Goal: Task Accomplishment & Management: Manage account settings

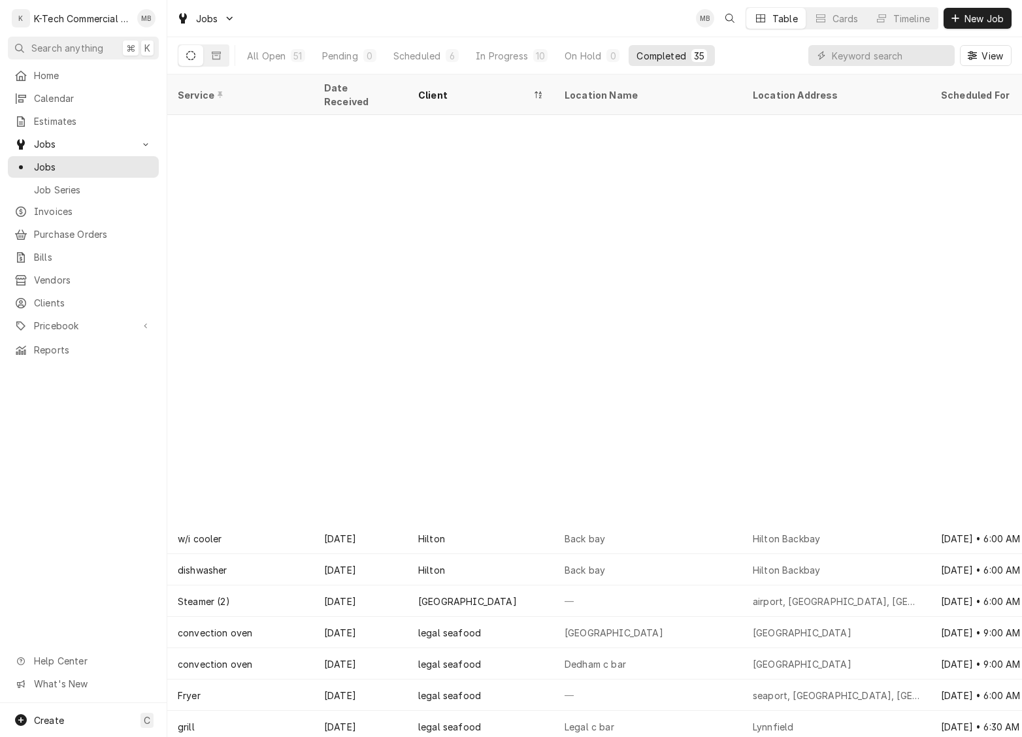
scroll to position [461, 0]
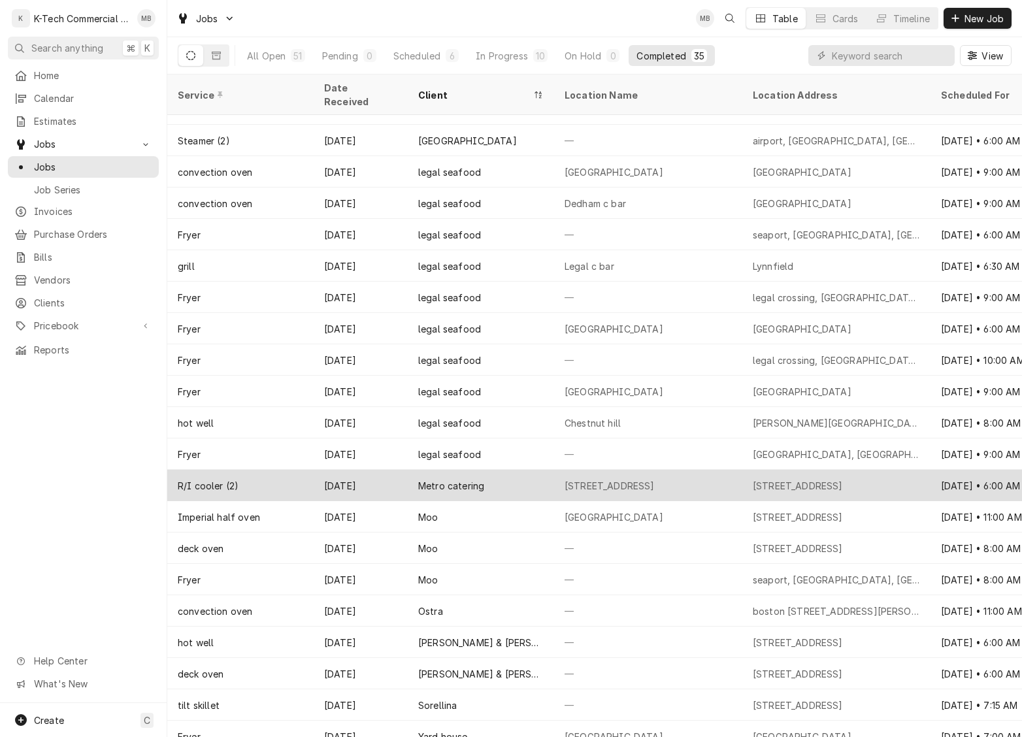
click at [527, 470] on div "Metro catering" at bounding box center [481, 485] width 146 height 31
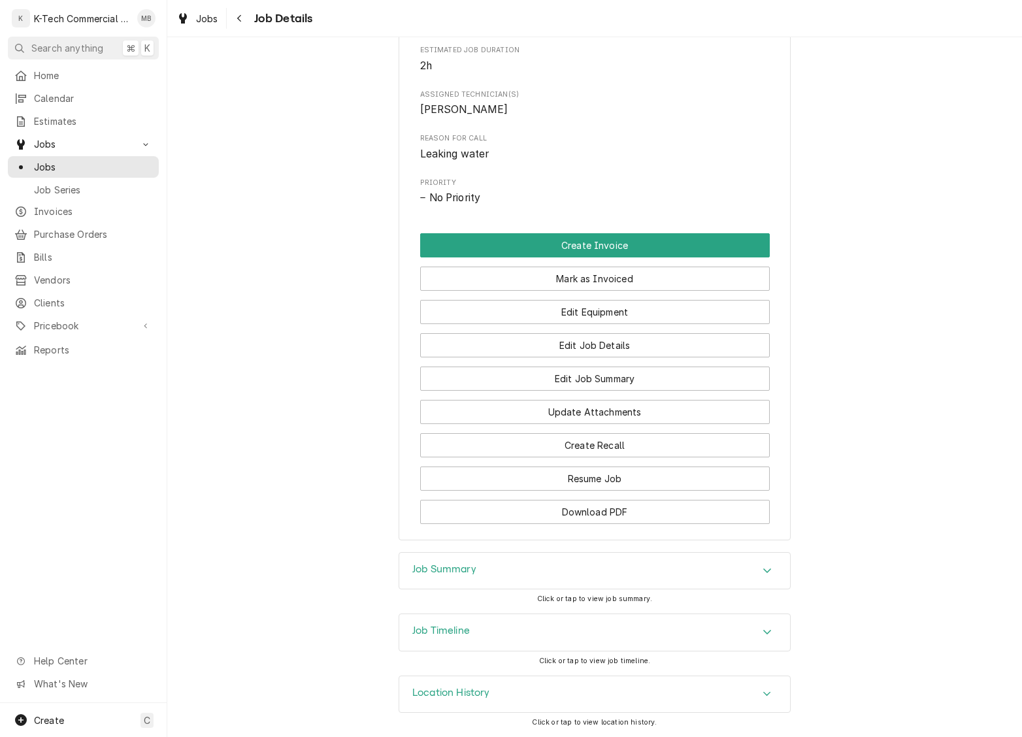
click at [652, 562] on div "Job Summary" at bounding box center [594, 571] width 391 height 37
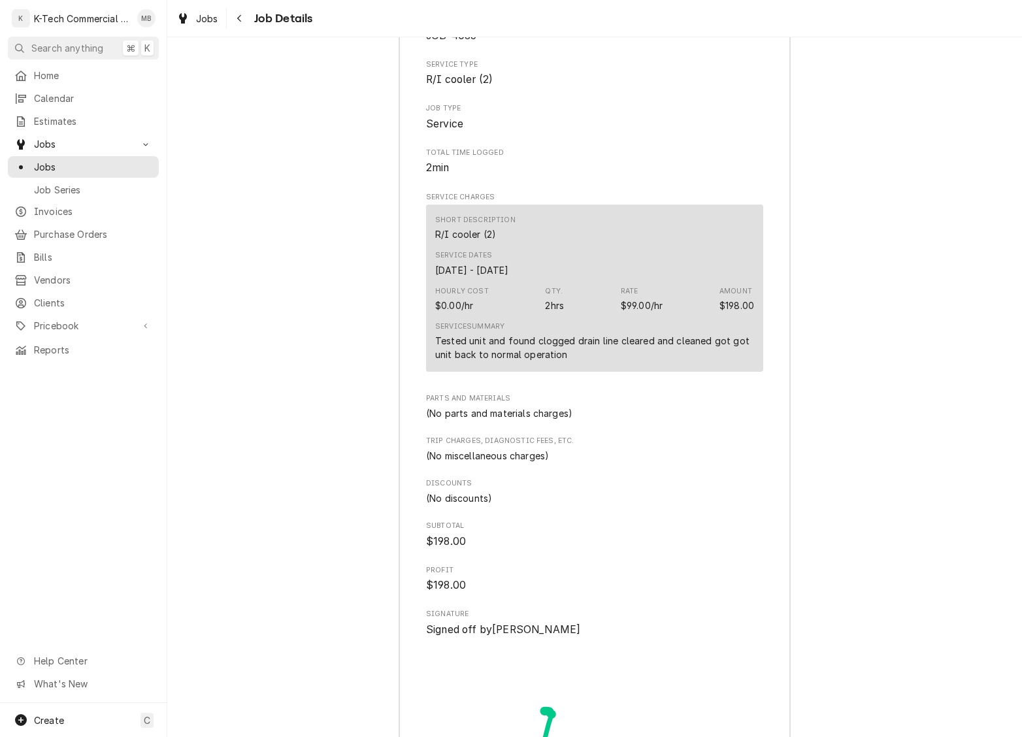
scroll to position [1130, 0]
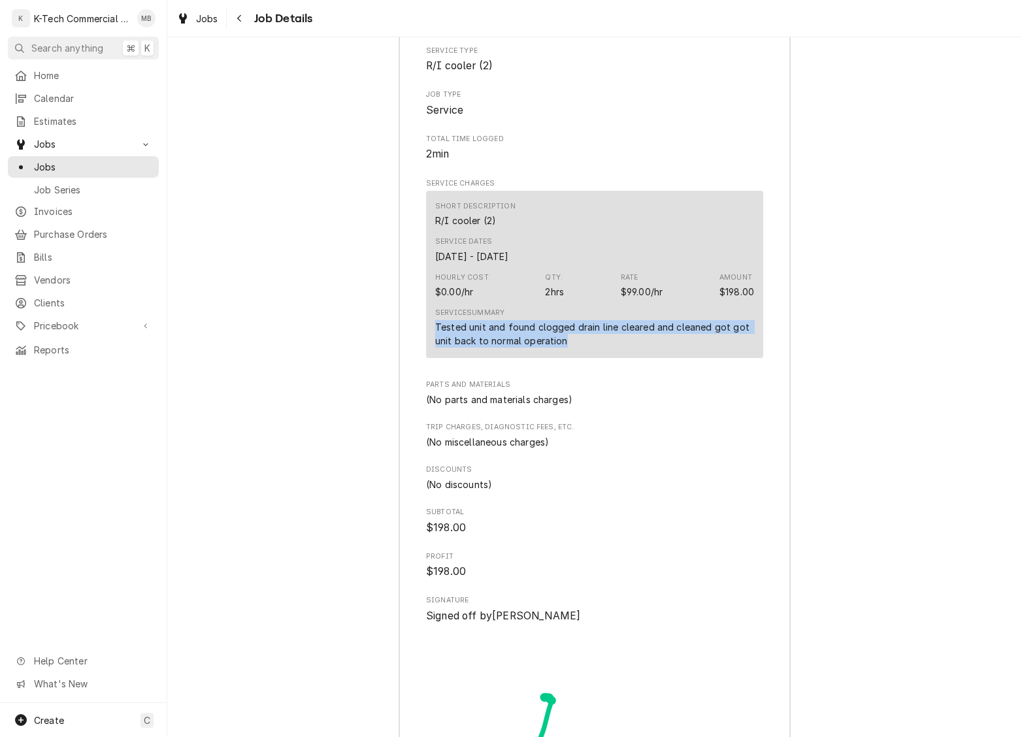
drag, startPoint x: 438, startPoint y: 369, endPoint x: 583, endPoint y: 390, distance: 146.6
click at [583, 348] on div "Tested unit and found clogged drain line cleared and cleaned got got unit back …" at bounding box center [594, 333] width 319 height 27
copy div "Tested unit and found clogged drain line cleared and cleaned got got unit back …"
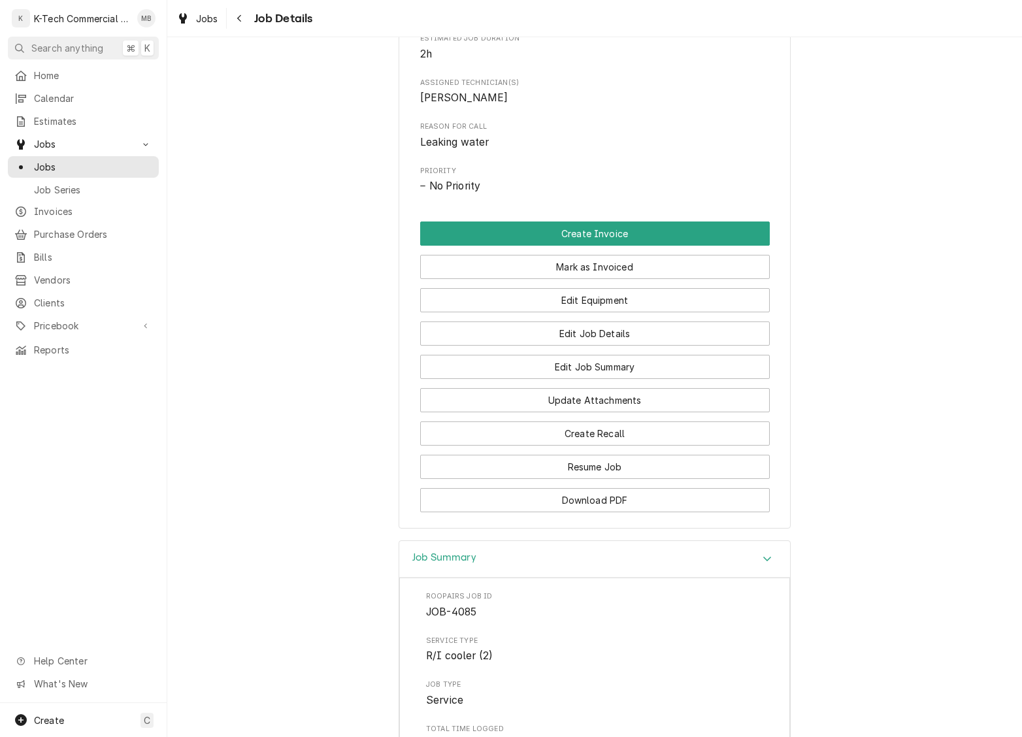
scroll to position [455, 0]
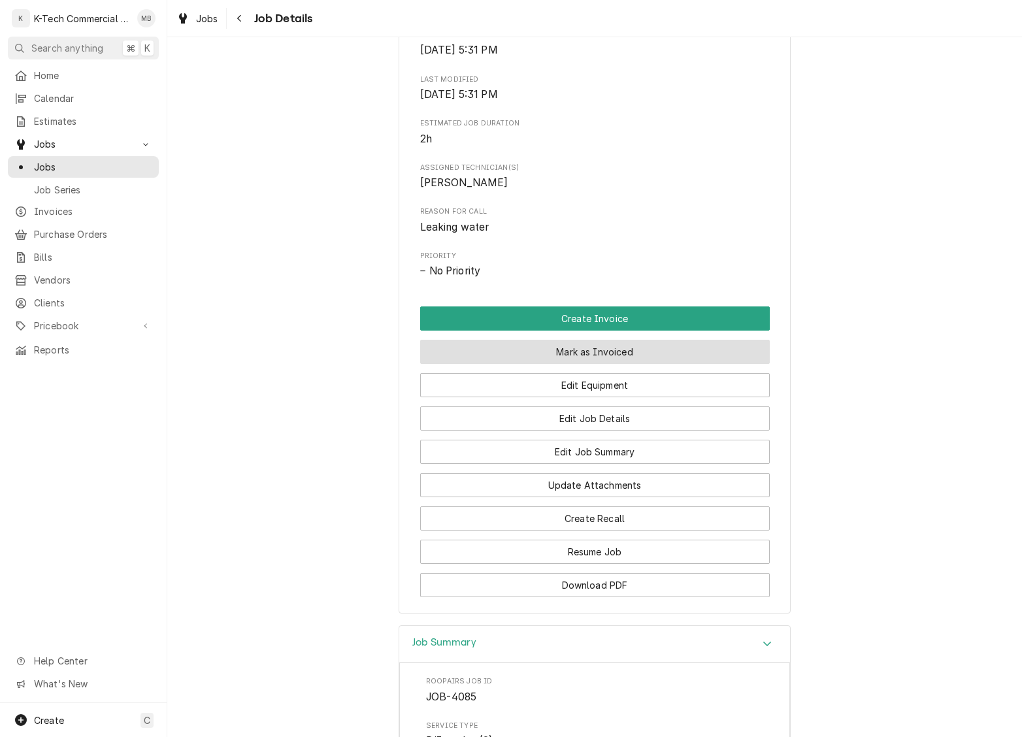
click at [619, 364] on button "Mark as Invoiced" at bounding box center [595, 352] width 350 height 24
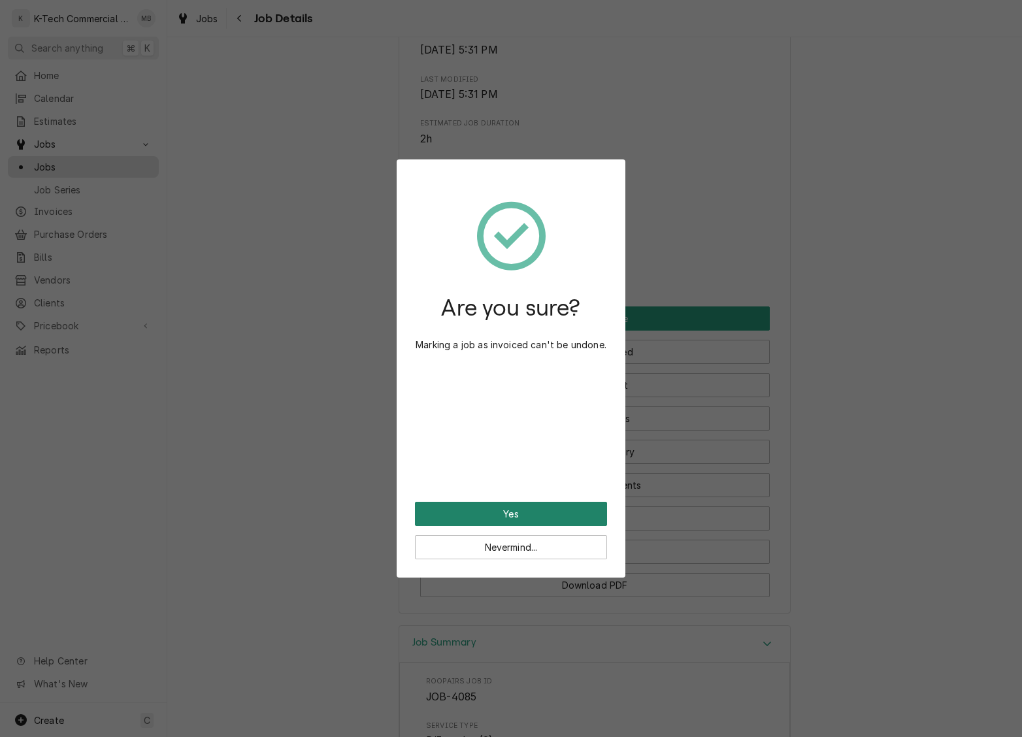
click at [558, 515] on button "Yes" at bounding box center [511, 514] width 192 height 24
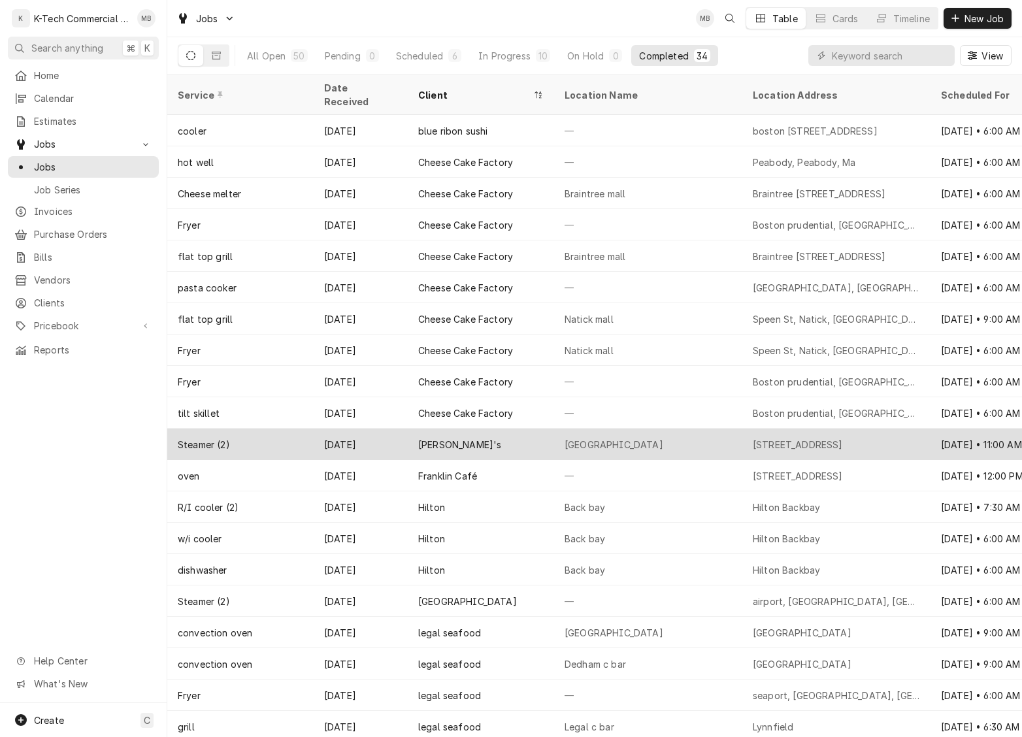
click at [527, 434] on div "Eddie V's" at bounding box center [481, 444] width 146 height 31
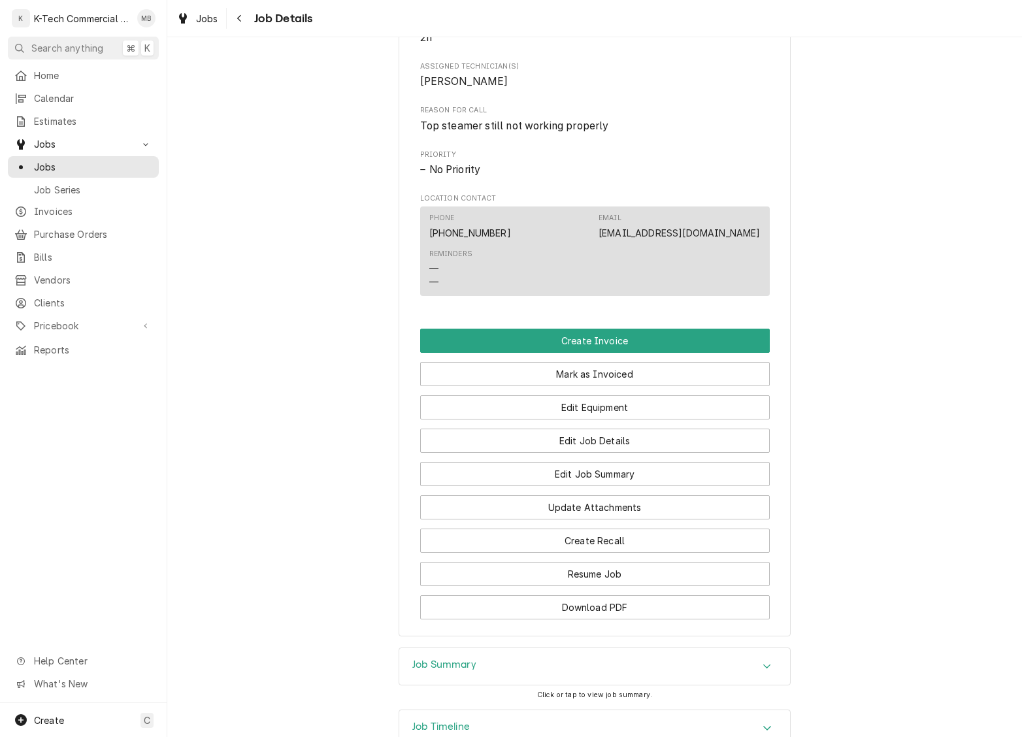
scroll to position [578, 0]
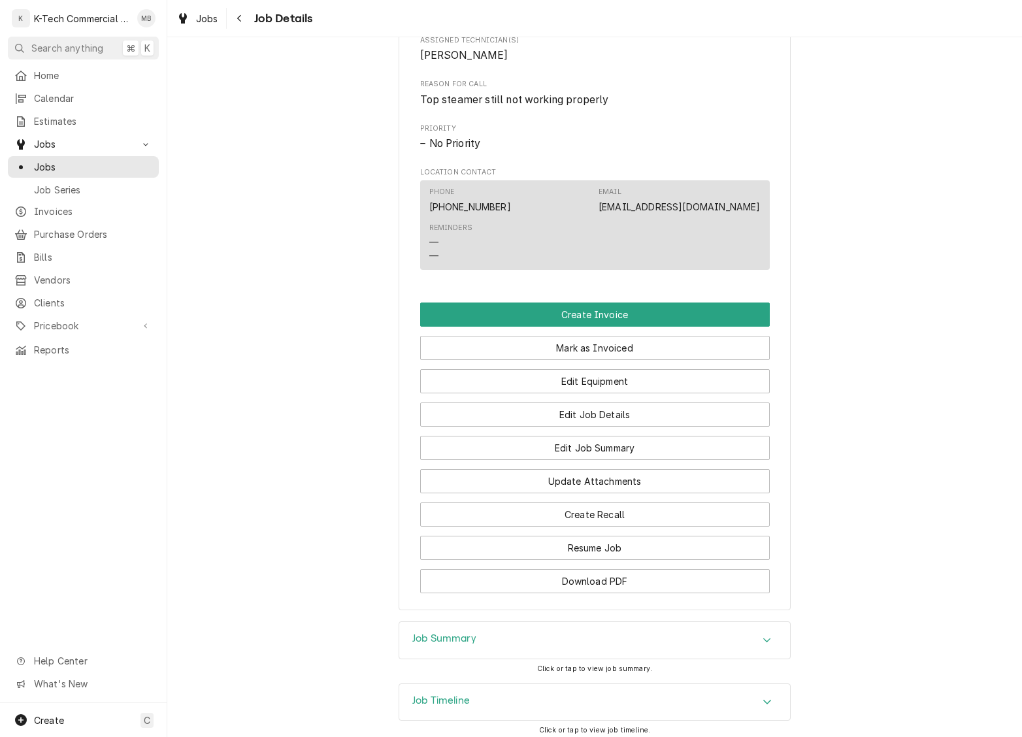
click at [608, 656] on div "Job Summary" at bounding box center [594, 640] width 391 height 37
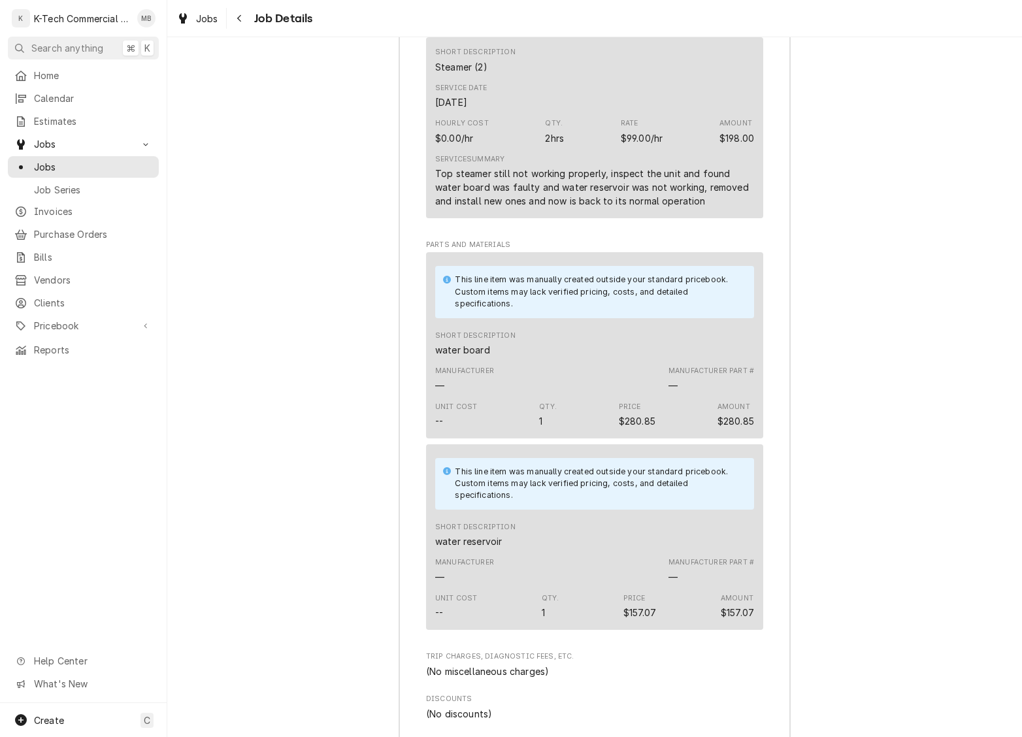
scroll to position [1448, 0]
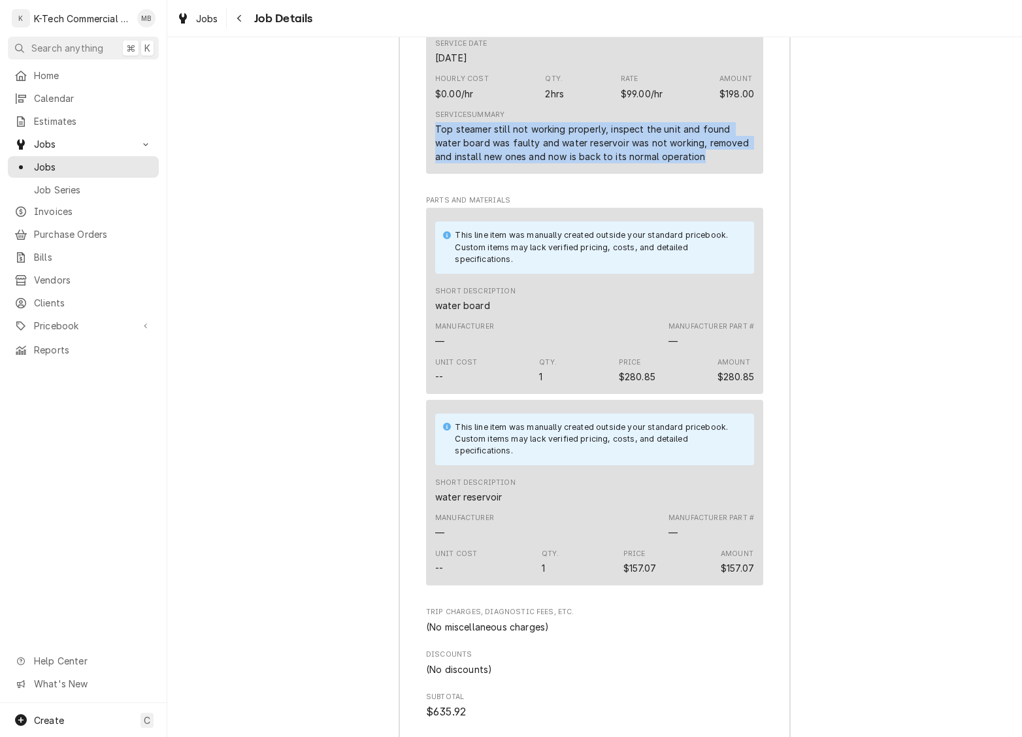
drag, startPoint x: 435, startPoint y: 161, endPoint x: 693, endPoint y: 203, distance: 262.1
click at [693, 180] on div "Short Description Steamer (2) Service Date Sep 26, 2025 Hourly Cost $0.00/hr Qt…" at bounding box center [594, 86] width 337 height 187
copy div "Top steamer still not working properly, inspect the unit and found water board …"
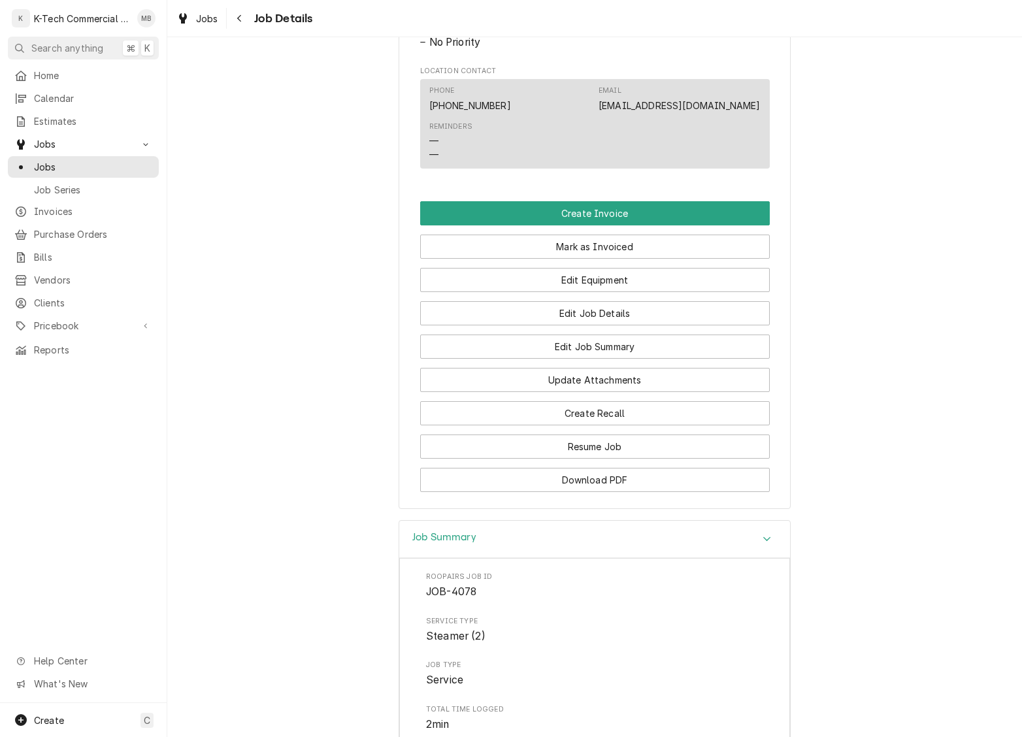
scroll to position [643, 0]
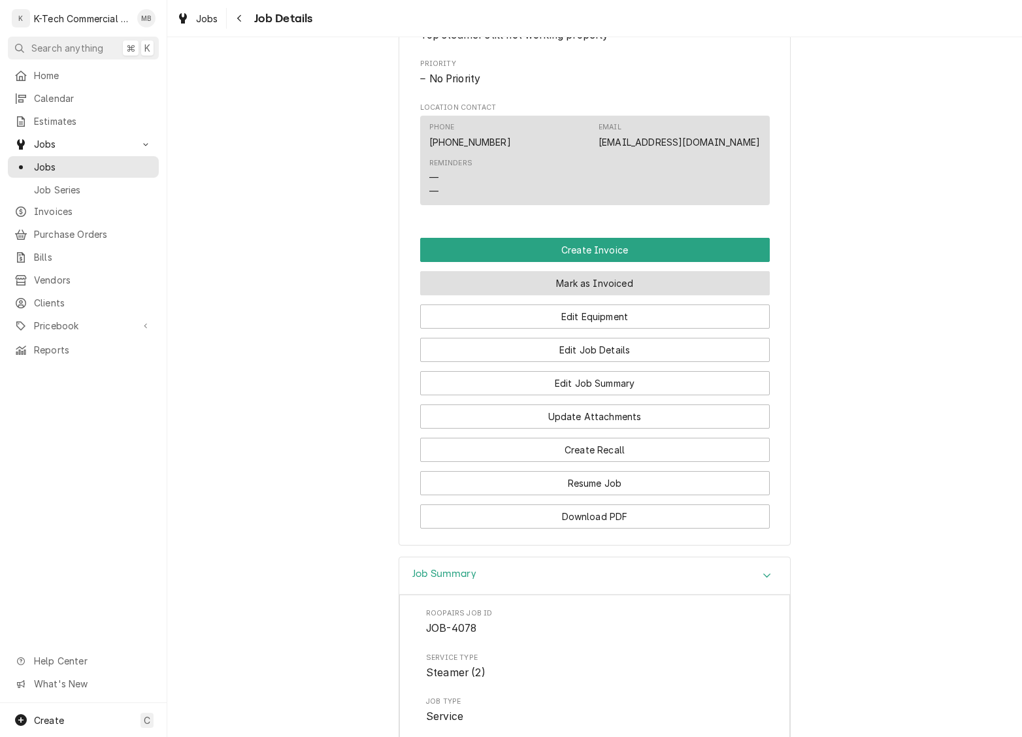
click at [668, 295] on button "Mark as Invoiced" at bounding box center [595, 283] width 350 height 24
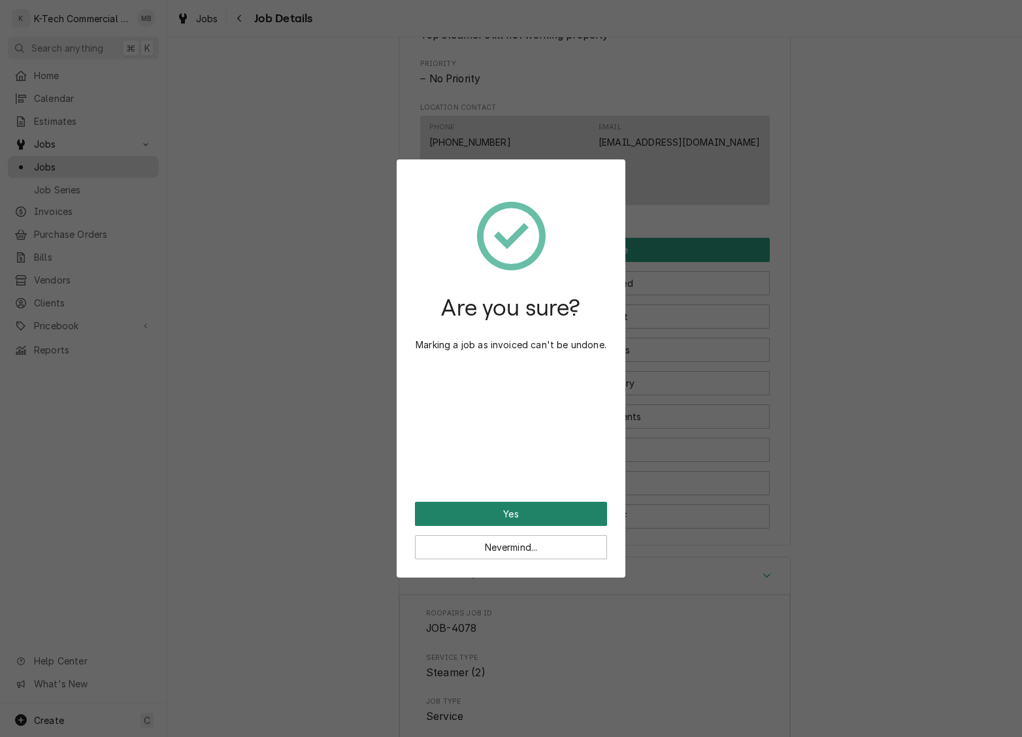
click at [536, 516] on button "Yes" at bounding box center [511, 514] width 192 height 24
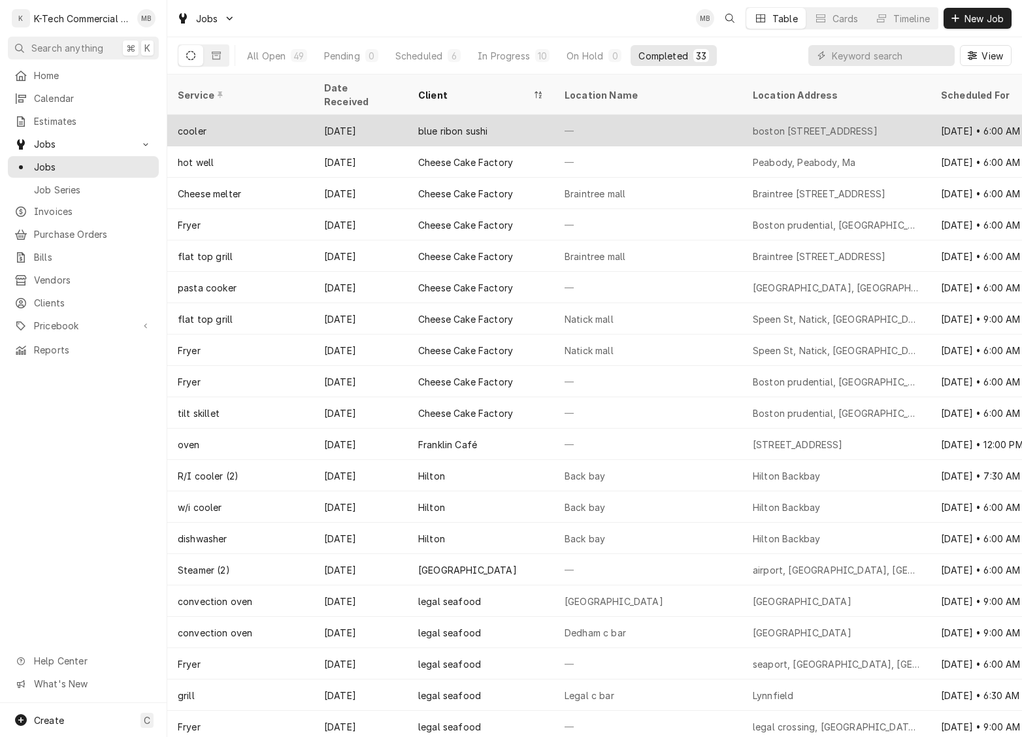
click at [638, 121] on div "—" at bounding box center [648, 130] width 188 height 31
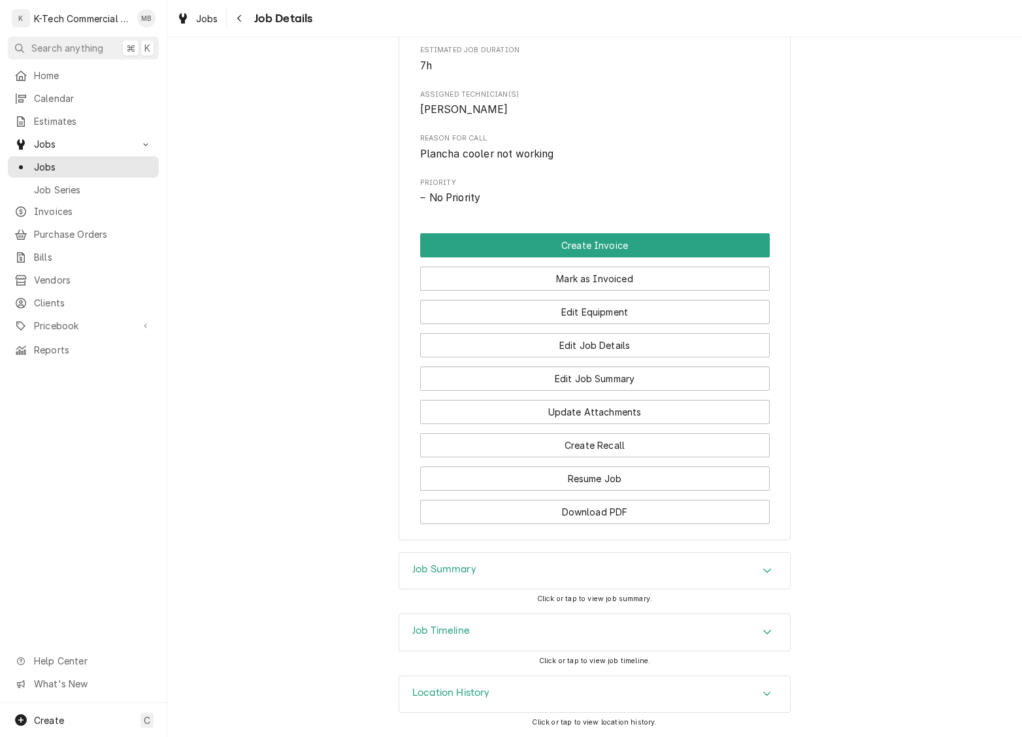
scroll to position [551, 0]
click at [628, 568] on div "Job Summary" at bounding box center [594, 571] width 391 height 37
click at [627, 568] on div "Job Summary" at bounding box center [594, 571] width 391 height 37
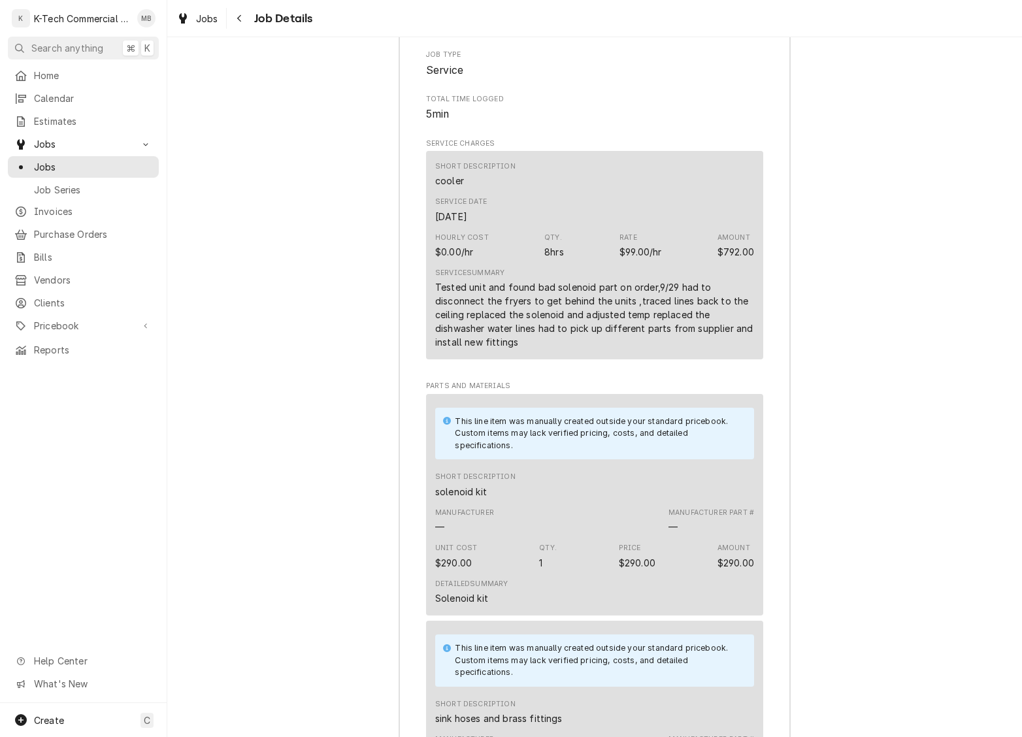
scroll to position [1164, 0]
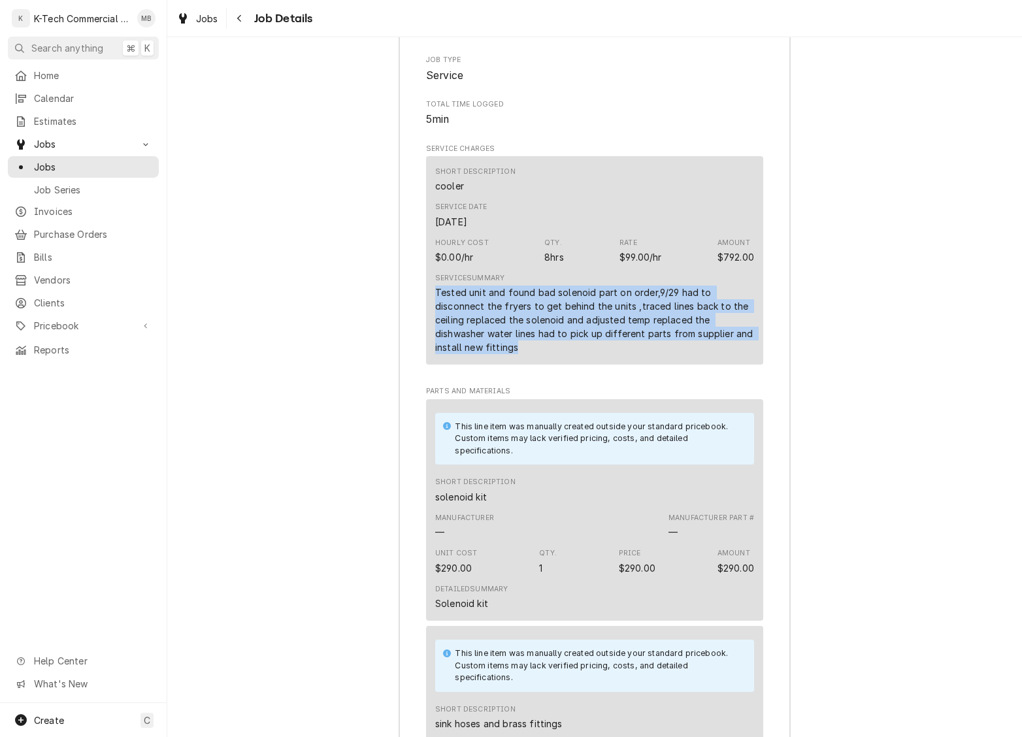
drag, startPoint x: 435, startPoint y: 321, endPoint x: 563, endPoint y: 379, distance: 140.4
click at [563, 354] on div "Tested unit and found bad solenoid part on order,9/29 had to disconnect the fry…" at bounding box center [594, 320] width 319 height 69
copy div "Tested unit and found bad solenoid part on order,9/29 had to disconnect the fry…"
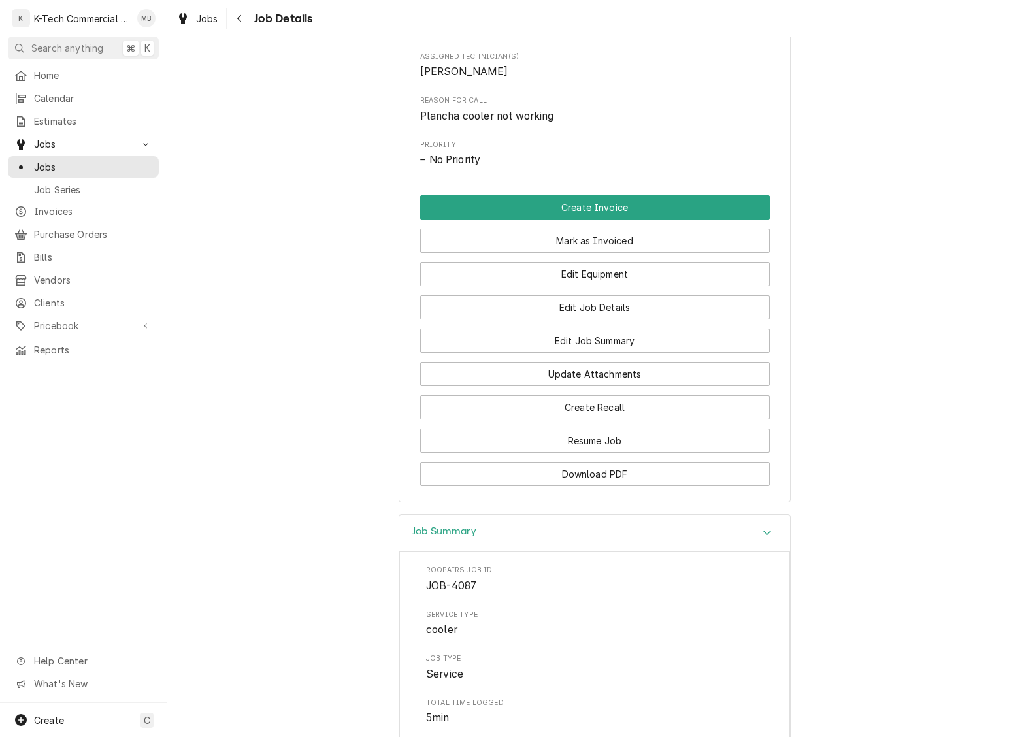
scroll to position [515, 0]
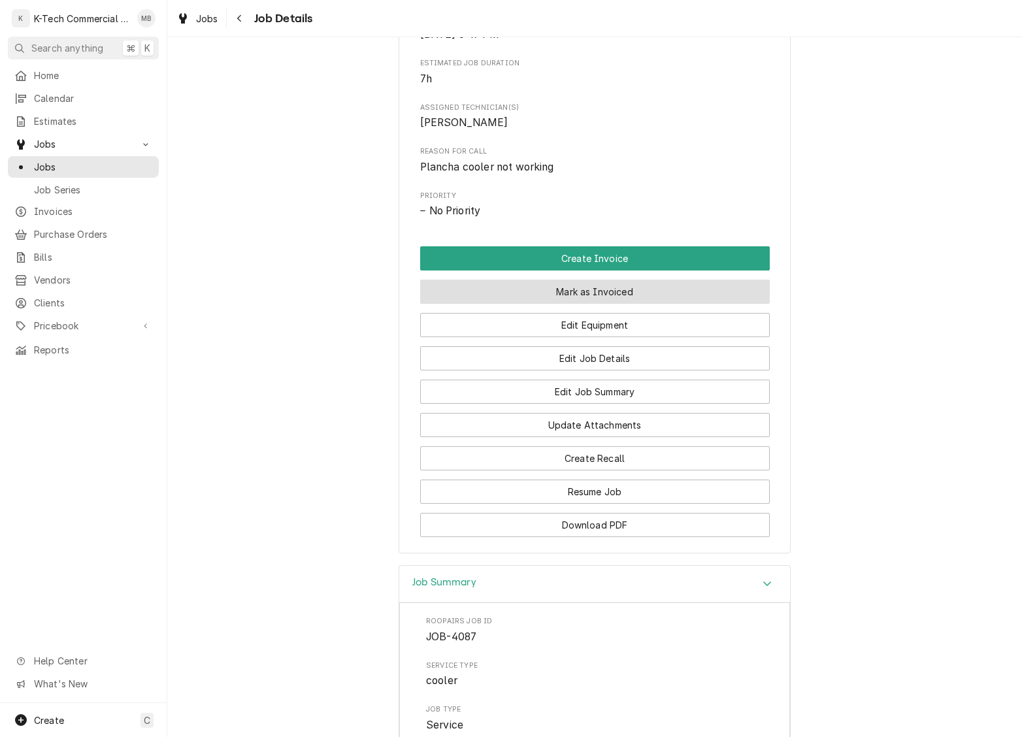
click at [669, 304] on button "Mark as Invoiced" at bounding box center [595, 292] width 350 height 24
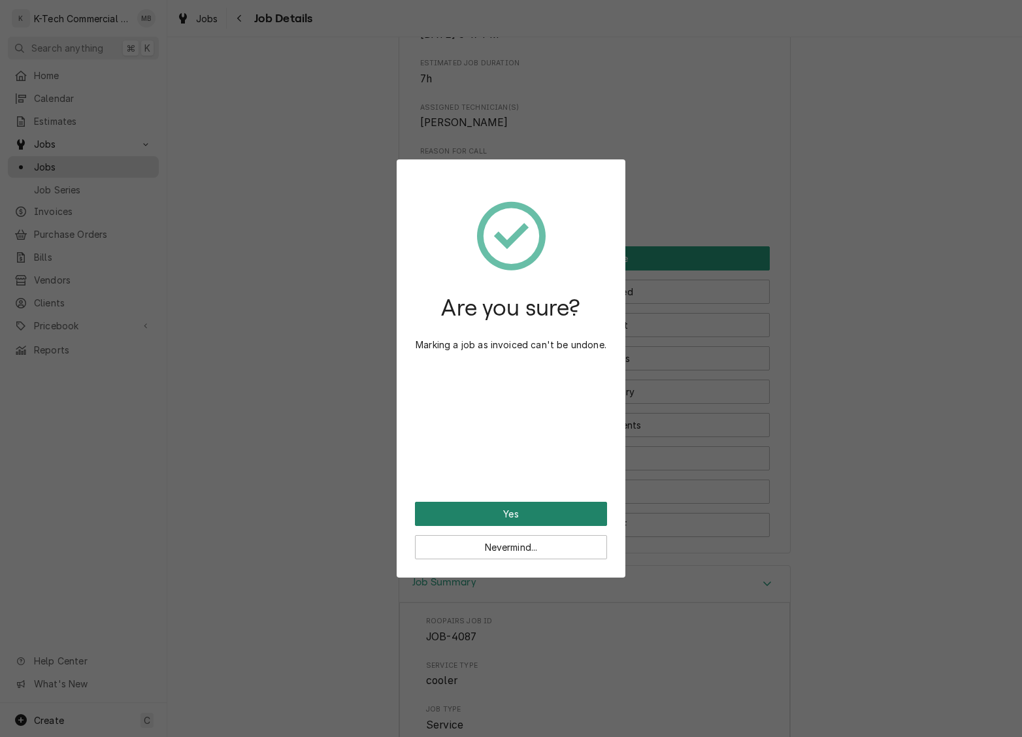
click at [554, 516] on button "Yes" at bounding box center [511, 514] width 192 height 24
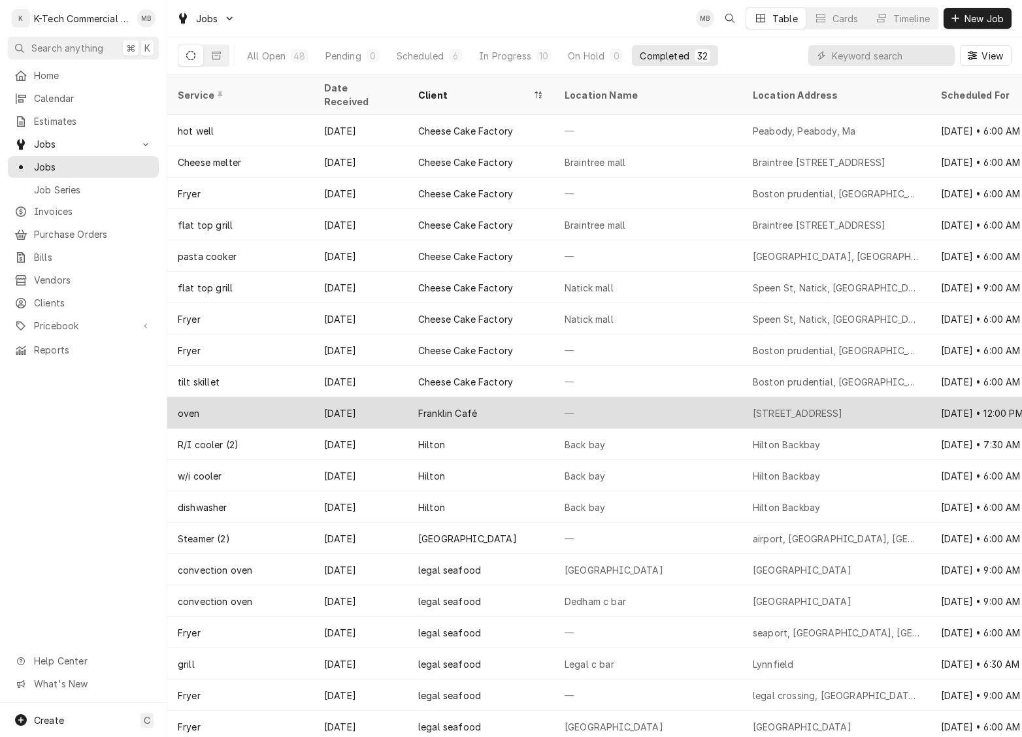
click at [681, 400] on div "—" at bounding box center [648, 412] width 188 height 31
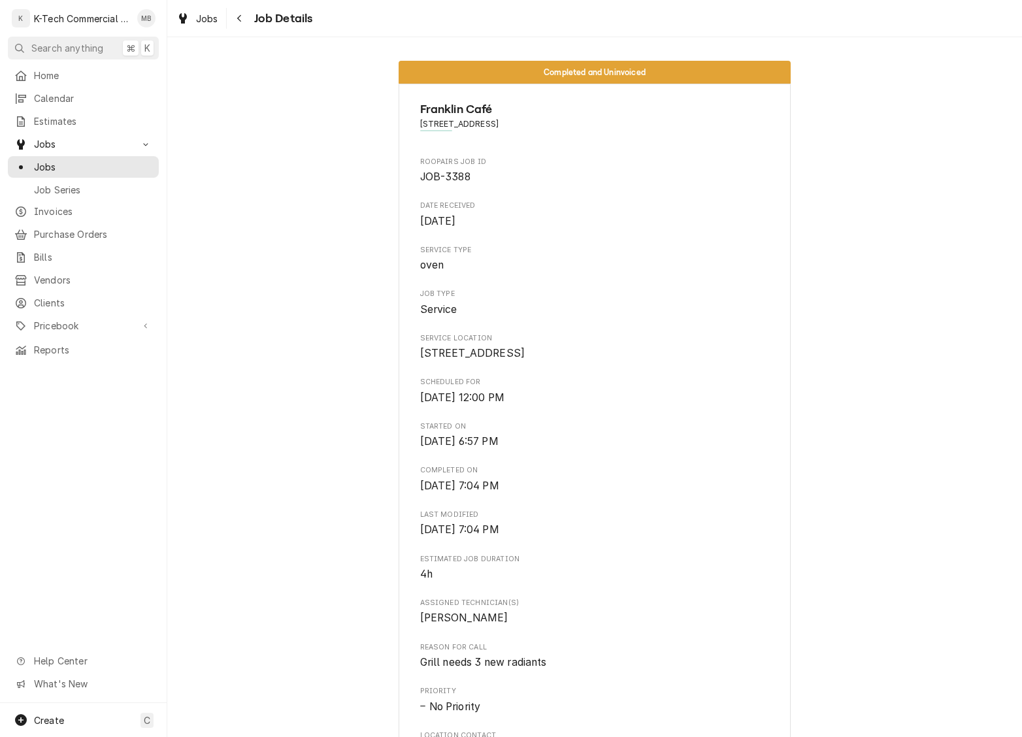
scroll to position [33, 0]
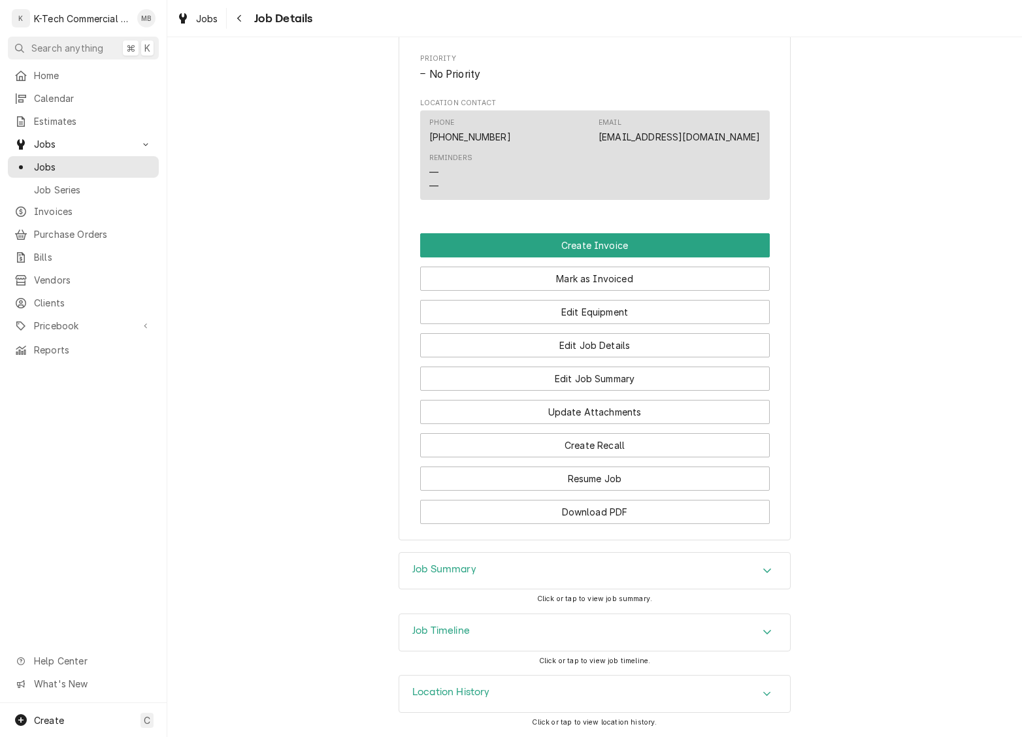
click at [553, 563] on div "Job Summary" at bounding box center [594, 571] width 391 height 37
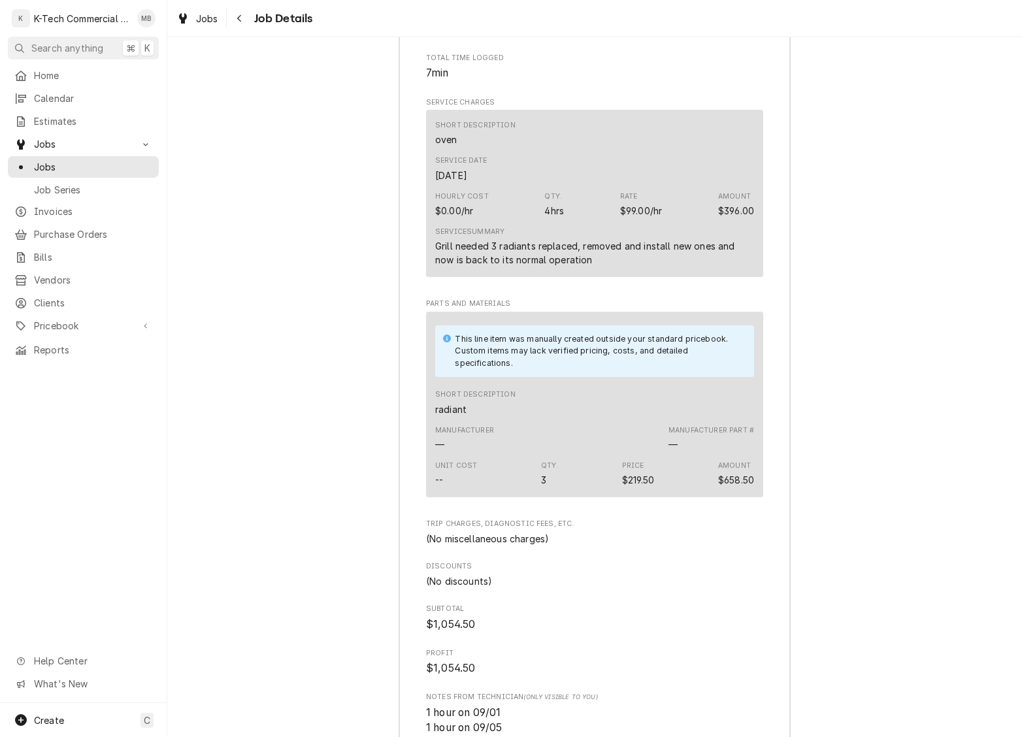
scroll to position [1320, 0]
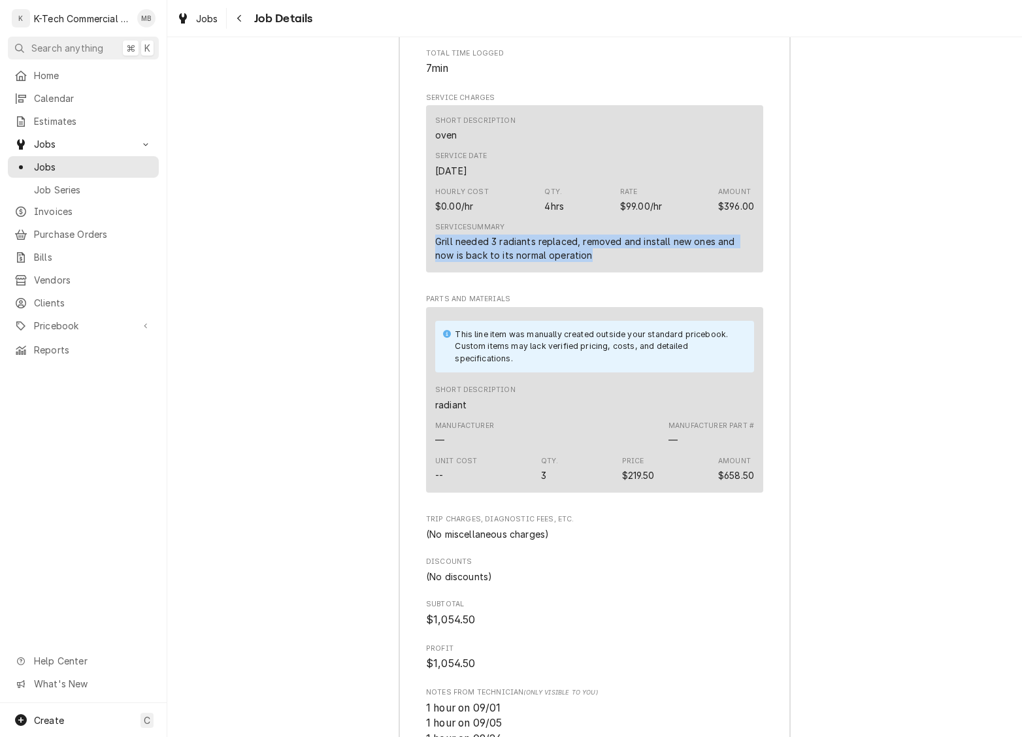
drag, startPoint x: 432, startPoint y: 267, endPoint x: 625, endPoint y: 286, distance: 194.3
click at [625, 272] on div "Short Description oven Service Date Sep 29, 2025 Hourly Cost $0.00/hr Qty. 4hrs…" at bounding box center [594, 188] width 337 height 167
copy div "Grill needed 3 radiants replaced, removed and install new ones and now is back …"
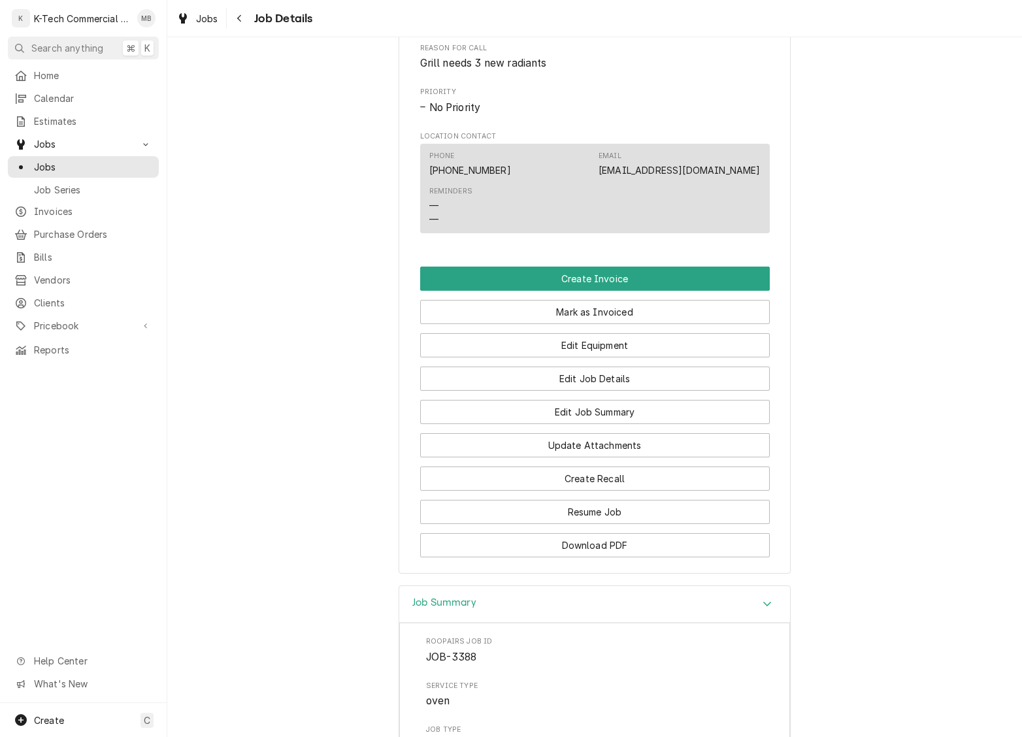
scroll to position [550, 0]
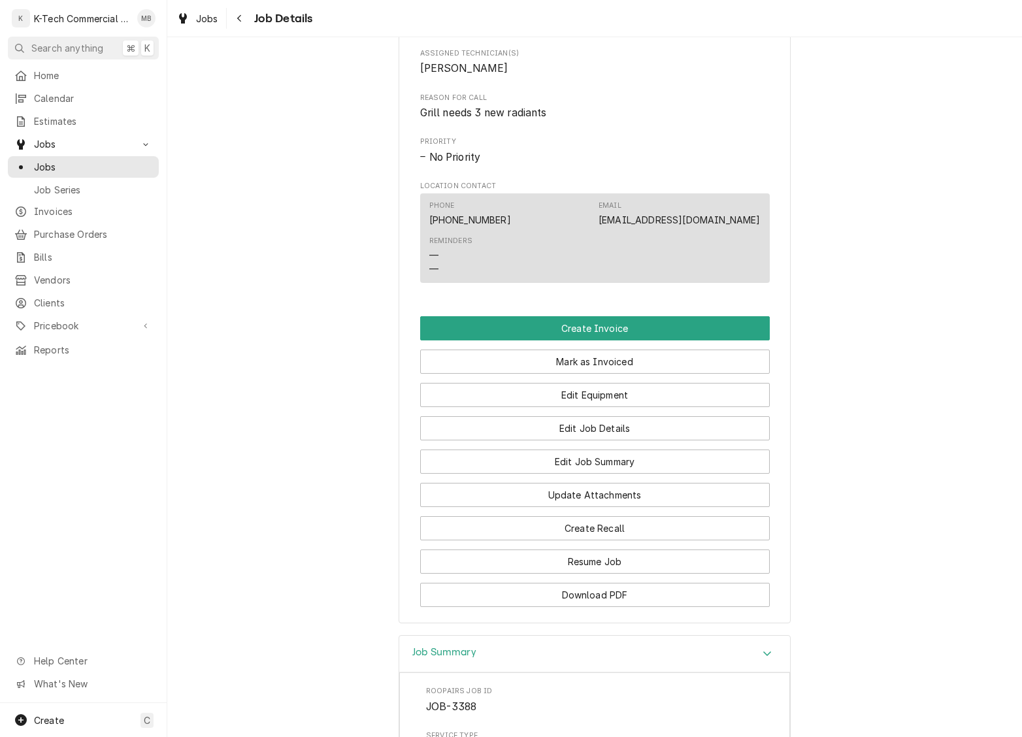
drag, startPoint x: 634, startPoint y: 379, endPoint x: 609, endPoint y: 451, distance: 76.0
click at [633, 374] on button "Mark as Invoiced" at bounding box center [595, 362] width 350 height 24
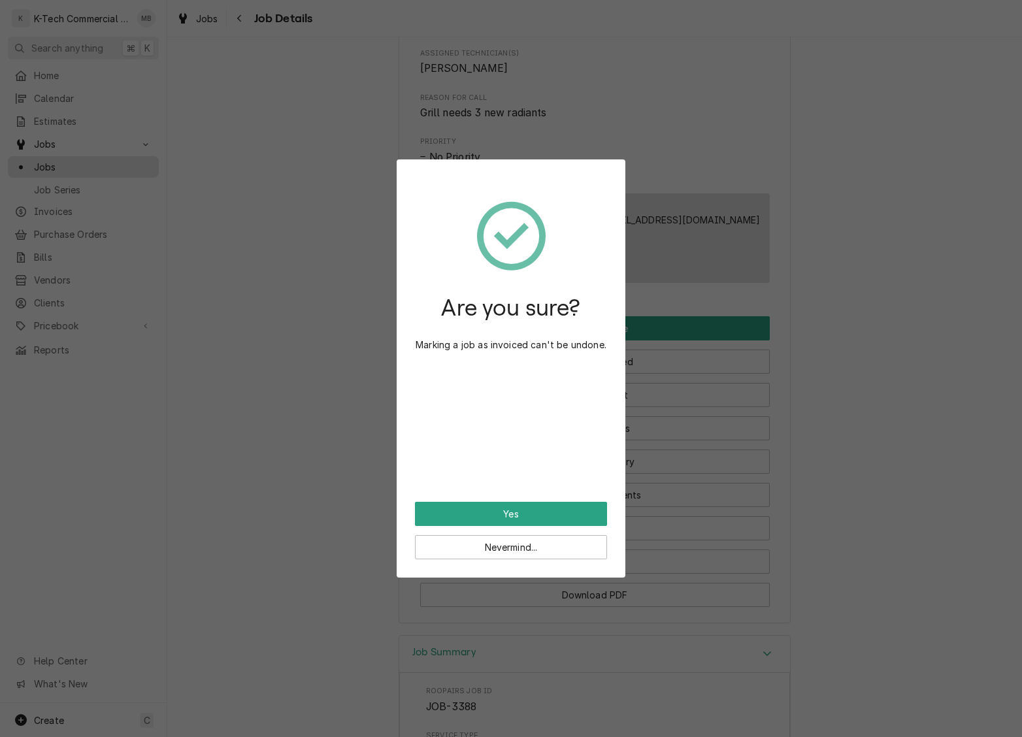
click at [560, 511] on button "Yes" at bounding box center [511, 514] width 192 height 24
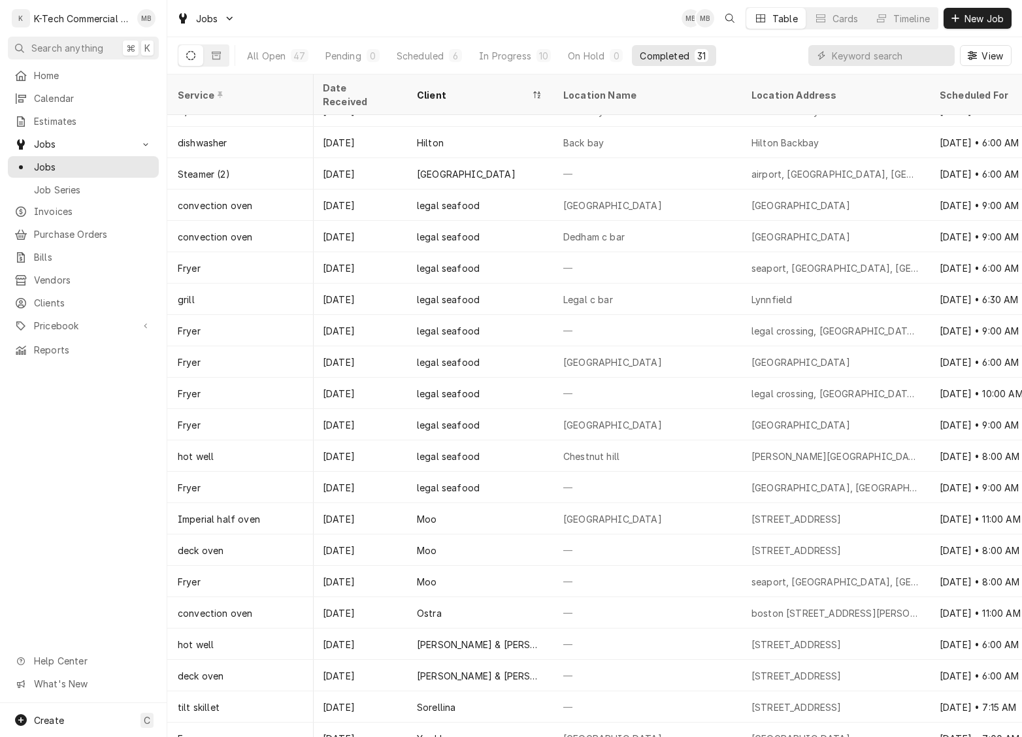
click at [675, 725] on table "Service Date Received Client Location Name Location Address Scheduled For Durat…" at bounding box center [594, 405] width 855 height 663
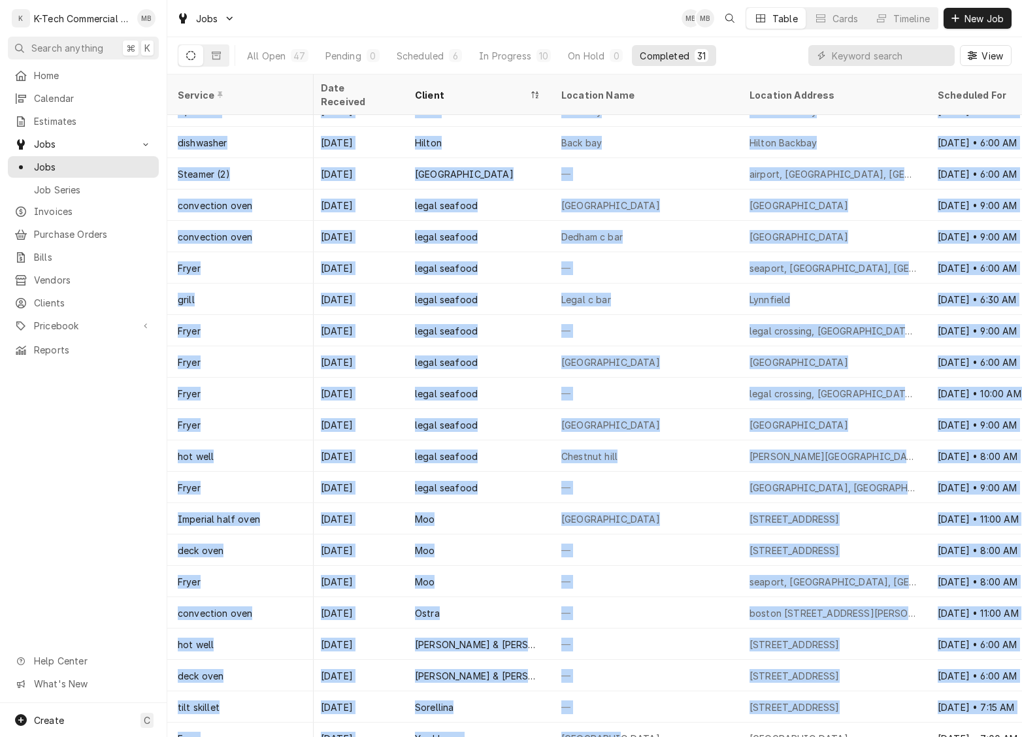
scroll to position [332, 0]
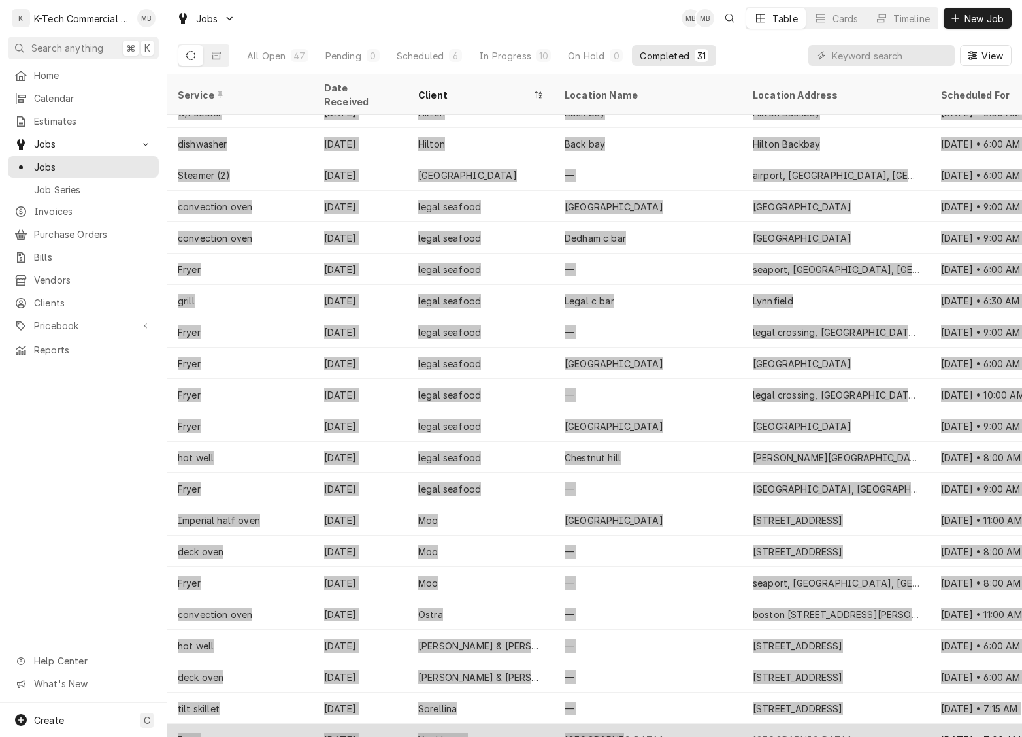
drag, startPoint x: 998, startPoint y: 495, endPoint x: 651, endPoint y: 717, distance: 411.6
click at [651, 724] on div "Burlington" at bounding box center [648, 739] width 188 height 31
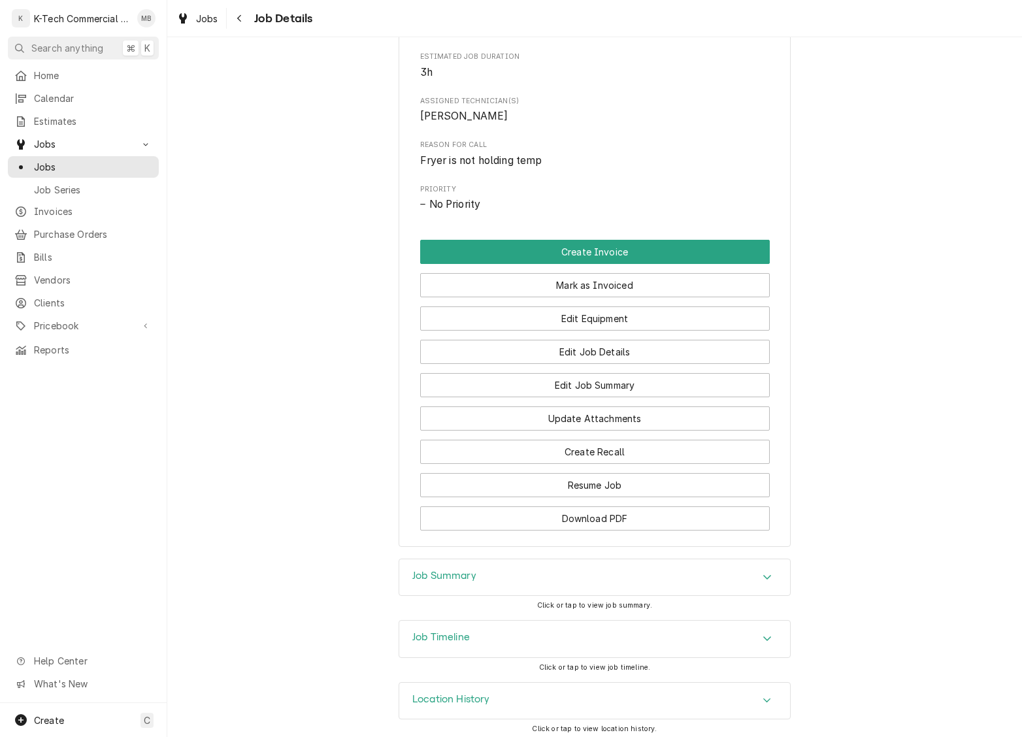
scroll to position [538, 0]
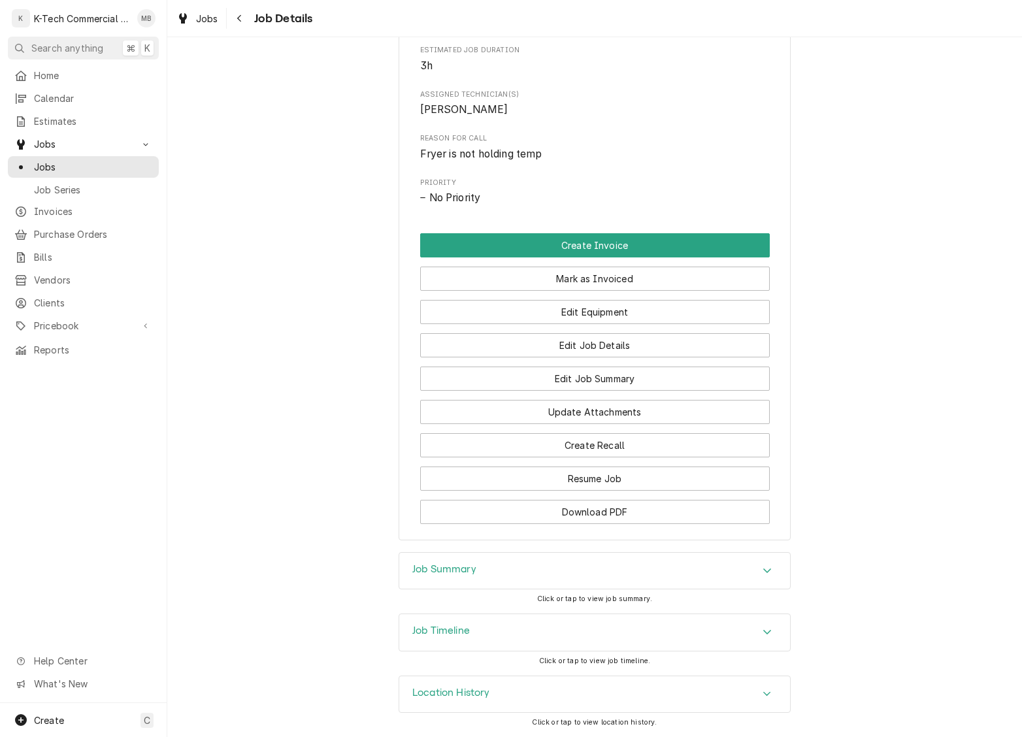
click at [639, 589] on div "Job Summary" at bounding box center [594, 571] width 391 height 37
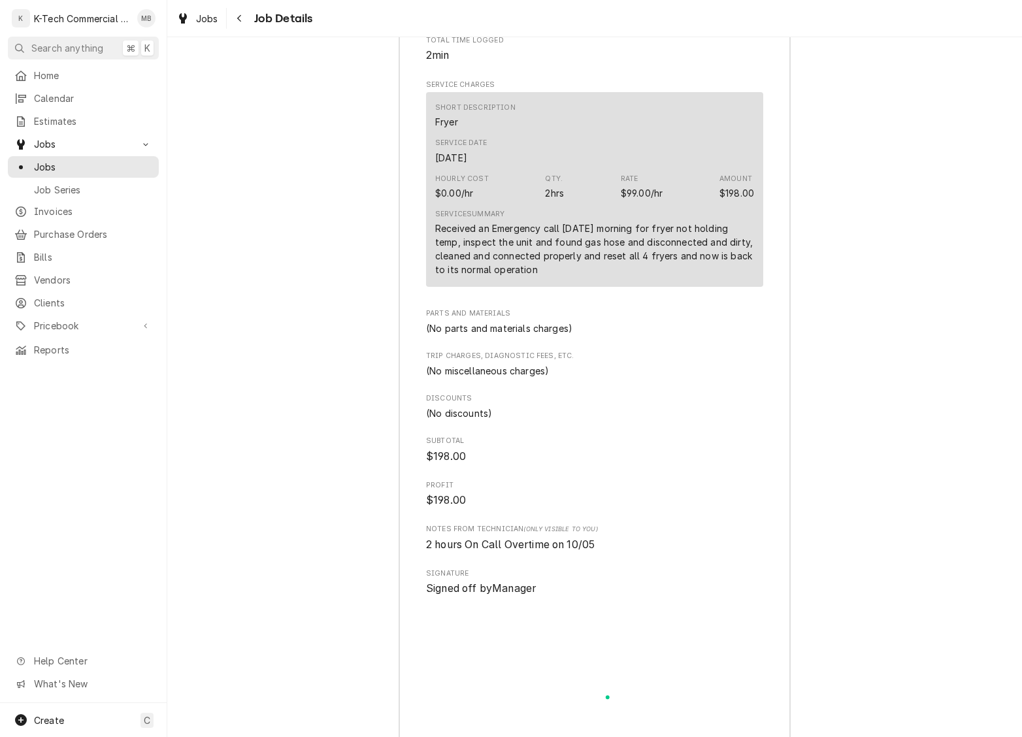
scroll to position [1266, 0]
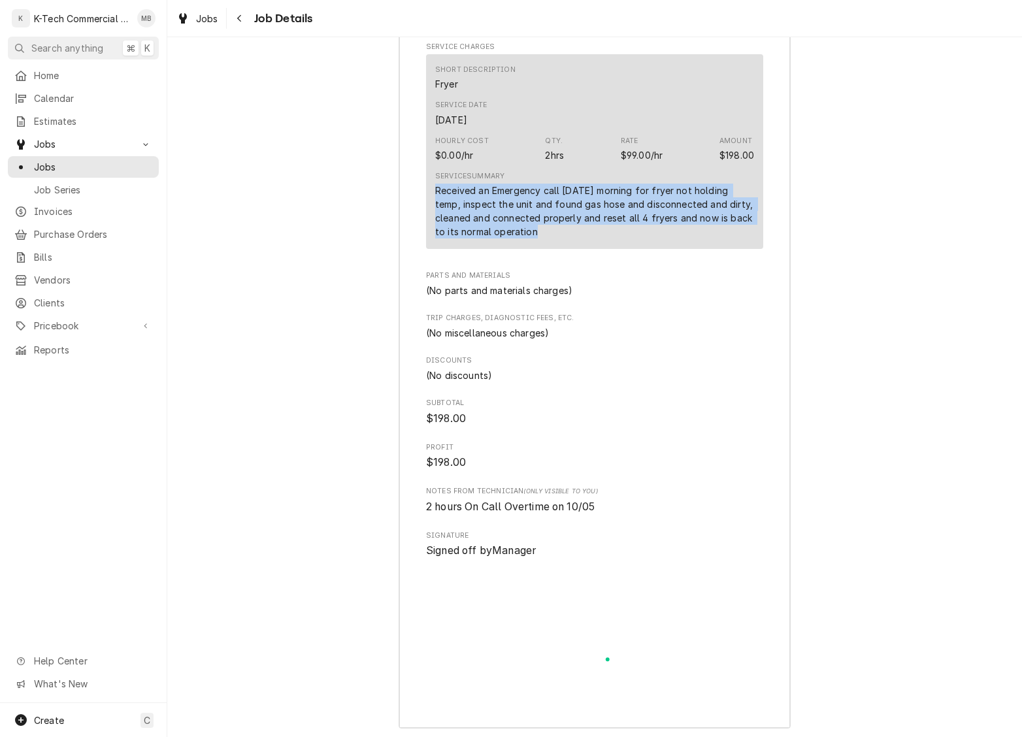
drag, startPoint x: 434, startPoint y: 235, endPoint x: 594, endPoint y: 281, distance: 166.5
click at [594, 249] on div "Short Description Fryer Service Date Oct 5, 2025 Hourly Cost $0.00/hr Qty. 2hrs…" at bounding box center [594, 151] width 337 height 195
copy div "Received an Emergency call Sunday morning for fryer not holding temp, inspect t…"
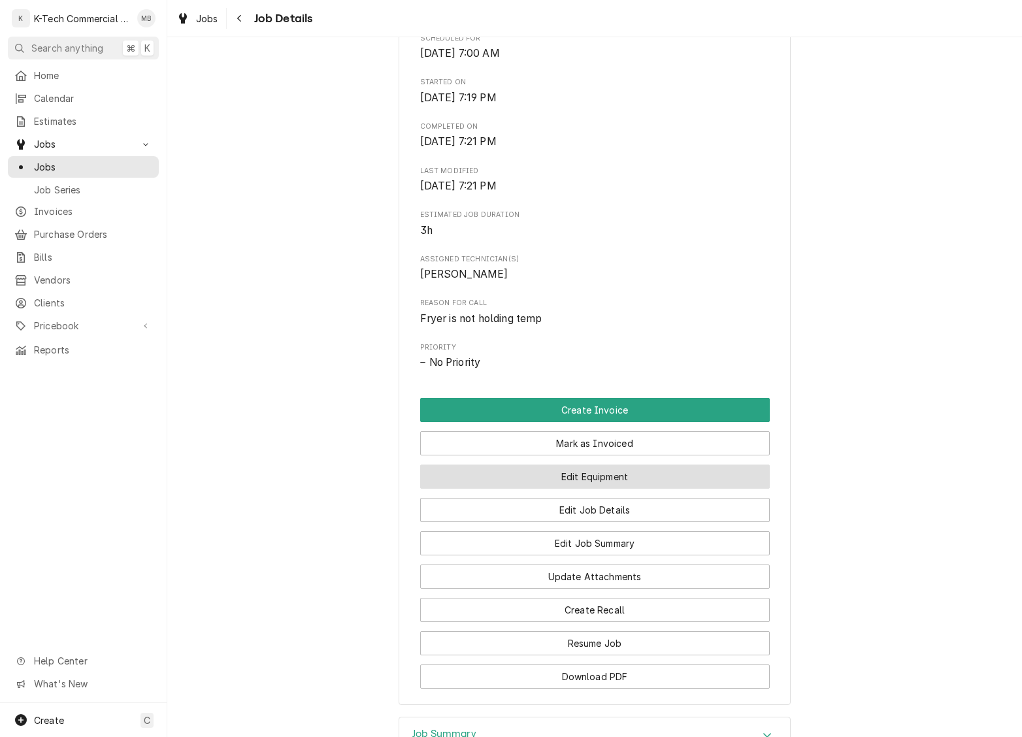
scroll to position [366, 0]
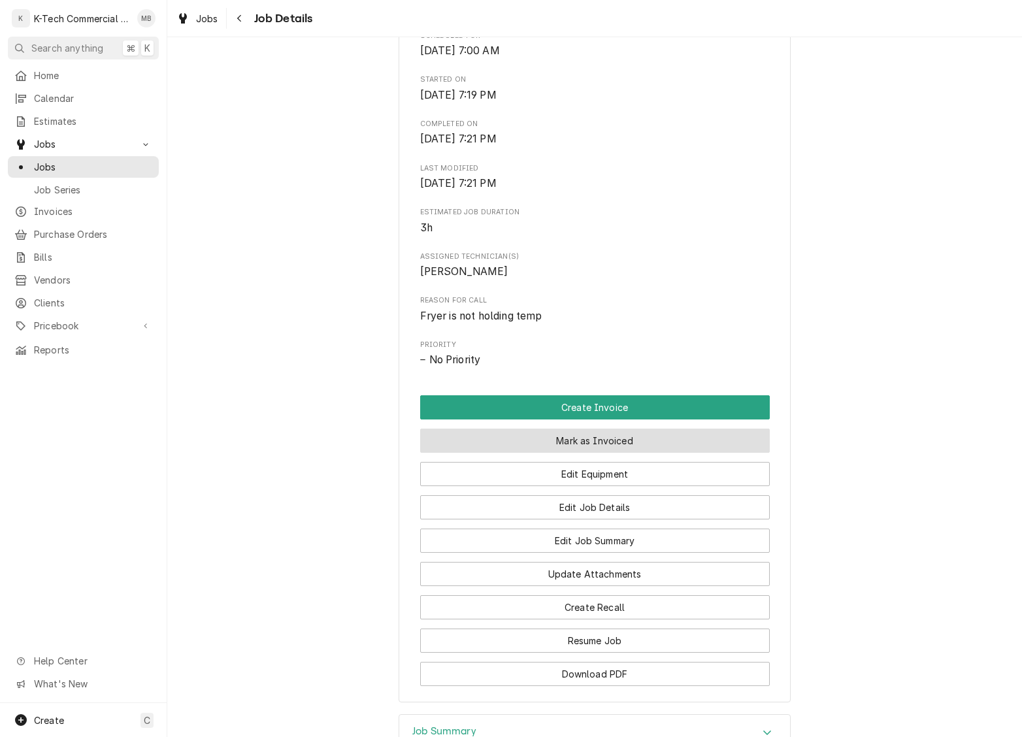
click at [691, 453] on button "Mark as Invoiced" at bounding box center [595, 441] width 350 height 24
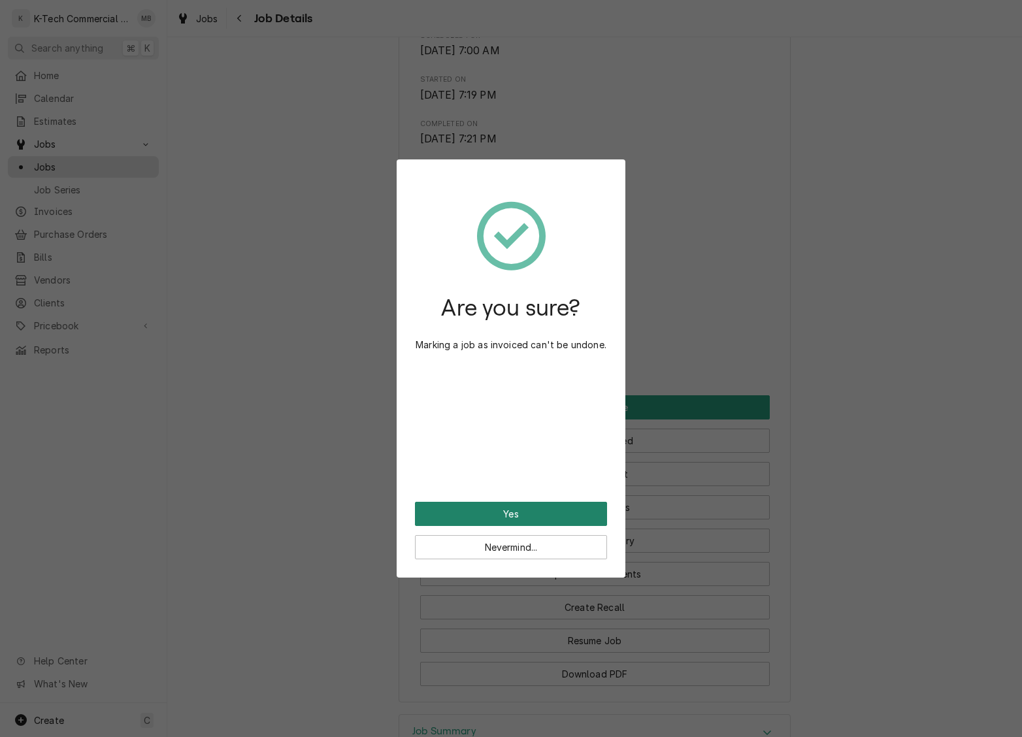
click at [518, 516] on button "Yes" at bounding box center [511, 514] width 192 height 24
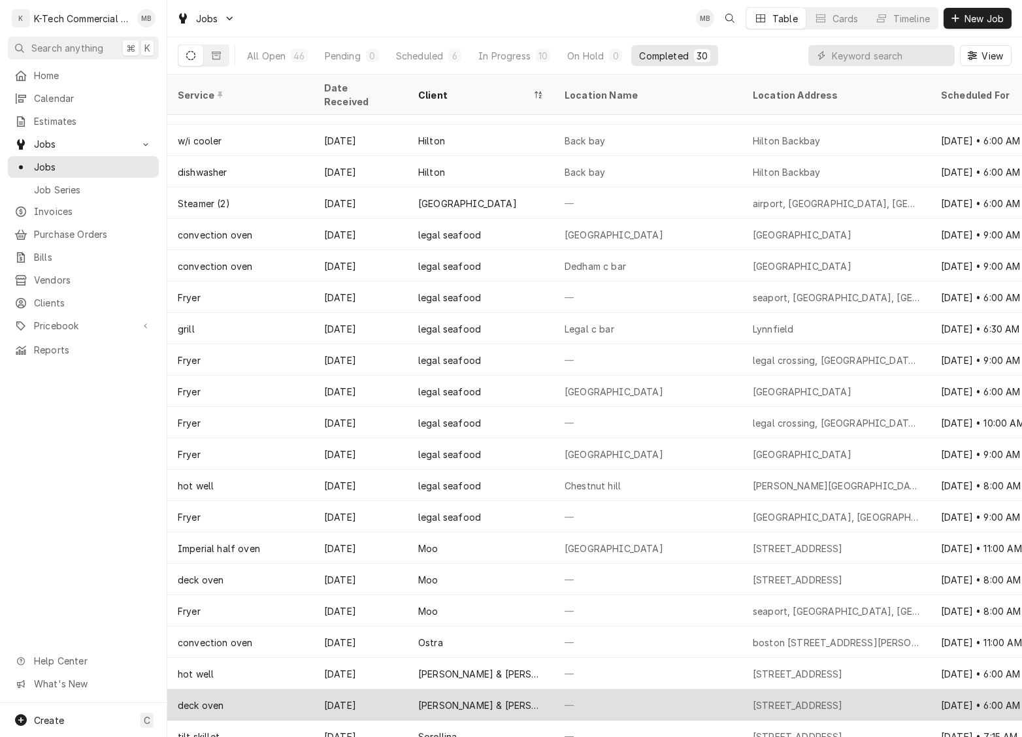
scroll to position [298, 0]
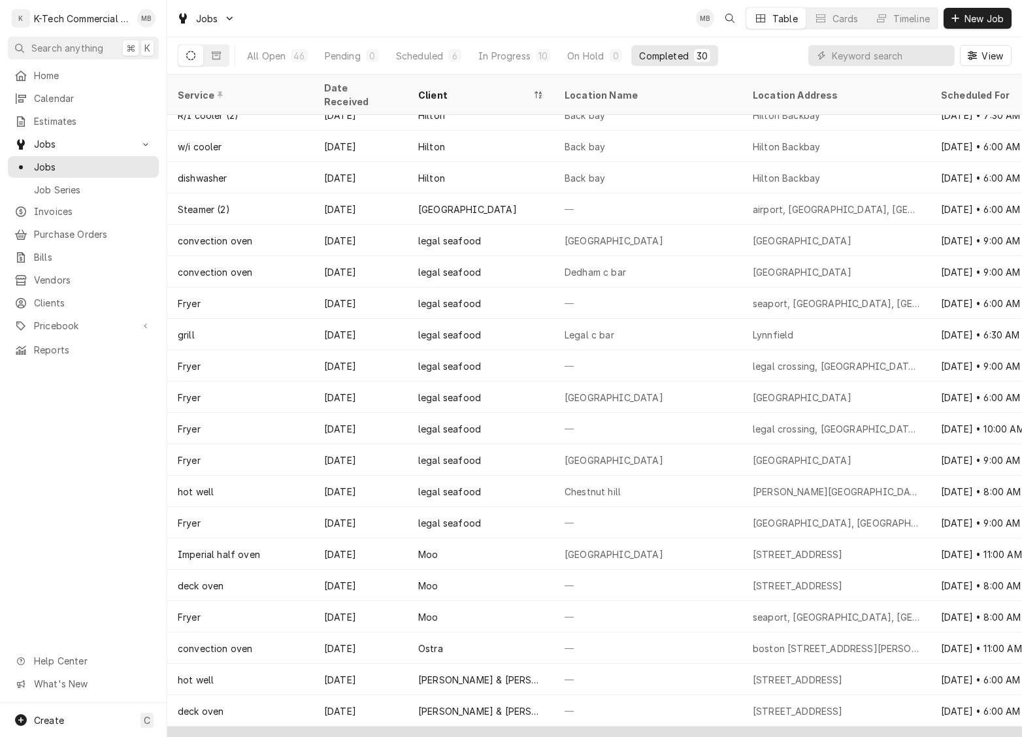
click at [595, 727] on div "—" at bounding box center [648, 742] width 188 height 31
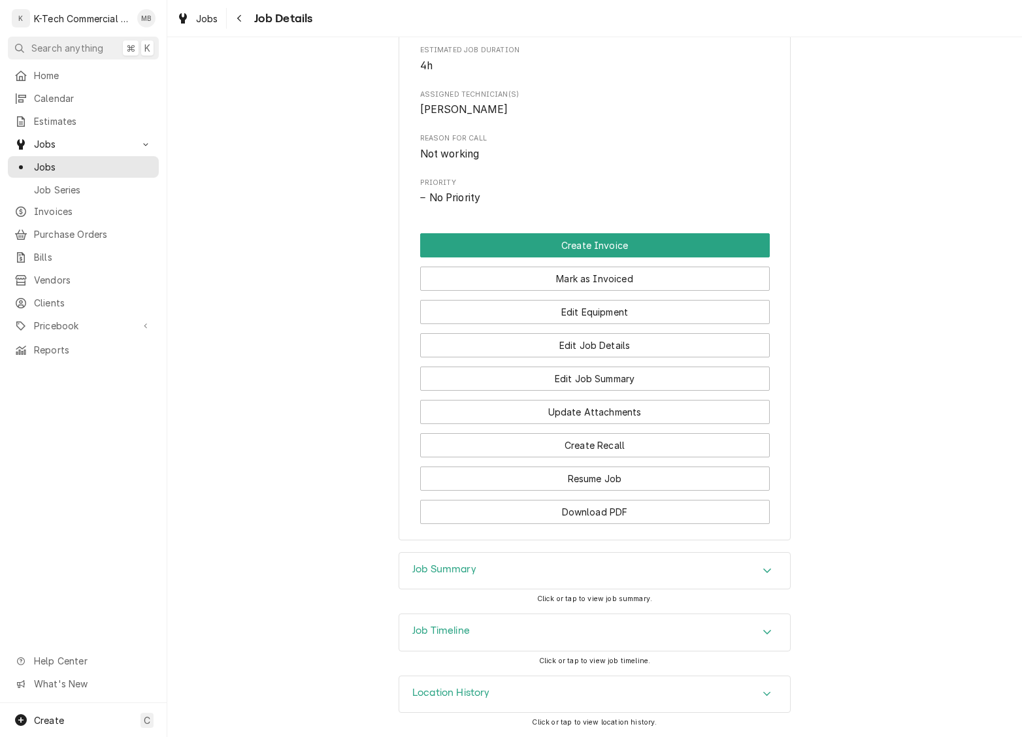
click at [579, 572] on div "Job Summary" at bounding box center [594, 571] width 391 height 37
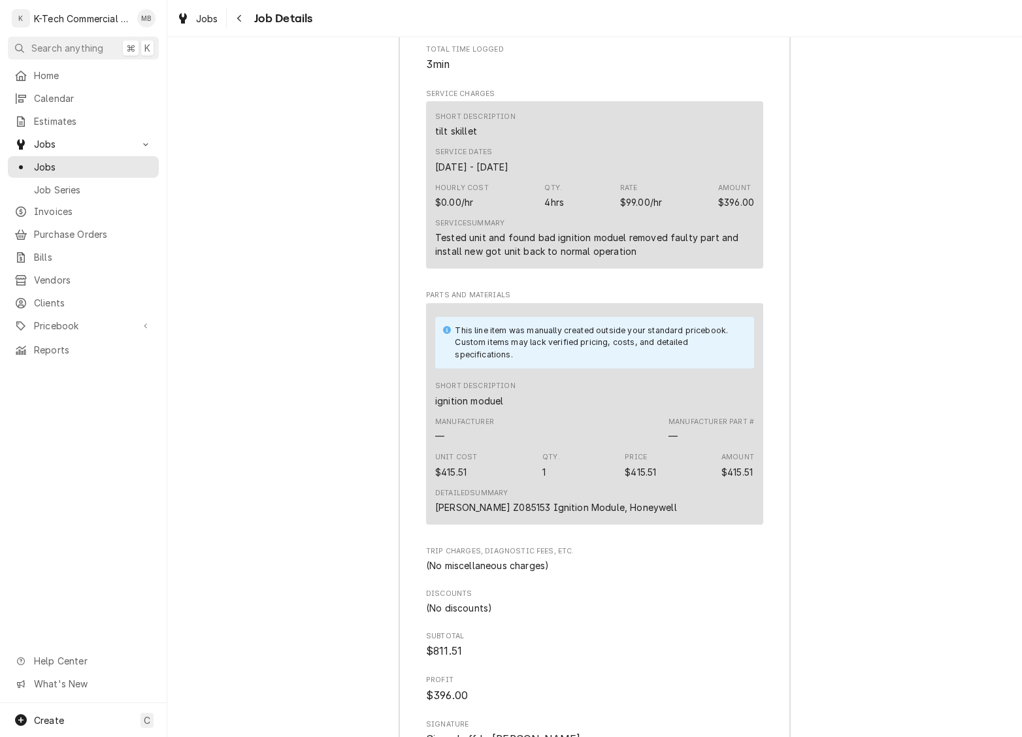
scroll to position [1221, 0]
drag, startPoint x: 487, startPoint y: 540, endPoint x: 664, endPoint y: 548, distance: 176.6
click at [664, 523] on div "This line item was manually created outside your standard pricebook. Custom ite…" at bounding box center [594, 412] width 337 height 221
copy div "[PERSON_NAME] Z085153 Ignition Module, Honeywell"
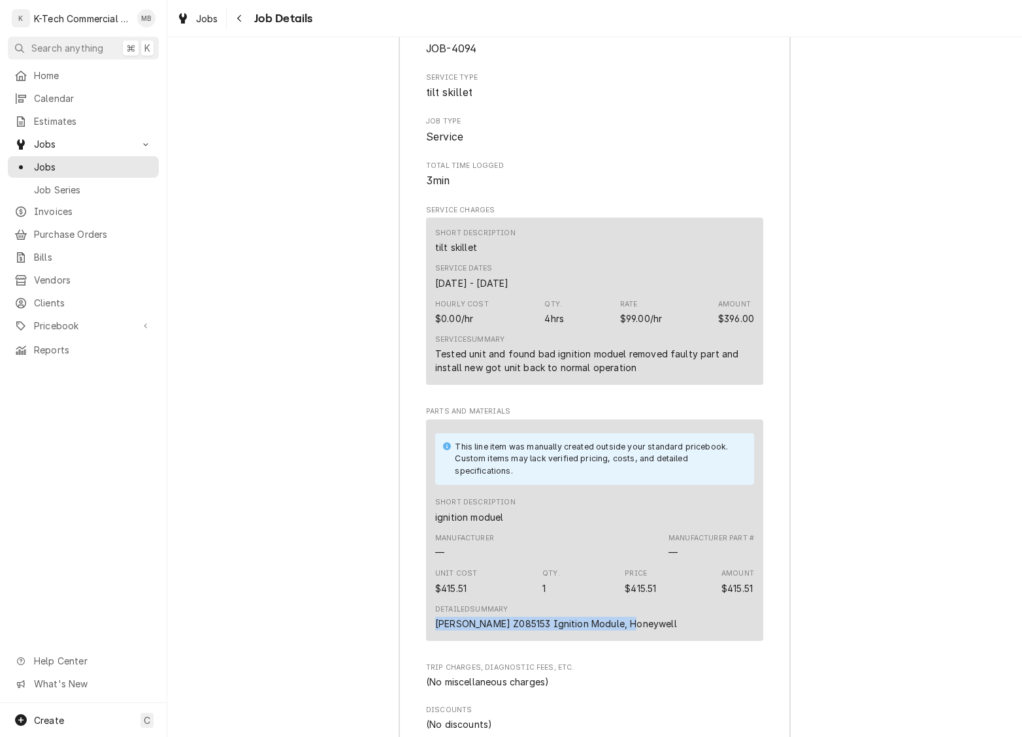
scroll to position [1025, 0]
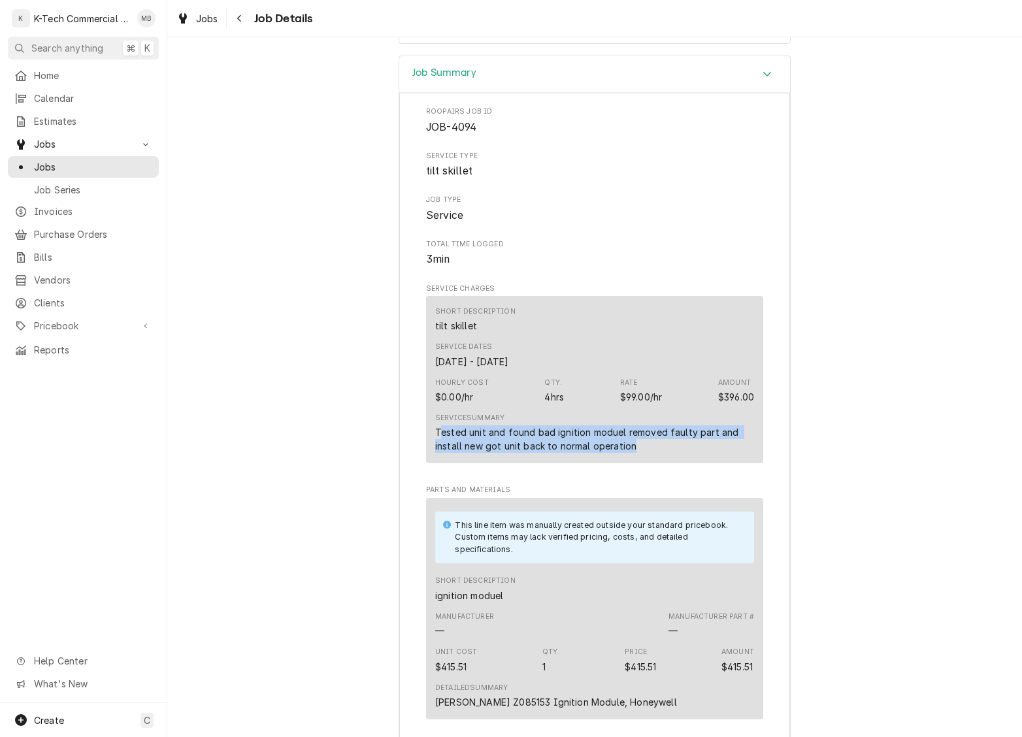
drag, startPoint x: 440, startPoint y: 457, endPoint x: 672, endPoint y: 482, distance: 233.3
click at [642, 453] on div "Tested unit and found bad ignition moduel removed faulty part and install new g…" at bounding box center [594, 438] width 319 height 27
drag, startPoint x: 672, startPoint y: 482, endPoint x: 655, endPoint y: 486, distance: 17.4
click at [670, 457] on div "Service Summary Tested unit and found bad ignition moduel removed faulty part a…" at bounding box center [594, 432] width 319 height 49
drag, startPoint x: 435, startPoint y: 461, endPoint x: 668, endPoint y: 481, distance: 234.1
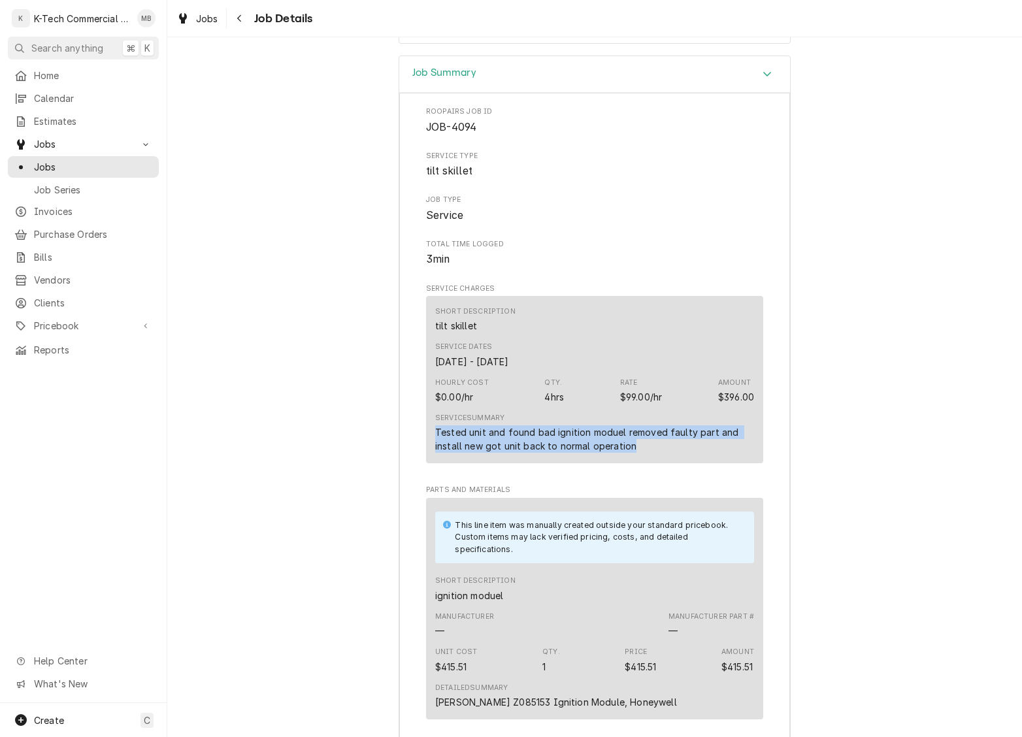
click at [668, 463] on div "Short Description tilt skillet Service Dates Oct 1, 2025 - Oct 2, 2025 Hourly C…" at bounding box center [594, 379] width 337 height 167
copy div "Tested unit and found bad ignition moduel removed faulty part and install new g…"
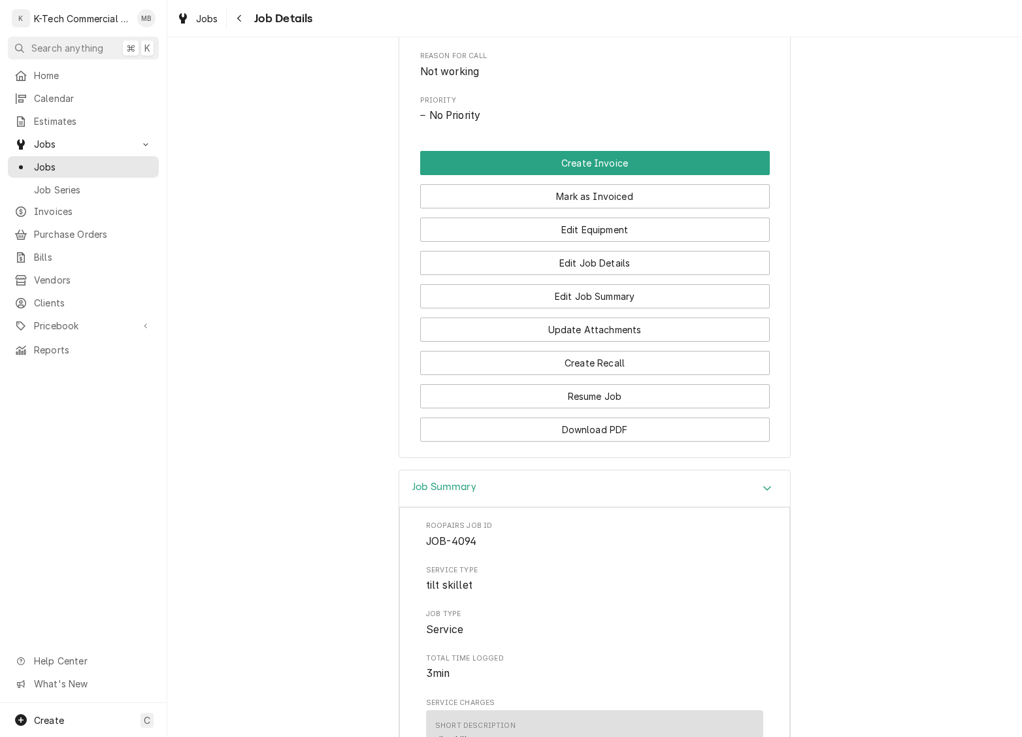
scroll to position [609, 0]
click at [608, 210] on button "Mark as Invoiced" at bounding box center [595, 198] width 350 height 24
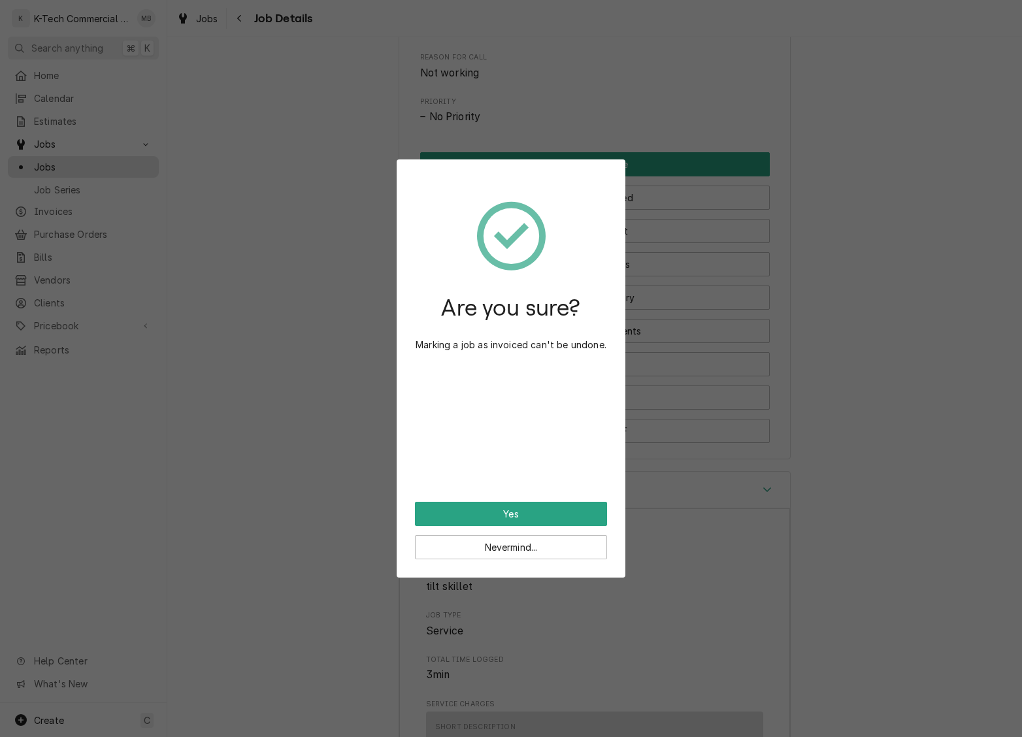
click at [536, 521] on button "Yes" at bounding box center [511, 514] width 192 height 24
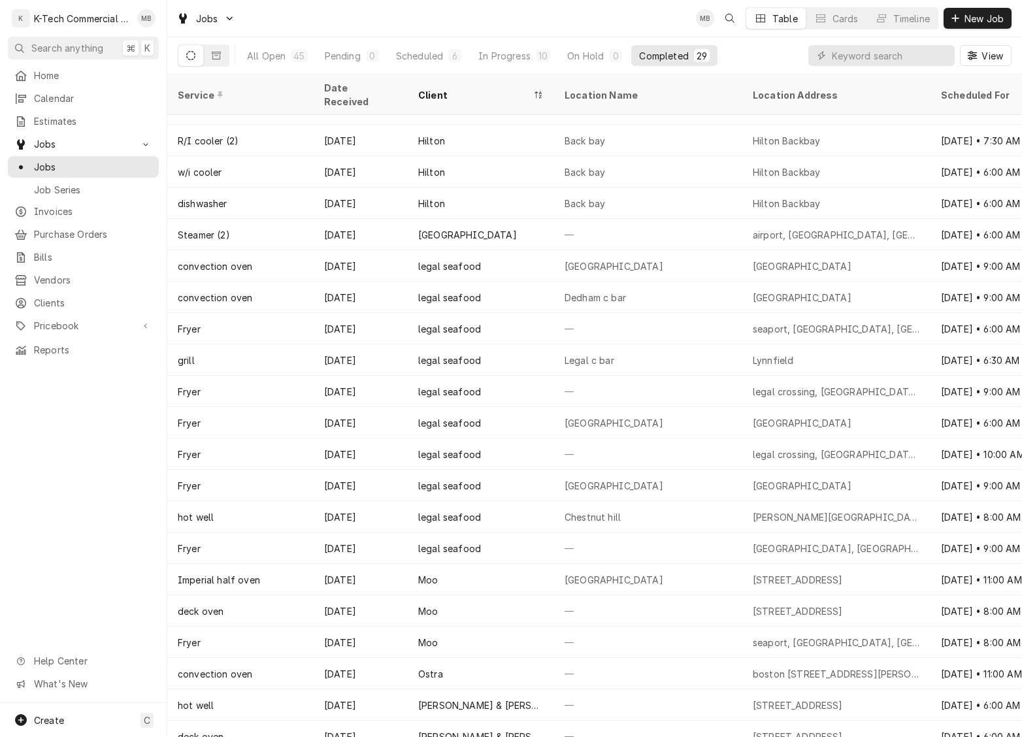
scroll to position [261, 0]
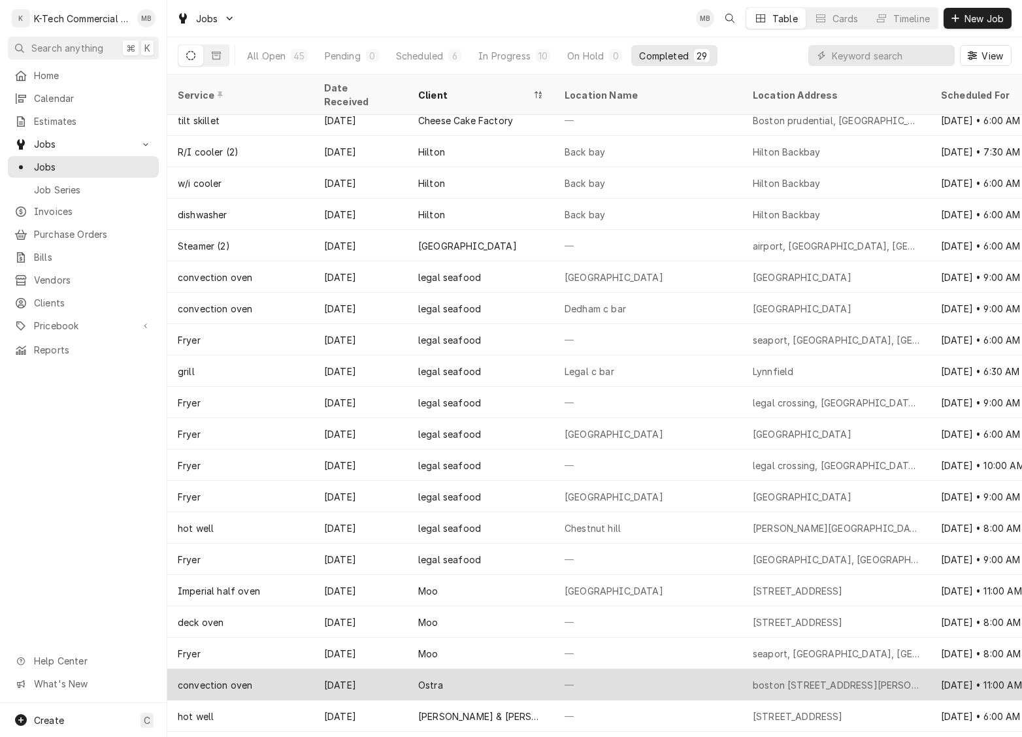
click at [494, 669] on div "Ostra" at bounding box center [481, 684] width 146 height 31
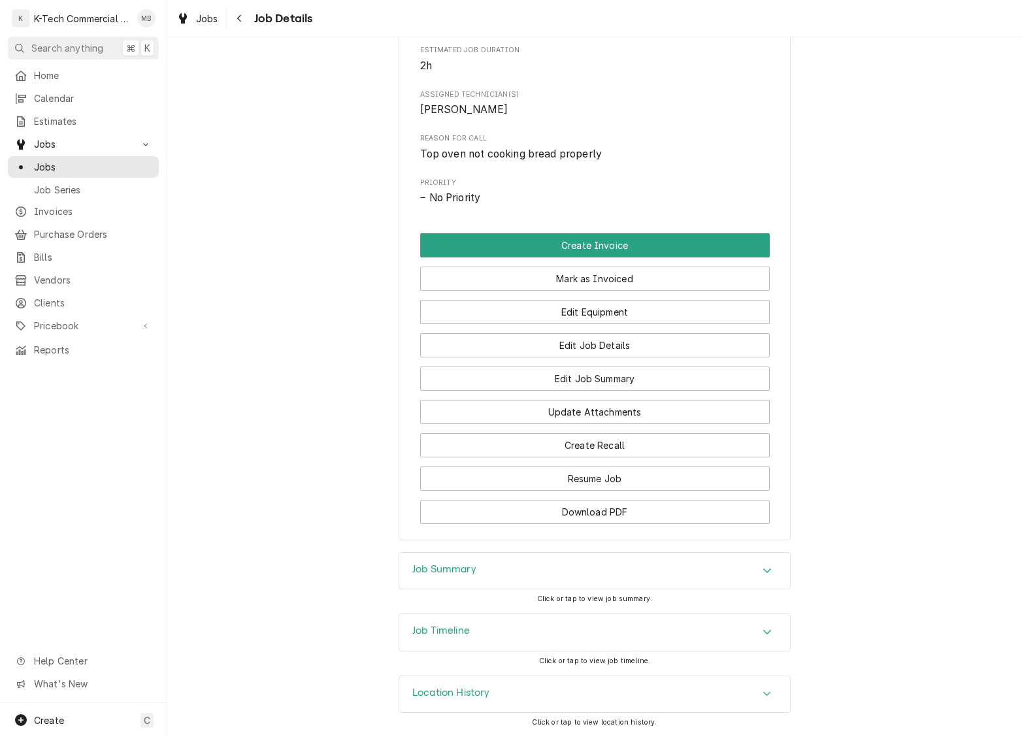
click at [591, 561] on div "Job Summary" at bounding box center [594, 571] width 391 height 37
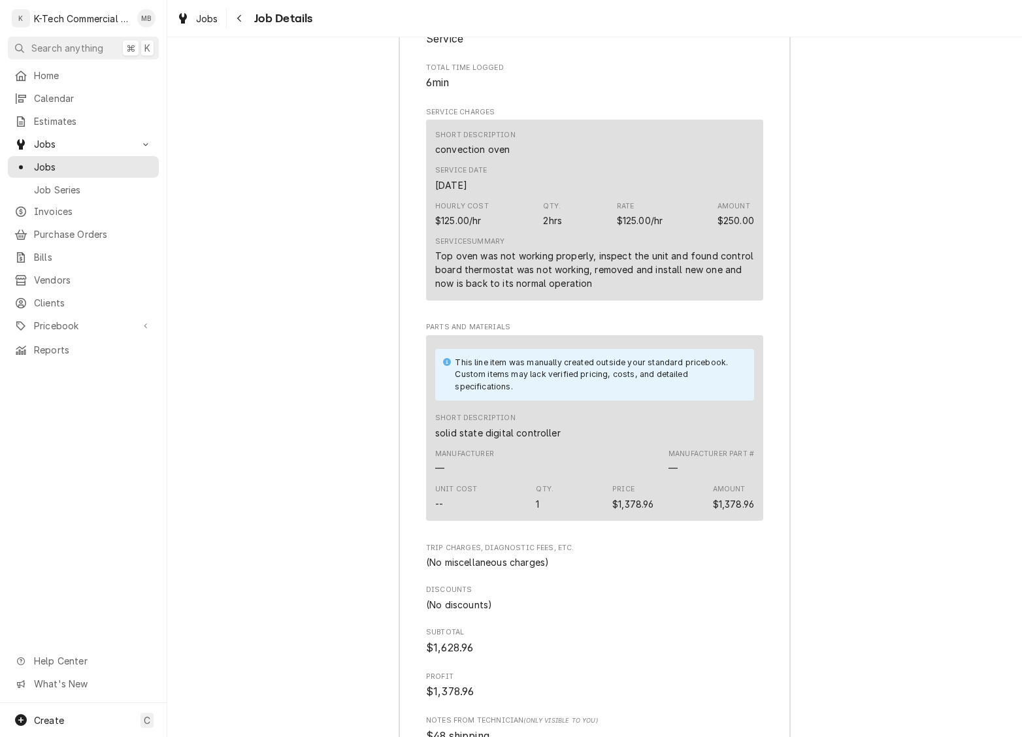
scroll to position [1208, 0]
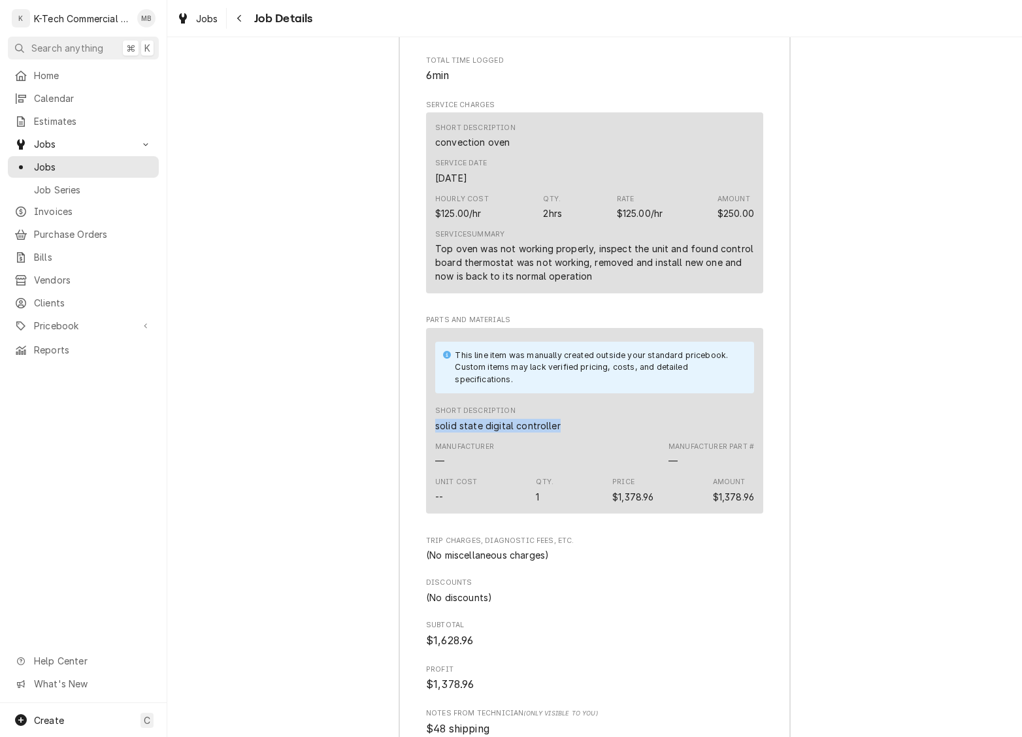
drag, startPoint x: 433, startPoint y: 452, endPoint x: 591, endPoint y: 455, distance: 158.8
click at [591, 455] on div "This line item was manually created outside your standard pricebook. Custom ite…" at bounding box center [594, 421] width 337 height 186
copy div "solid state digital controller"
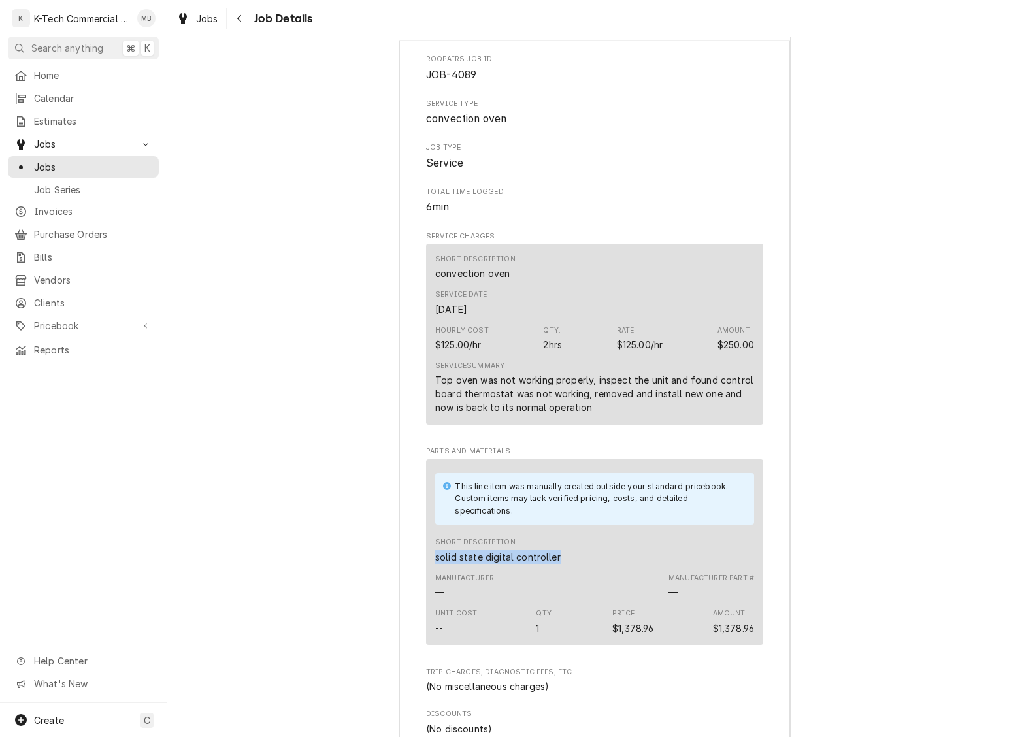
scroll to position [1011, 0]
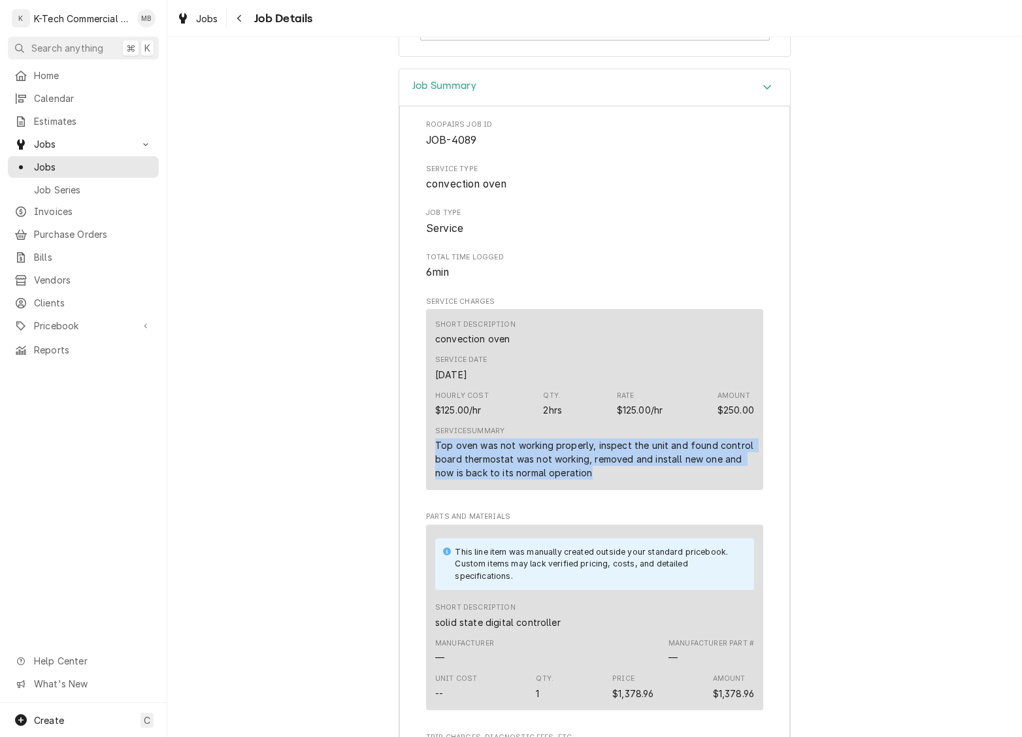
drag, startPoint x: 431, startPoint y: 472, endPoint x: 727, endPoint y: 503, distance: 297.6
click at [727, 490] on div "Short Description convection oven Service Date Sep 29, 2025 Hourly Cost $125.00…" at bounding box center [594, 399] width 337 height 181
copy div "Top oven was not working properly, inspect the unit and found control board the…"
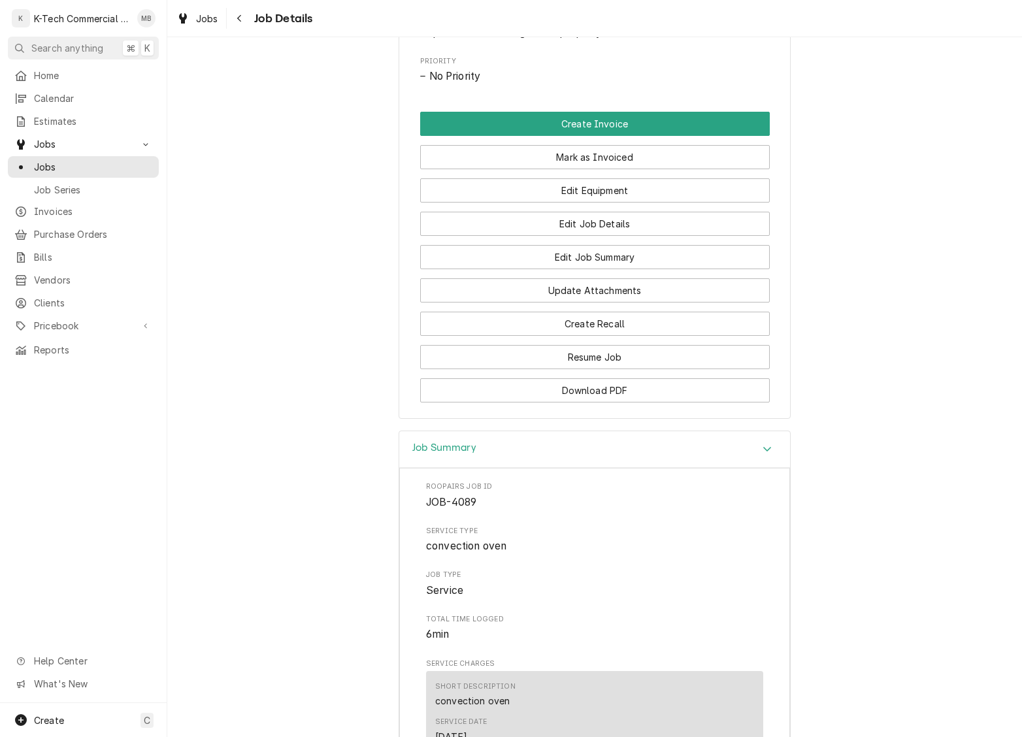
scroll to position [651, 0]
drag, startPoint x: 638, startPoint y: 171, endPoint x: 578, endPoint y: 285, distance: 128.3
click at [638, 167] on button "Mark as Invoiced" at bounding box center [595, 155] width 350 height 24
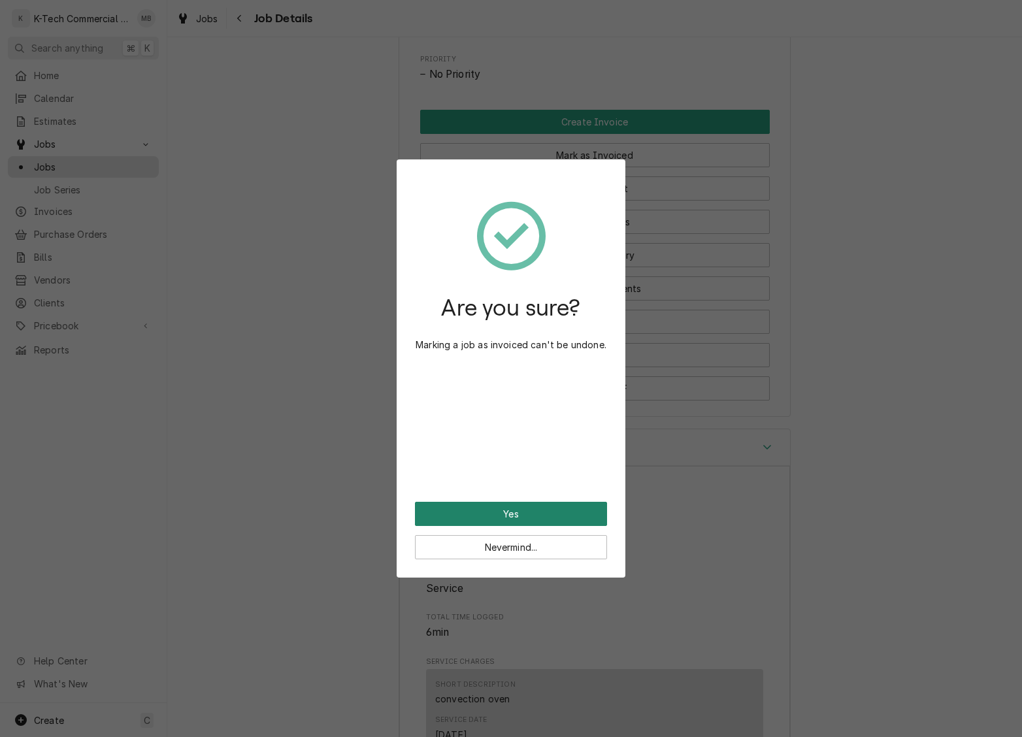
click at [533, 514] on button "Yes" at bounding box center [511, 514] width 192 height 24
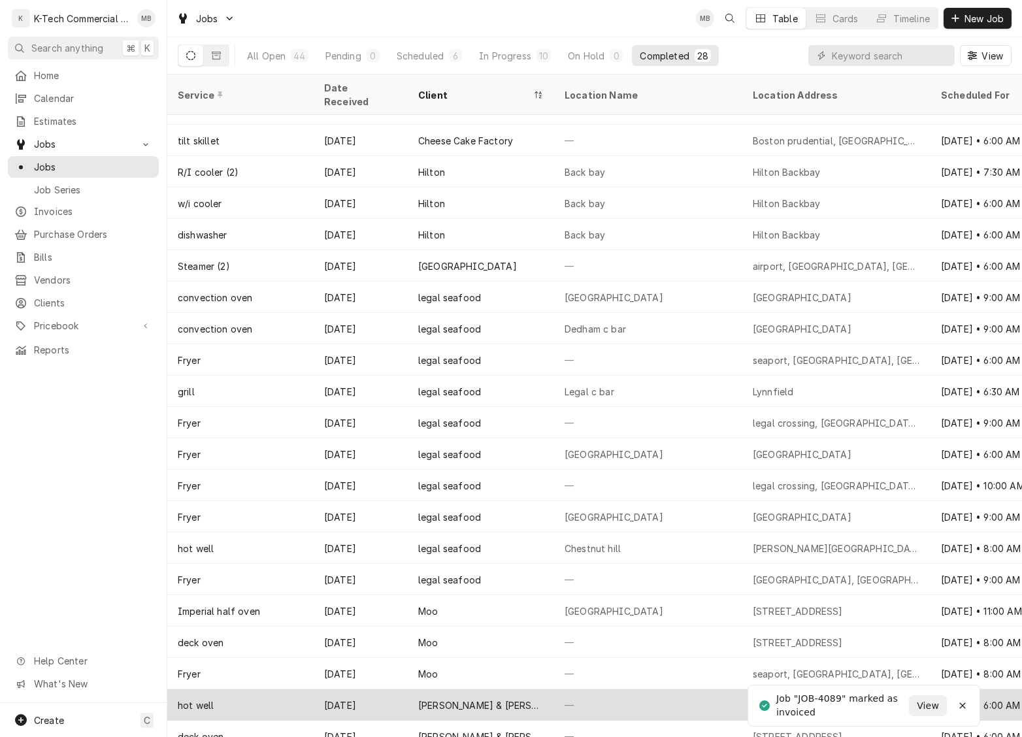
click at [609, 689] on div "—" at bounding box center [648, 704] width 188 height 31
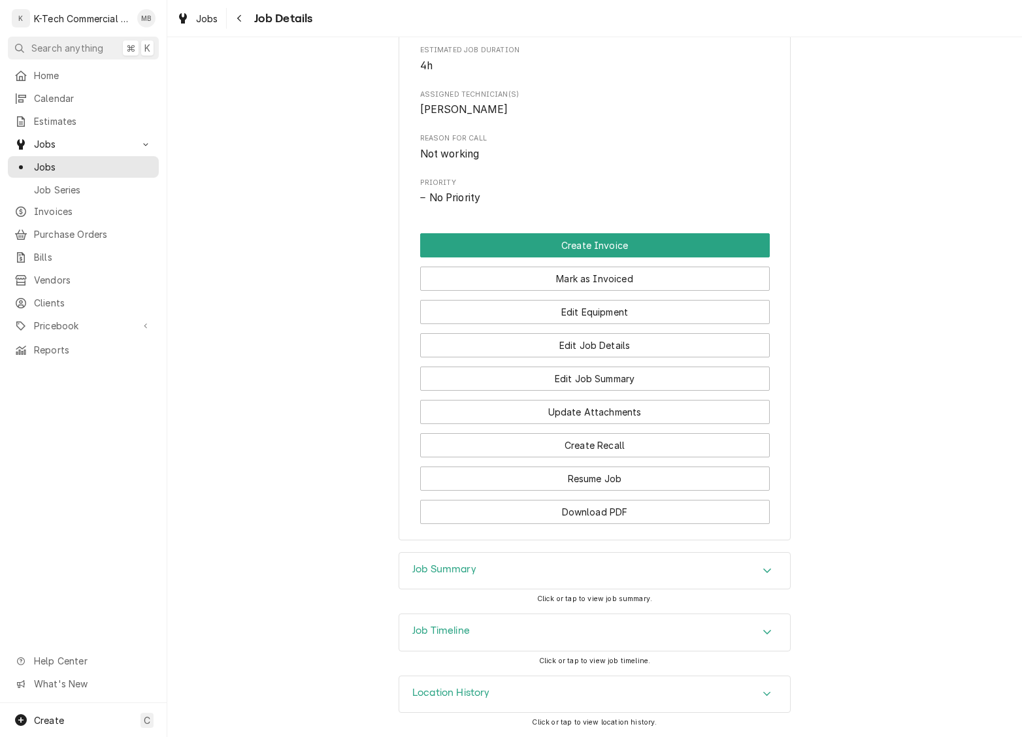
scroll to position [551, 0]
click at [599, 570] on div "Job Summary" at bounding box center [594, 571] width 391 height 37
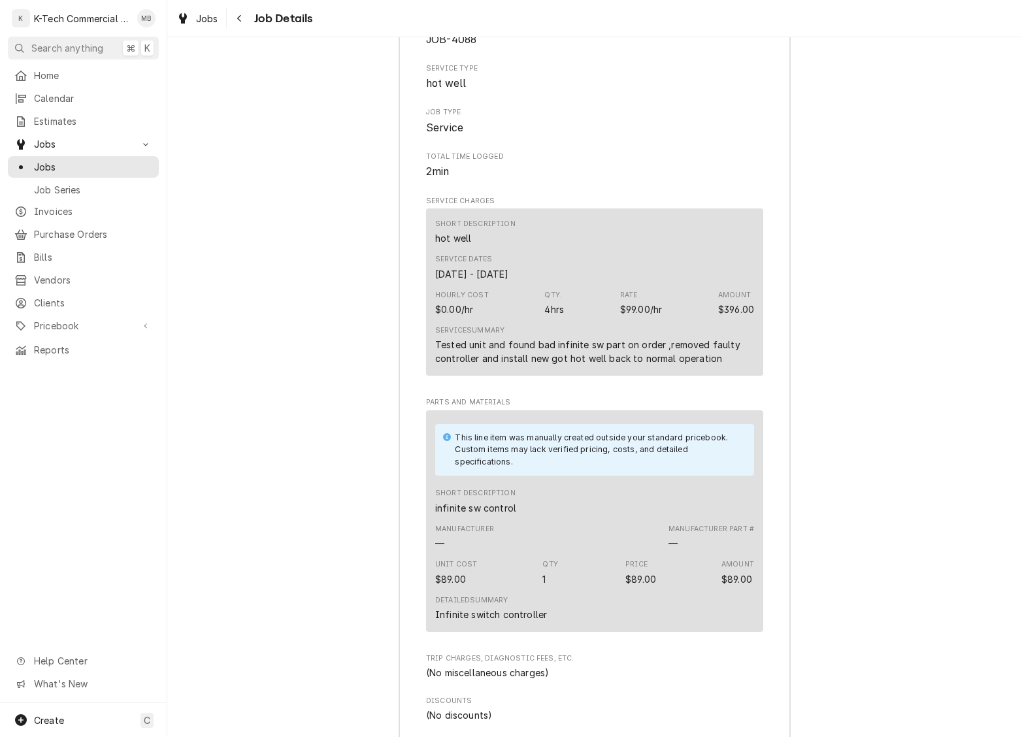
scroll to position [996, 0]
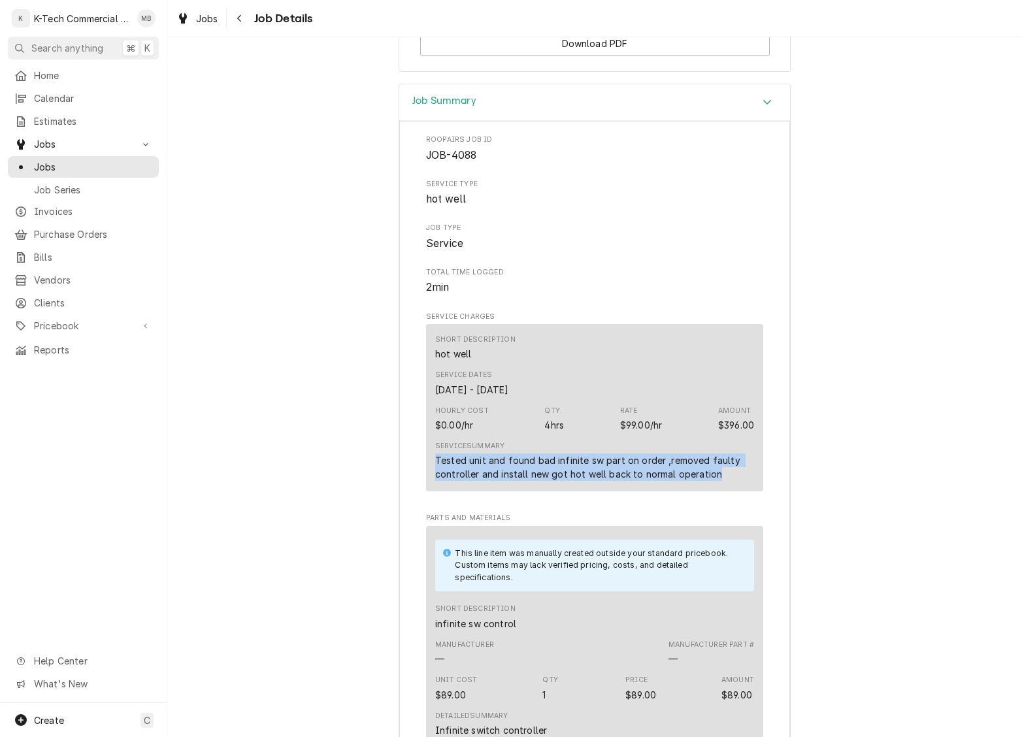
drag, startPoint x: 436, startPoint y: 486, endPoint x: 749, endPoint y: 510, distance: 313.3
click at [749, 485] on div "Service Summary Tested unit and found bad infinite sw part on order ,removed fa…" at bounding box center [594, 460] width 319 height 49
copy div "Tested unit and found bad infinite sw part on order ,removed faulty controller …"
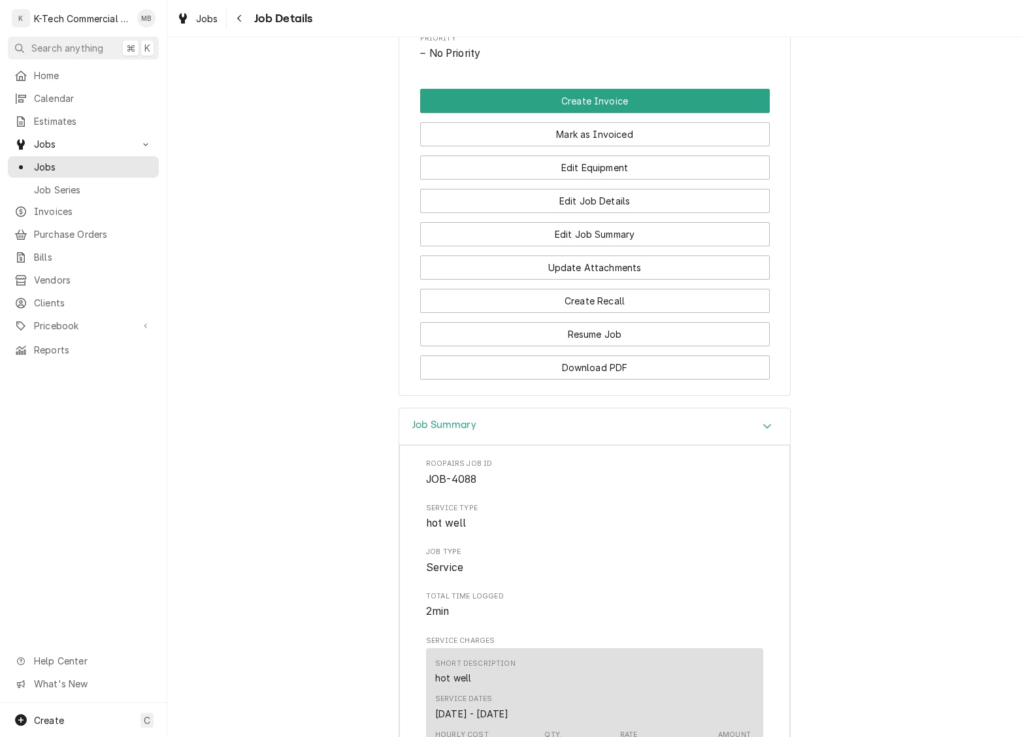
scroll to position [589, 0]
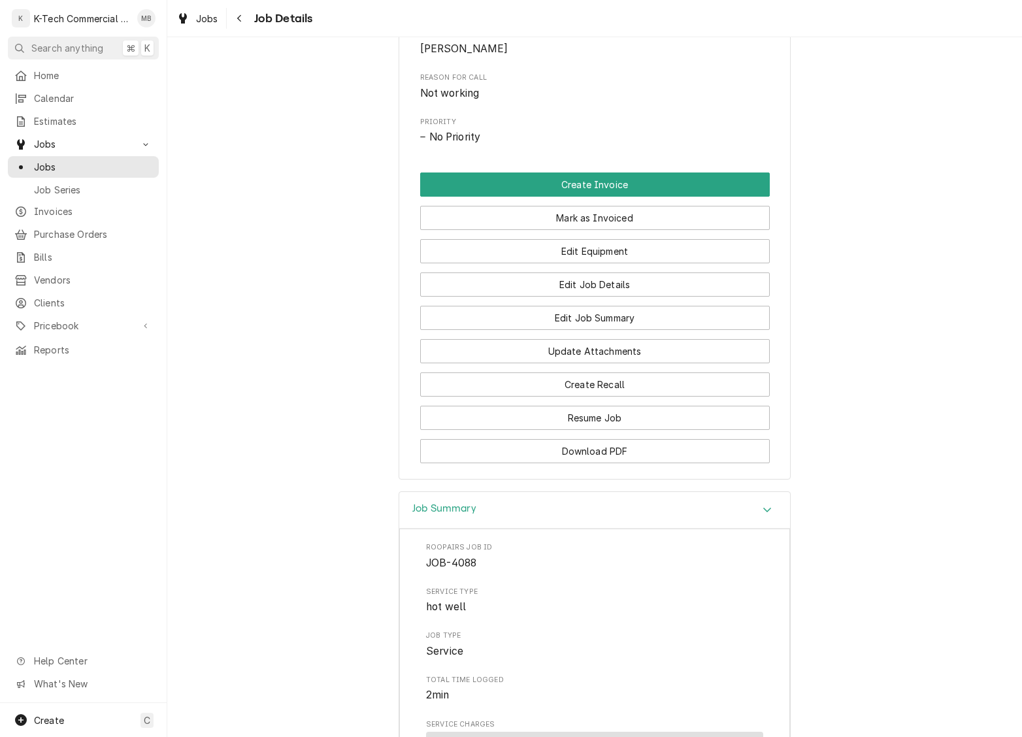
drag, startPoint x: 657, startPoint y: 235, endPoint x: 567, endPoint y: 382, distance: 171.9
click at [657, 230] on button "Mark as Invoiced" at bounding box center [595, 218] width 350 height 24
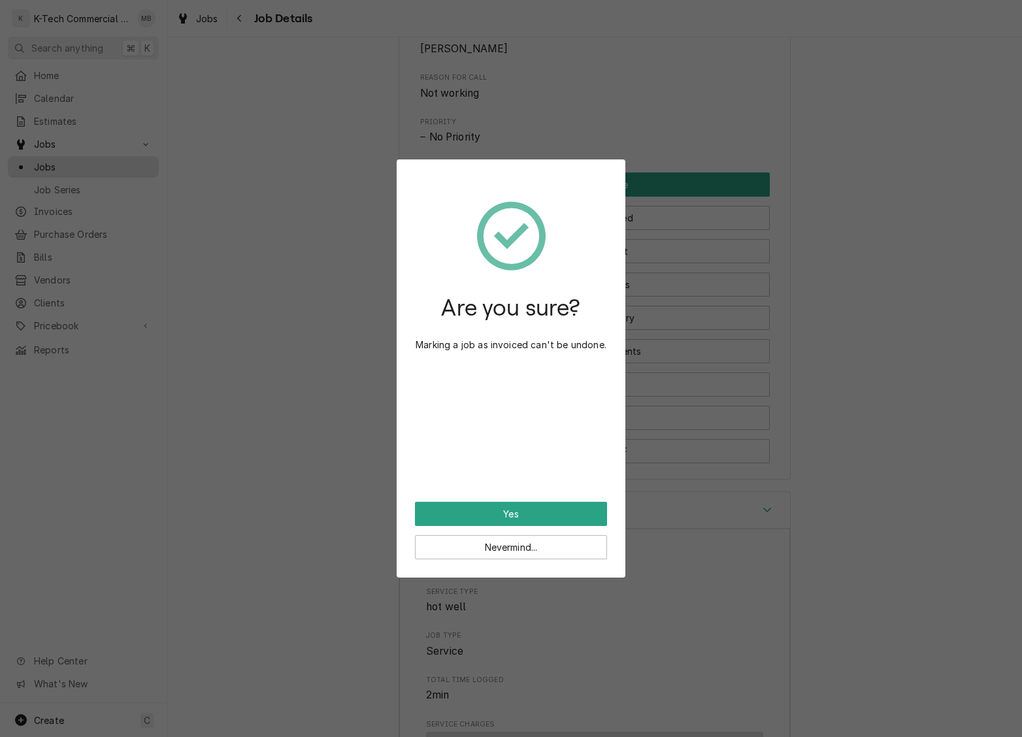
click at [537, 526] on div "Nevermind..." at bounding box center [511, 542] width 192 height 33
click at [540, 508] on button "Yes" at bounding box center [511, 514] width 192 height 24
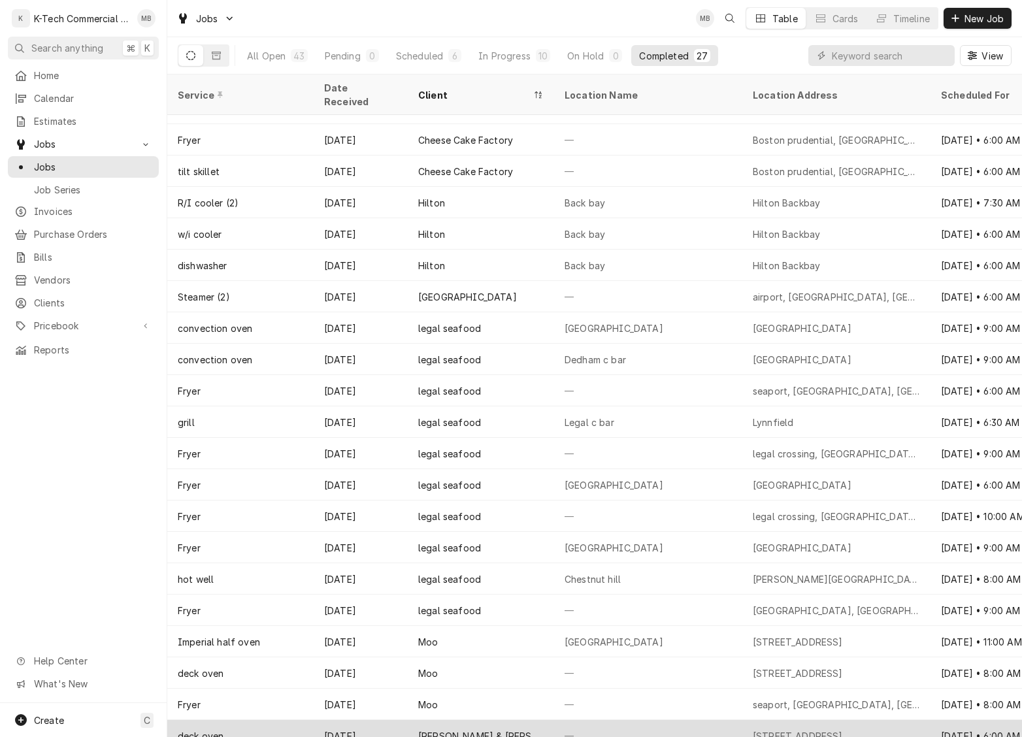
scroll to position [210, 0]
click at [666, 721] on div "—" at bounding box center [648, 736] width 188 height 31
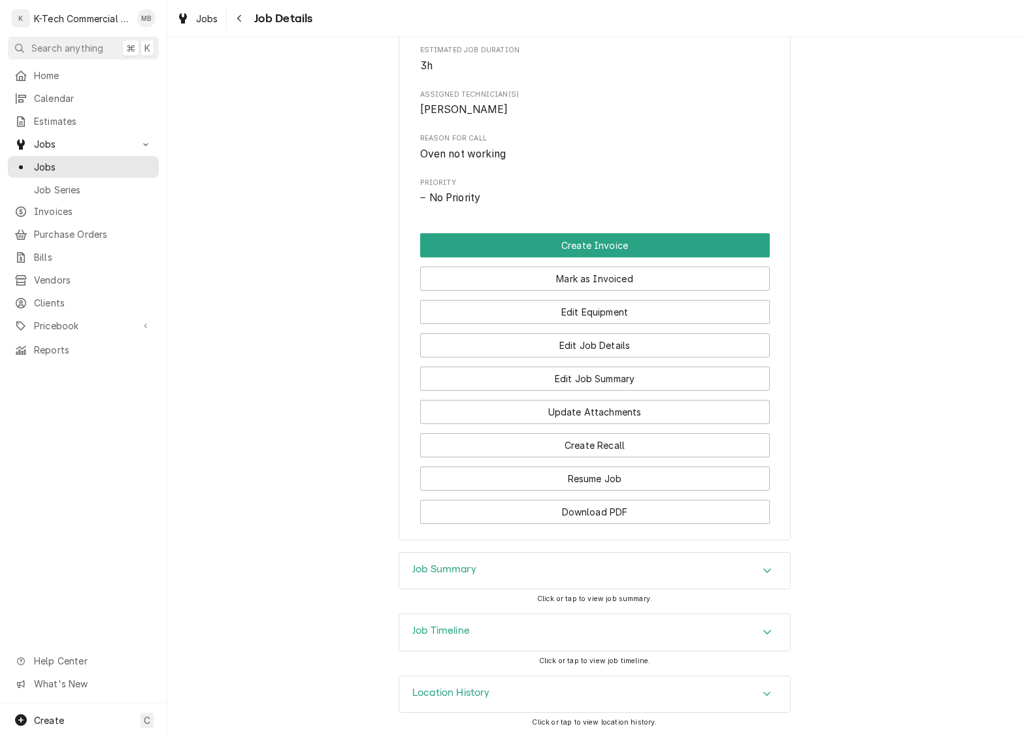
click at [647, 576] on div "Job Summary" at bounding box center [594, 571] width 391 height 37
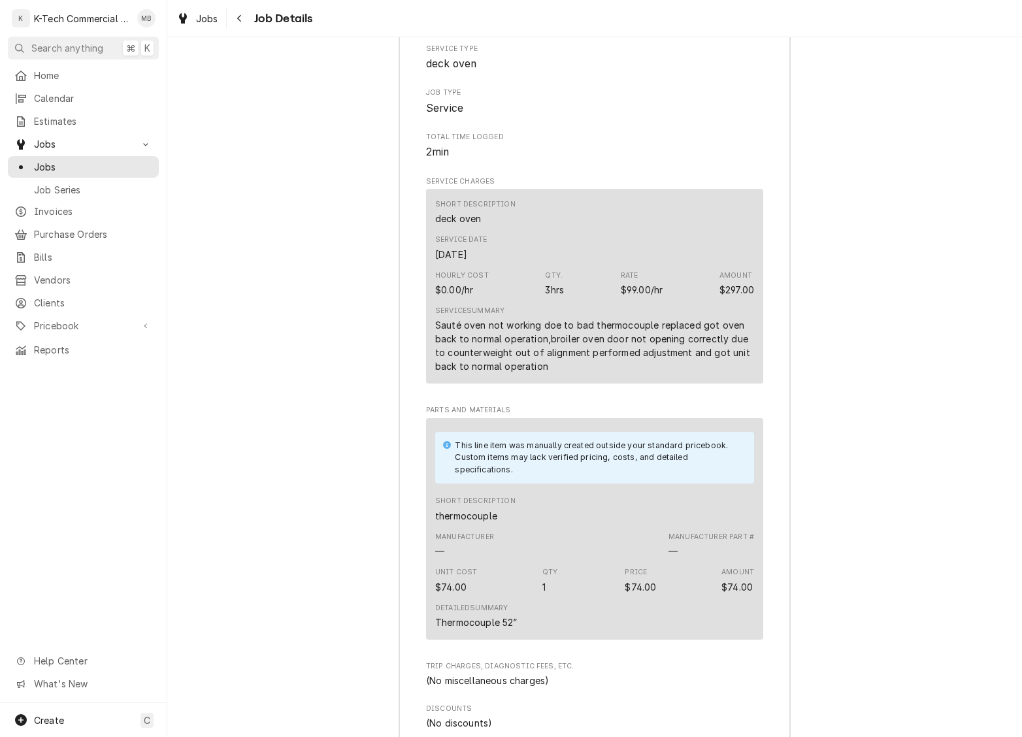
scroll to position [1140, 0]
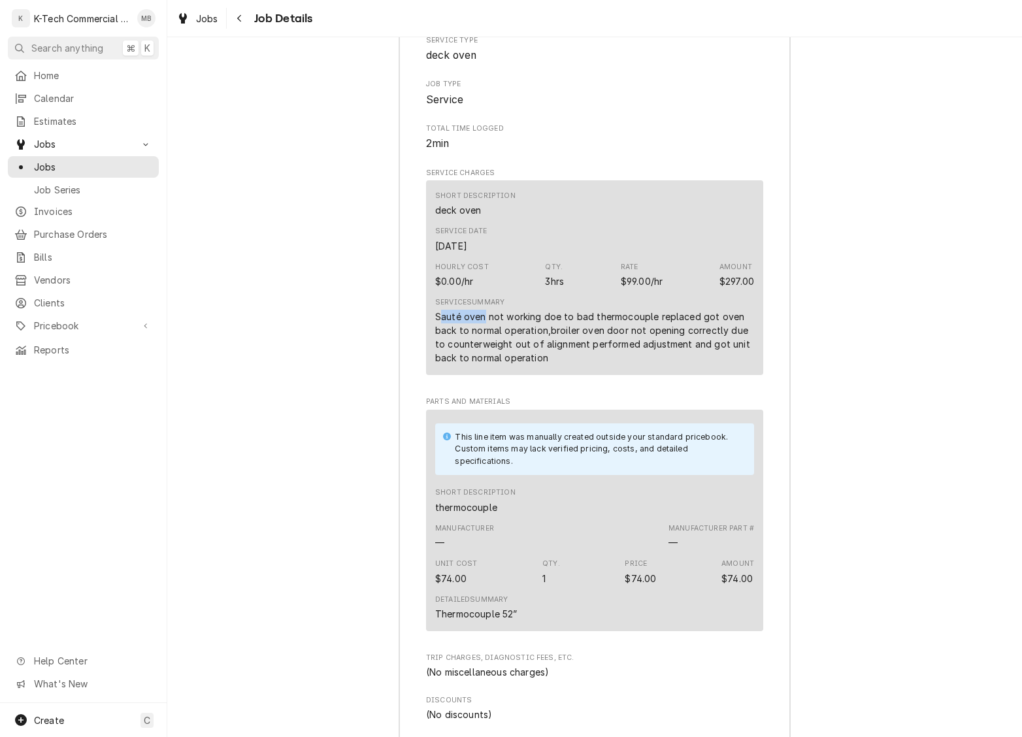
drag, startPoint x: 439, startPoint y: 343, endPoint x: 479, endPoint y: 351, distance: 40.6
click at [485, 351] on div "Sauté oven not working doe to bad thermocouple replaced got oven back to normal…" at bounding box center [594, 337] width 319 height 55
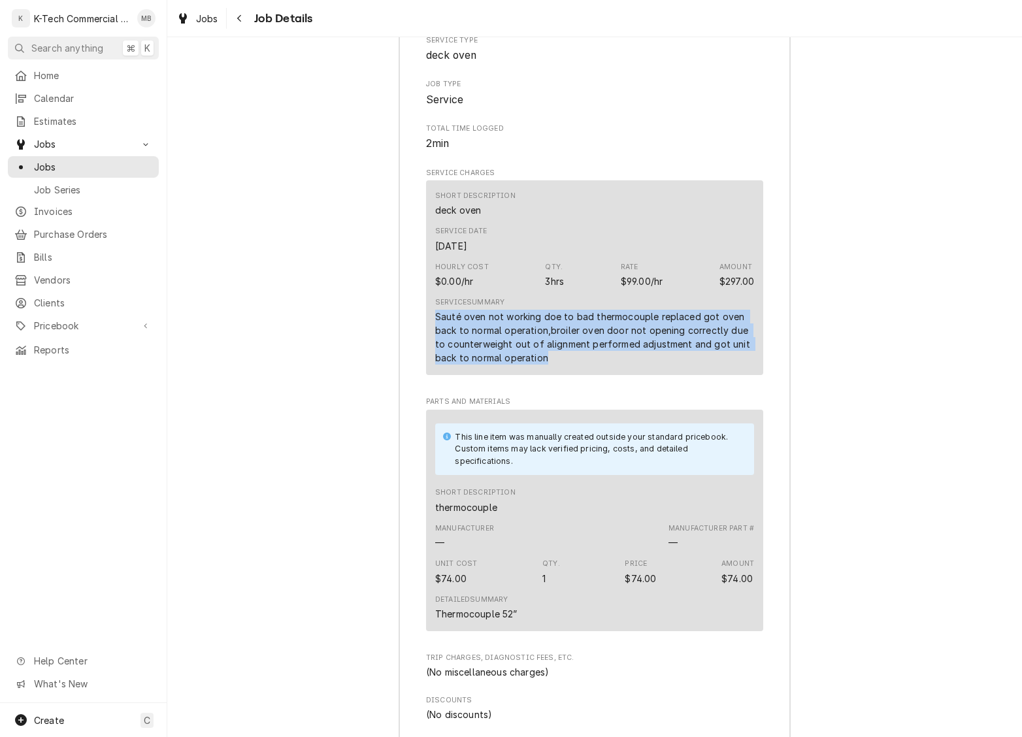
drag, startPoint x: 434, startPoint y: 345, endPoint x: 551, endPoint y: 391, distance: 126.2
click at [551, 375] on div "Short Description deck oven Service Date [DATE] Hourly Cost $0.00/hr Qty. 3hrs …" at bounding box center [594, 277] width 337 height 195
copy div "Sauté oven not working doe to bad thermocouple replaced got oven back to normal…"
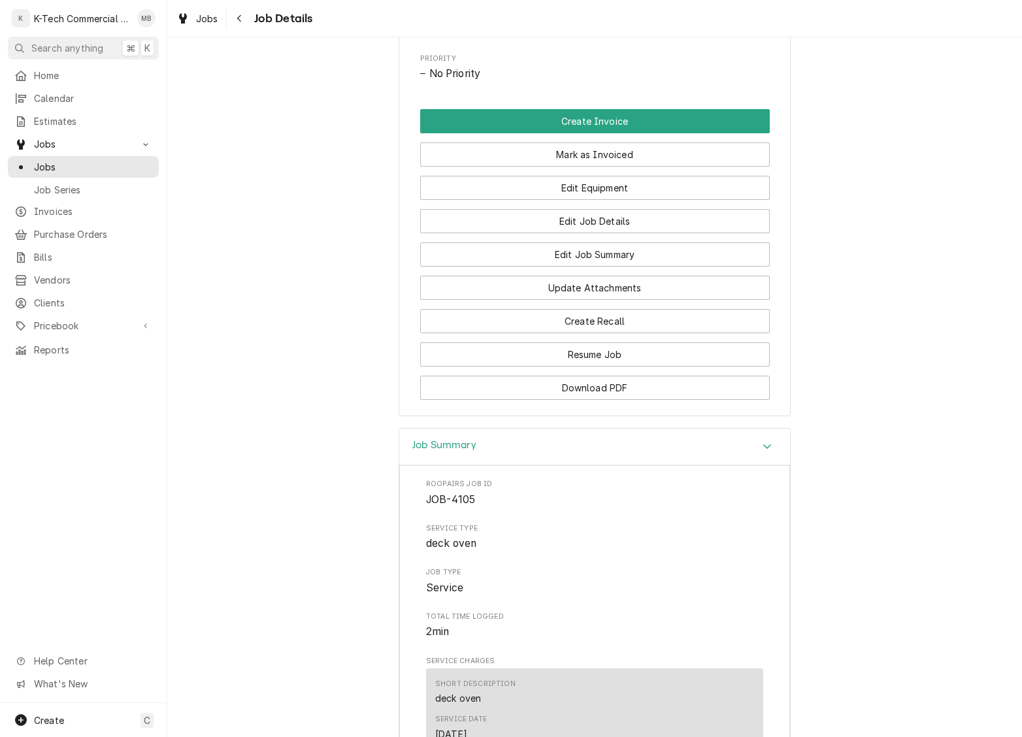
scroll to position [622, 0]
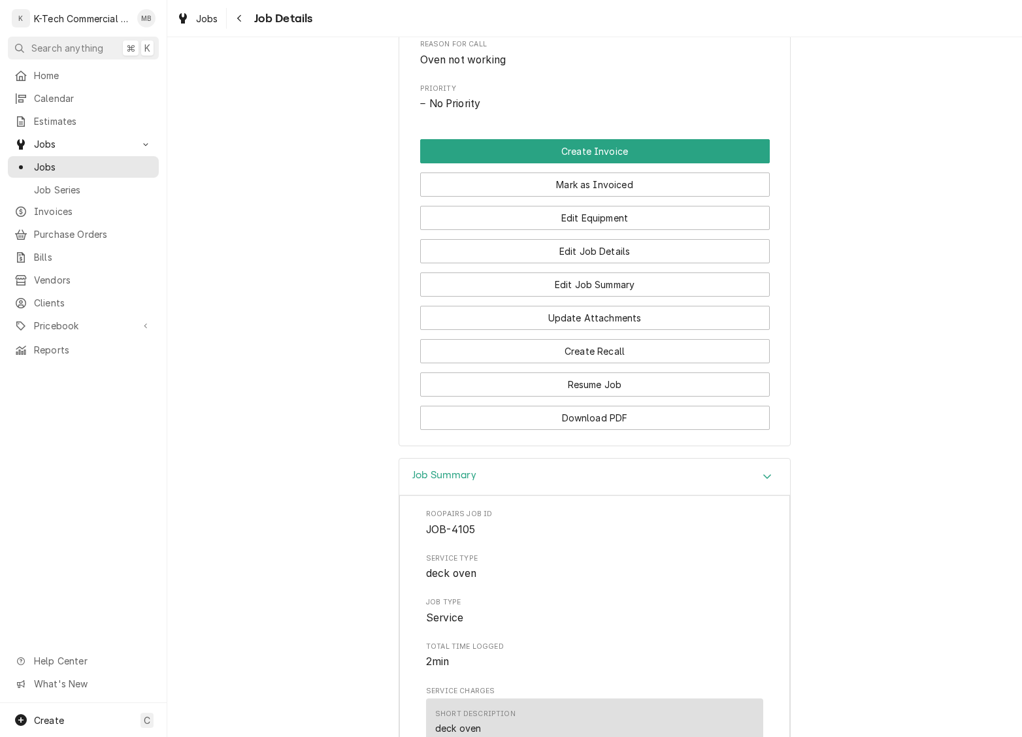
drag, startPoint x: 626, startPoint y: 205, endPoint x: 549, endPoint y: 457, distance: 263.7
click at [626, 197] on button "Mark as Invoiced" at bounding box center [595, 184] width 350 height 24
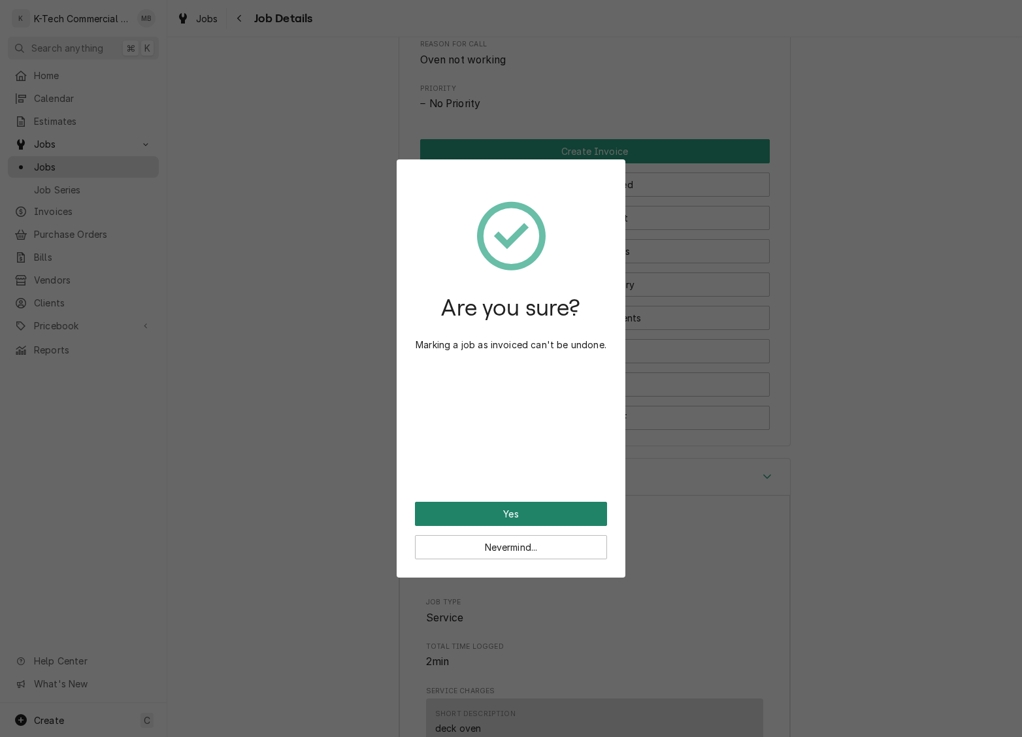
click at [539, 508] on button "Yes" at bounding box center [511, 514] width 192 height 24
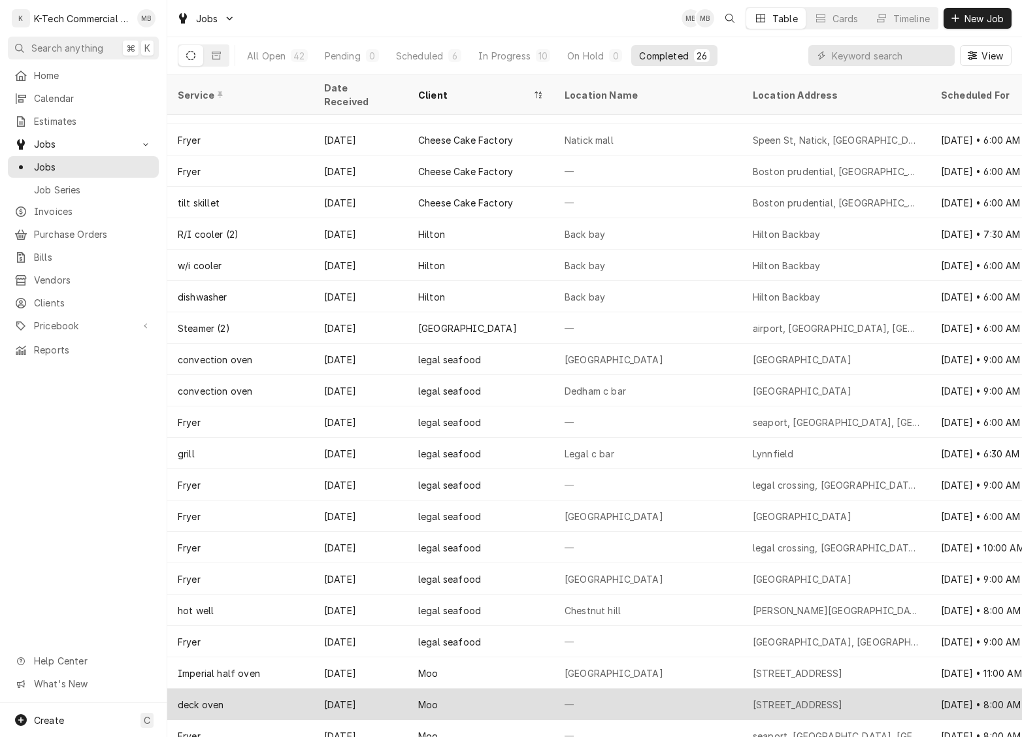
scroll to position [178, 0]
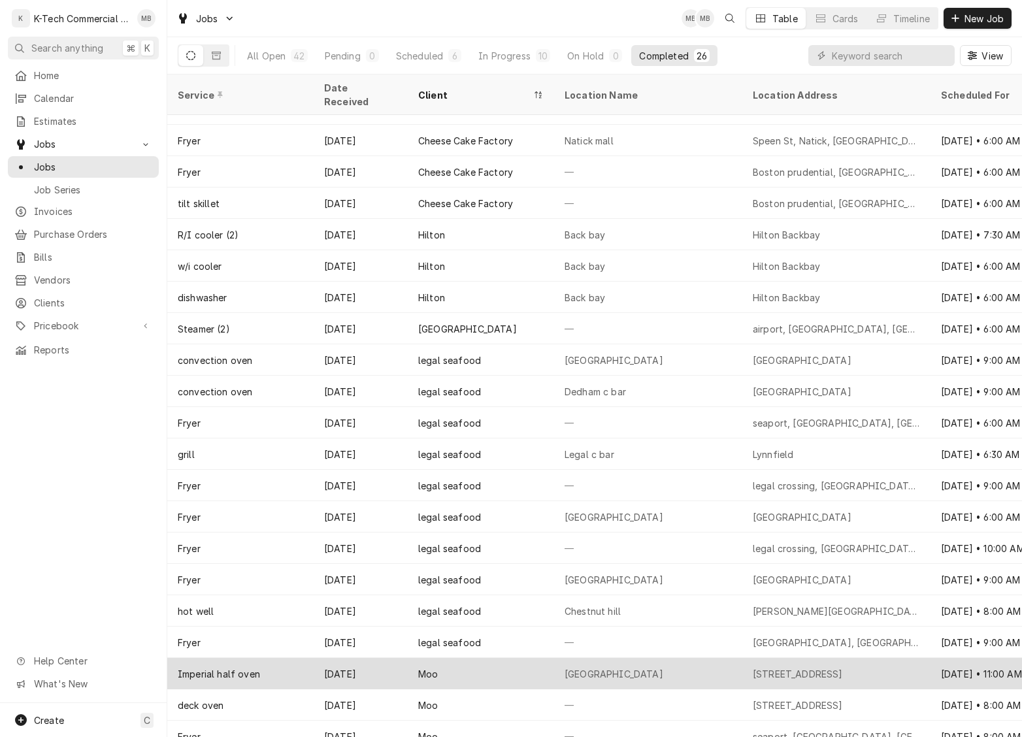
click at [628, 666] on div "[GEOGRAPHIC_DATA]" at bounding box center [648, 673] width 188 height 31
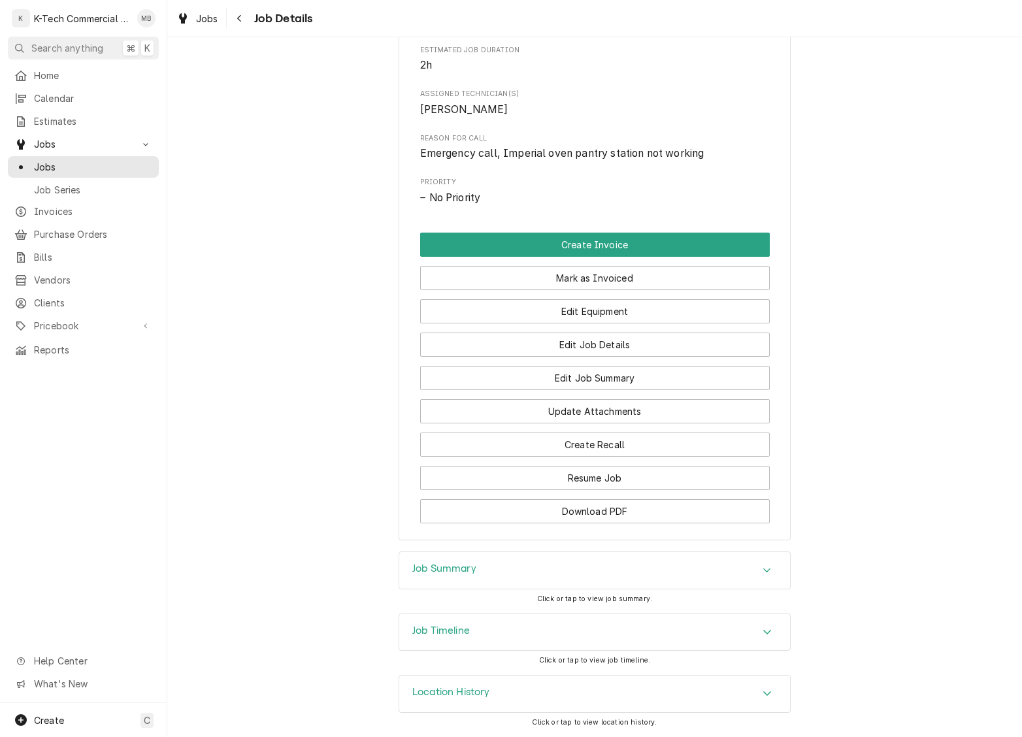
click at [506, 563] on div "Job Summary" at bounding box center [594, 570] width 391 height 37
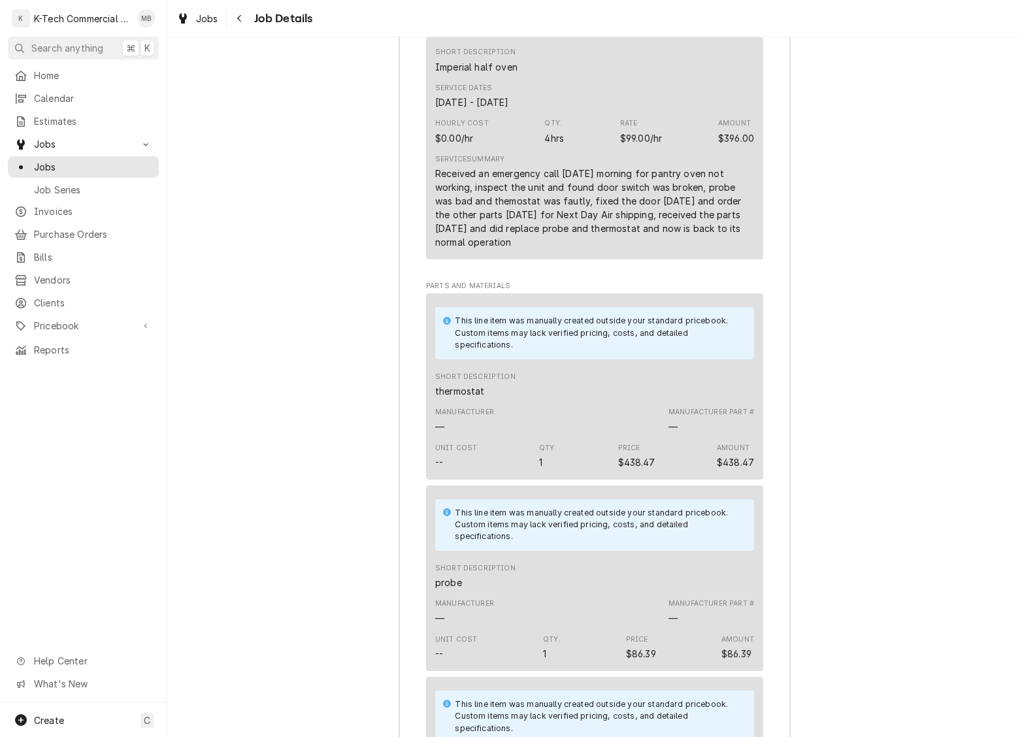
scroll to position [1285, 0]
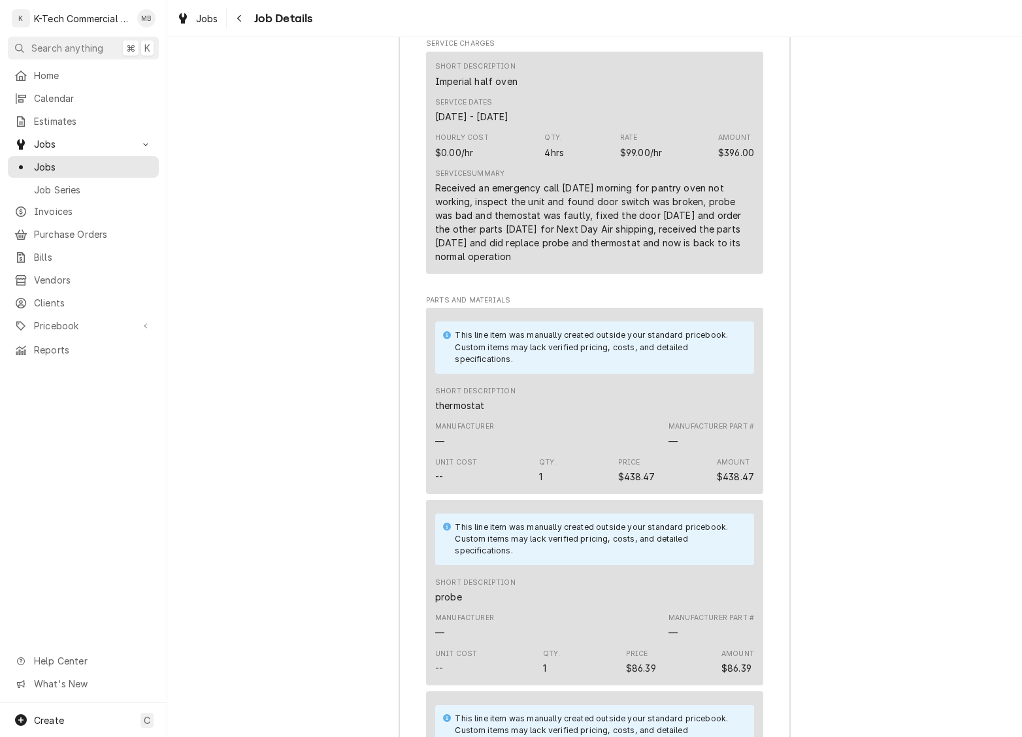
drag, startPoint x: 436, startPoint y: 215, endPoint x: 526, endPoint y: 299, distance: 123.0
click at [526, 280] on div "Short Description Imperial half oven Service Dates Sep 28, 2025 - Sep 30, 2025 …" at bounding box center [594, 166] width 337 height 228
copy div "Received an emergency call on Sunday morning for pantry oven not working, inspe…"
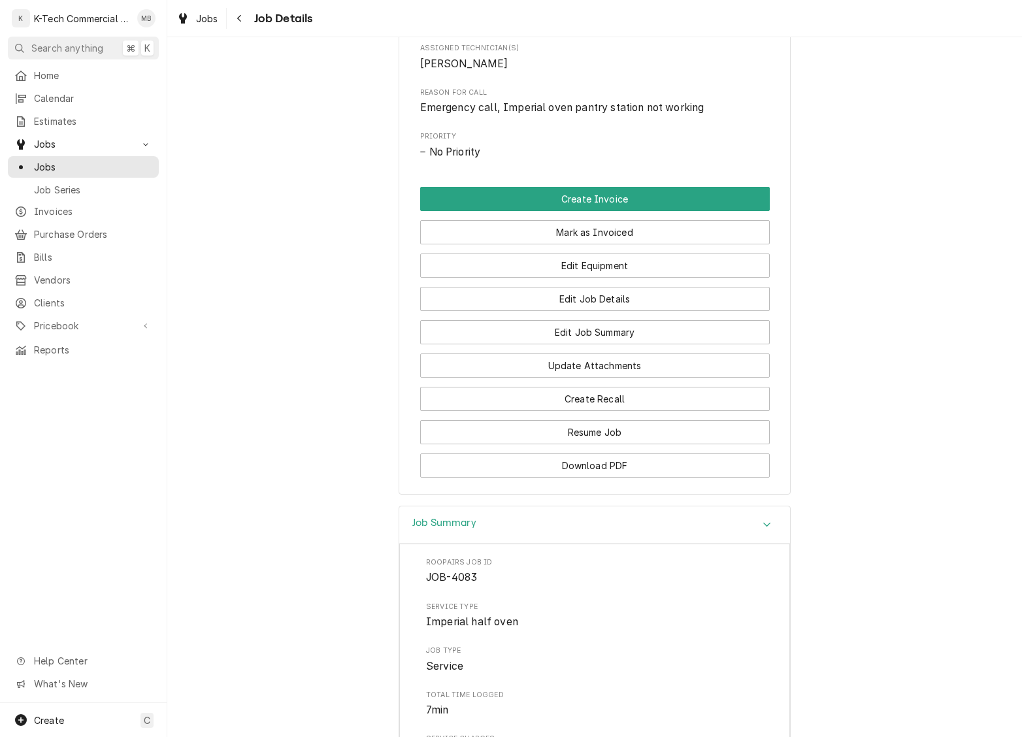
scroll to position [591, 0]
click at [581, 243] on button "Mark as Invoiced" at bounding box center [595, 231] width 350 height 24
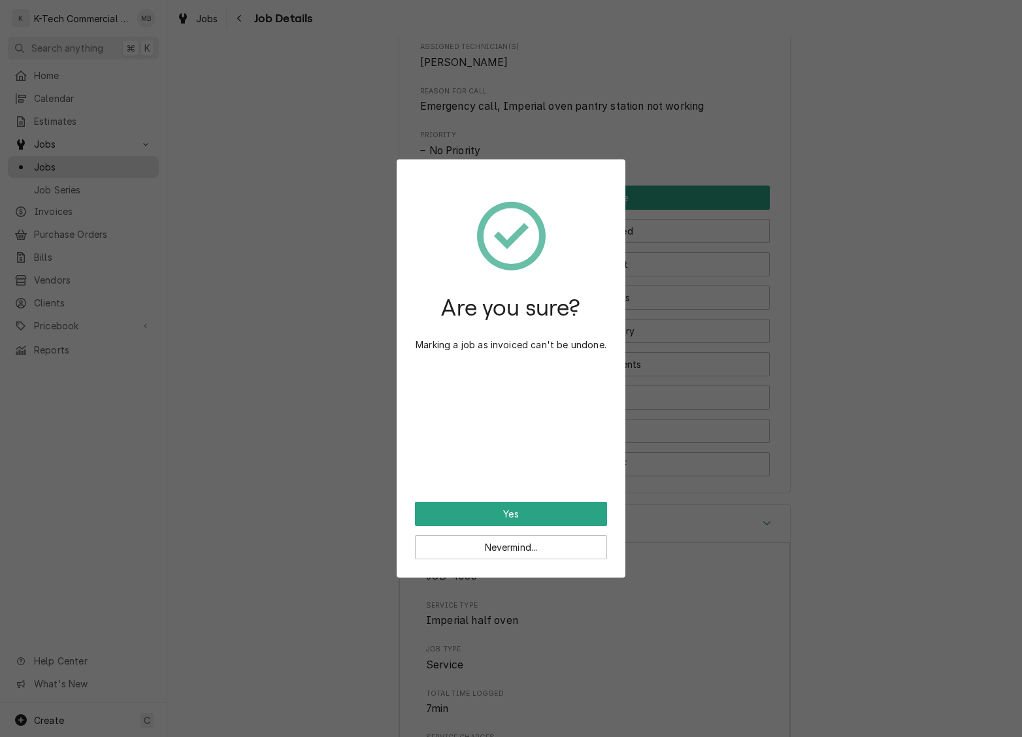
drag, startPoint x: 548, startPoint y: 506, endPoint x: 587, endPoint y: 510, distance: 39.4
click at [547, 506] on button "Yes" at bounding box center [511, 514] width 192 height 24
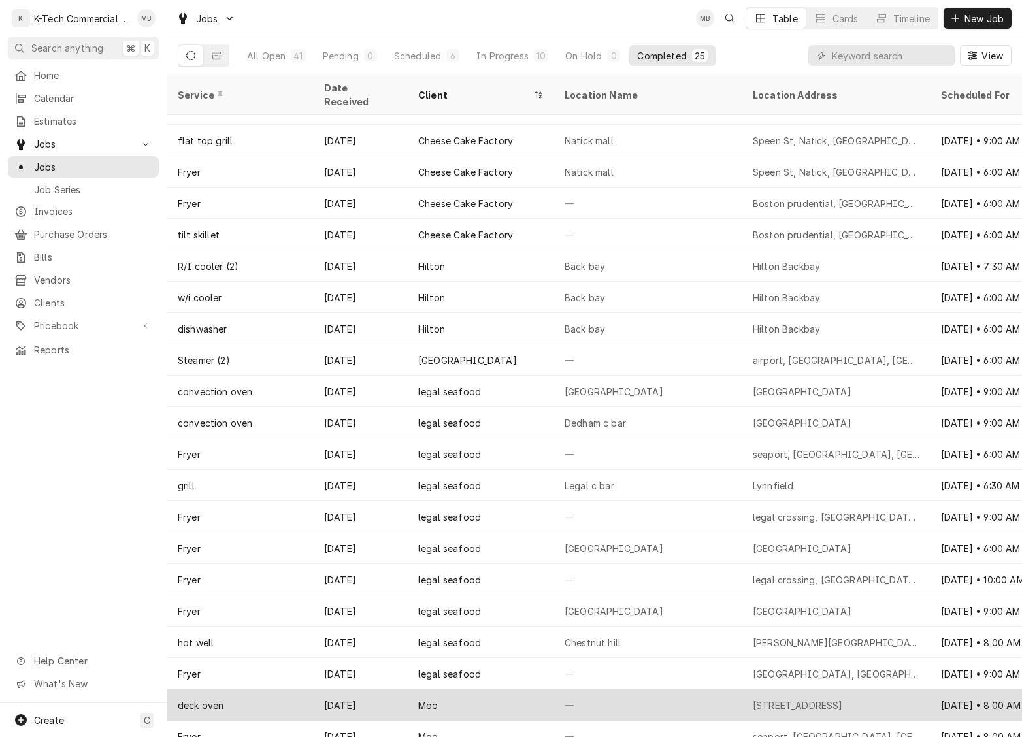
click at [615, 697] on div "—" at bounding box center [648, 704] width 188 height 31
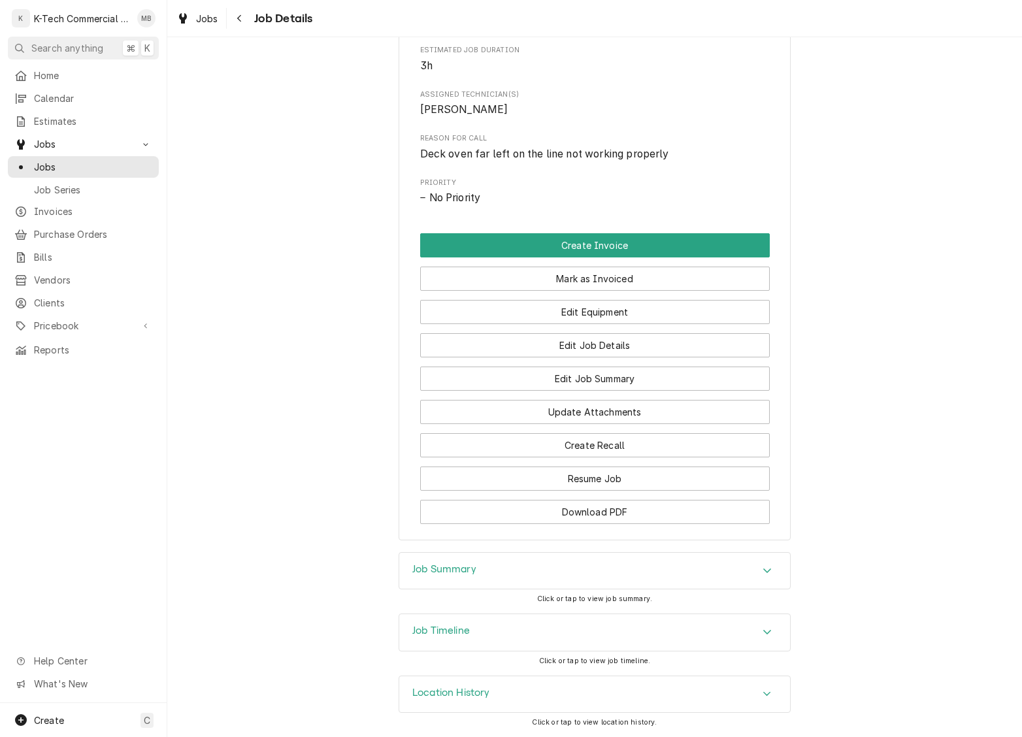
click at [592, 568] on div "Job Summary" at bounding box center [594, 571] width 391 height 37
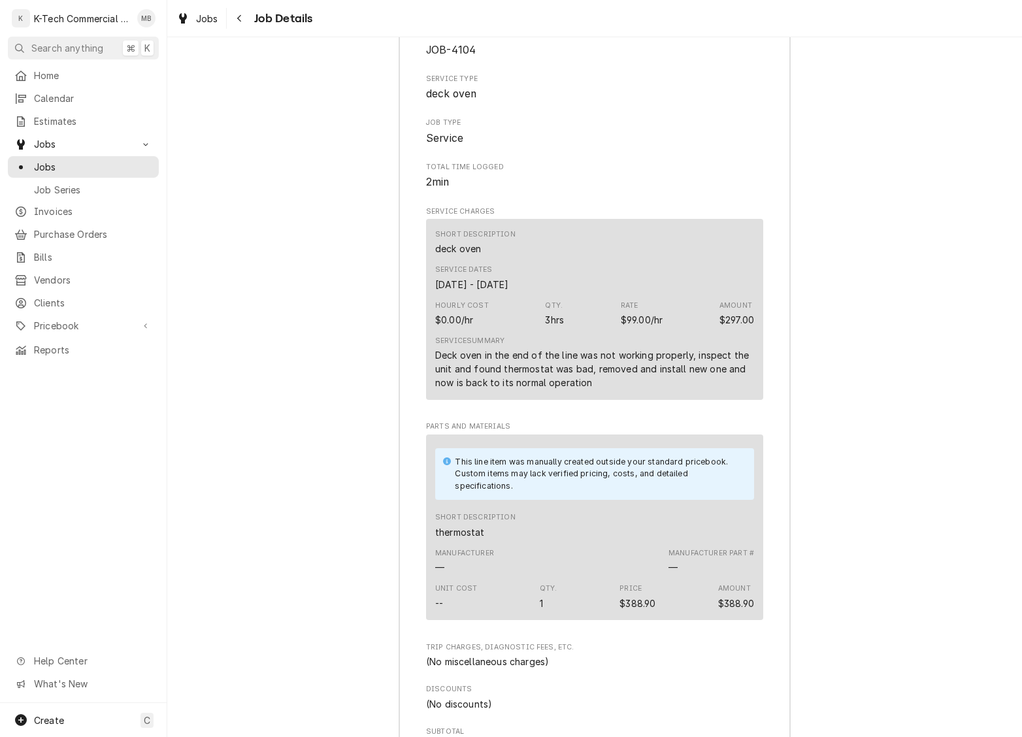
scroll to position [1189, 0]
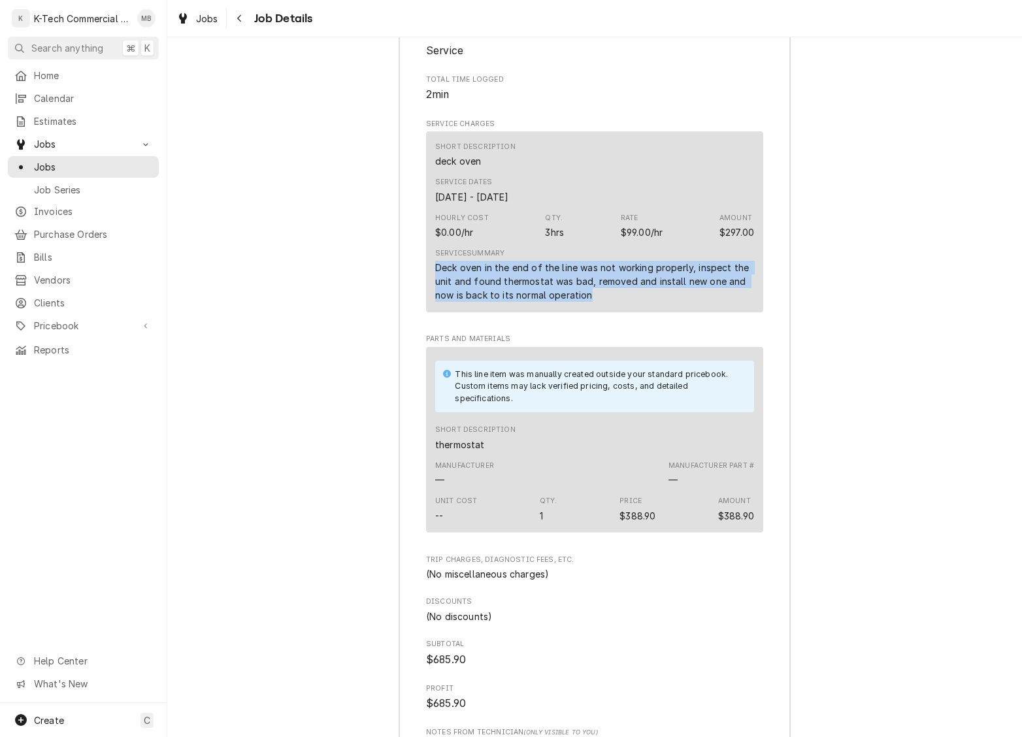
drag, startPoint x: 433, startPoint y: 297, endPoint x: 610, endPoint y: 327, distance: 180.2
click at [610, 312] on div "Short Description deck oven Service Dates [DATE] - [DATE] Hourly Cost $0.00/hr …" at bounding box center [594, 221] width 337 height 181
copy div "Deck oven in the end of the line was not working properly, inspect the unit and…"
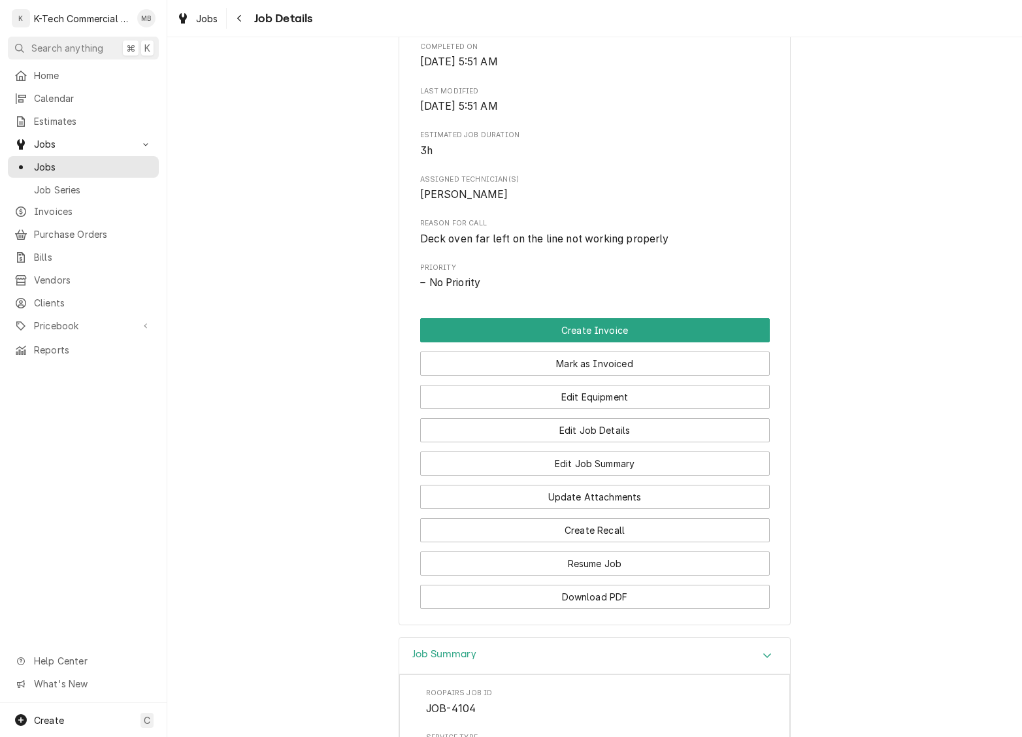
scroll to position [438, 0]
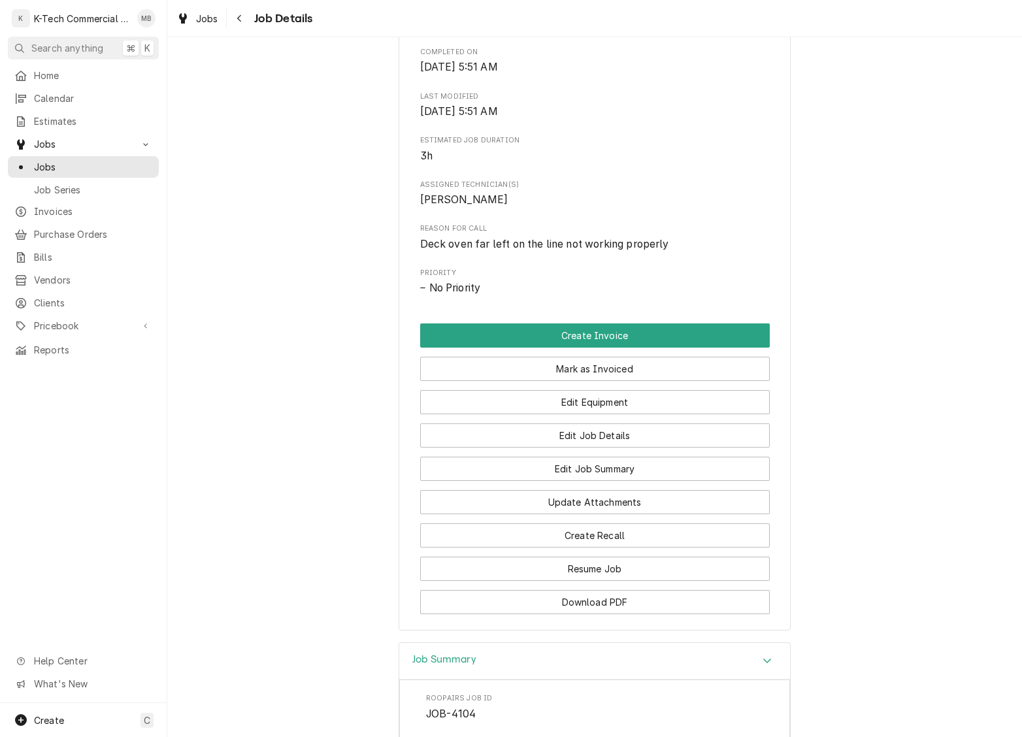
click at [636, 381] on button "Mark as Invoiced" at bounding box center [595, 369] width 350 height 24
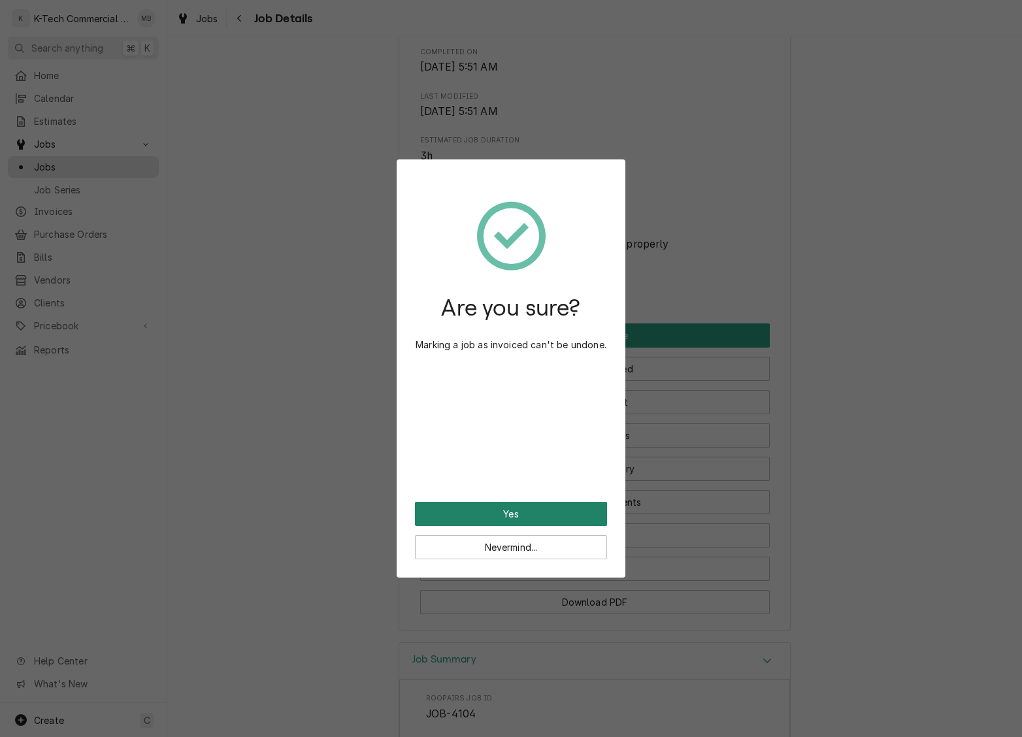
click at [563, 516] on button "Yes" at bounding box center [511, 514] width 192 height 24
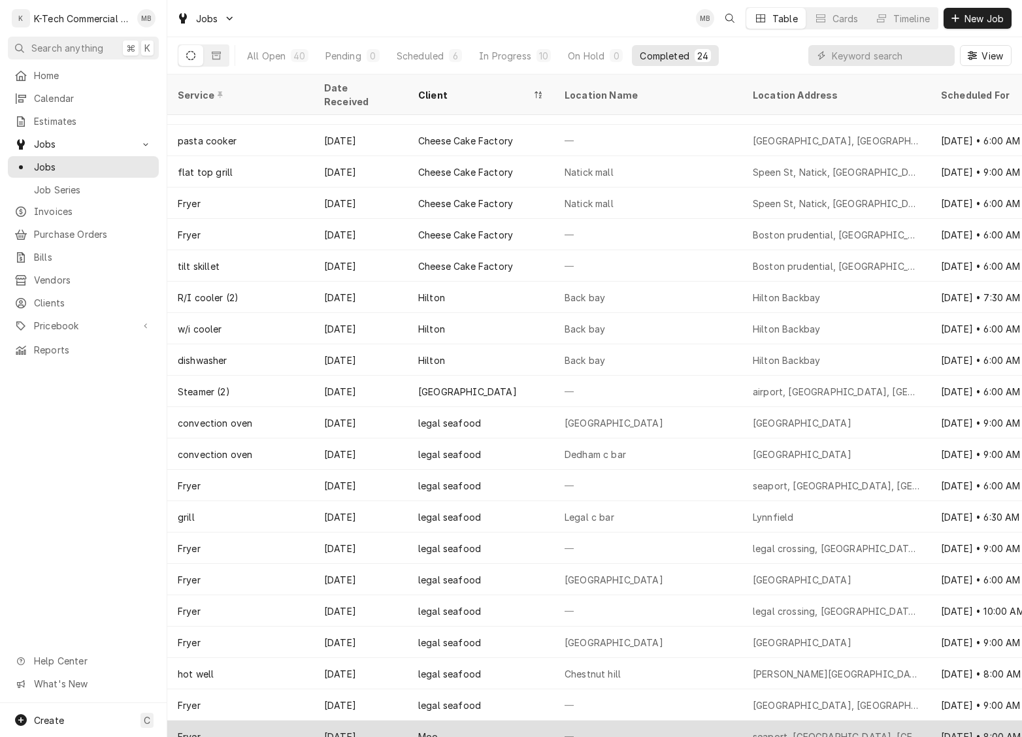
click at [478, 721] on div "Moo" at bounding box center [481, 736] width 146 height 31
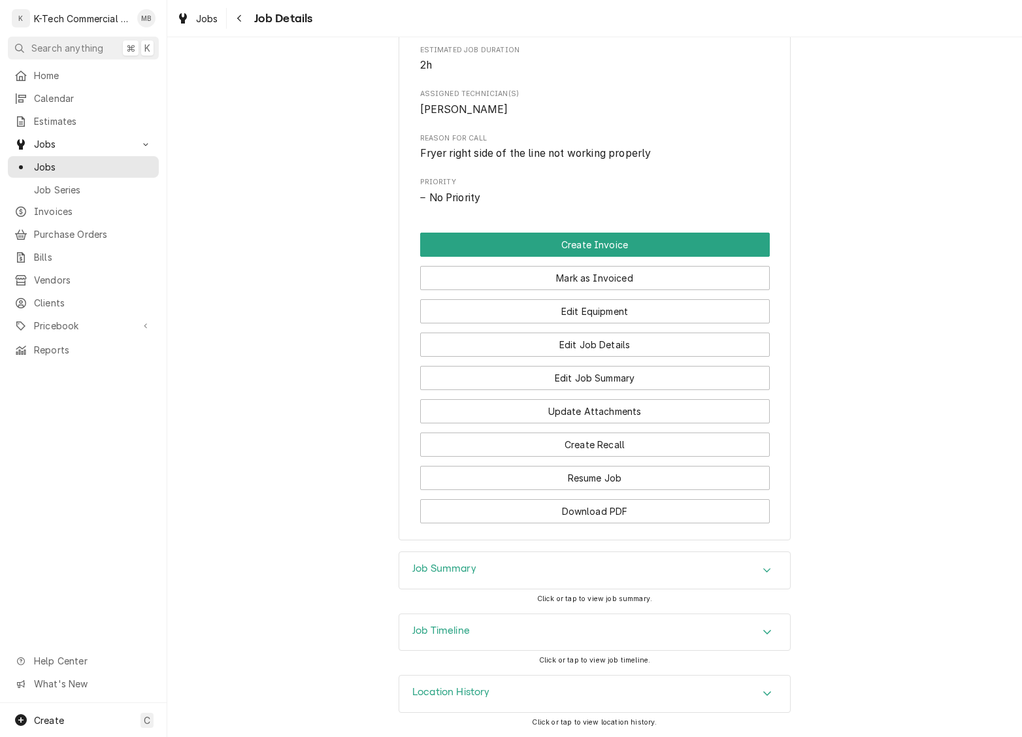
scroll to position [551, 0]
click at [521, 570] on div "Job Summary" at bounding box center [594, 570] width 391 height 37
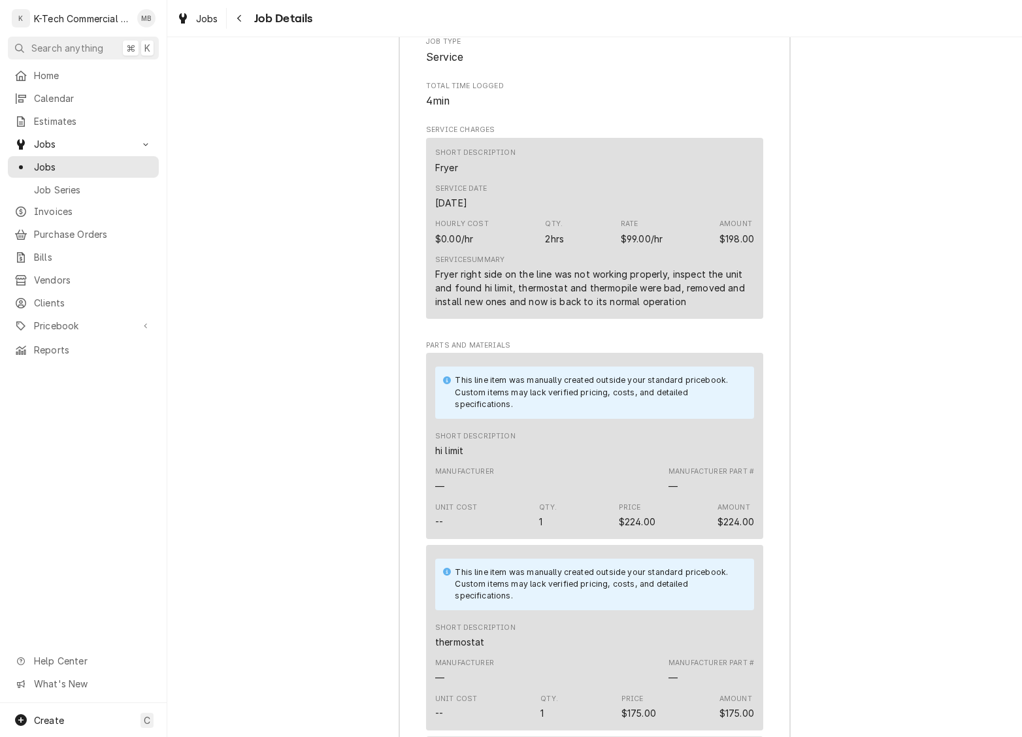
scroll to position [1177, 0]
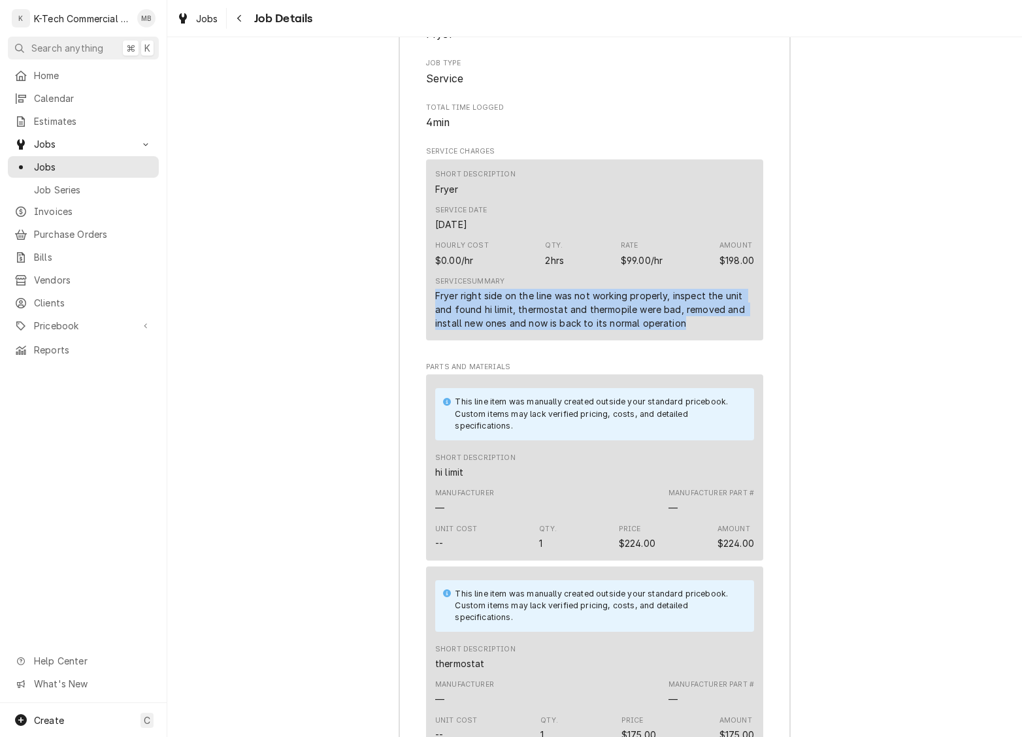
drag, startPoint x: 431, startPoint y: 310, endPoint x: 690, endPoint y: 346, distance: 261.3
click at [690, 340] on div "Short Description Fryer Service Date Oct 6, 2025 Hourly Cost $0.00/hr Qty. 2hrs…" at bounding box center [594, 249] width 337 height 181
copy div "Fryer right side on the line was not working properly, inspect the unit and fou…"
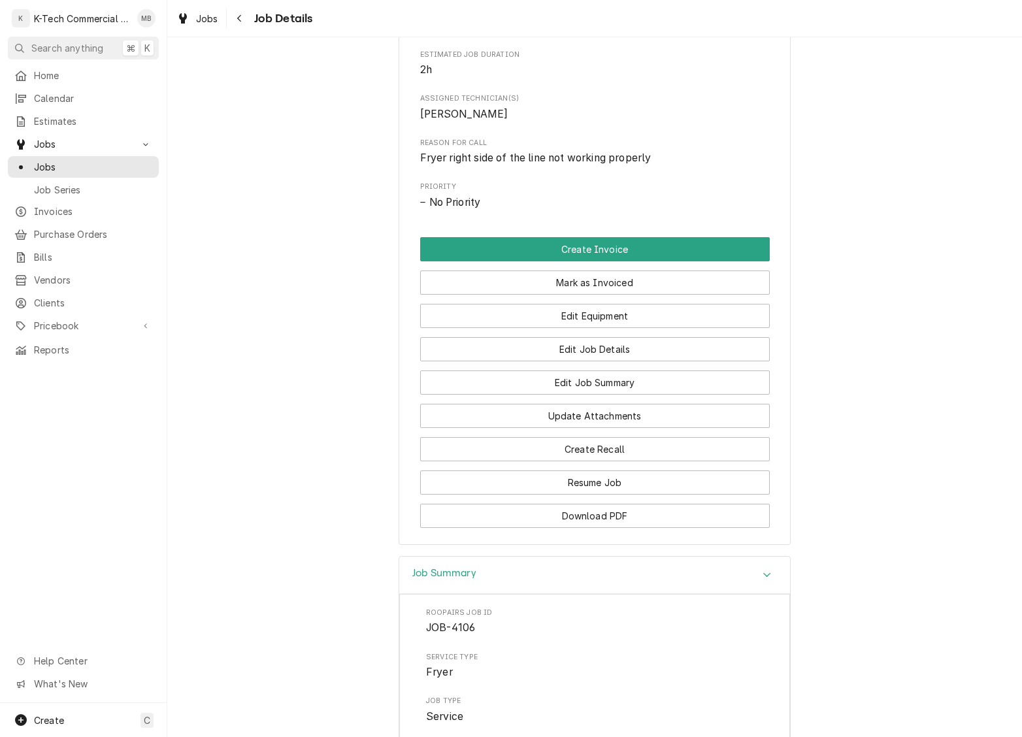
scroll to position [528, 0]
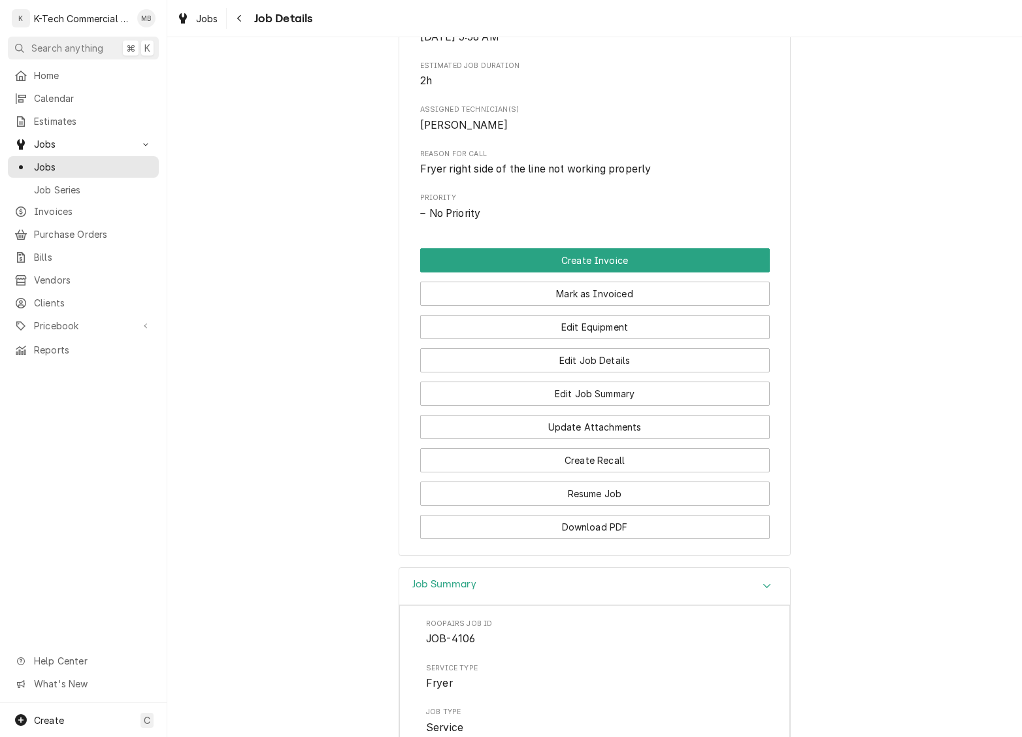
click at [587, 297] on button "Mark as Invoiced" at bounding box center [595, 294] width 350 height 24
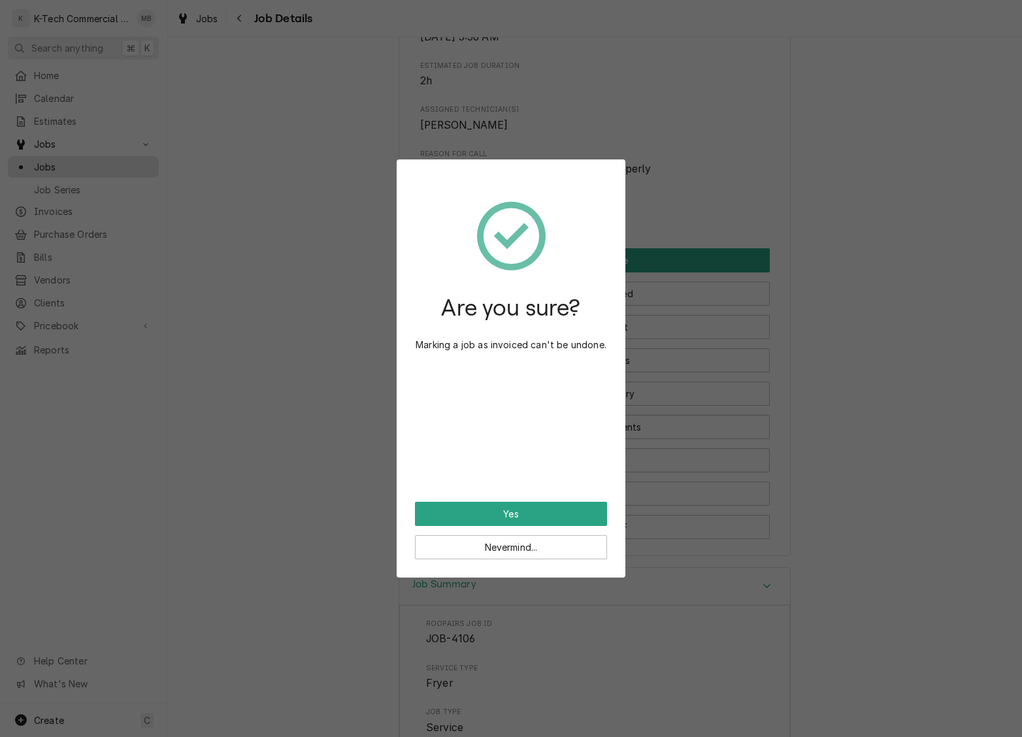
click at [542, 515] on button "Yes" at bounding box center [511, 514] width 192 height 24
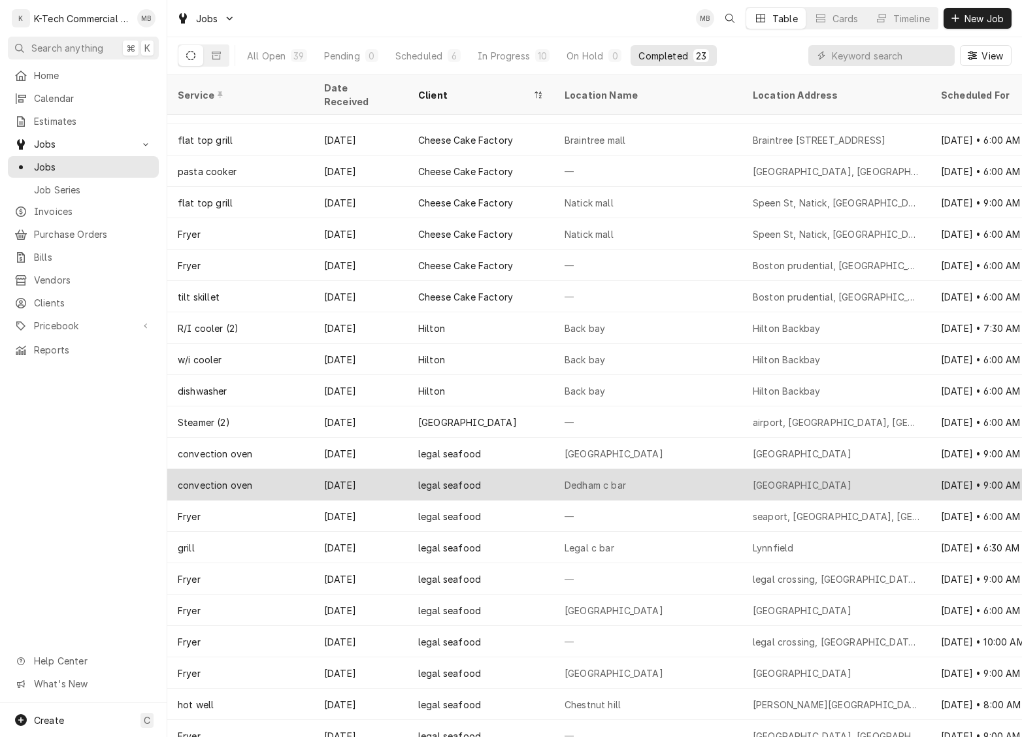
scroll to position [84, 0]
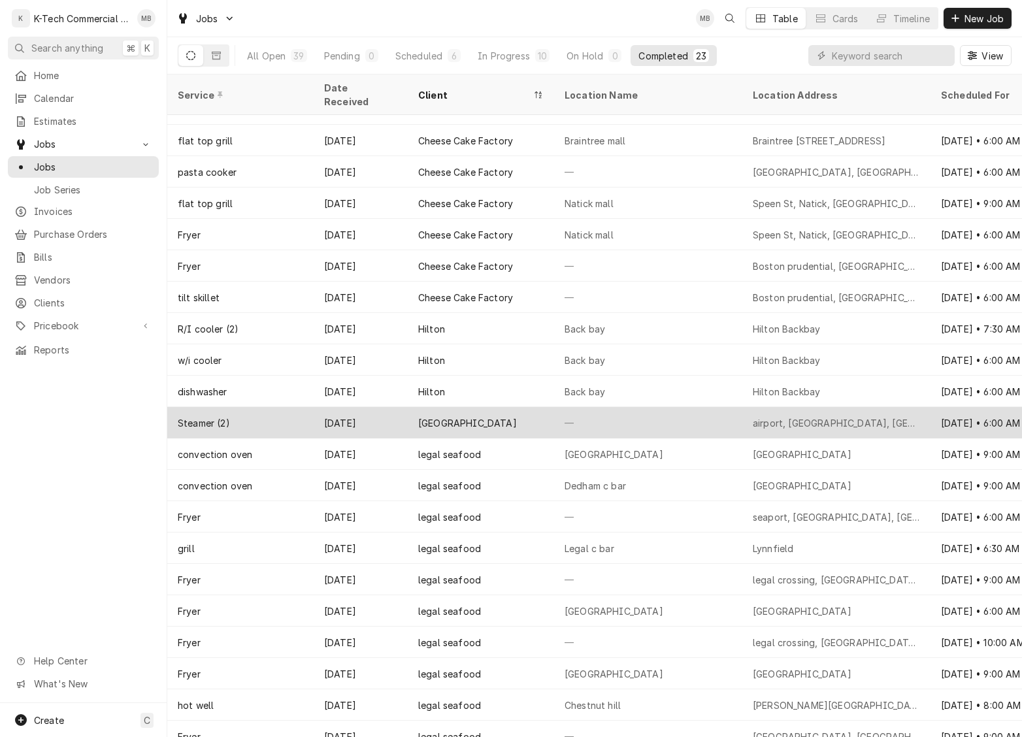
click at [537, 407] on div "[GEOGRAPHIC_DATA]" at bounding box center [481, 422] width 146 height 31
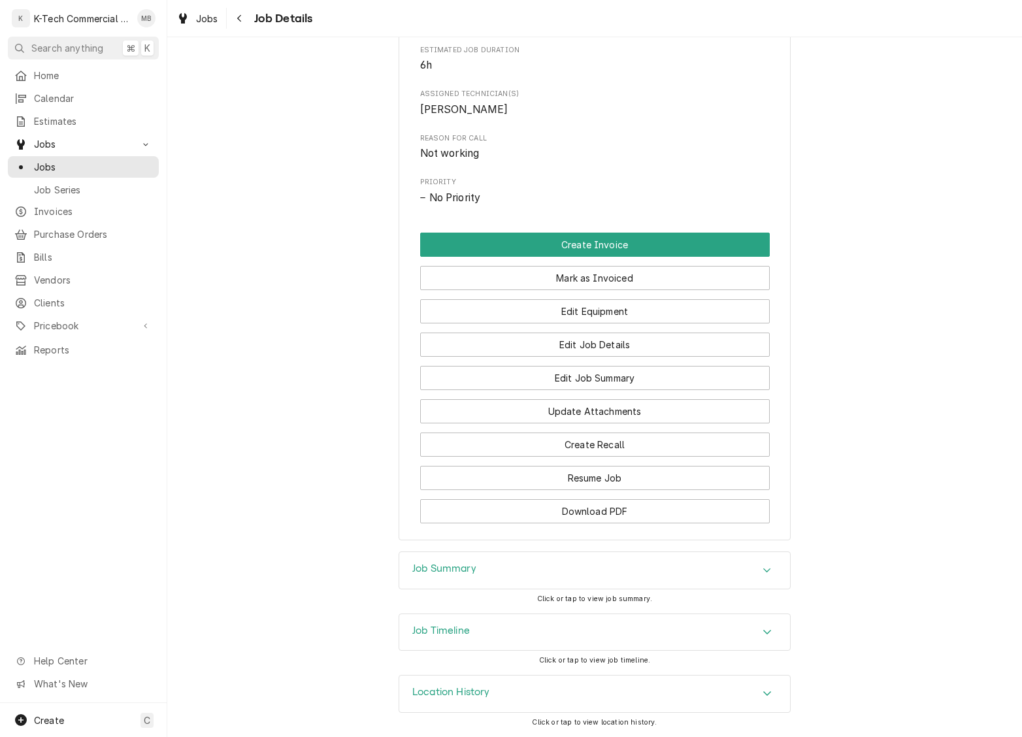
click at [512, 576] on div "Job Summary" at bounding box center [594, 570] width 391 height 37
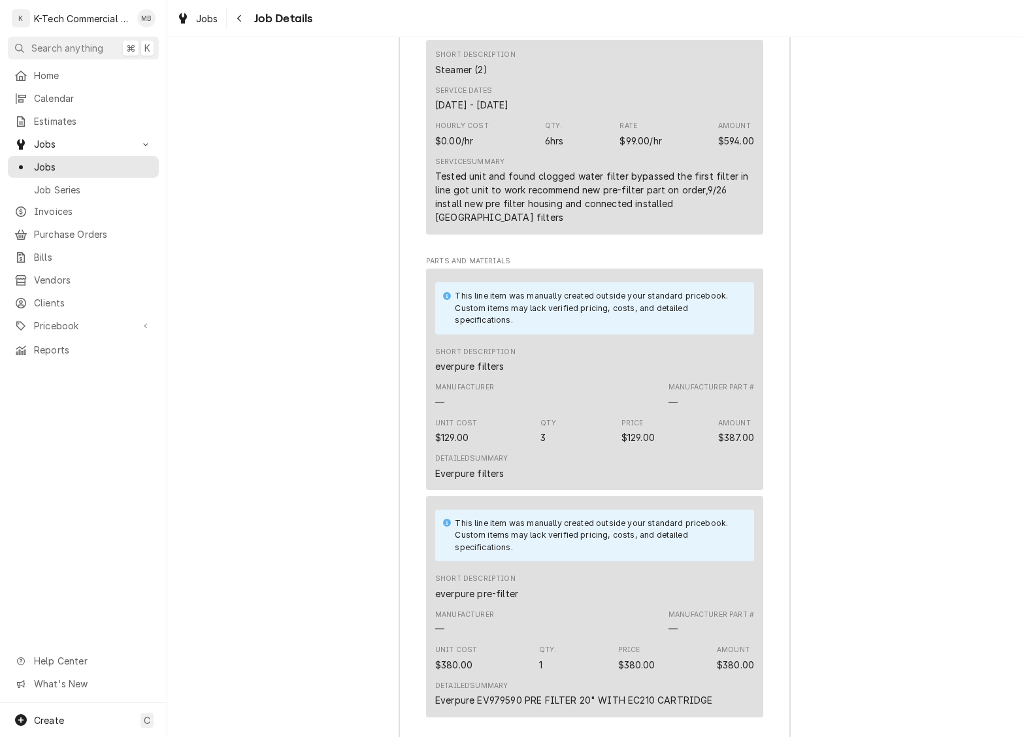
scroll to position [1363, 0]
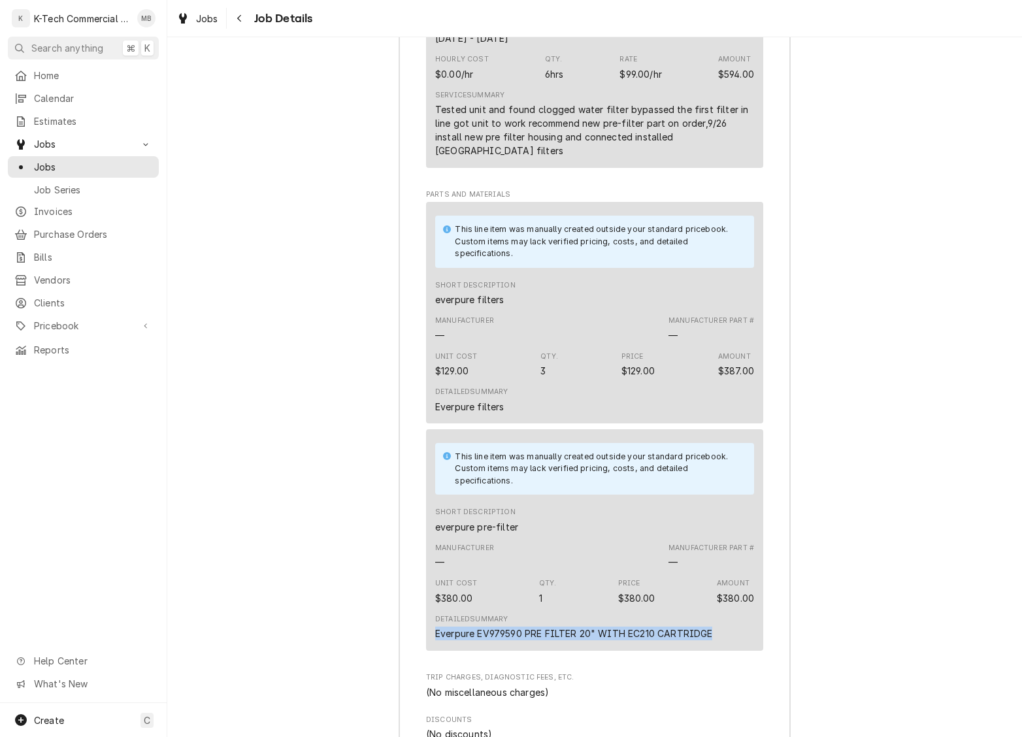
drag, startPoint x: 434, startPoint y: 636, endPoint x: 707, endPoint y: 648, distance: 273.4
click at [707, 648] on div "This line item was manually created outside your standard pricebook. Custom ite…" at bounding box center [594, 539] width 337 height 221
copy div "Everpure EV979590 PRE FILTER 20" WITH EC210 CARTRIDGE"
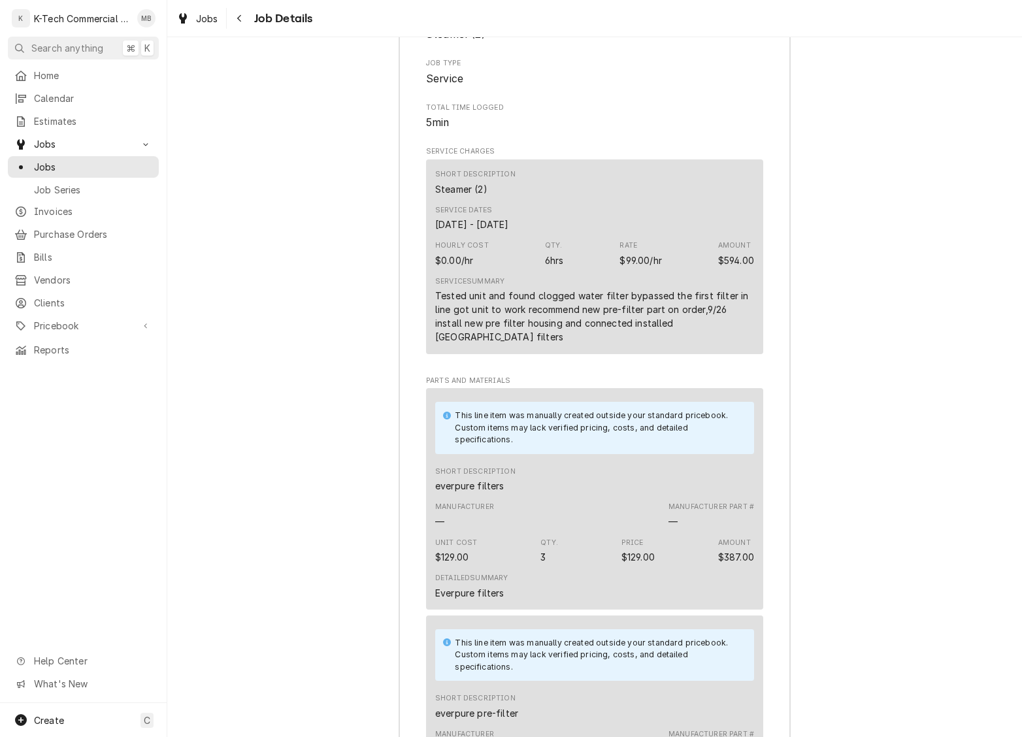
scroll to position [1175, 0]
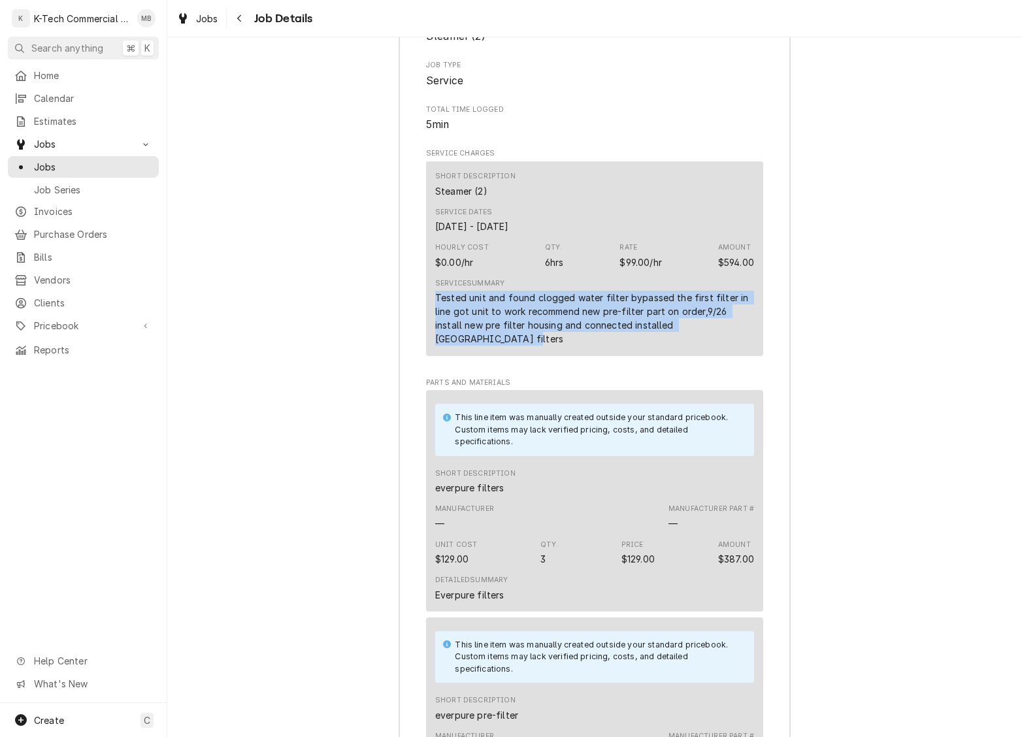
drag, startPoint x: 433, startPoint y: 307, endPoint x: 768, endPoint y: 353, distance: 338.9
click at [768, 353] on div "Roopairs Job ID JOB-4086 Service Type Steamer (2) Job Type Service Total Time L…" at bounding box center [594, 663] width 391 height 1411
copy div "Tested unit and found clogged water filter bypassed the first filter in line go…"
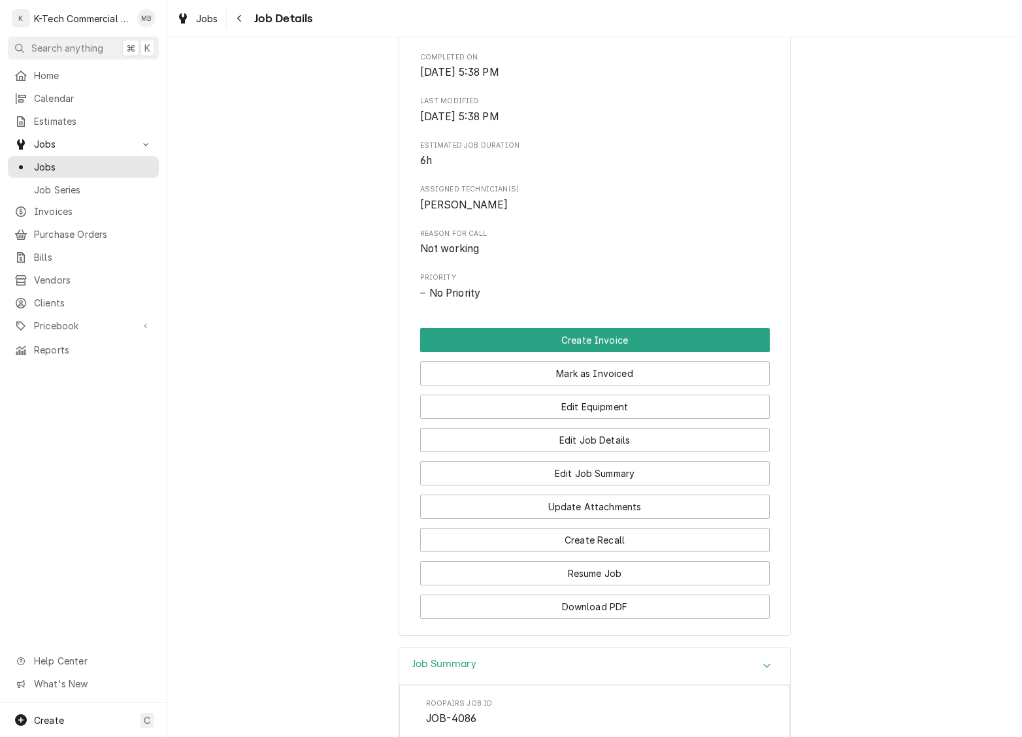
scroll to position [448, 0]
click at [627, 380] on button "Mark as Invoiced" at bounding box center [595, 373] width 350 height 24
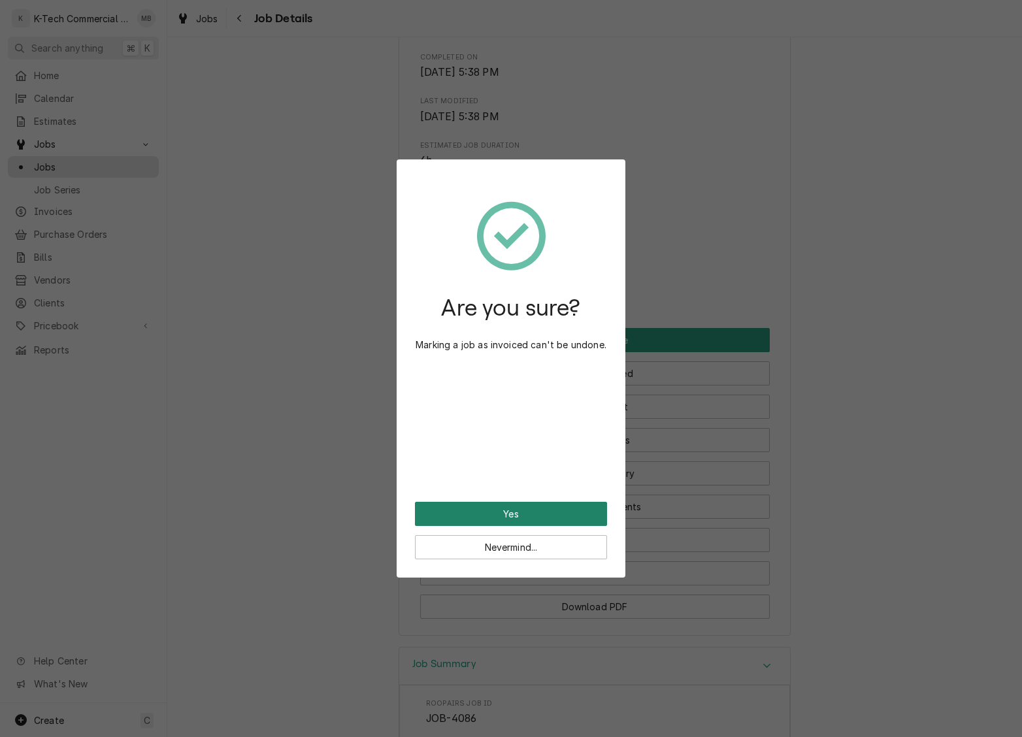
click at [540, 510] on button "Yes" at bounding box center [511, 514] width 192 height 24
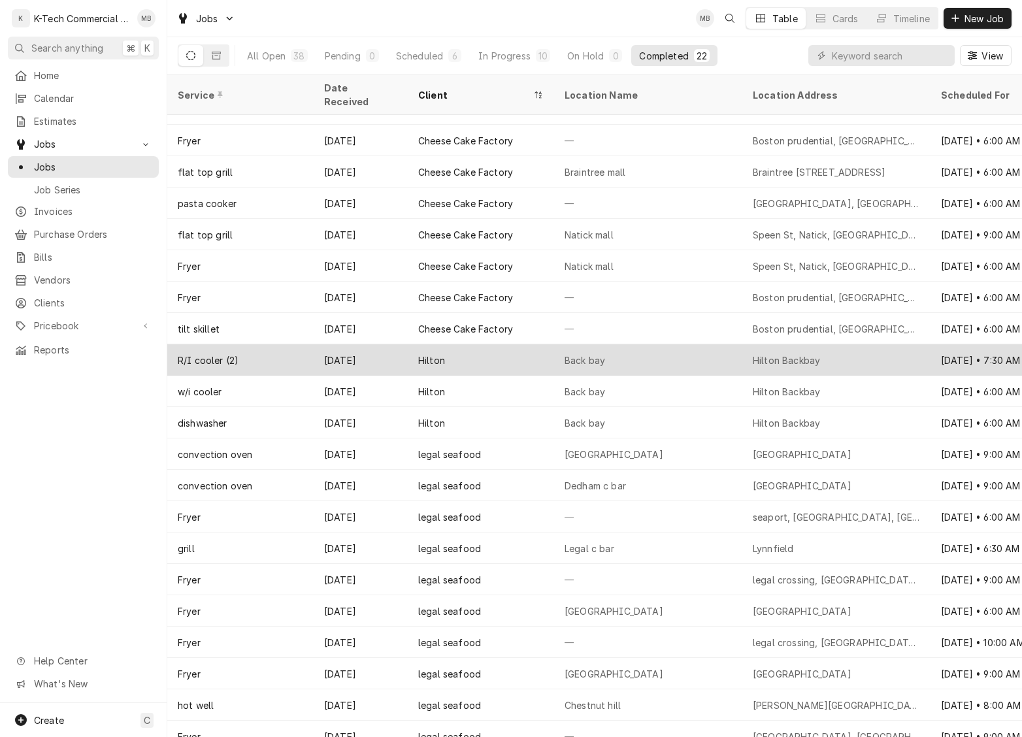
click at [531, 344] on div "Hilton" at bounding box center [481, 359] width 146 height 31
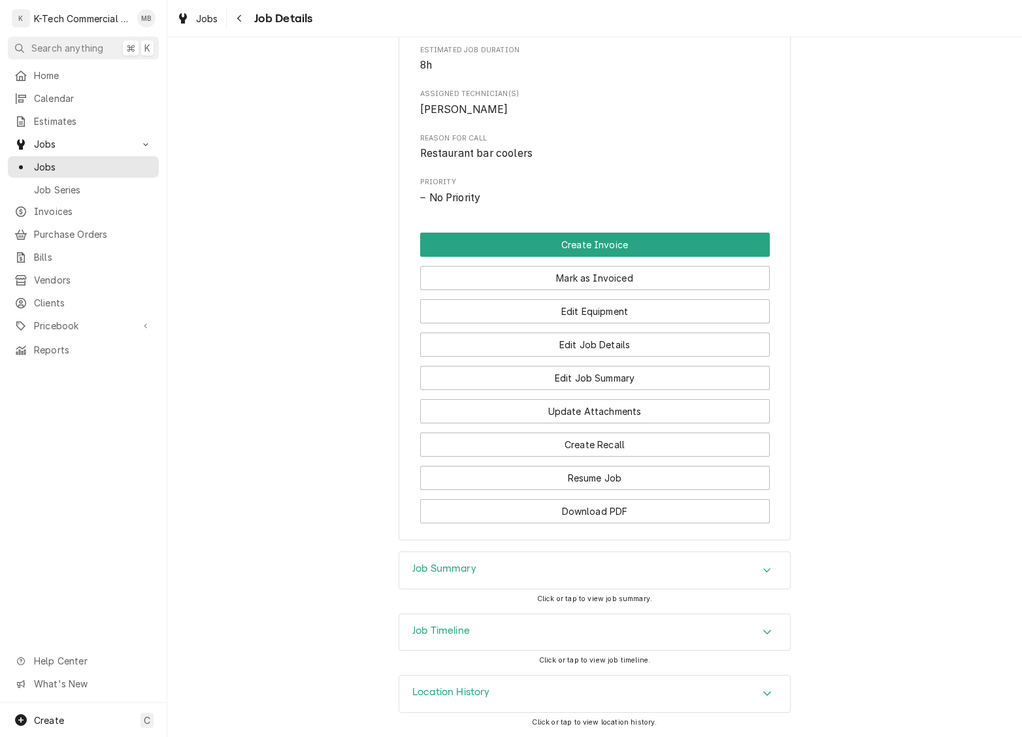
scroll to position [551, 0]
click at [576, 567] on div "Job Summary" at bounding box center [594, 570] width 391 height 37
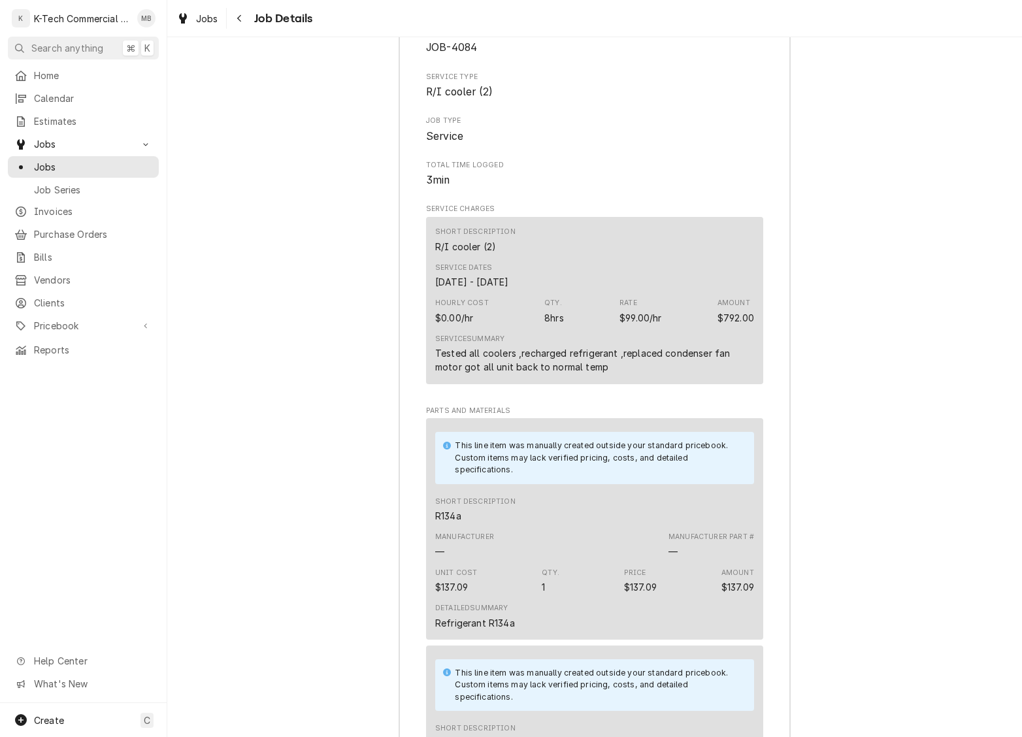
scroll to position [1117, 0]
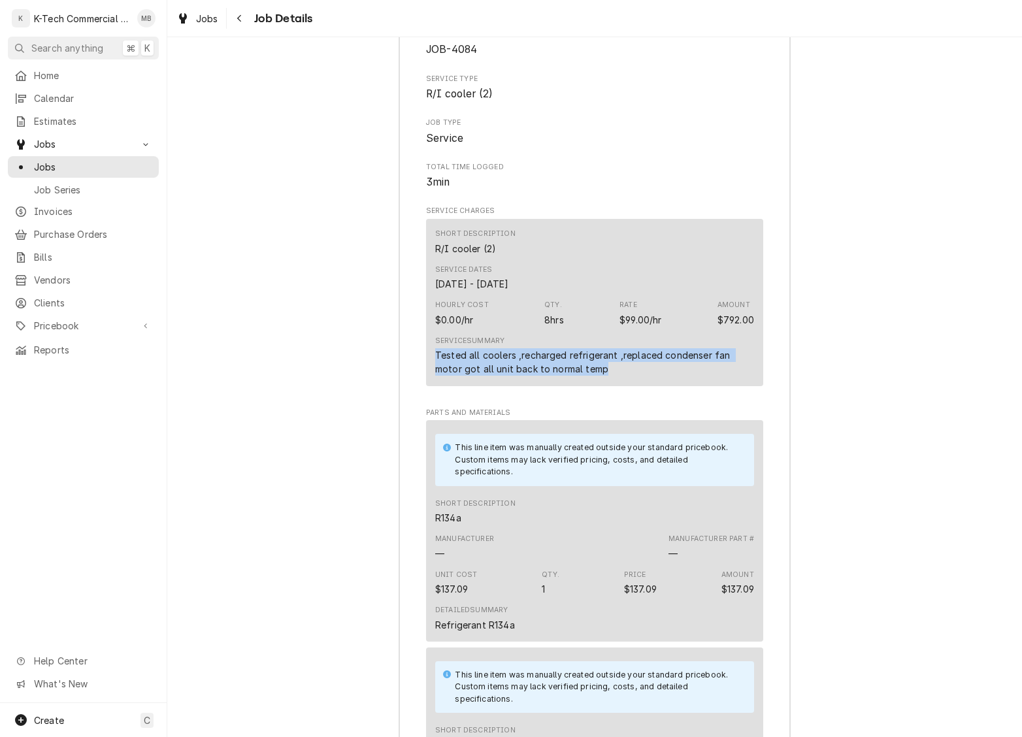
drag, startPoint x: 440, startPoint y: 363, endPoint x: 617, endPoint y: 390, distance: 178.4
click at [617, 380] on div "Service Summary Tested all coolers ,recharged refrigerant ,replaced condenser f…" at bounding box center [594, 355] width 319 height 49
copy div "Tested all coolers ,recharged refrigerant ,replaced condenser fan motor got all…"
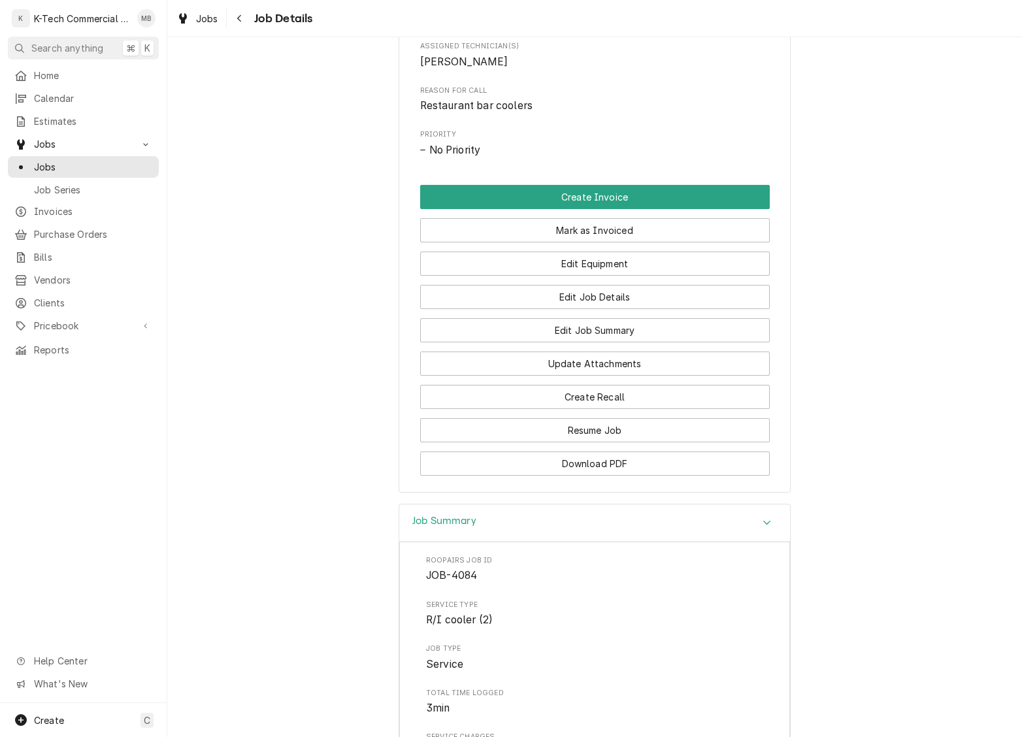
scroll to position [546, 0]
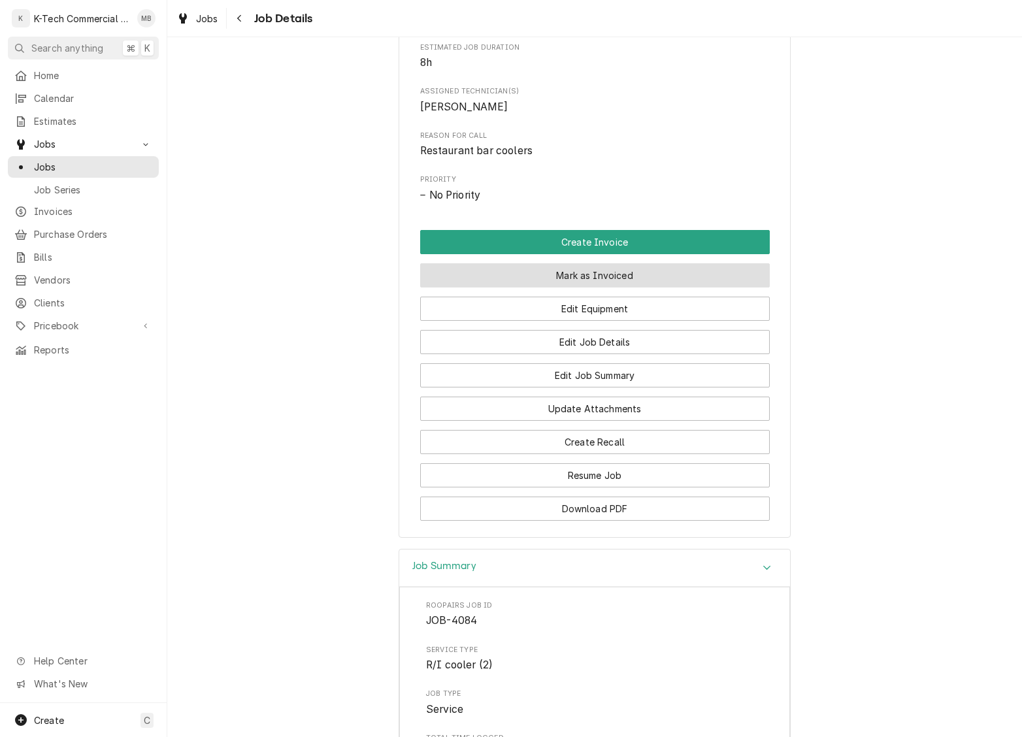
click at [589, 287] on button "Mark as Invoiced" at bounding box center [595, 275] width 350 height 24
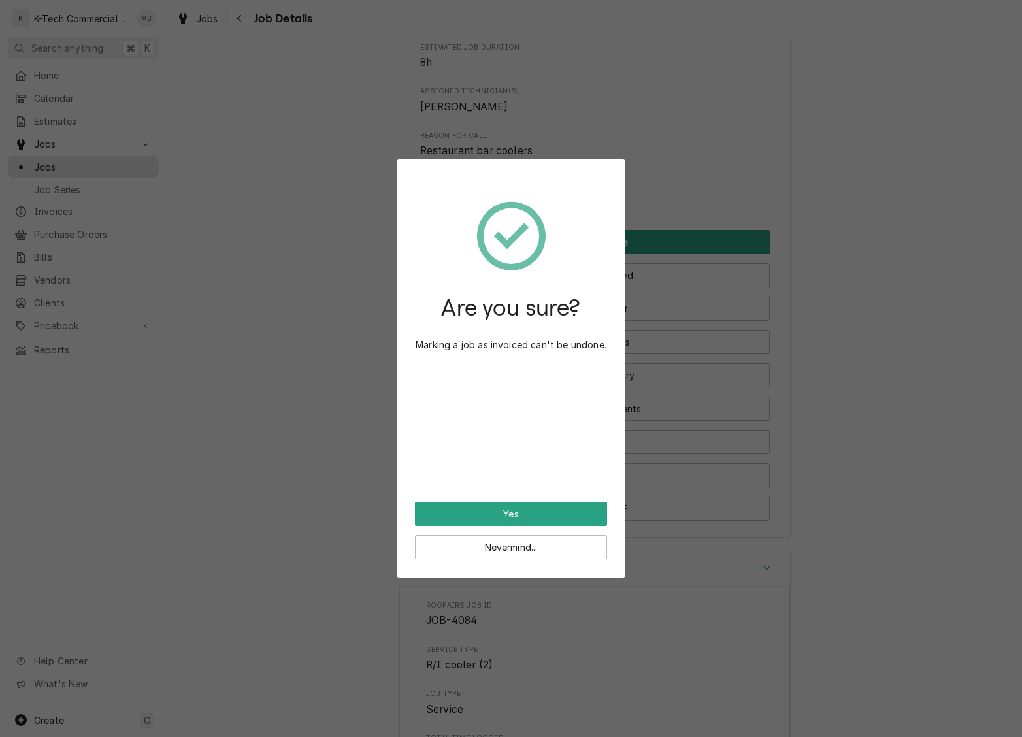
click at [550, 511] on button "Yes" at bounding box center [511, 514] width 192 height 24
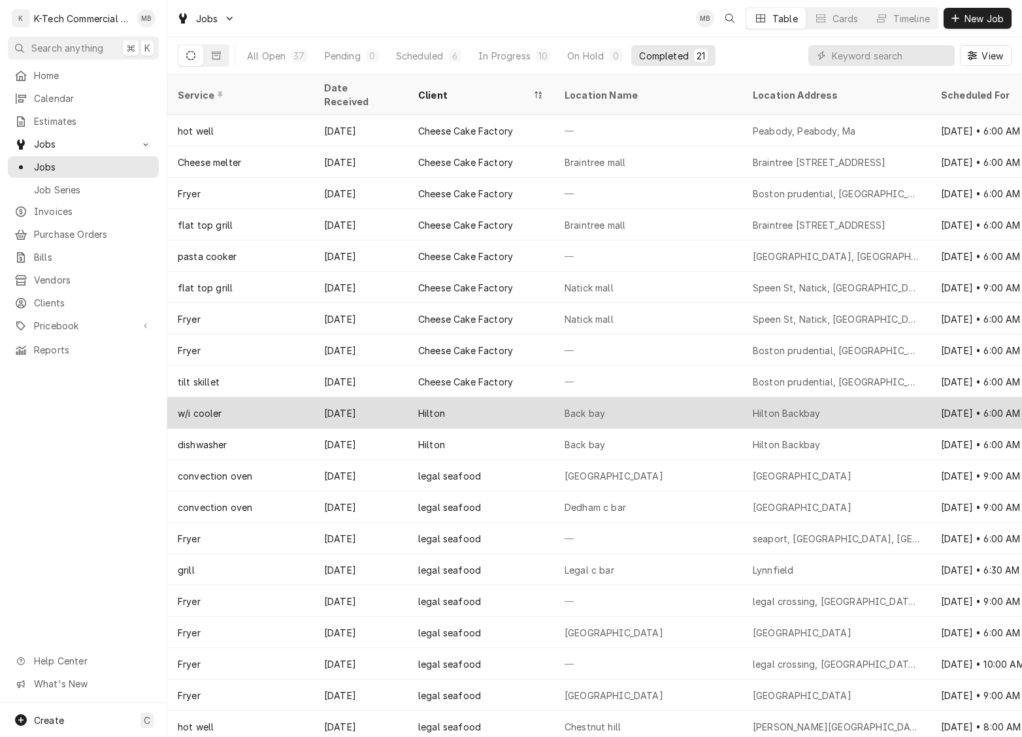
click at [646, 397] on div "Back bay" at bounding box center [648, 412] width 188 height 31
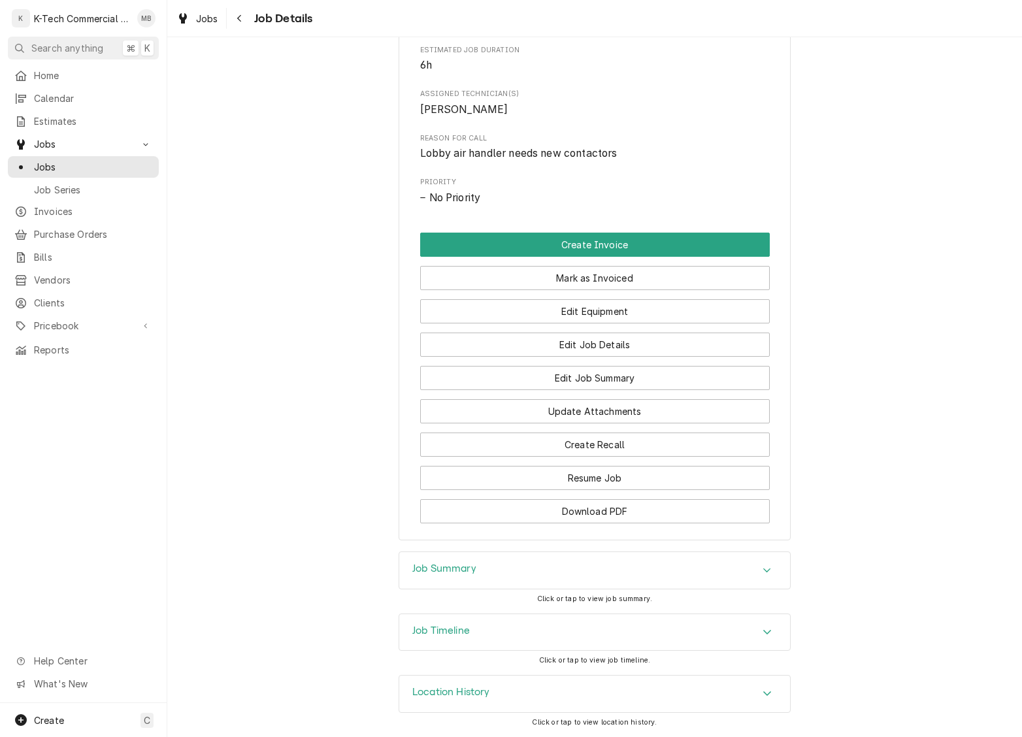
click at [610, 568] on div "Job Summary" at bounding box center [594, 570] width 391 height 37
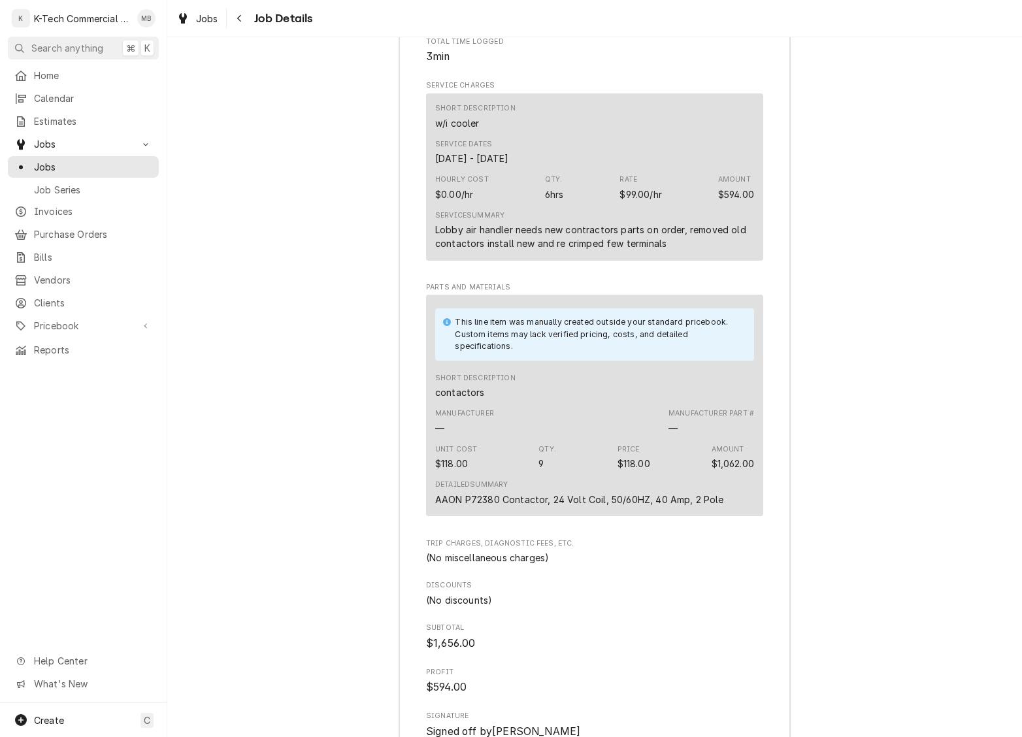
scroll to position [1274, 0]
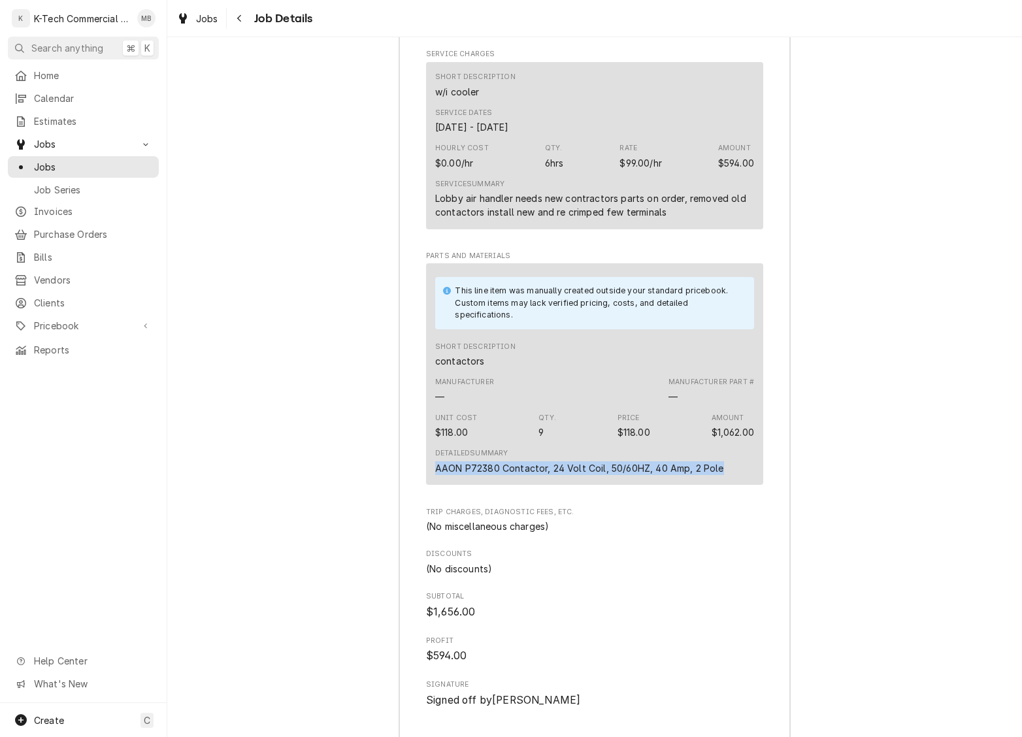
drag, startPoint x: 437, startPoint y: 482, endPoint x: 741, endPoint y: 478, distance: 303.9
click at [741, 478] on div "Detailed Summary AAON P72380 Contactor, 24 Volt Coil, 50/60HZ, 40 Amp, 2 Pole" at bounding box center [594, 461] width 319 height 35
copy div "AAON P72380 Contactor, 24 Volt Coil, 50/60HZ, 40 Amp, 2 Pole"
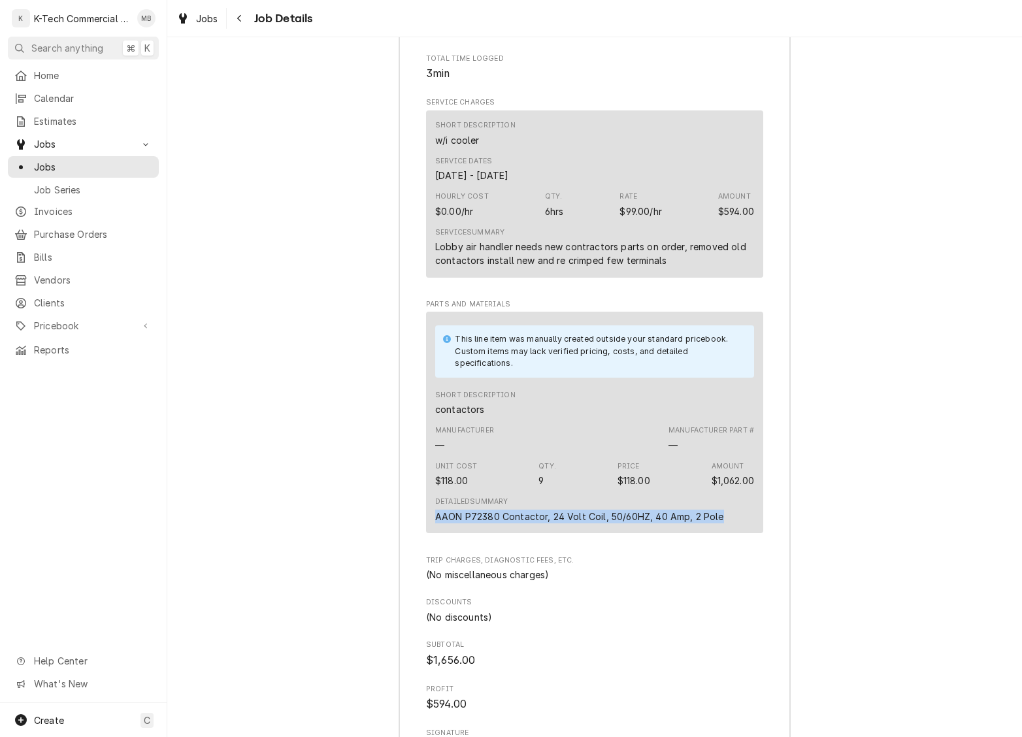
scroll to position [1204, 0]
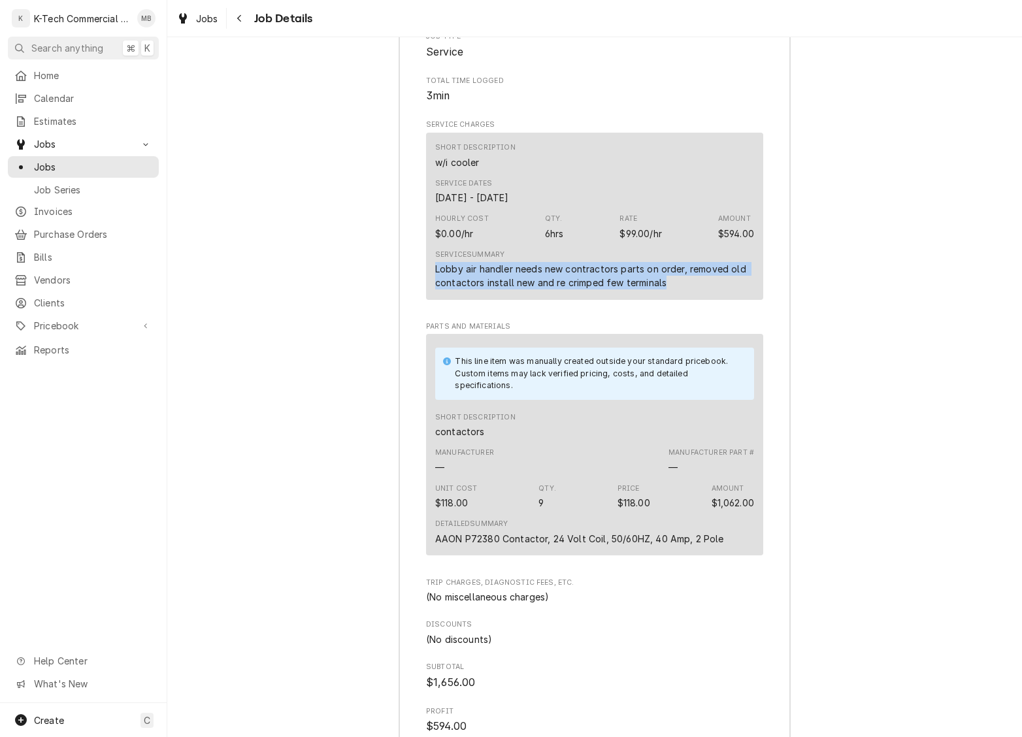
drag, startPoint x: 433, startPoint y: 277, endPoint x: 716, endPoint y: 295, distance: 284.2
click at [716, 295] on div "Short Description w/i cooler Service Dates Oct 1, 2025 - Oct 2, 2025 Hourly Cos…" at bounding box center [594, 216] width 337 height 167
copy div "Lobby air handler needs new contractors parts on order, removed old contactors …"
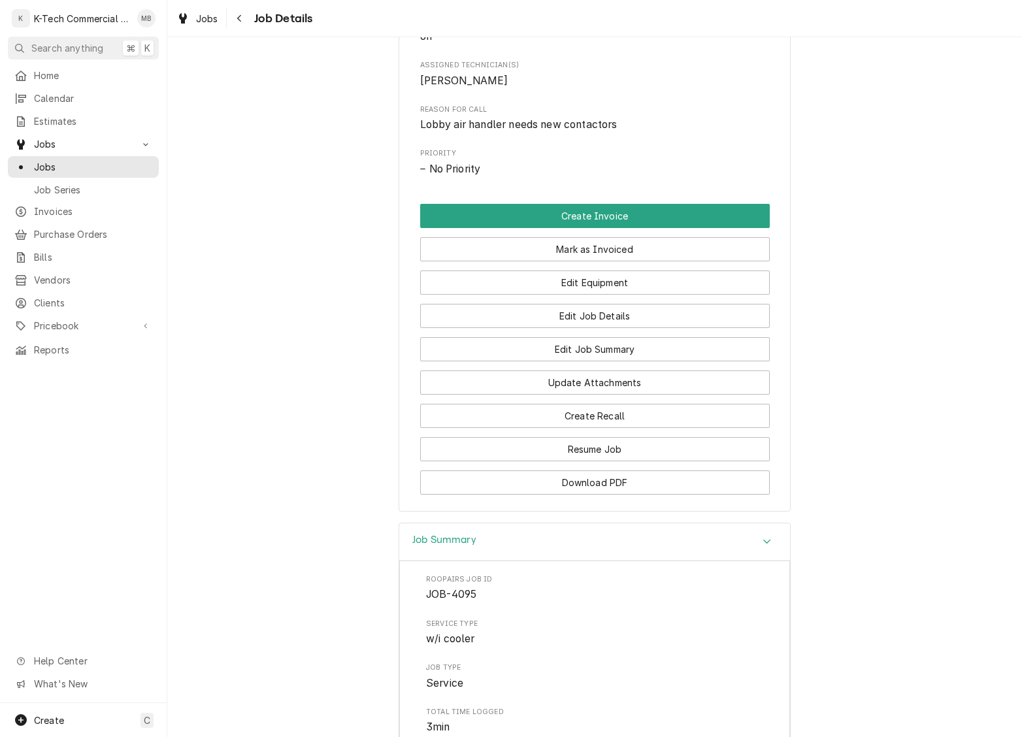
scroll to position [508, 0]
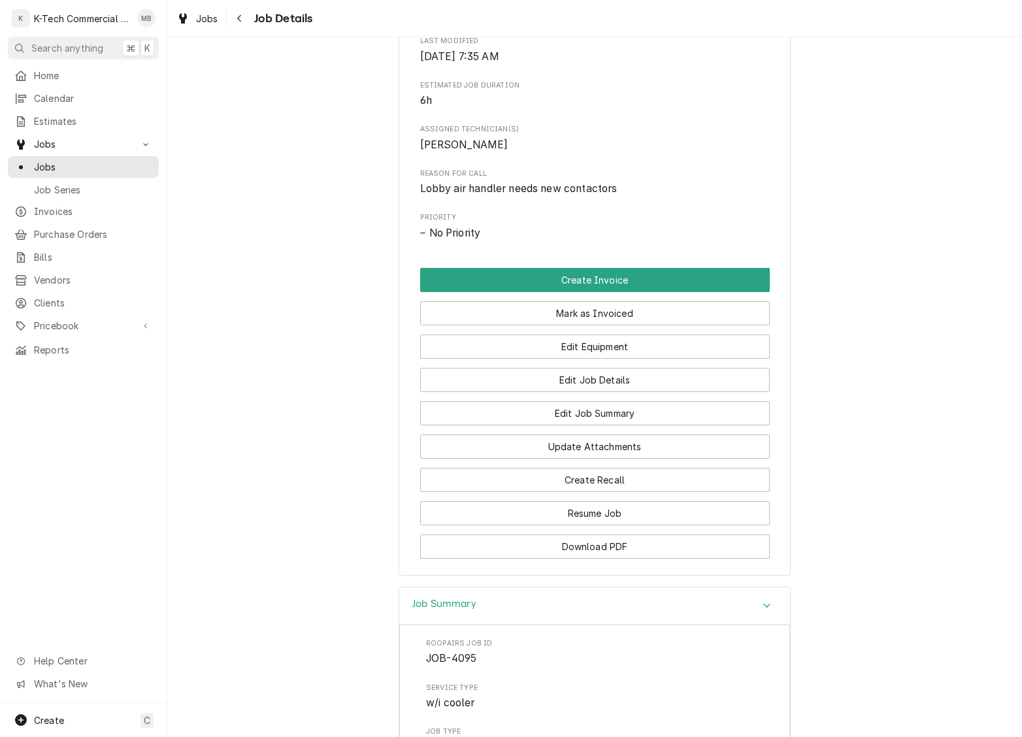
click at [644, 315] on button "Mark as Invoiced" at bounding box center [595, 313] width 350 height 24
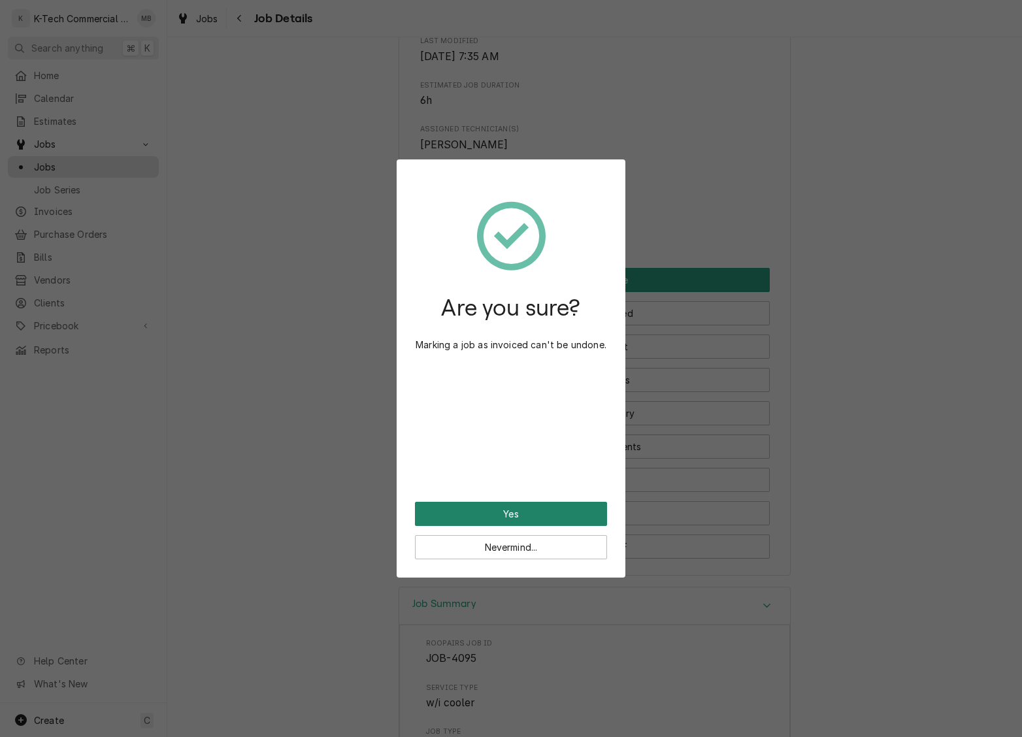
click at [554, 513] on button "Yes" at bounding box center [511, 514] width 192 height 24
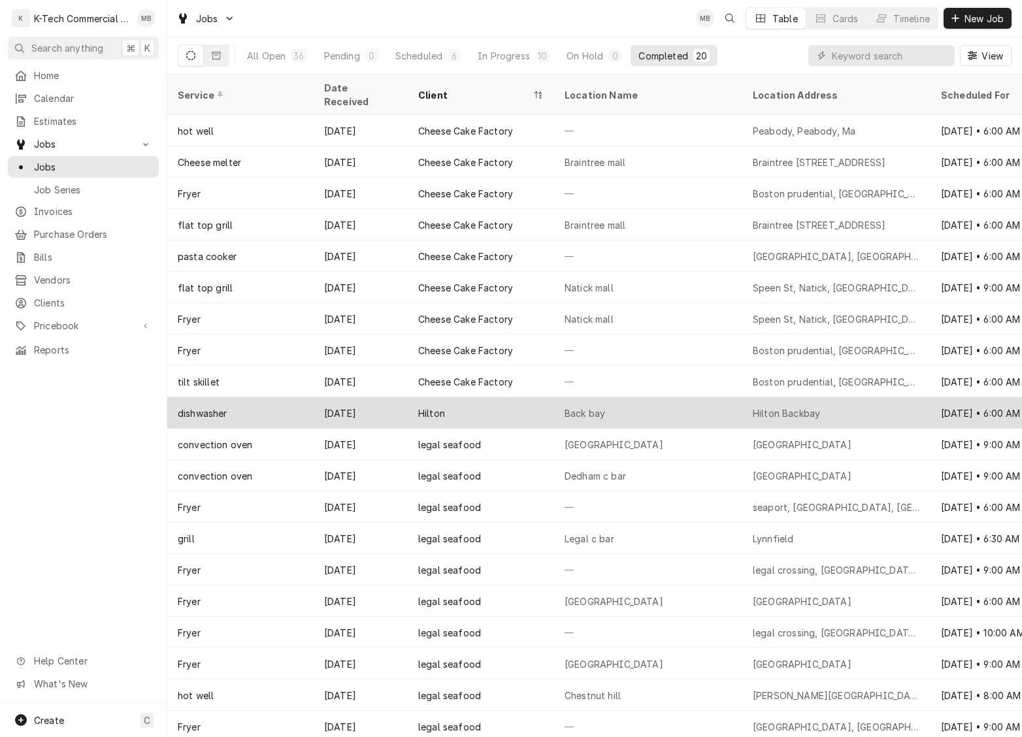
click at [520, 400] on div "Hilton" at bounding box center [481, 412] width 146 height 31
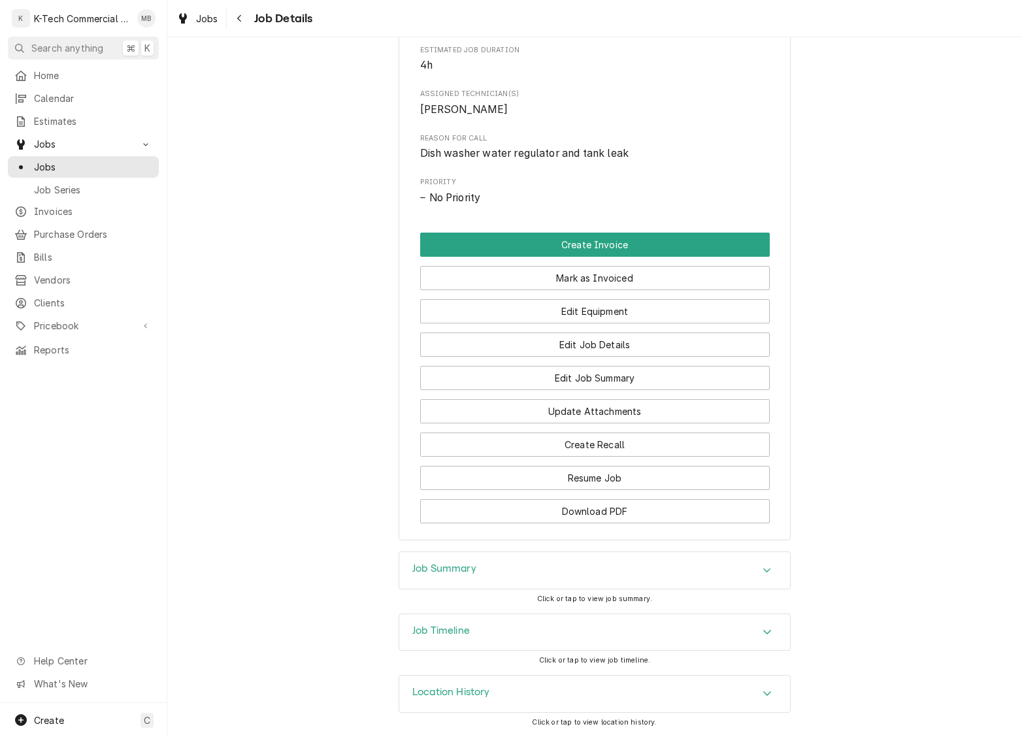
click at [542, 573] on div "Job Summary" at bounding box center [594, 570] width 391 height 37
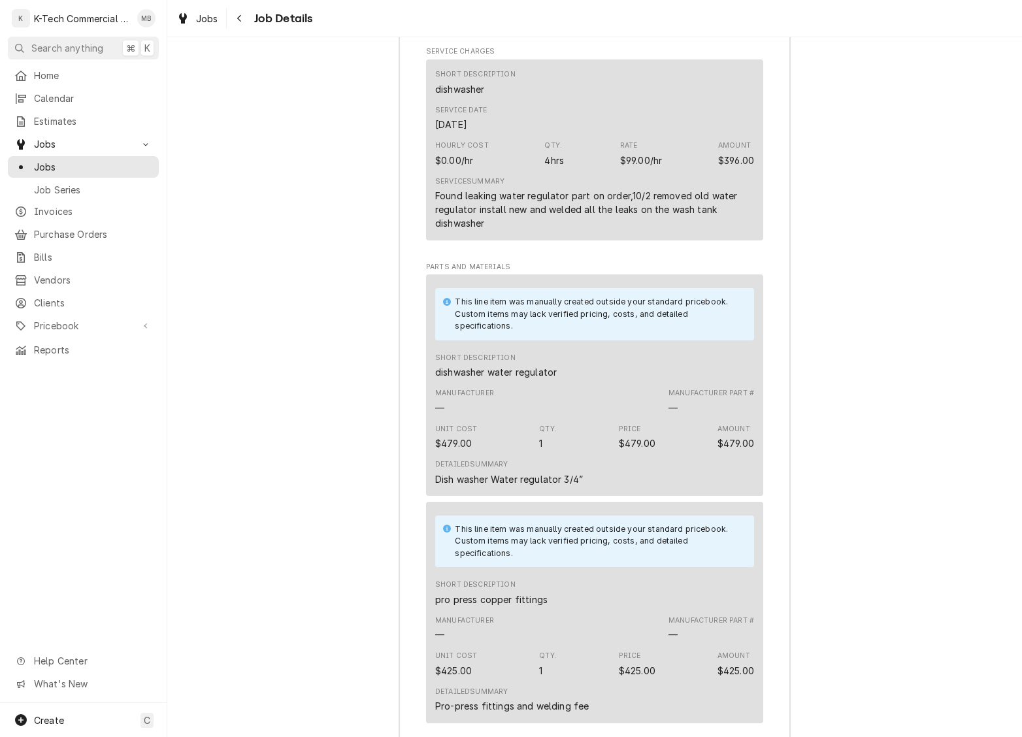
scroll to position [1284, 0]
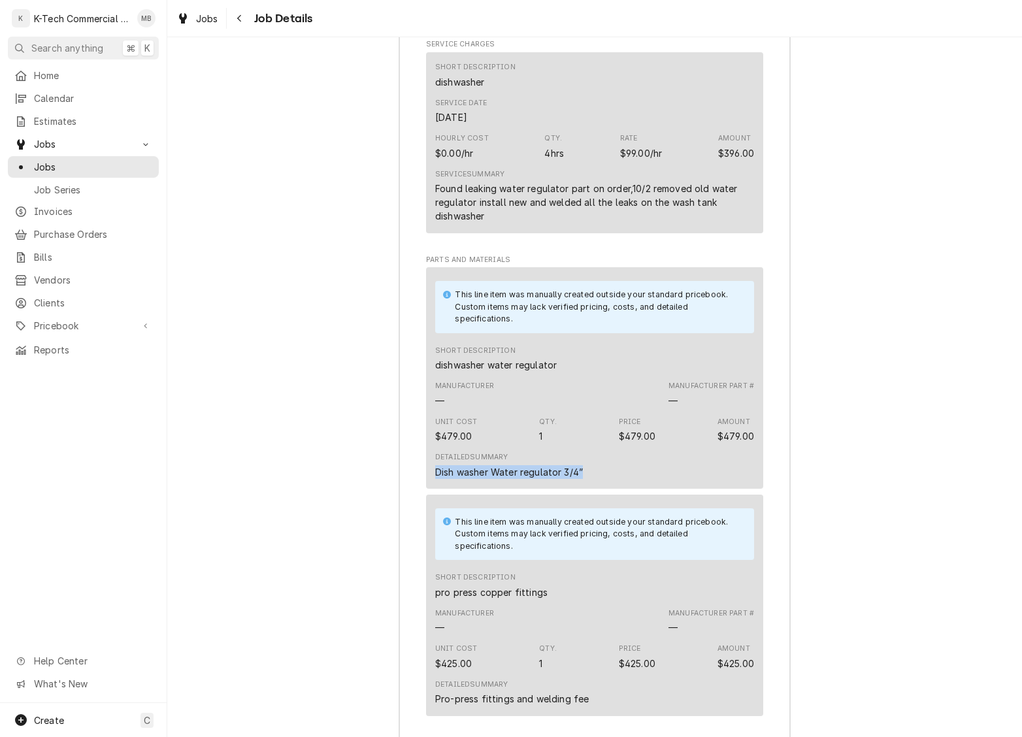
drag, startPoint x: 435, startPoint y: 485, endPoint x: 599, endPoint y: 491, distance: 164.8
click at [599, 489] on div "This line item was manually created outside your standard pricebook. Custom ite…" at bounding box center [594, 377] width 337 height 221
copy div "Dish washer Water regulator 3/4”"
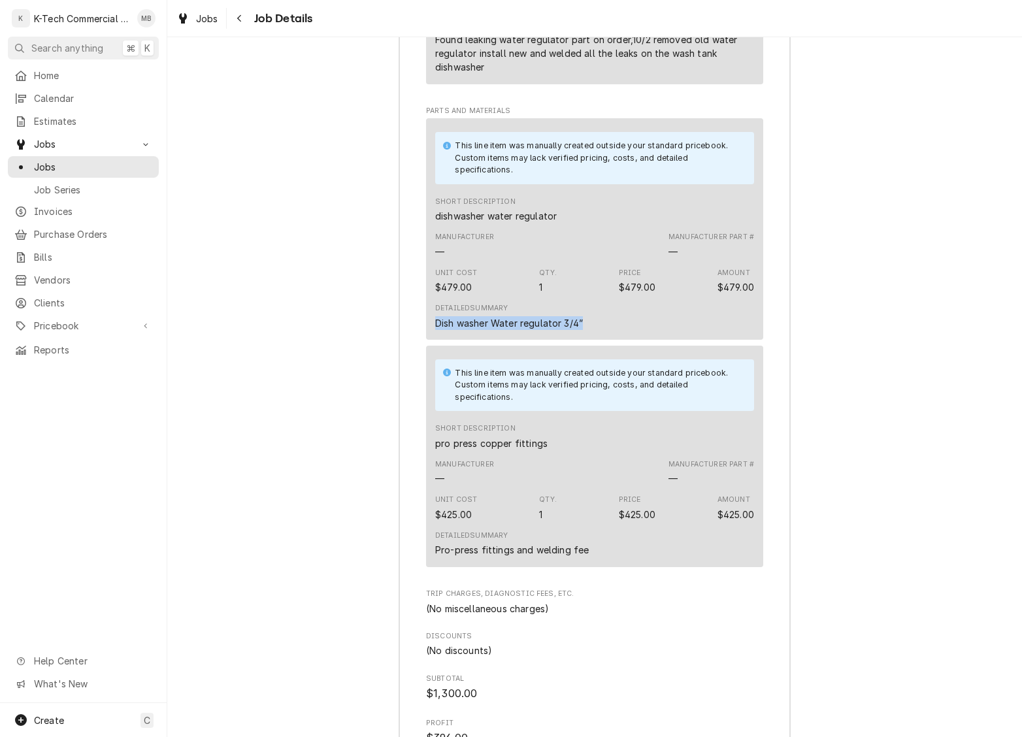
scroll to position [1437, 0]
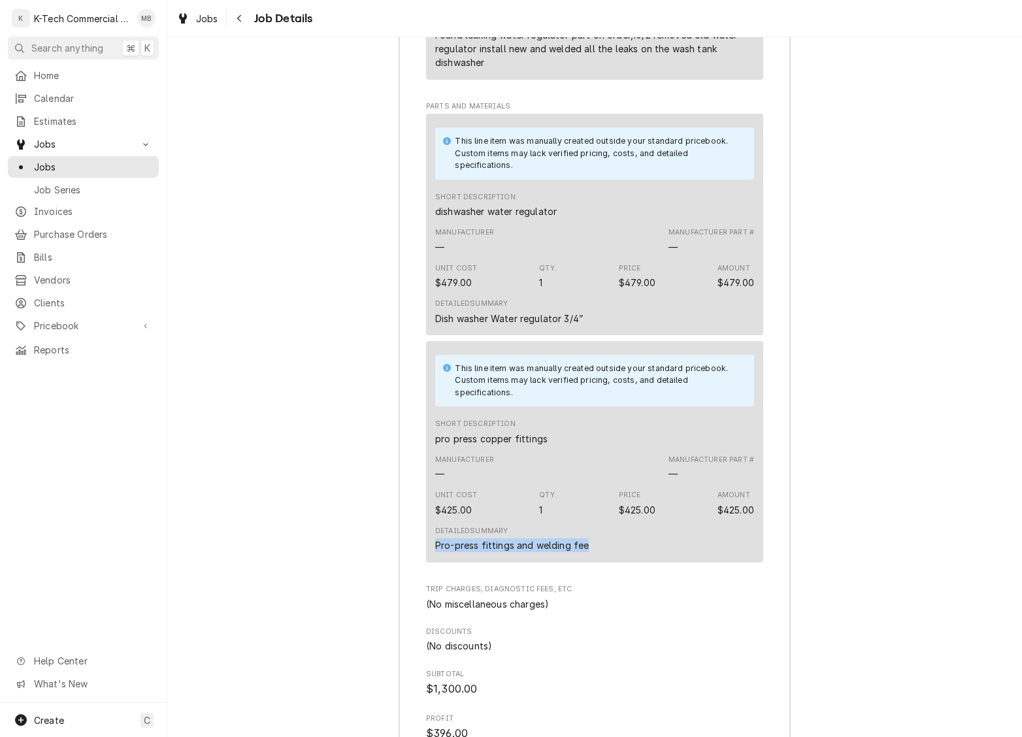
drag, startPoint x: 435, startPoint y: 560, endPoint x: 621, endPoint y: 565, distance: 186.3
click at [621, 563] on div "This line item was manually created outside your standard pricebook. Custom ite…" at bounding box center [594, 451] width 337 height 221
copy div "Pro-press fittings and welding fee"
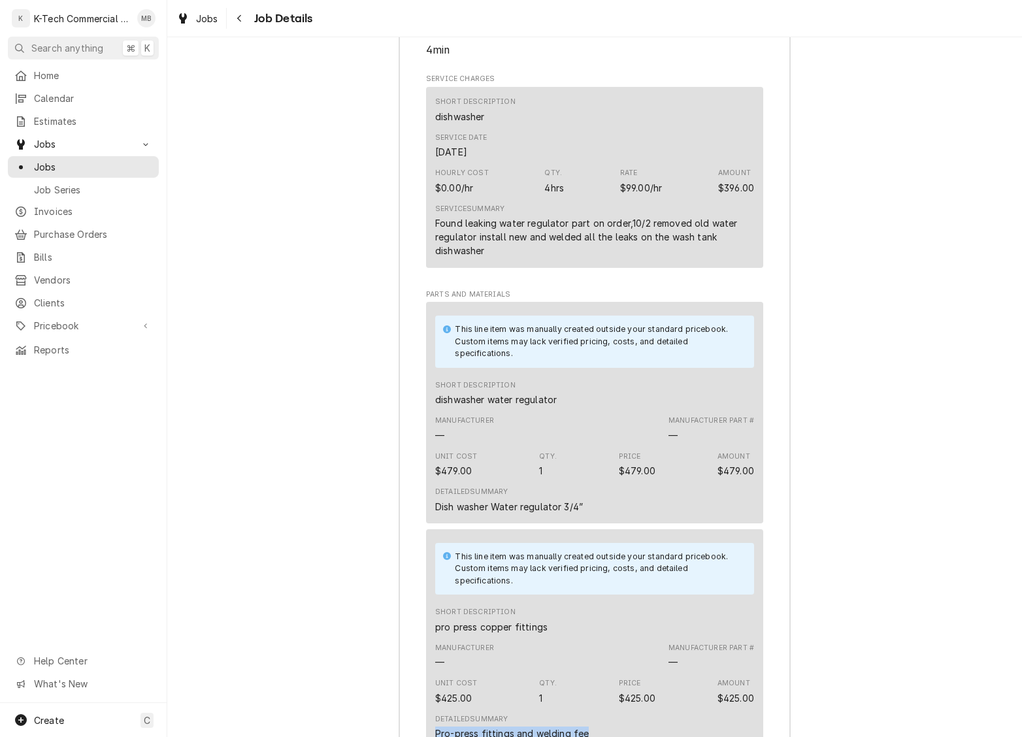
scroll to position [1195, 0]
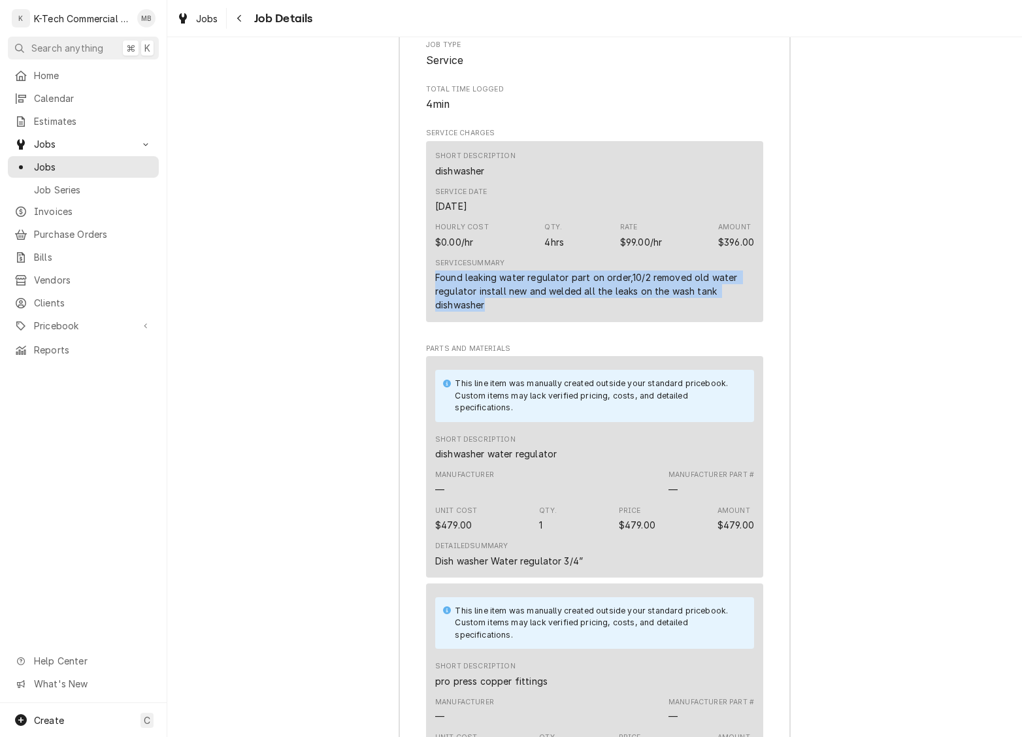
drag, startPoint x: 436, startPoint y: 291, endPoint x: 497, endPoint y: 318, distance: 65.8
click at [497, 312] on div "Found leaking water regulator part on order,10/2 removed old water regulator in…" at bounding box center [594, 291] width 319 height 41
copy div "Found leaking water regulator part on order,10/2 removed old water regulator in…"
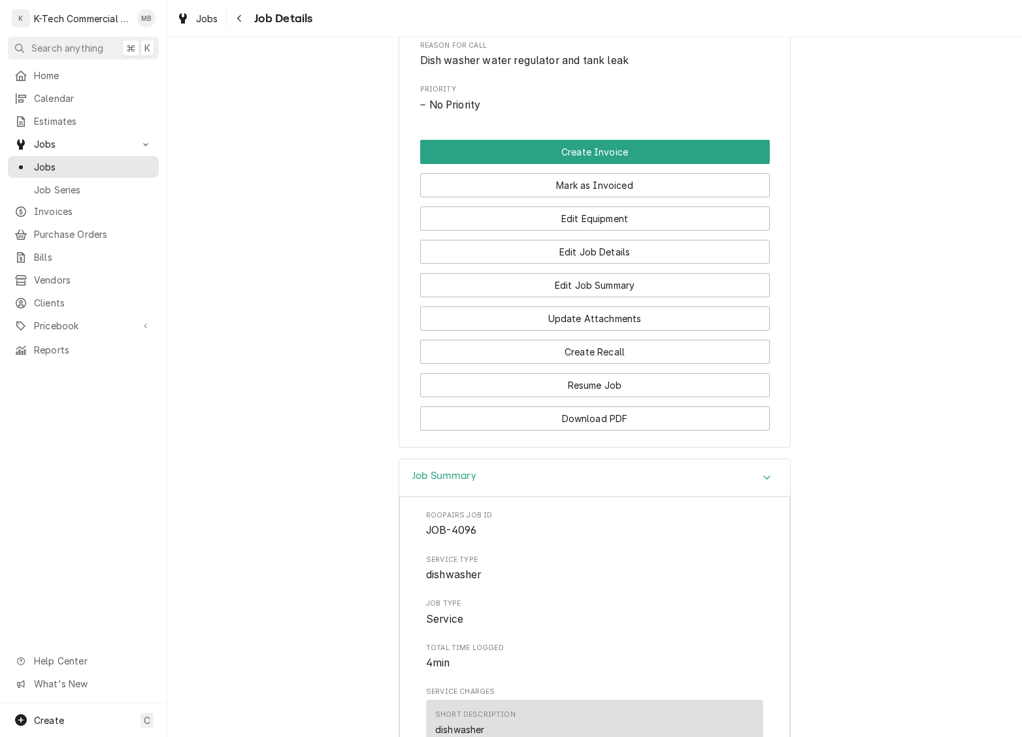
scroll to position [589, 0]
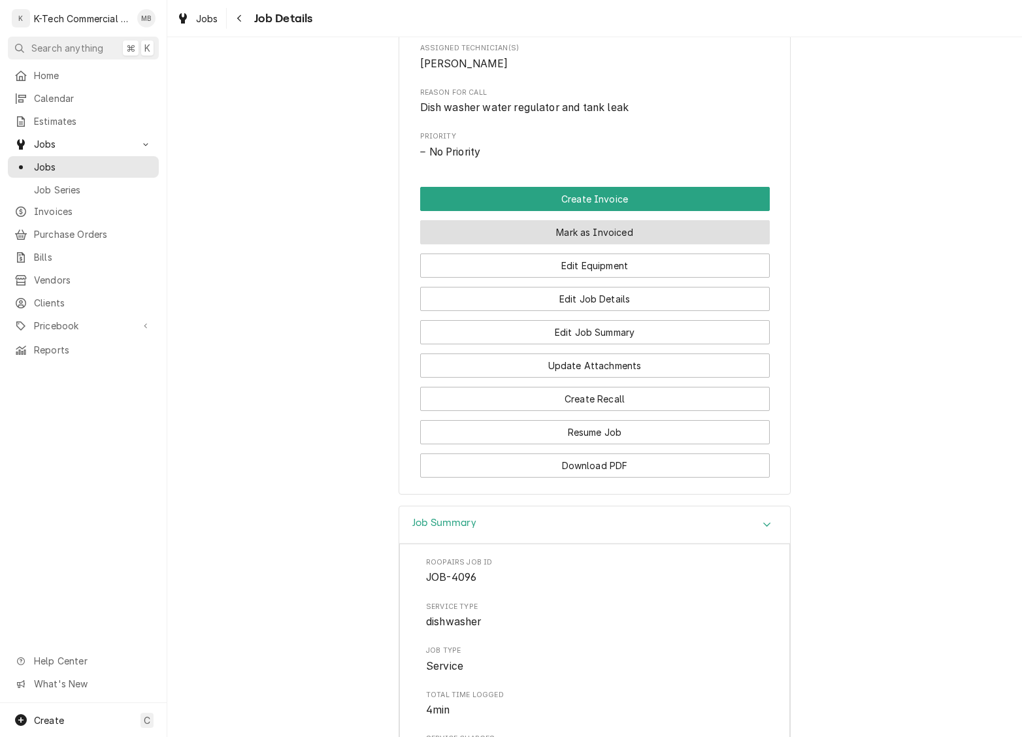
click at [614, 240] on button "Mark as Invoiced" at bounding box center [595, 232] width 350 height 24
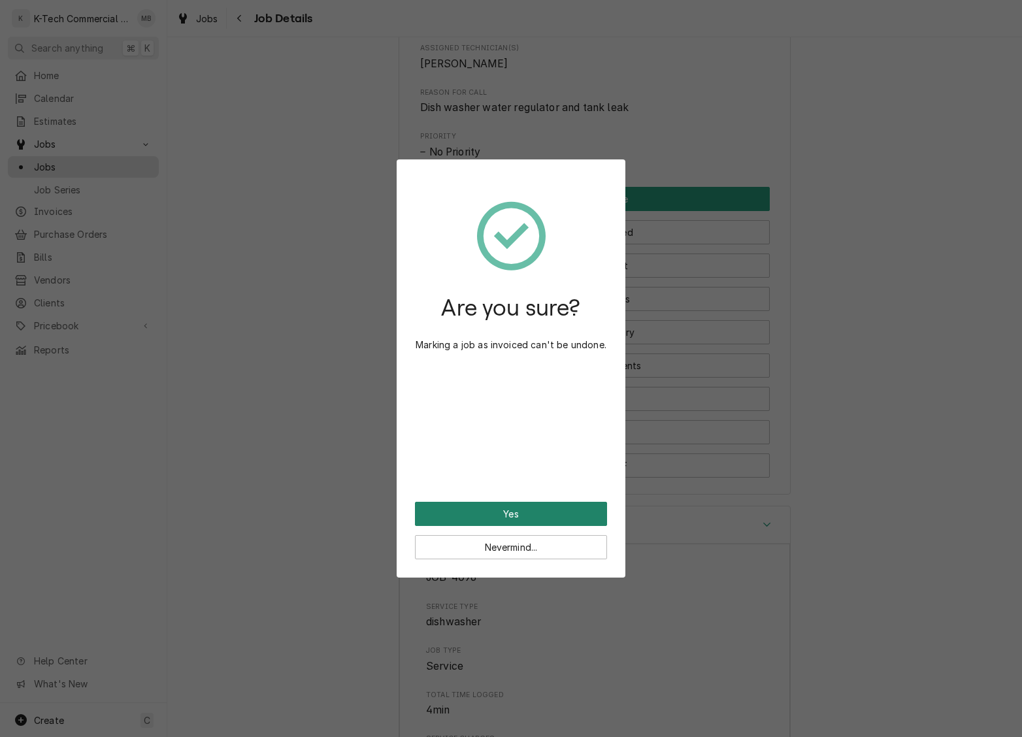
click at [565, 513] on button "Yes" at bounding box center [511, 514] width 192 height 24
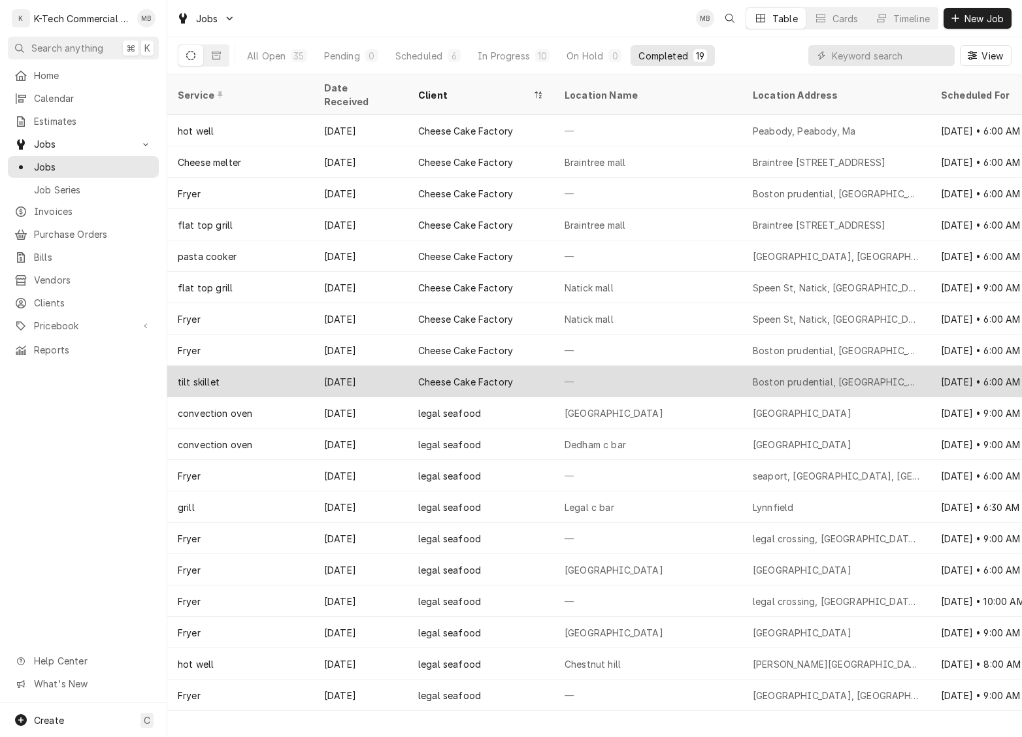
click at [628, 366] on div "—" at bounding box center [648, 381] width 188 height 31
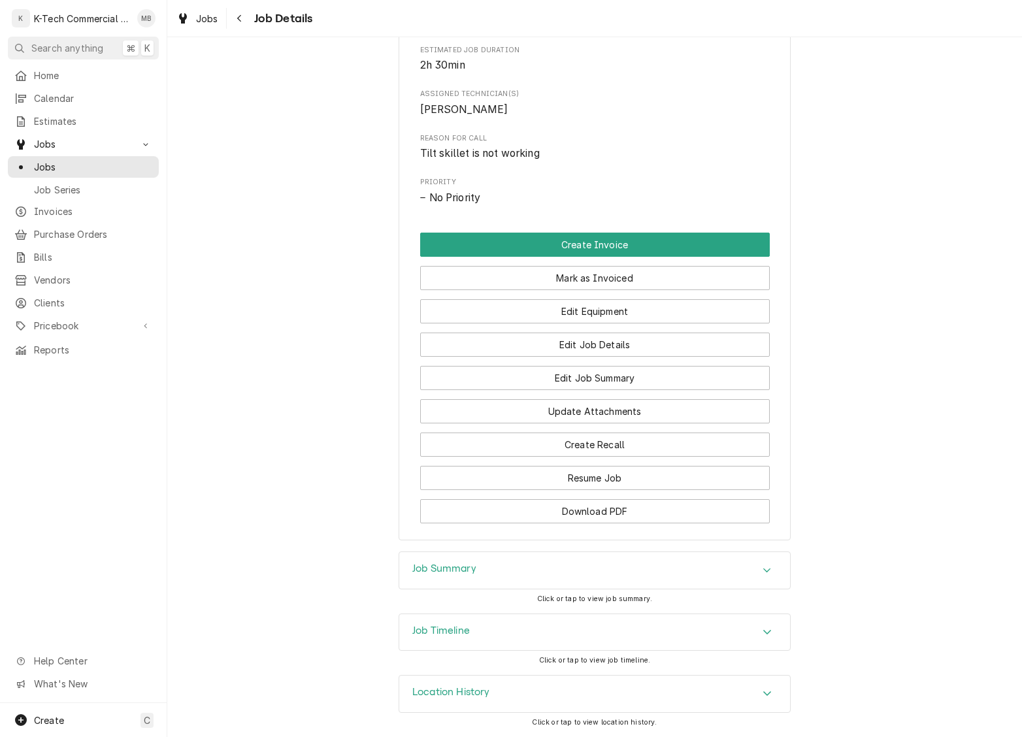
click at [619, 561] on div "Job Summary" at bounding box center [594, 570] width 391 height 37
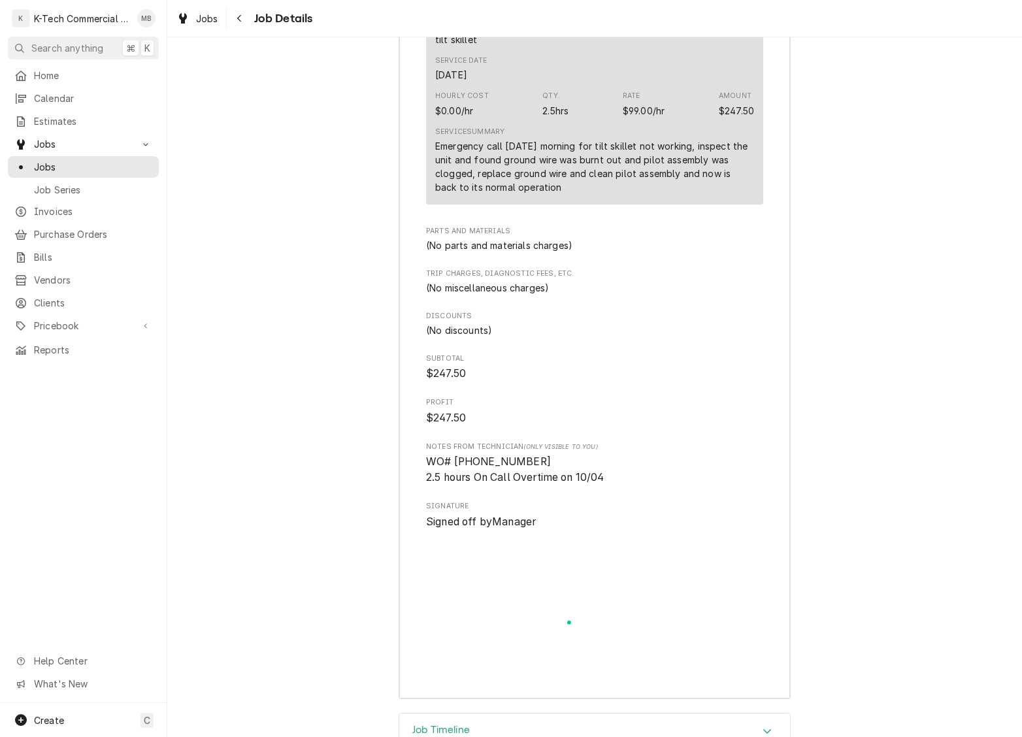
scroll to position [1352, 0]
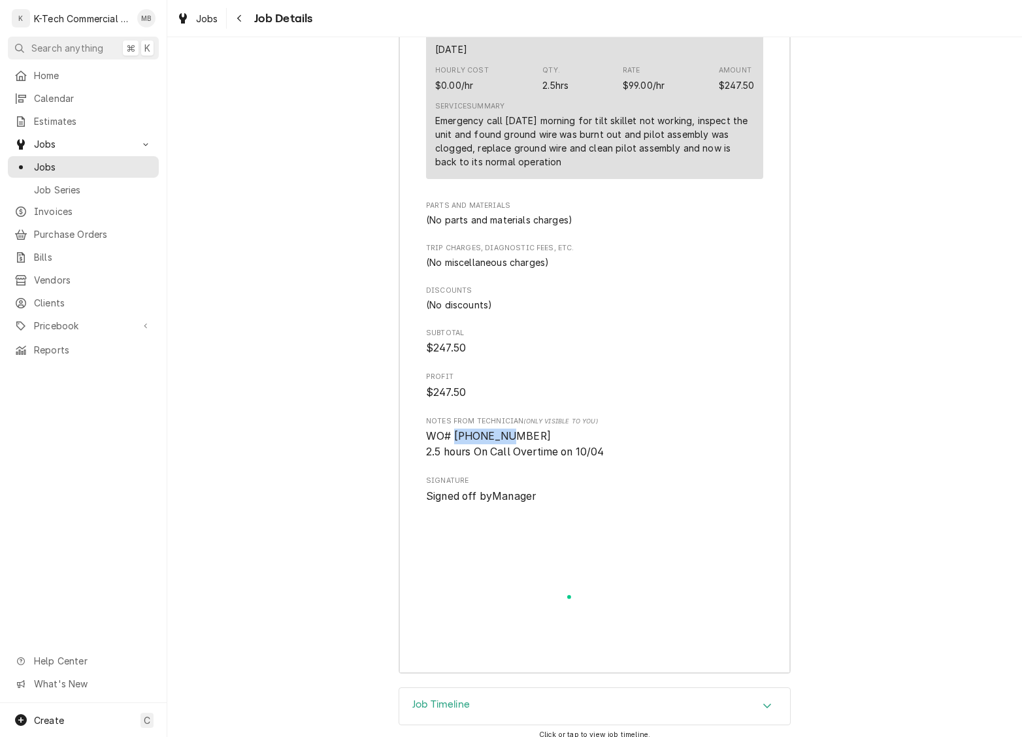
drag, startPoint x: 455, startPoint y: 453, endPoint x: 542, endPoint y: 453, distance: 86.9
click at [542, 453] on span "WO# 327909428 2.5 hours On Call Overtime on 10/04" at bounding box center [594, 444] width 337 height 31
copy span "327909428"
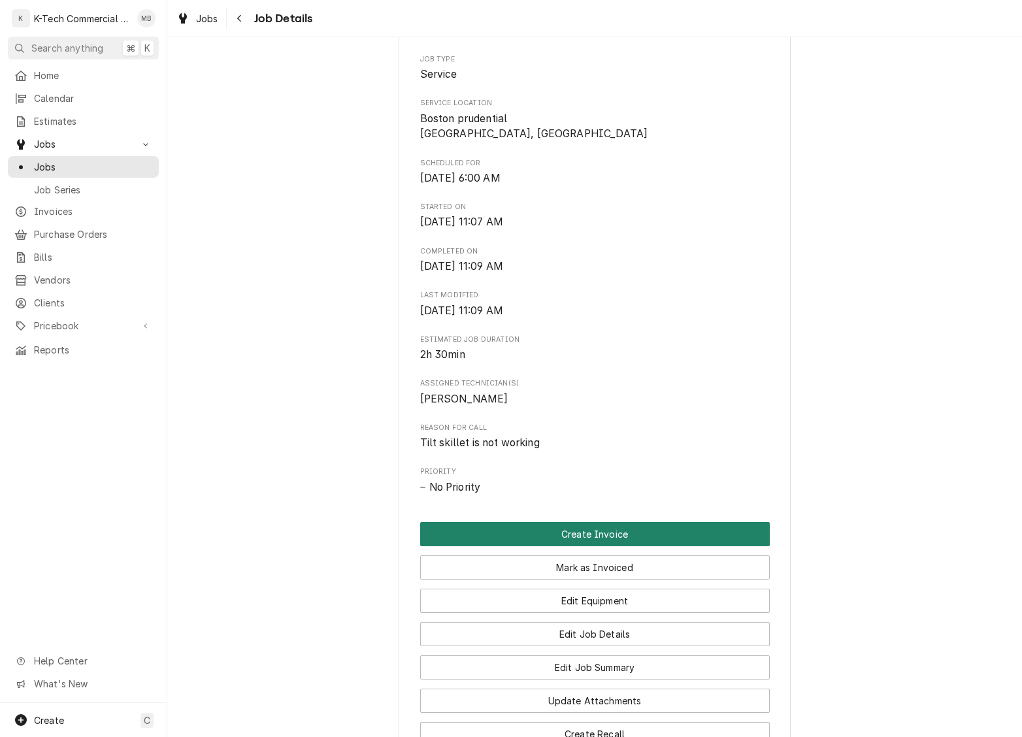
scroll to position [256, 0]
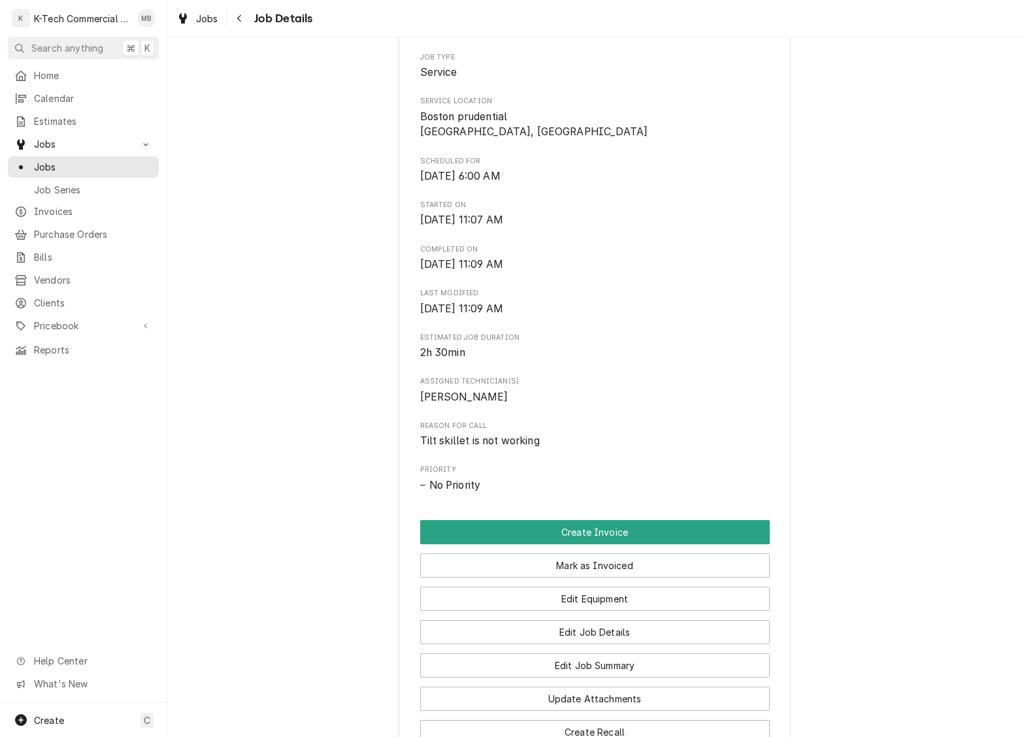
click at [574, 578] on button "Mark as Invoiced" at bounding box center [595, 565] width 350 height 24
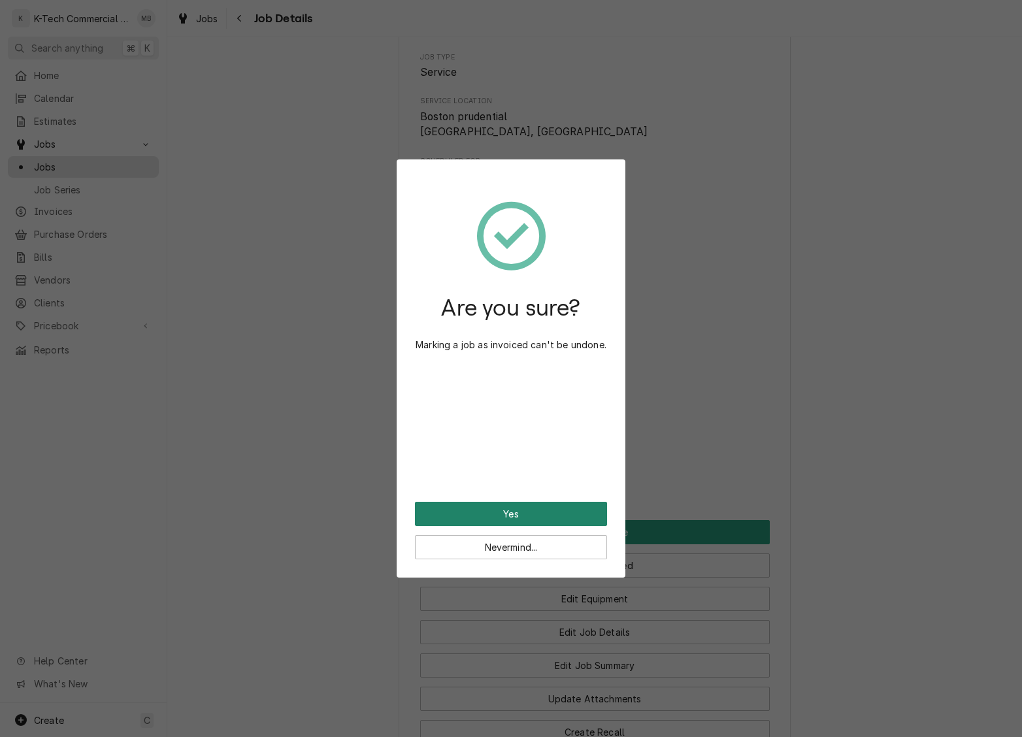
click at [532, 513] on button "Yes" at bounding box center [511, 514] width 192 height 24
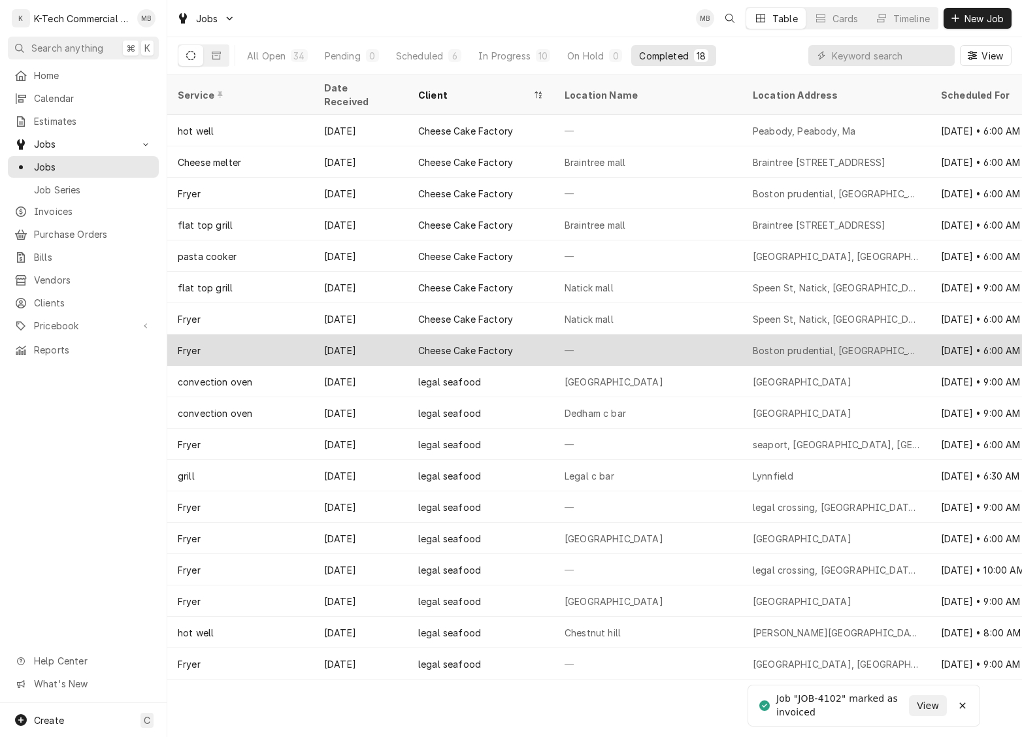
click at [617, 335] on div "—" at bounding box center [648, 350] width 188 height 31
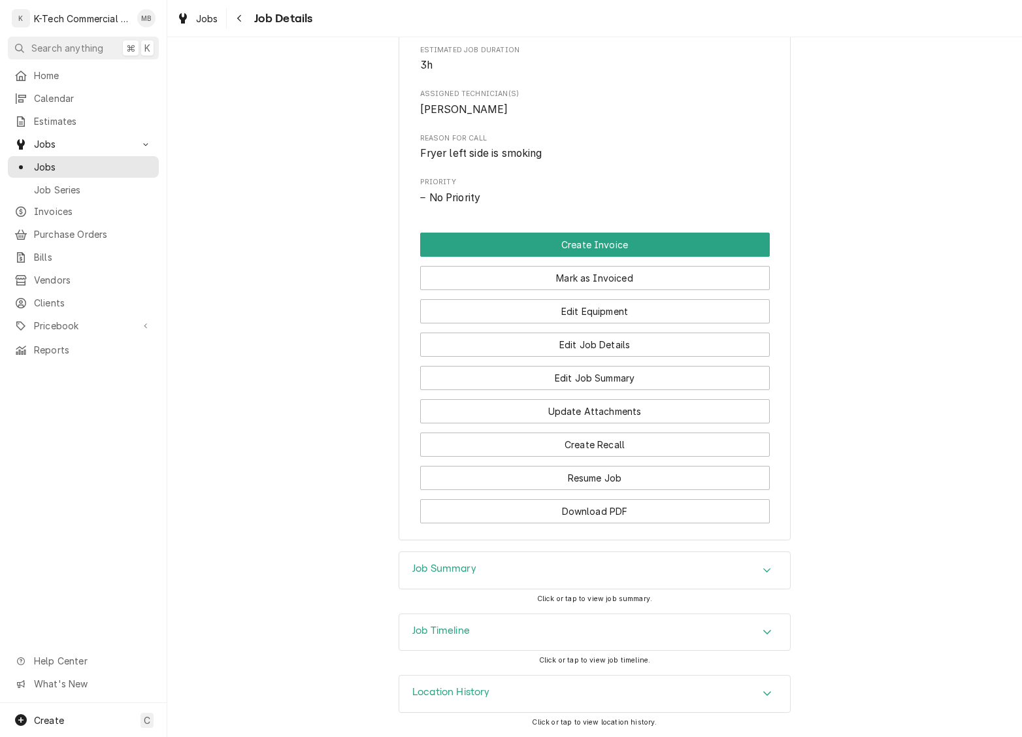
click at [605, 570] on div "Job Summary" at bounding box center [594, 570] width 391 height 37
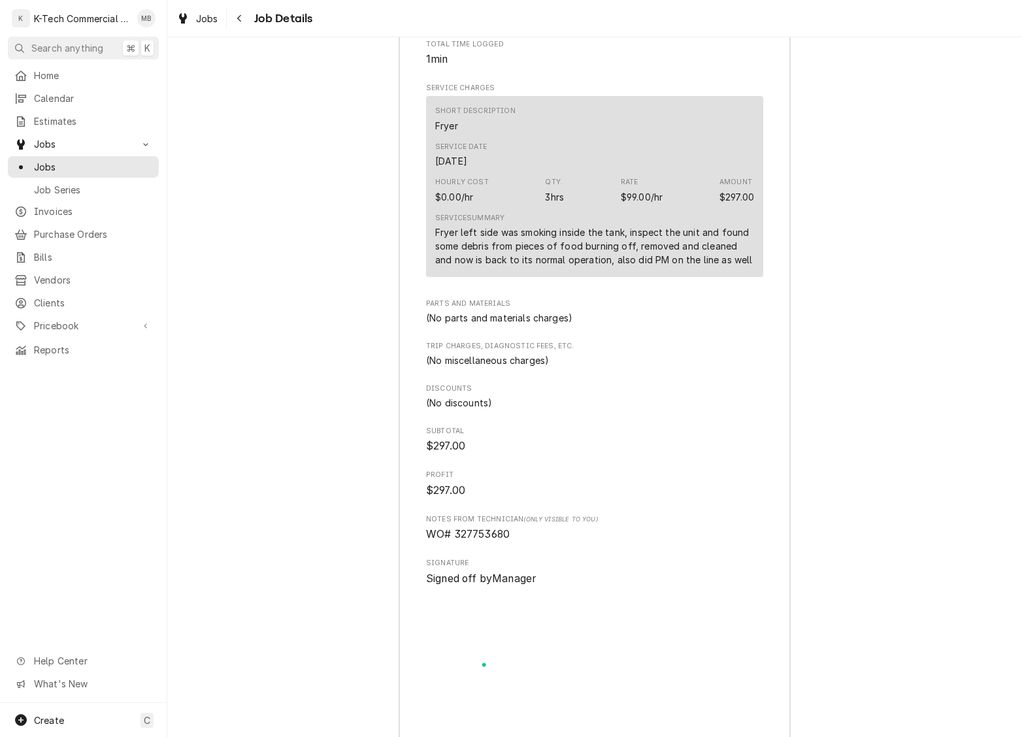
scroll to position [1328, 0]
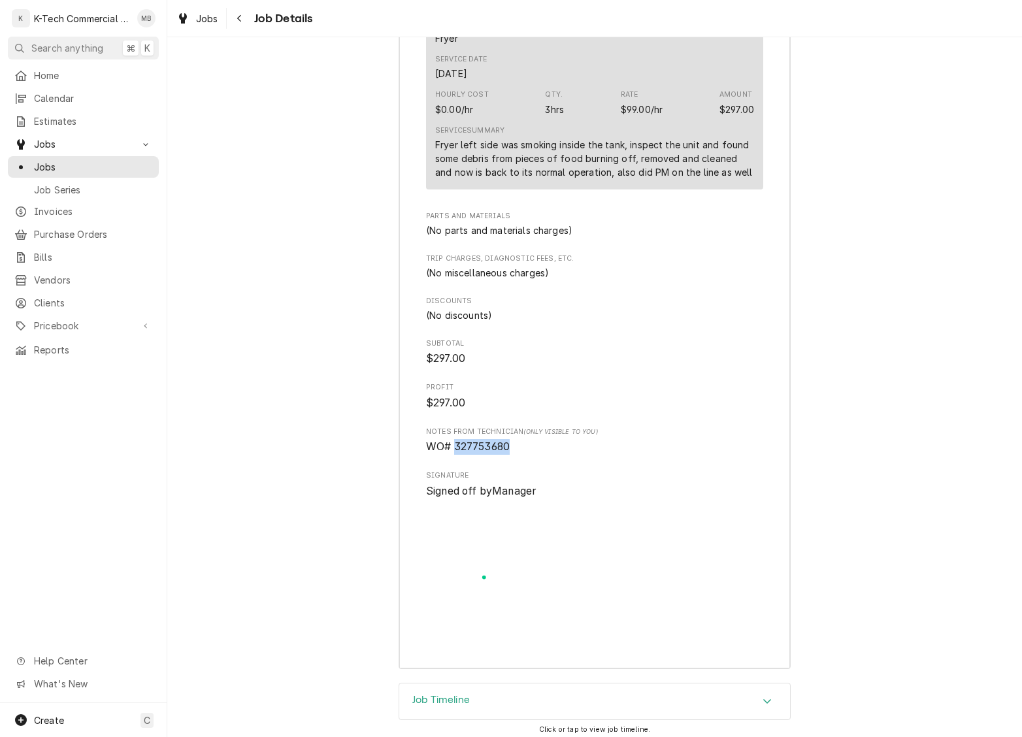
drag, startPoint x: 456, startPoint y: 463, endPoint x: 565, endPoint y: 464, distance: 109.1
click at [565, 455] on span "WO# 327753680" at bounding box center [594, 447] width 337 height 16
copy span "327753680"
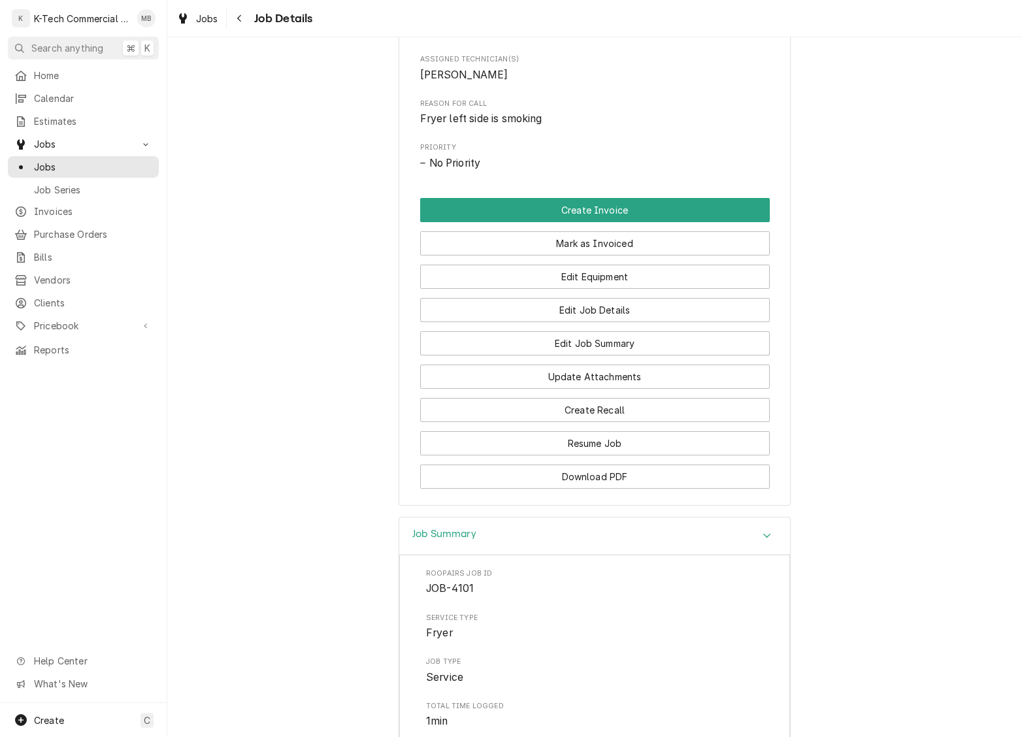
scroll to position [570, 0]
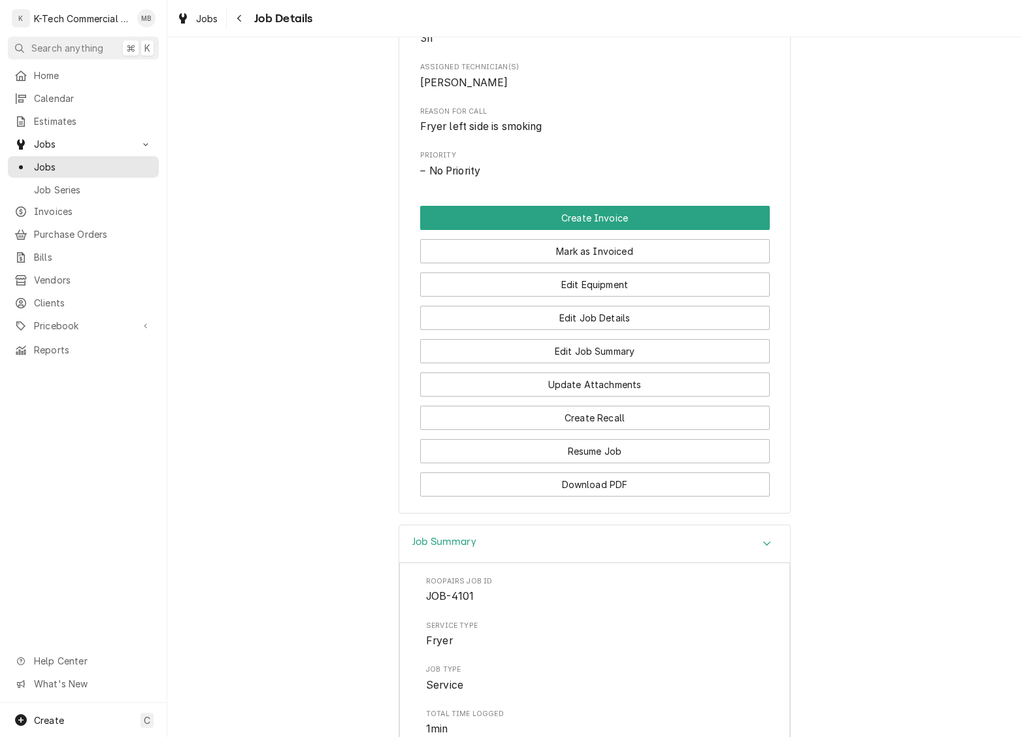
drag, startPoint x: 677, startPoint y: 262, endPoint x: 596, endPoint y: 304, distance: 91.2
click at [676, 262] on button "Mark as Invoiced" at bounding box center [595, 251] width 350 height 24
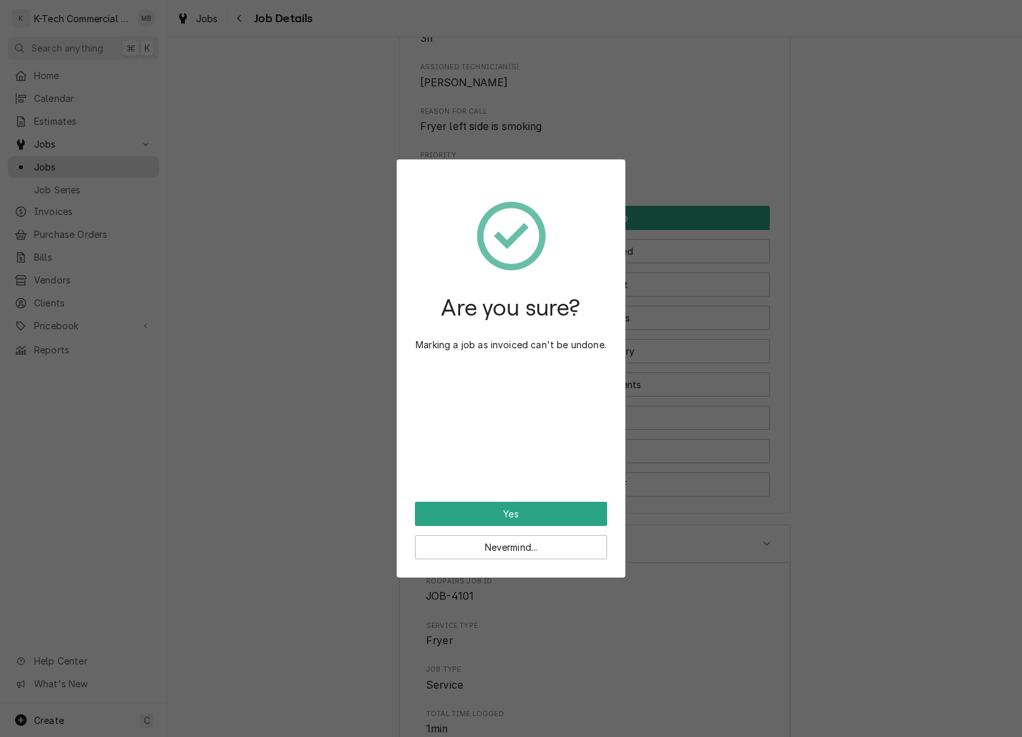
click at [528, 511] on button "Yes" at bounding box center [511, 514] width 192 height 24
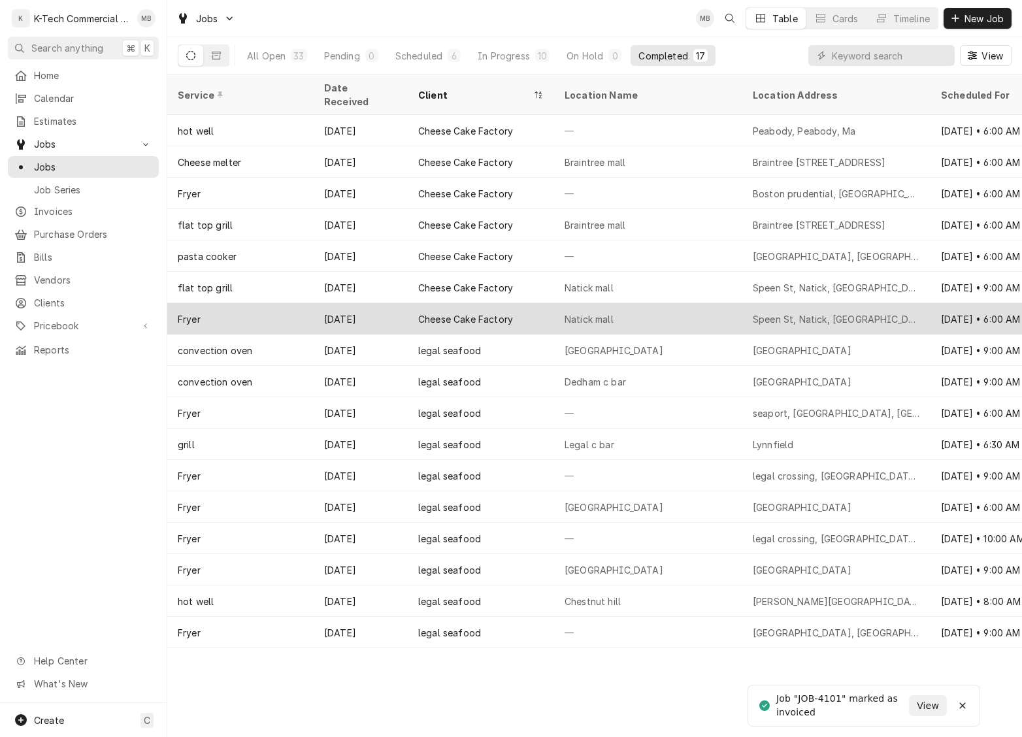
click at [529, 304] on div "Cheese Cake Factory" at bounding box center [481, 318] width 146 height 31
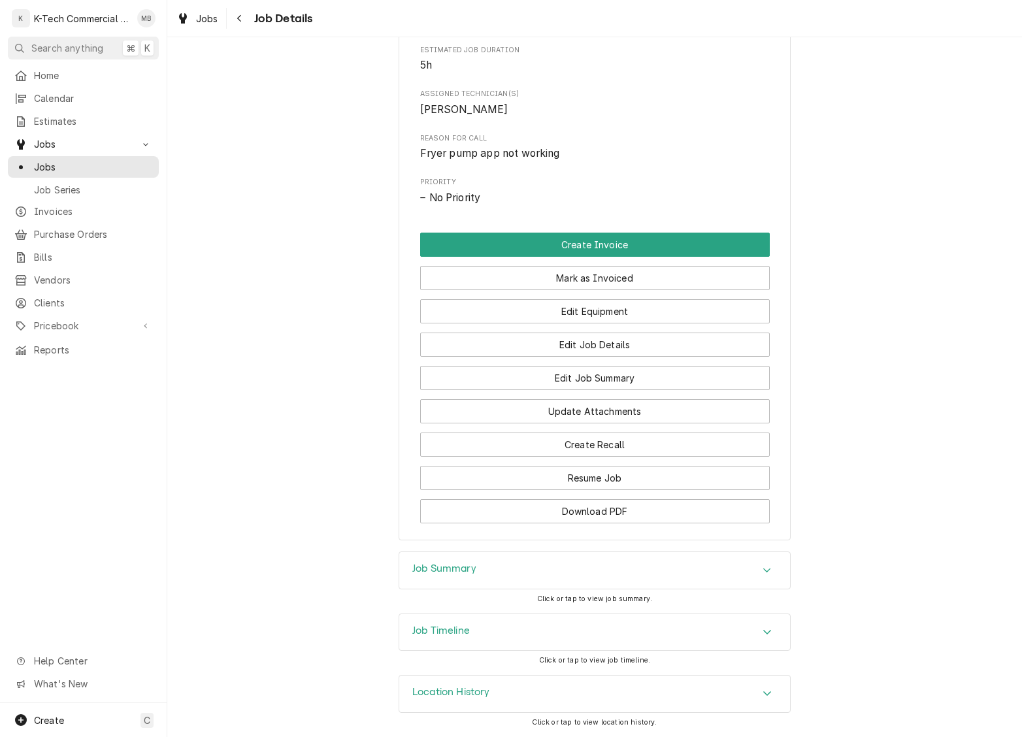
click at [592, 567] on div "Job Summary" at bounding box center [594, 570] width 391 height 37
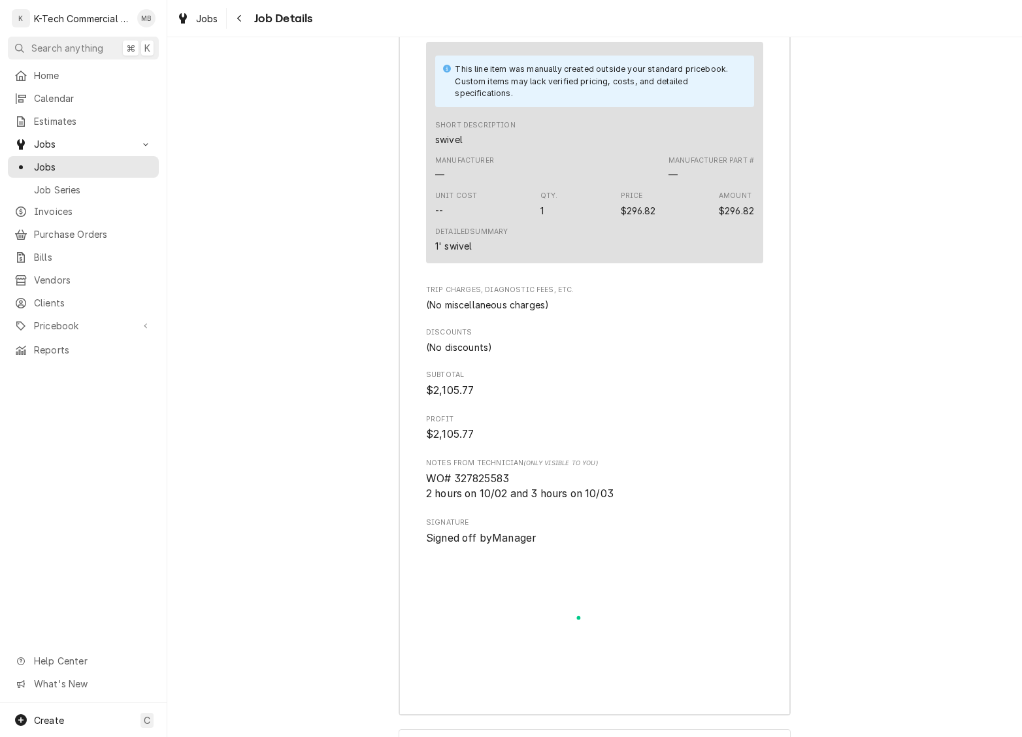
scroll to position [1952, 0]
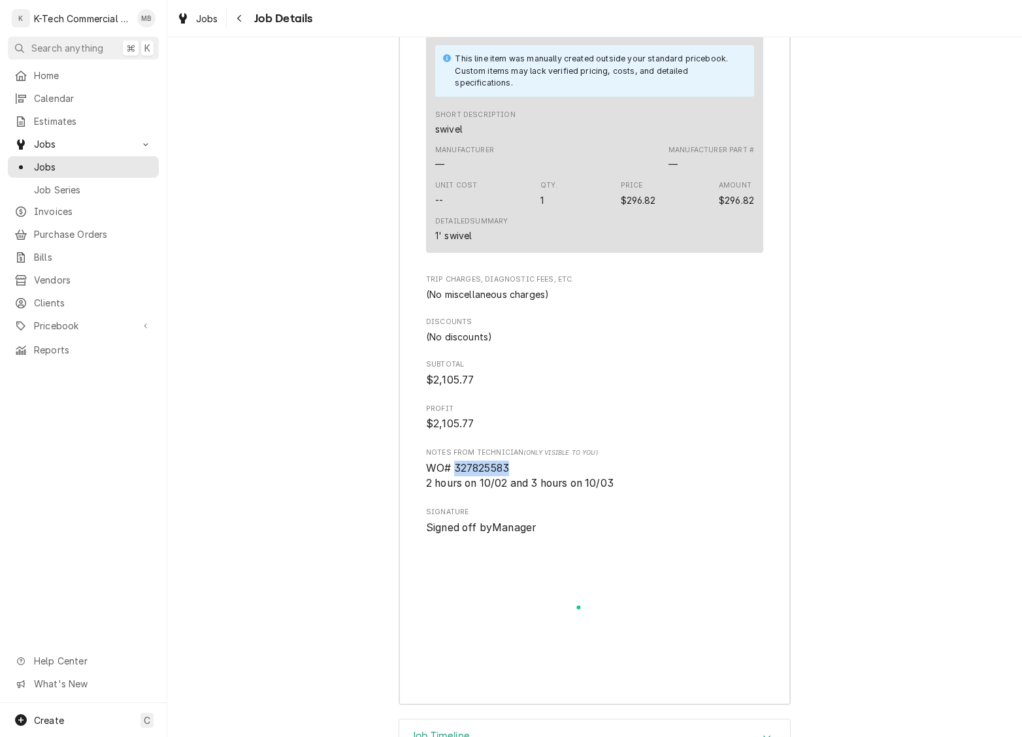
drag, startPoint x: 457, startPoint y: 500, endPoint x: 544, endPoint y: 500, distance: 86.9
click at [544, 491] on span "WO# 327825583 2 hours on 10/02 and 3 hours on 10/03" at bounding box center [594, 476] width 337 height 31
copy span "327825583"
click at [235, 24] on div "Navigate back" at bounding box center [239, 18] width 13 height 13
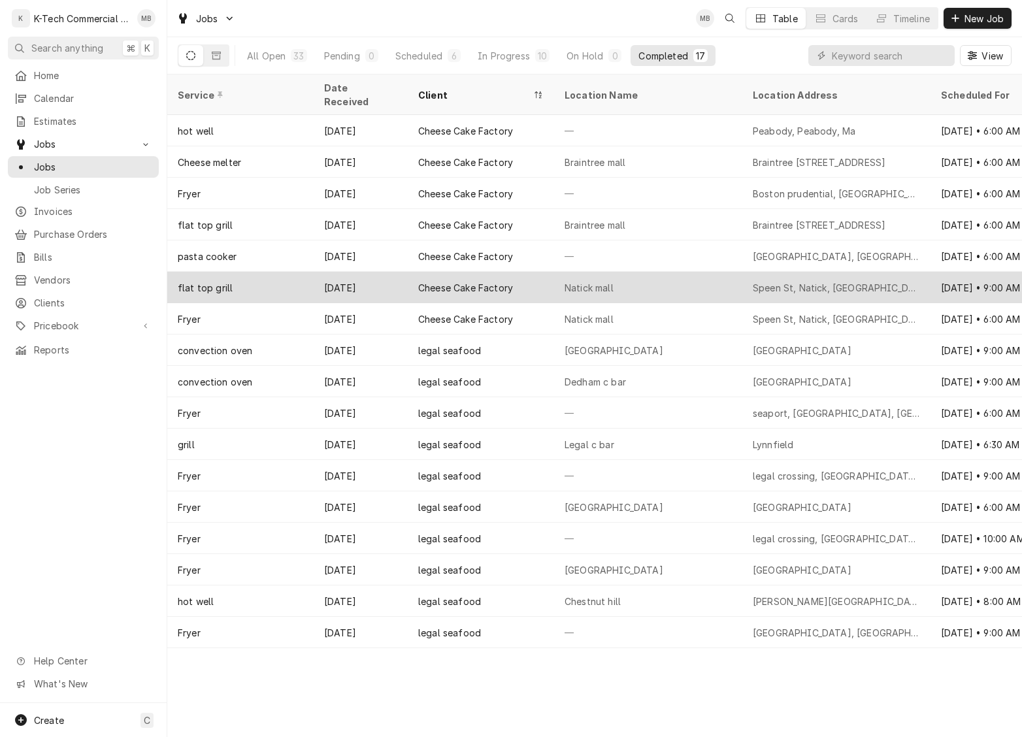
click at [542, 272] on div "Cheese Cake Factory" at bounding box center [481, 287] width 146 height 31
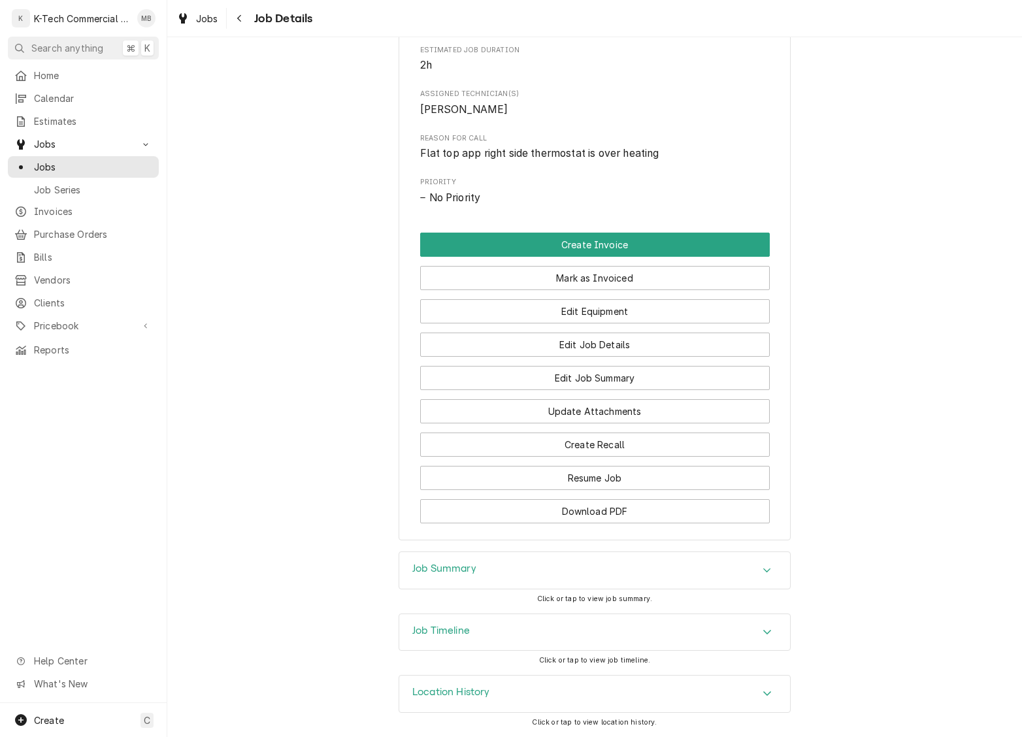
click at [539, 573] on div "Job Summary" at bounding box center [594, 570] width 391 height 37
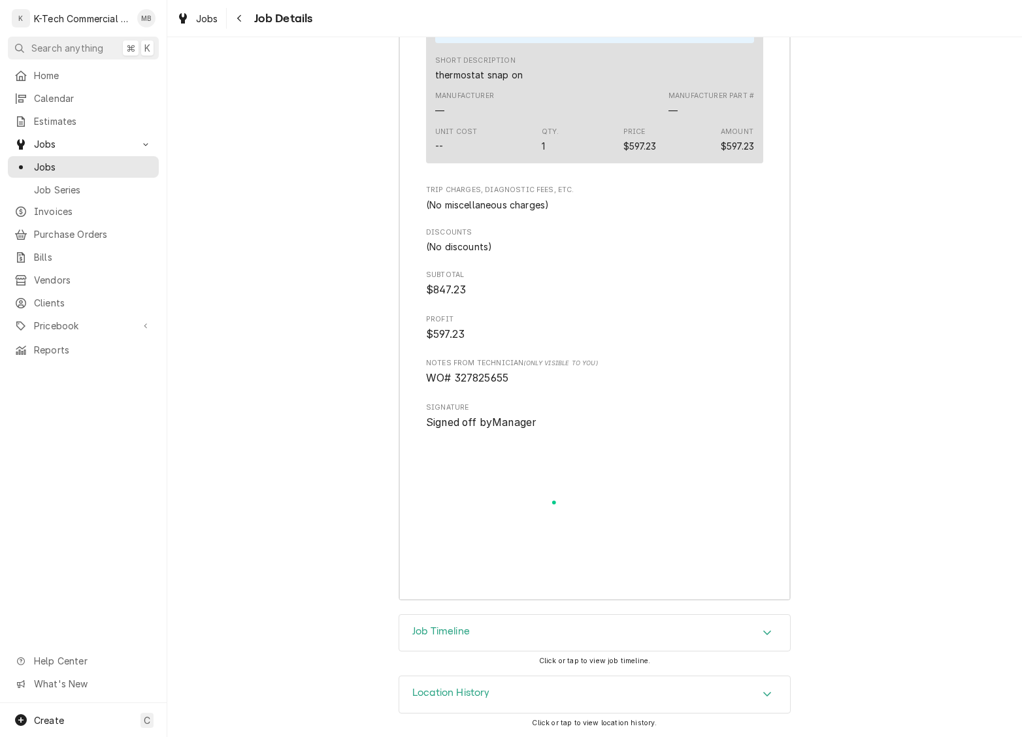
scroll to position [1561, 0]
drag, startPoint x: 456, startPoint y: 412, endPoint x: 544, endPoint y: 412, distance: 87.6
click at [542, 386] on span "WO# 327825655" at bounding box center [594, 378] width 337 height 16
copy span "327825655"
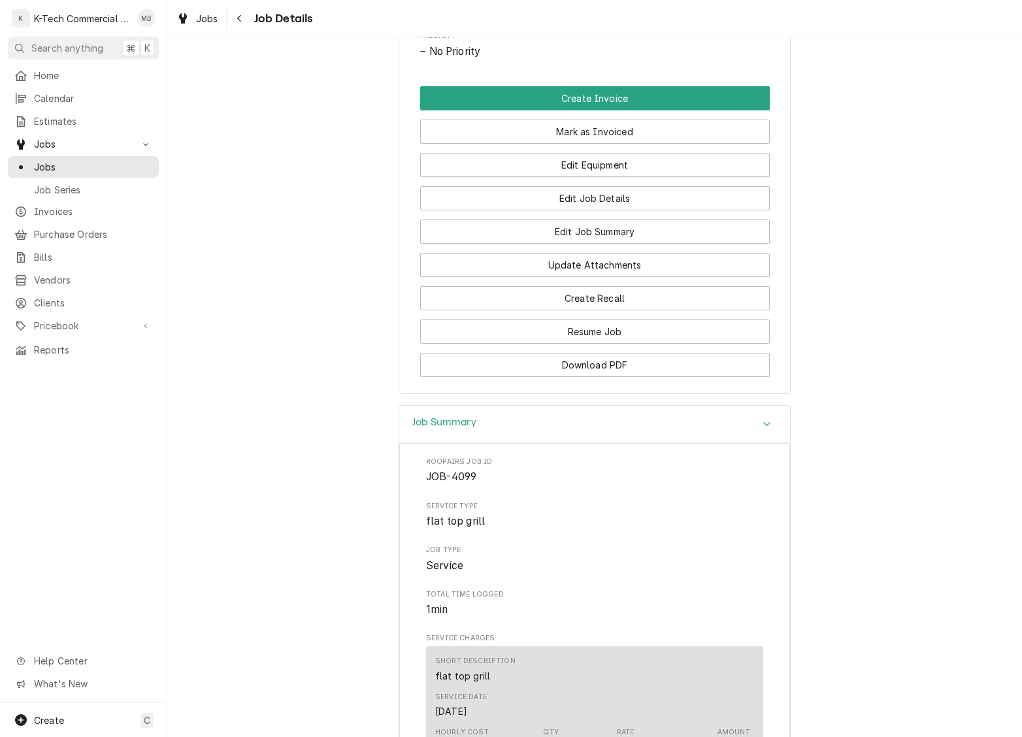
scroll to position [664, 0]
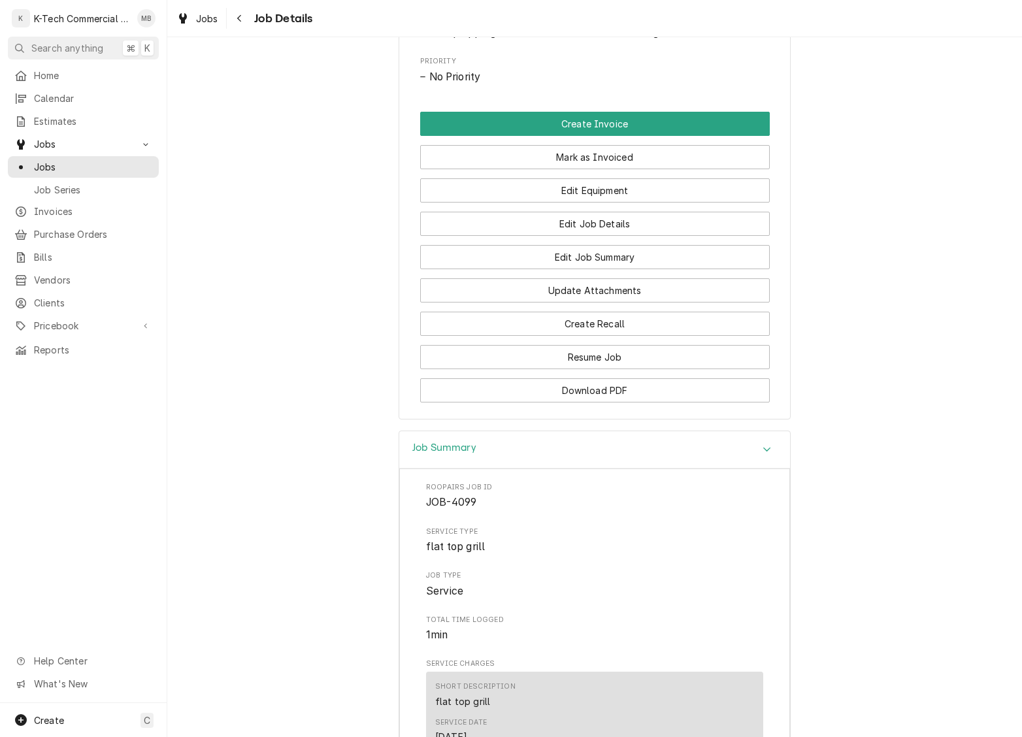
click at [685, 169] on button "Mark as Invoiced" at bounding box center [595, 157] width 350 height 24
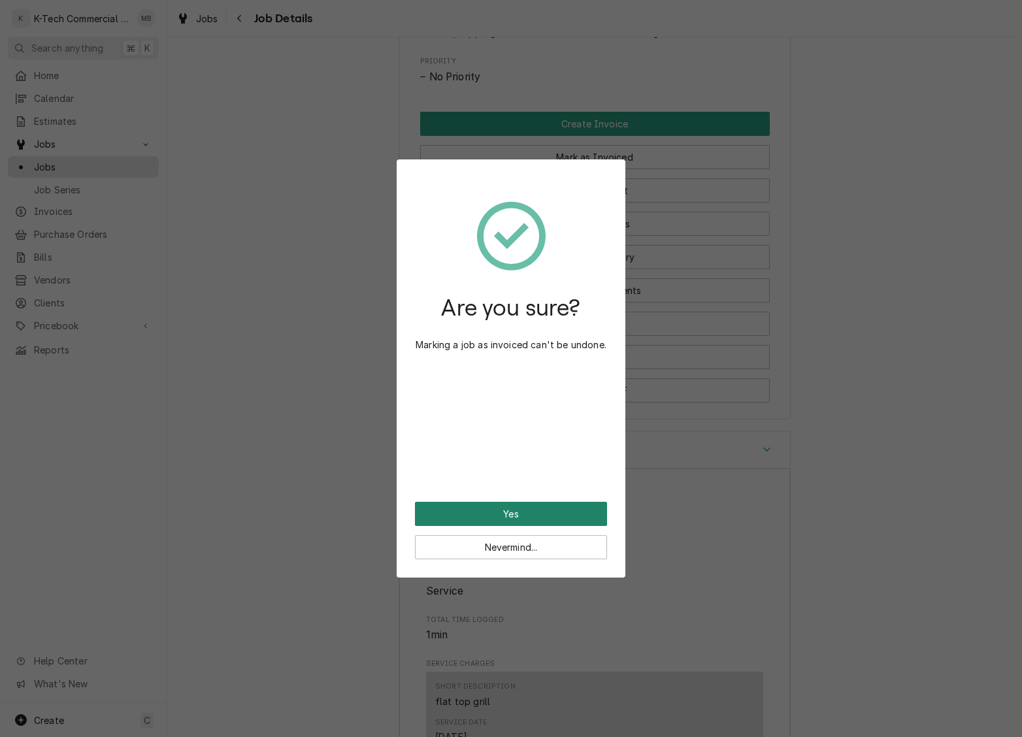
click at [523, 508] on button "Yes" at bounding box center [511, 514] width 192 height 24
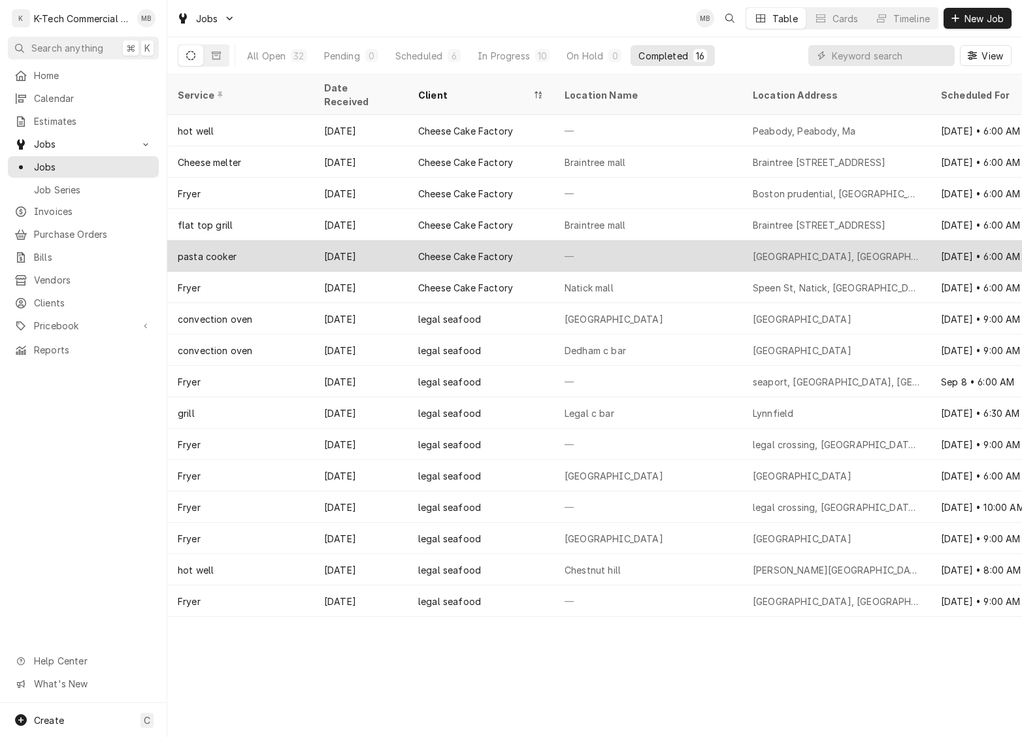
click at [500, 250] on div "Cheese Cake Factory" at bounding box center [465, 257] width 95 height 14
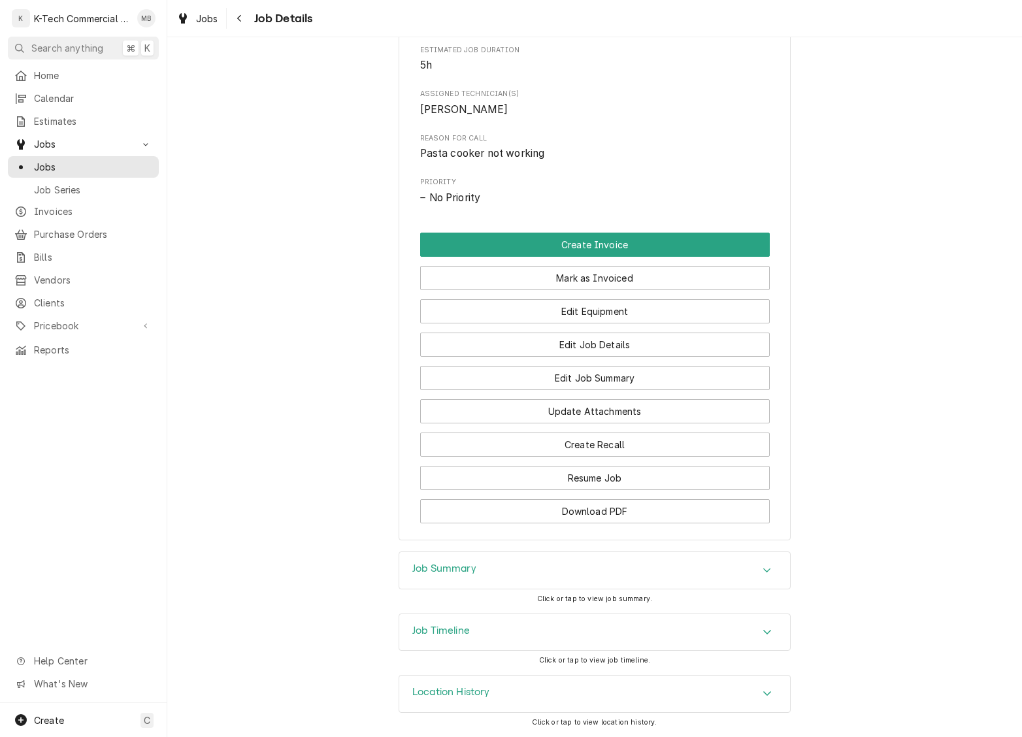
click at [562, 562] on div "Job Summary" at bounding box center [594, 570] width 391 height 37
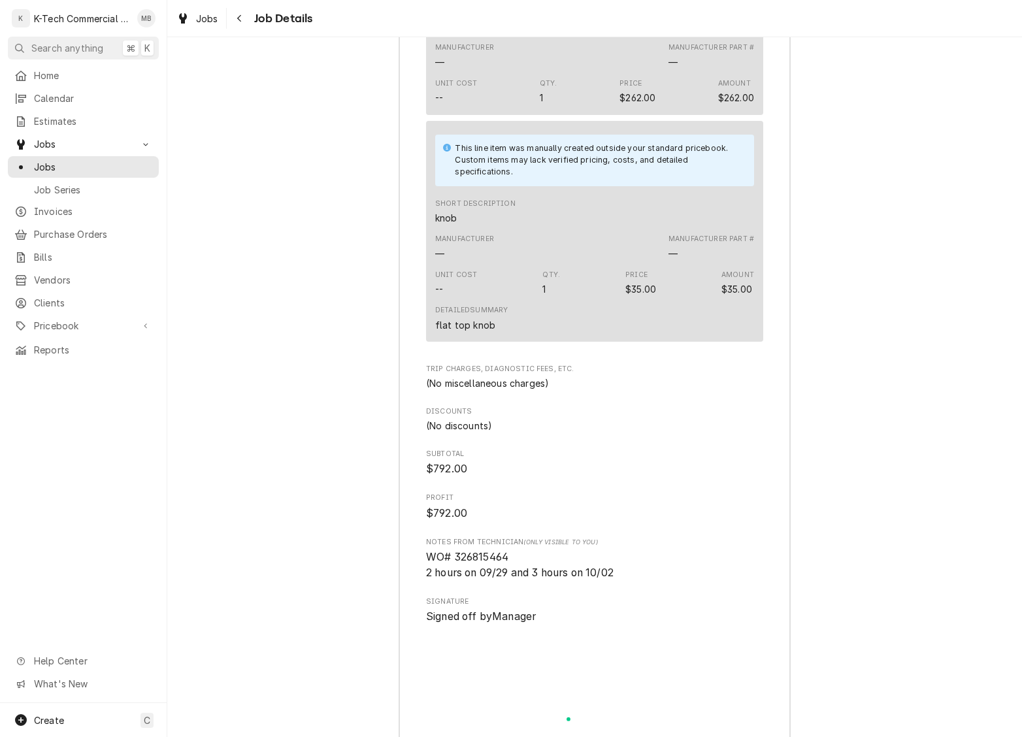
scroll to position [0, 1]
drag, startPoint x: 453, startPoint y: 573, endPoint x: 548, endPoint y: 571, distance: 94.8
click at [548, 571] on span "WO# 326815464 2 hours on 09/29 and 3 hours on 10/02" at bounding box center [594, 562] width 337 height 31
copy span "326815464"
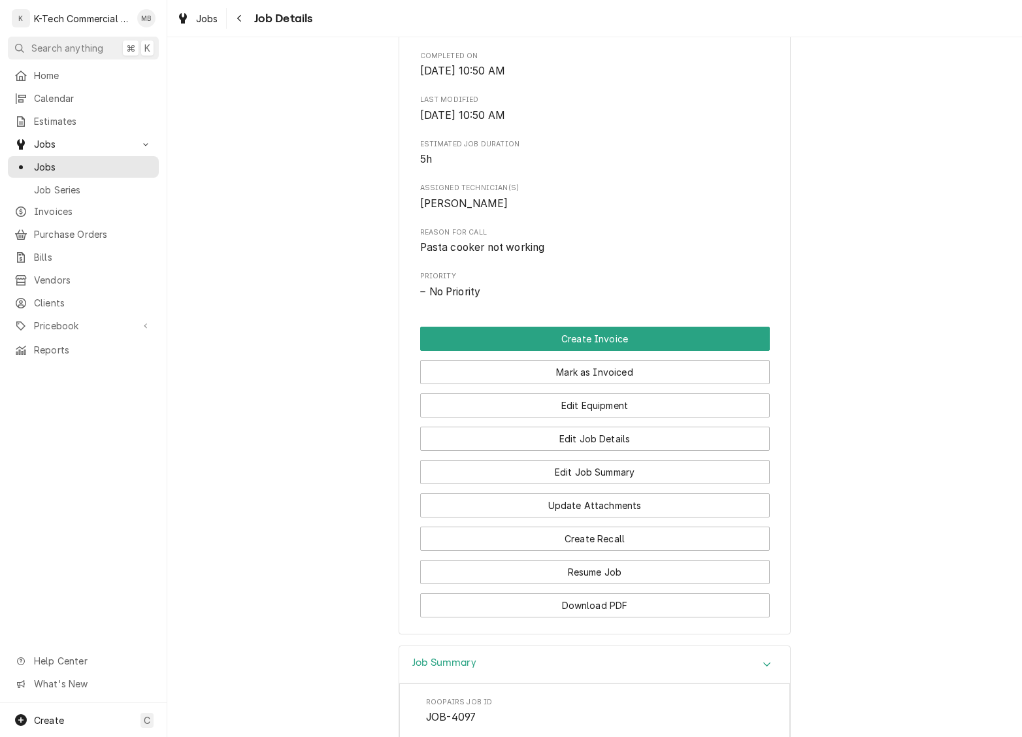
scroll to position [431, 0]
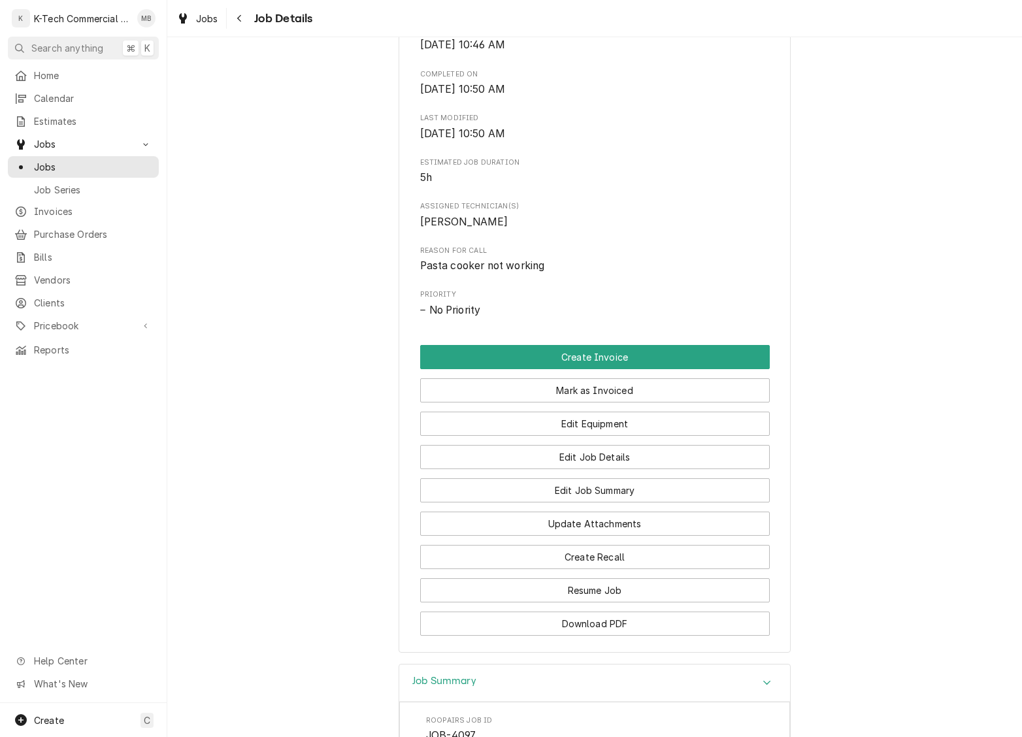
drag, startPoint x: 593, startPoint y: 392, endPoint x: 545, endPoint y: 467, distance: 88.8
click at [593, 392] on button "Mark as Invoiced" at bounding box center [595, 390] width 350 height 24
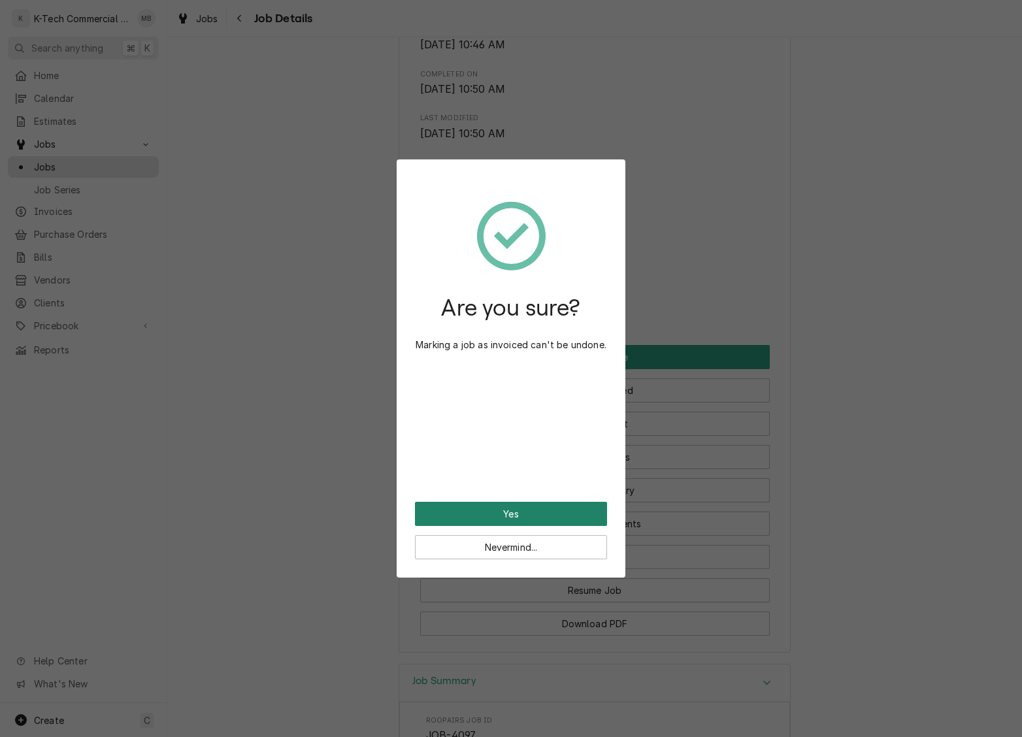
click at [531, 514] on button "Yes" at bounding box center [511, 514] width 192 height 24
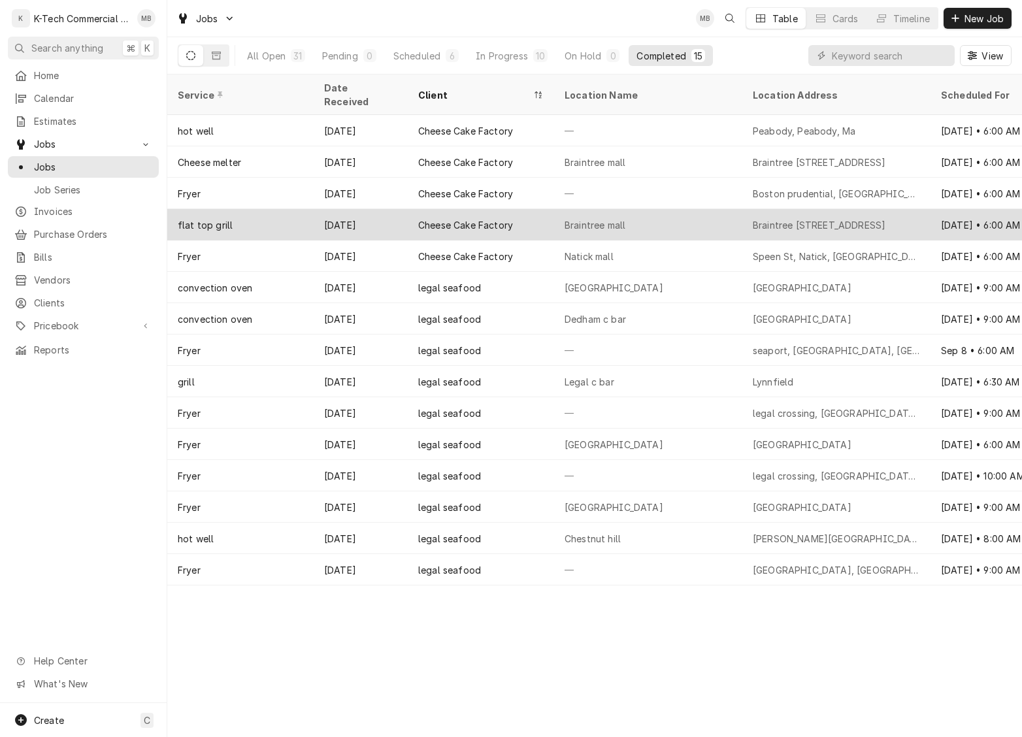
click at [529, 209] on div "Cheese Cake Factory" at bounding box center [481, 224] width 146 height 31
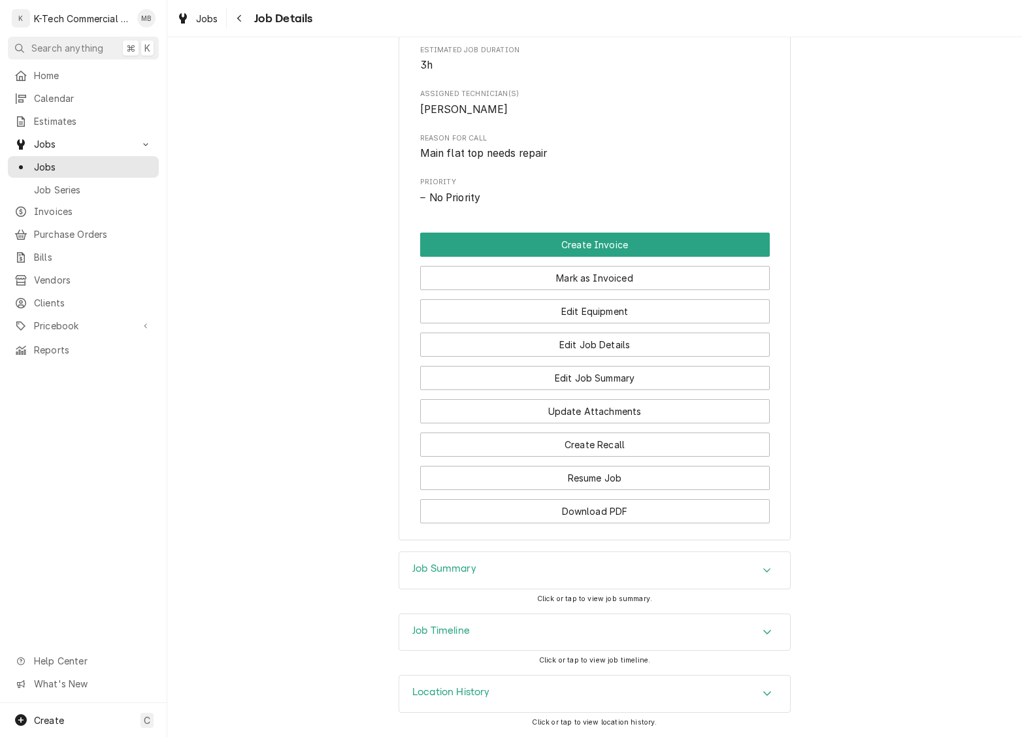
click at [647, 568] on div "Job Summary" at bounding box center [594, 570] width 391 height 37
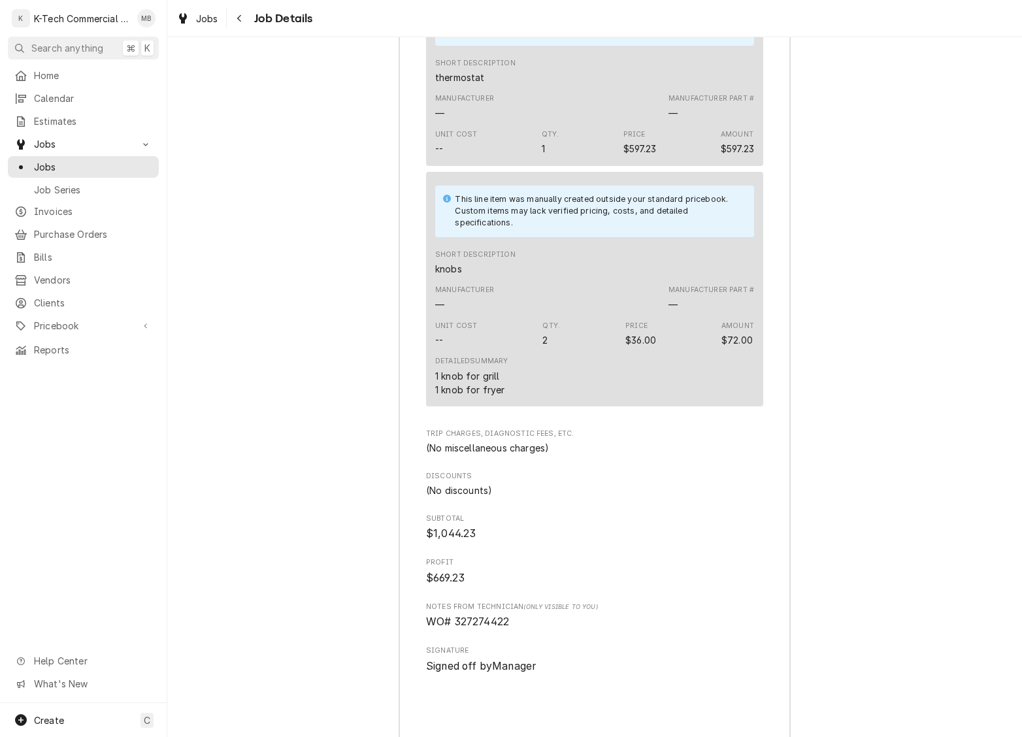
scroll to position [1618, 0]
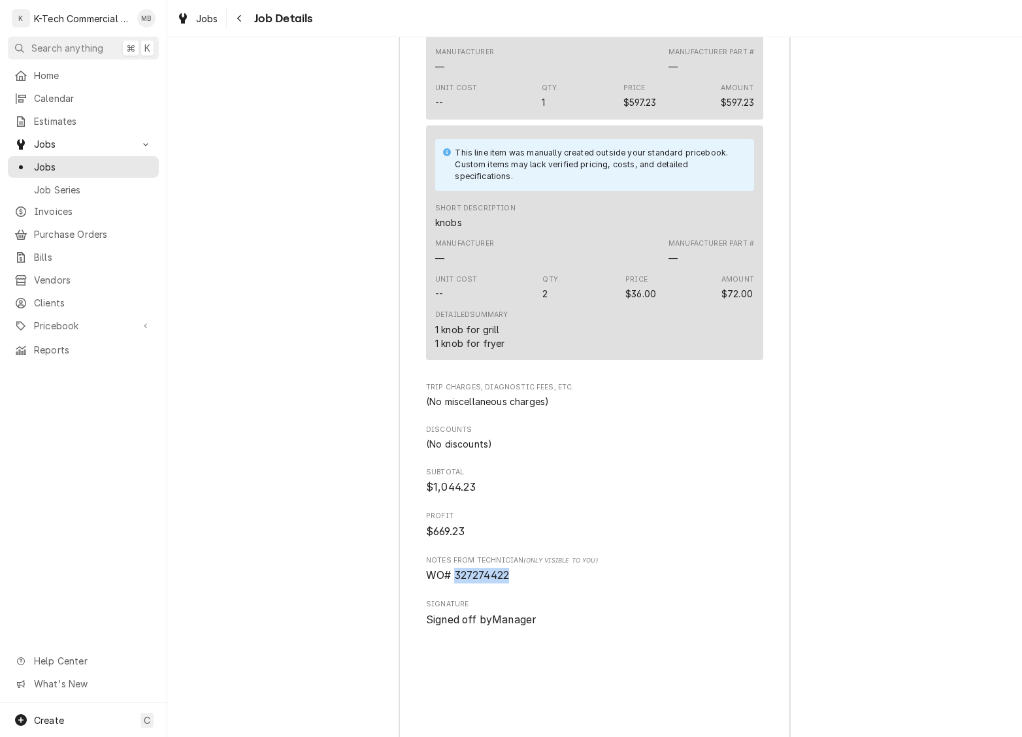
drag, startPoint x: 453, startPoint y: 606, endPoint x: 563, endPoint y: 610, distance: 109.2
click at [563, 583] on span "WO# 327274422" at bounding box center [594, 576] width 337 height 16
copy span "327274422"
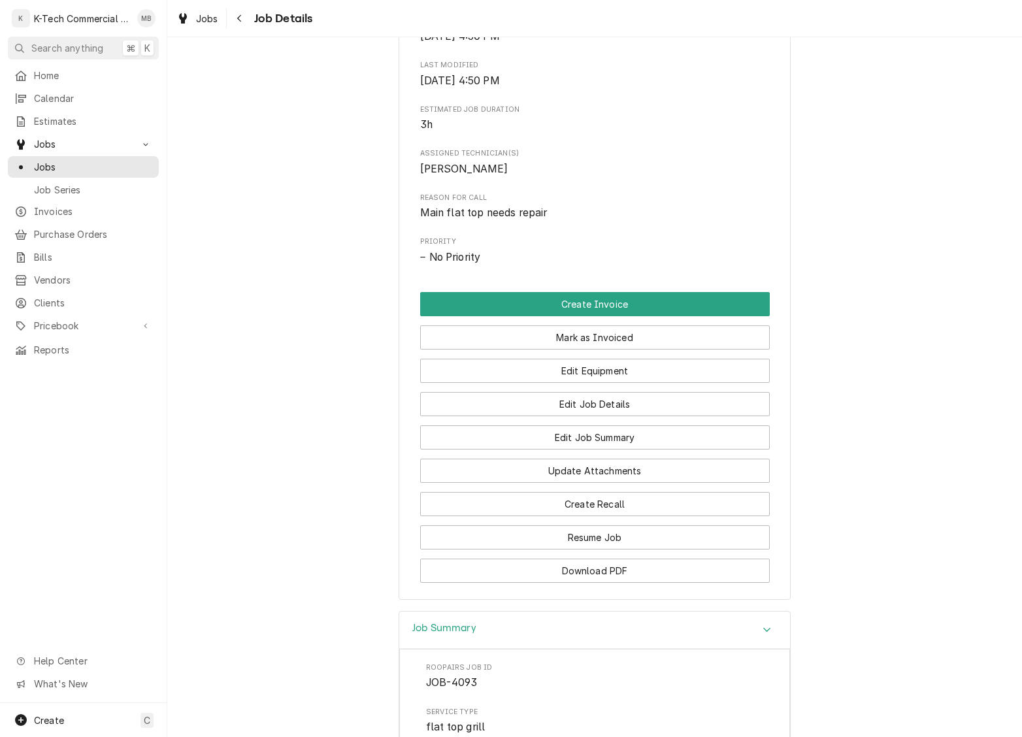
scroll to position [293, 0]
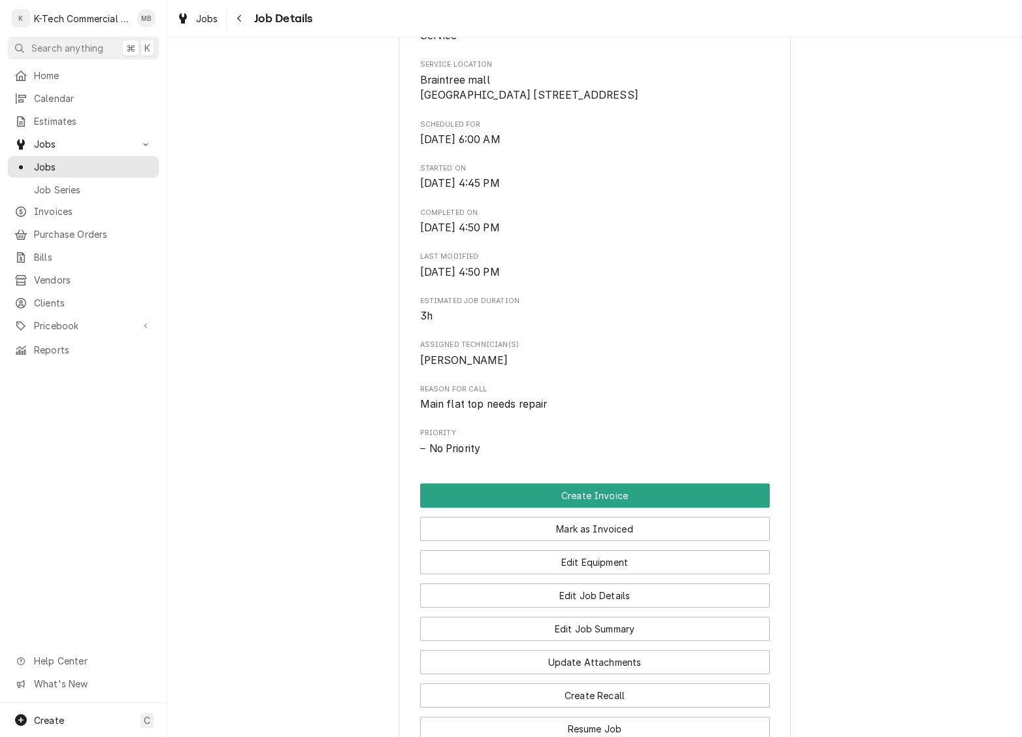
drag, startPoint x: 599, startPoint y: 554, endPoint x: 593, endPoint y: 561, distance: 8.8
click at [599, 541] on button "Mark as Invoiced" at bounding box center [595, 529] width 350 height 24
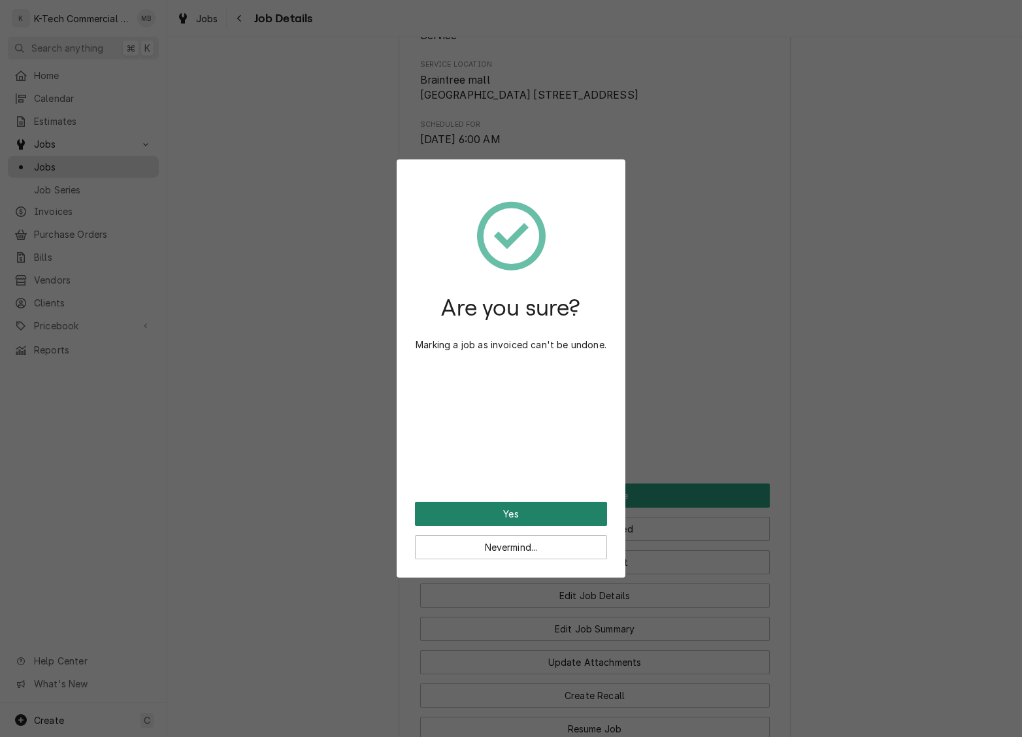
click at [536, 504] on button "Yes" at bounding box center [511, 514] width 192 height 24
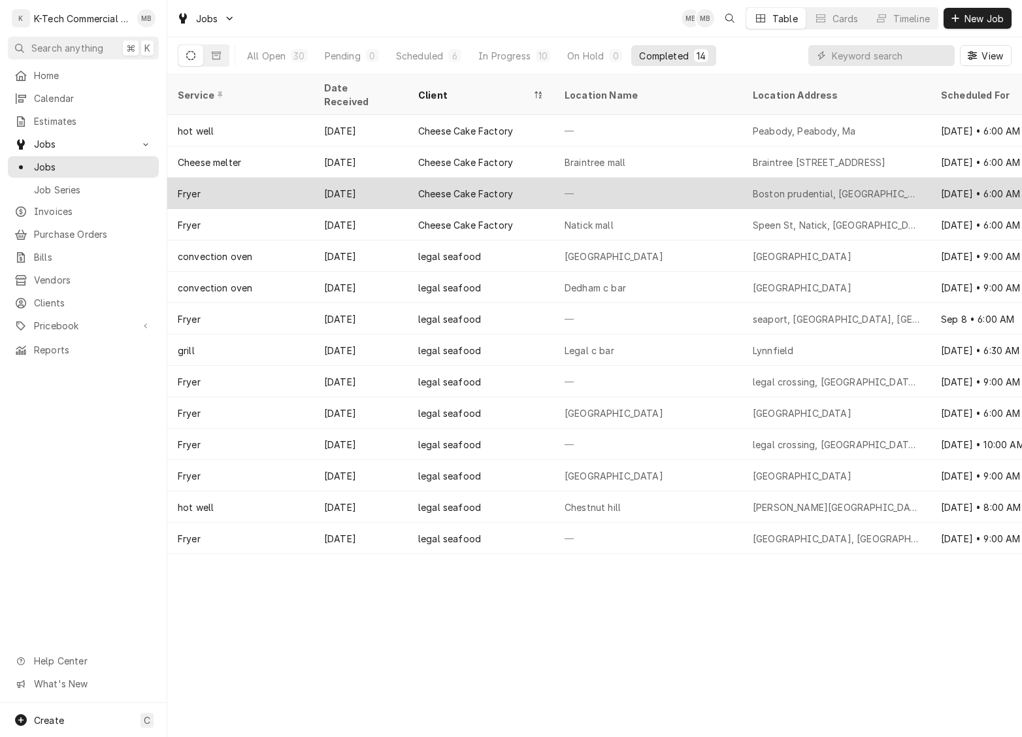
click at [638, 179] on div "—" at bounding box center [648, 193] width 188 height 31
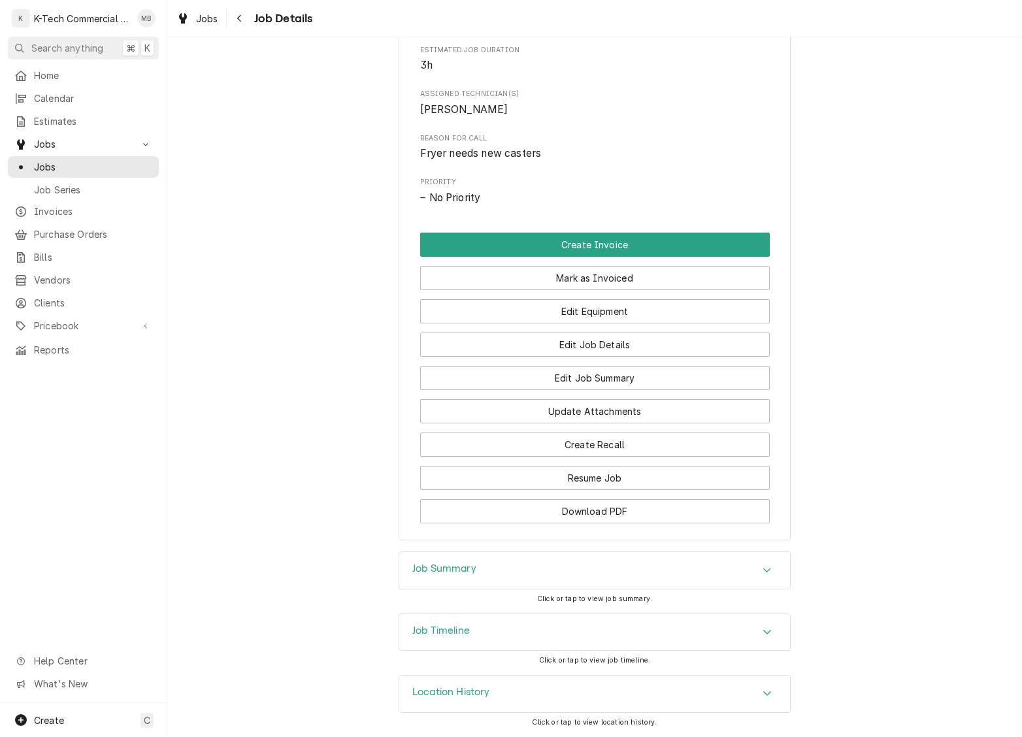
click at [597, 571] on div "Job Summary" at bounding box center [594, 570] width 391 height 37
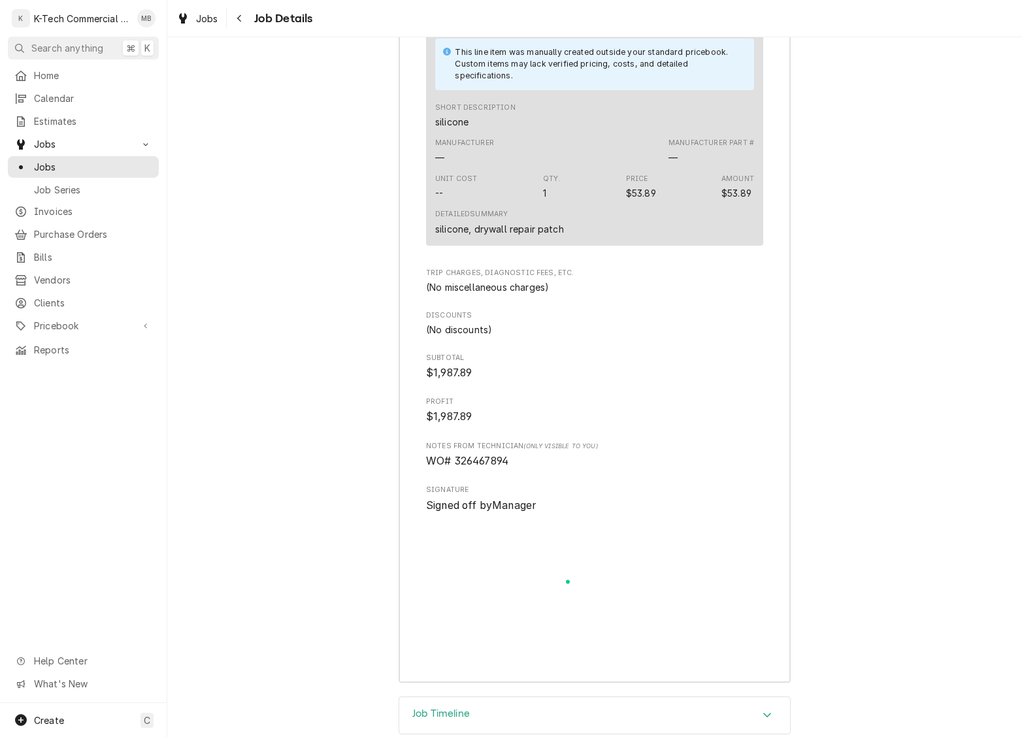
scroll to position [2024, 0]
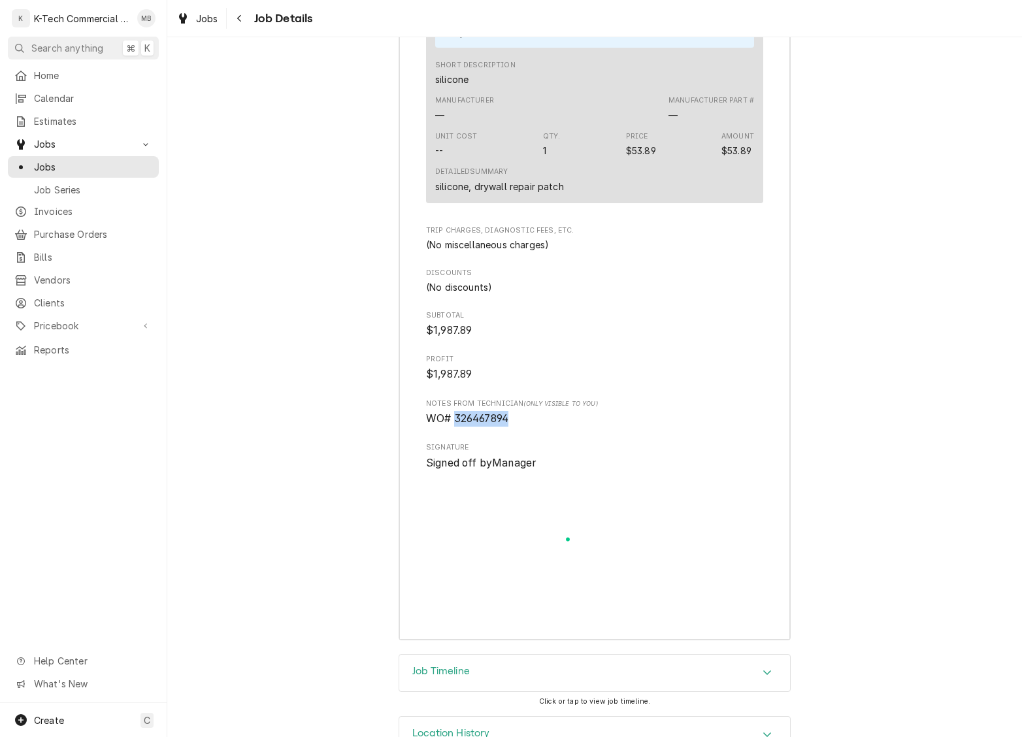
drag, startPoint x: 455, startPoint y: 435, endPoint x: 529, endPoint y: 440, distance: 74.7
click at [529, 427] on span "WO# 326467894" at bounding box center [594, 419] width 337 height 16
copy span "326467894"
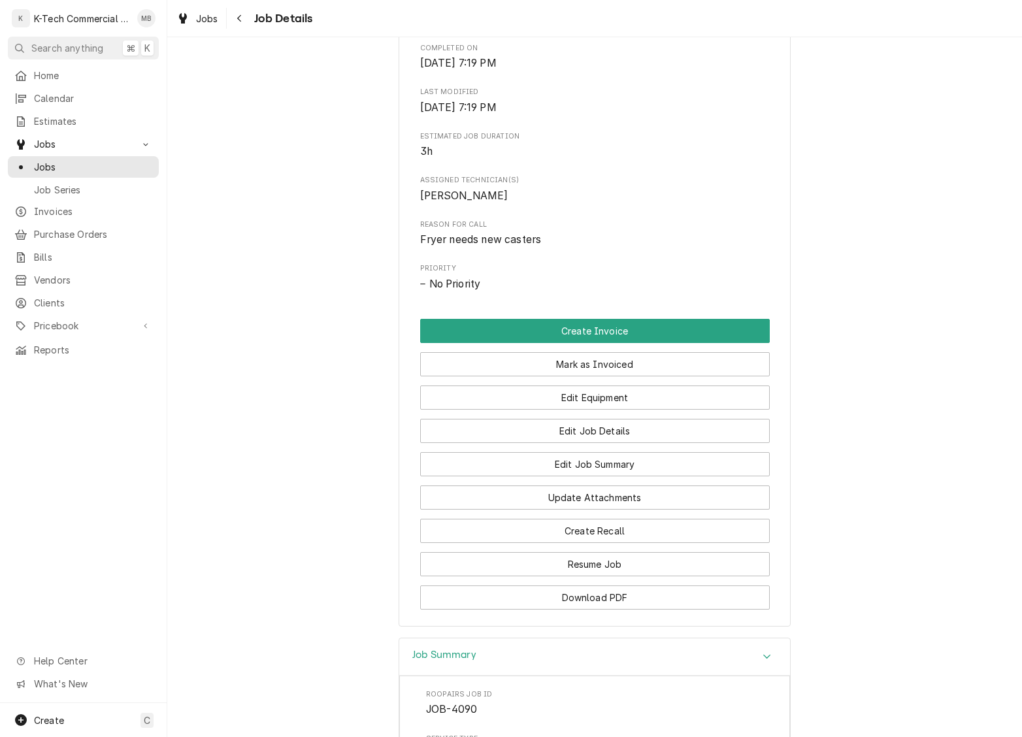
scroll to position [447, 0]
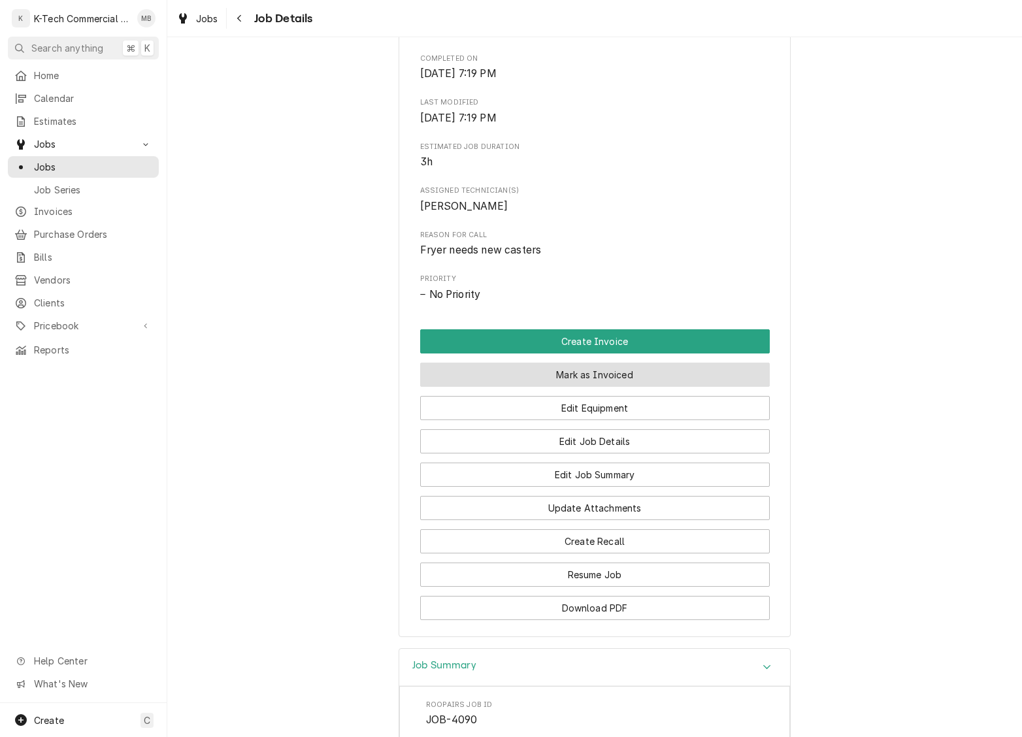
click at [630, 387] on button "Mark as Invoiced" at bounding box center [595, 375] width 350 height 24
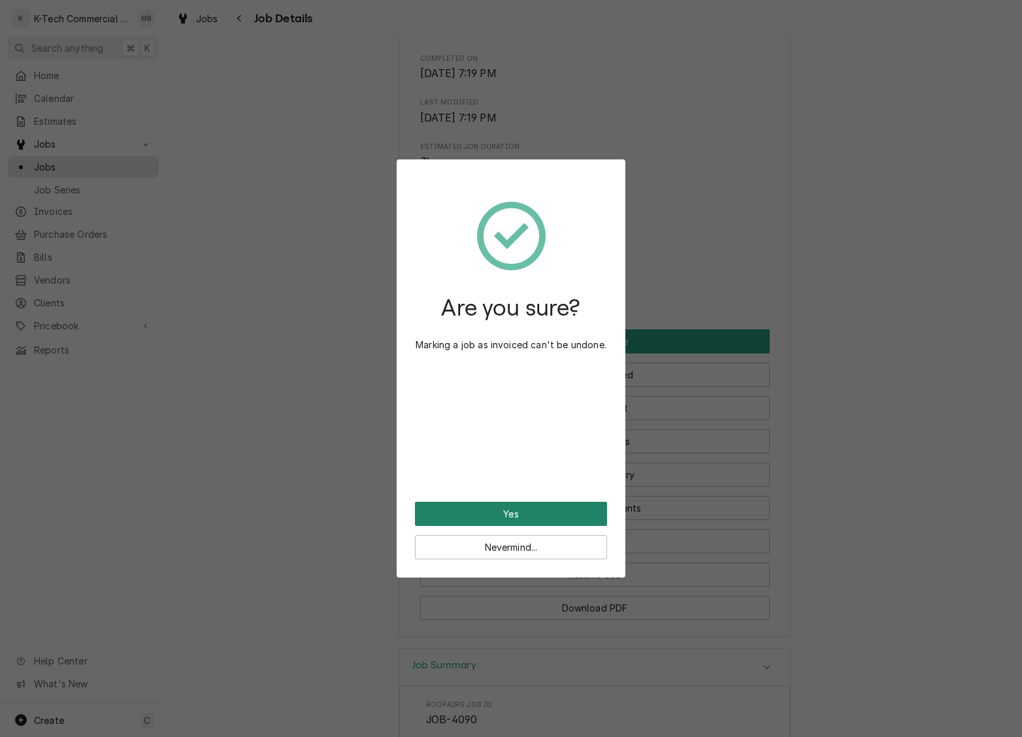
click at [497, 508] on button "Yes" at bounding box center [511, 514] width 192 height 24
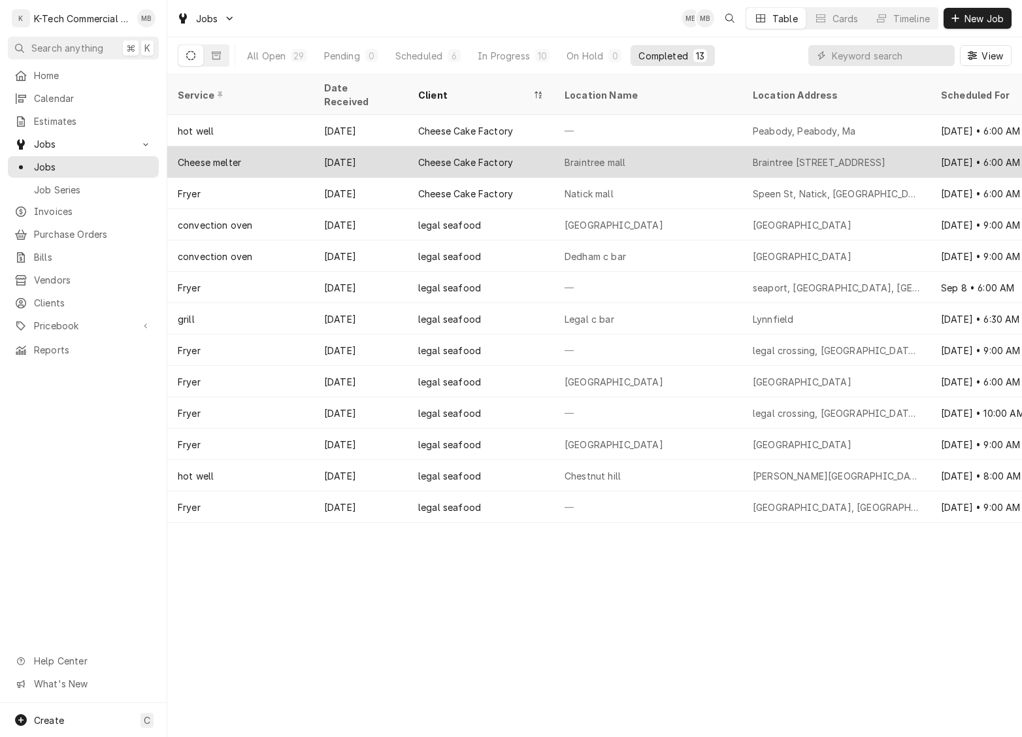
click at [597, 156] on div "Braintree mall" at bounding box center [595, 163] width 61 height 14
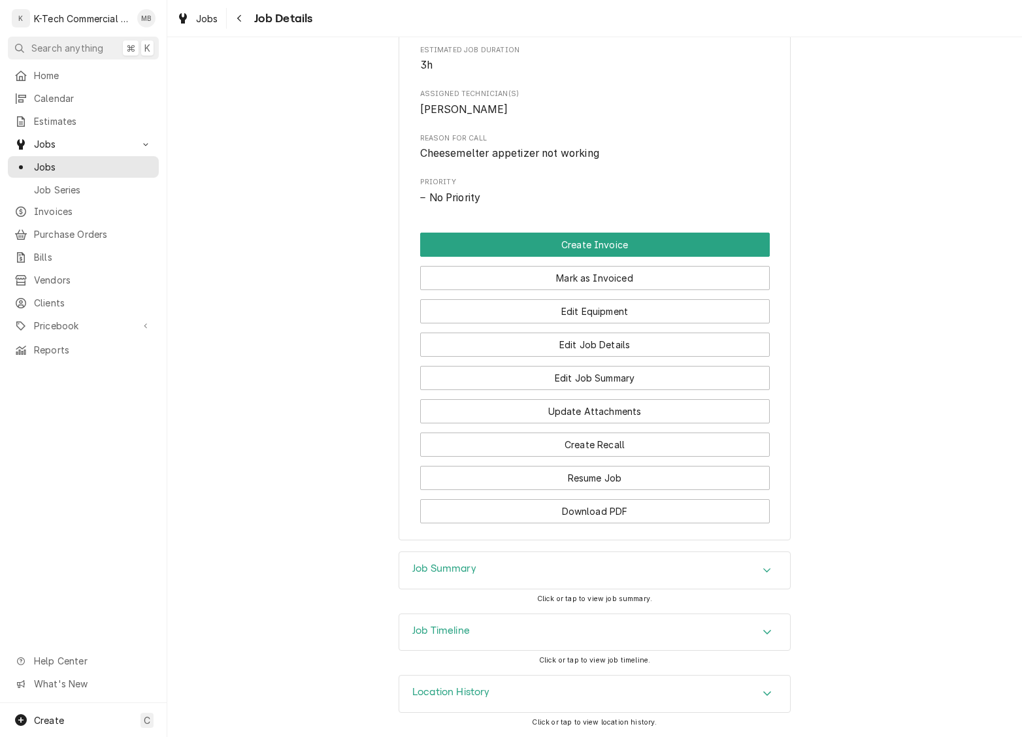
click at [489, 568] on div "Job Summary" at bounding box center [594, 570] width 391 height 37
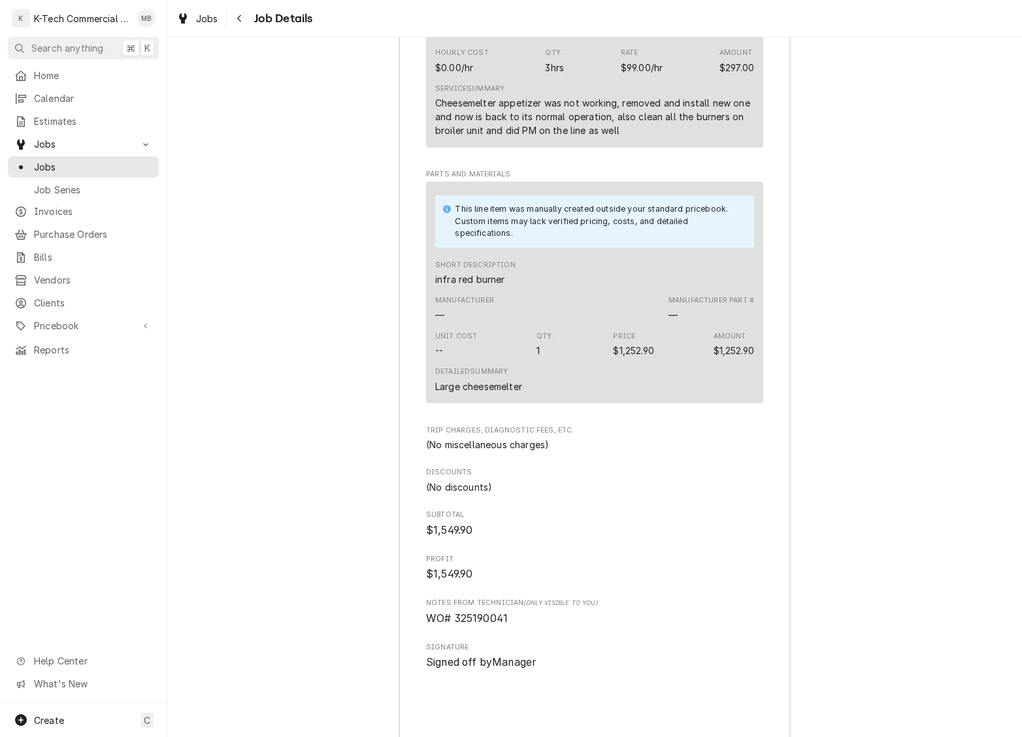
scroll to position [1398, 0]
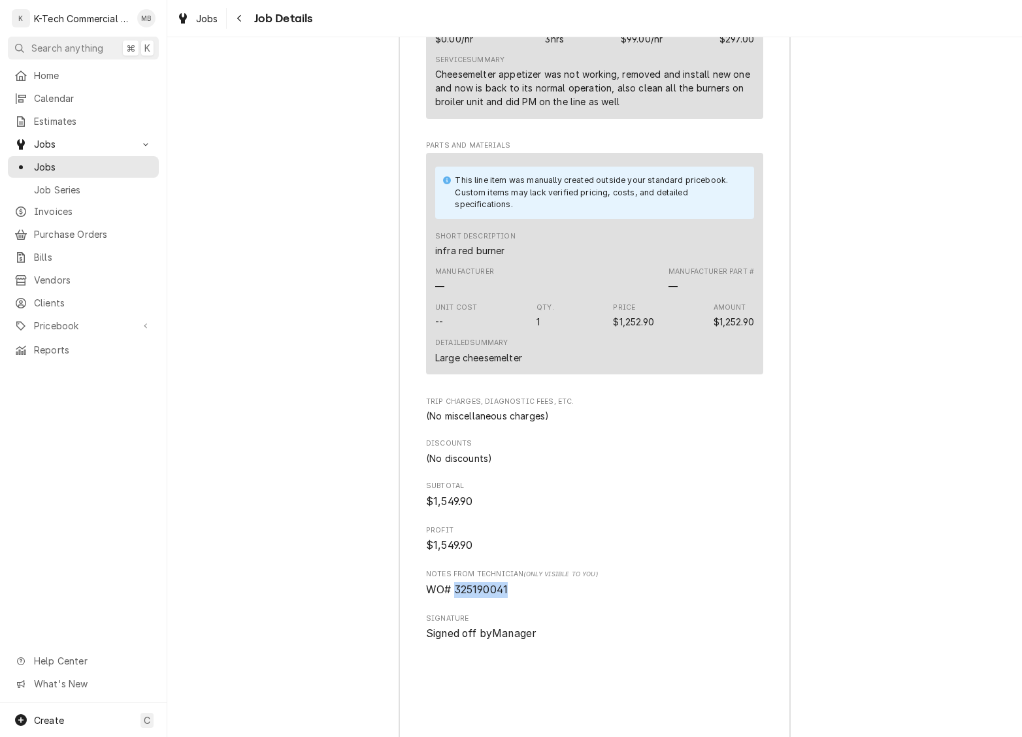
drag, startPoint x: 453, startPoint y: 620, endPoint x: 542, endPoint y: 620, distance: 88.2
click at [542, 598] on span "WO# 325190041" at bounding box center [594, 590] width 337 height 16
copy span "325190041"
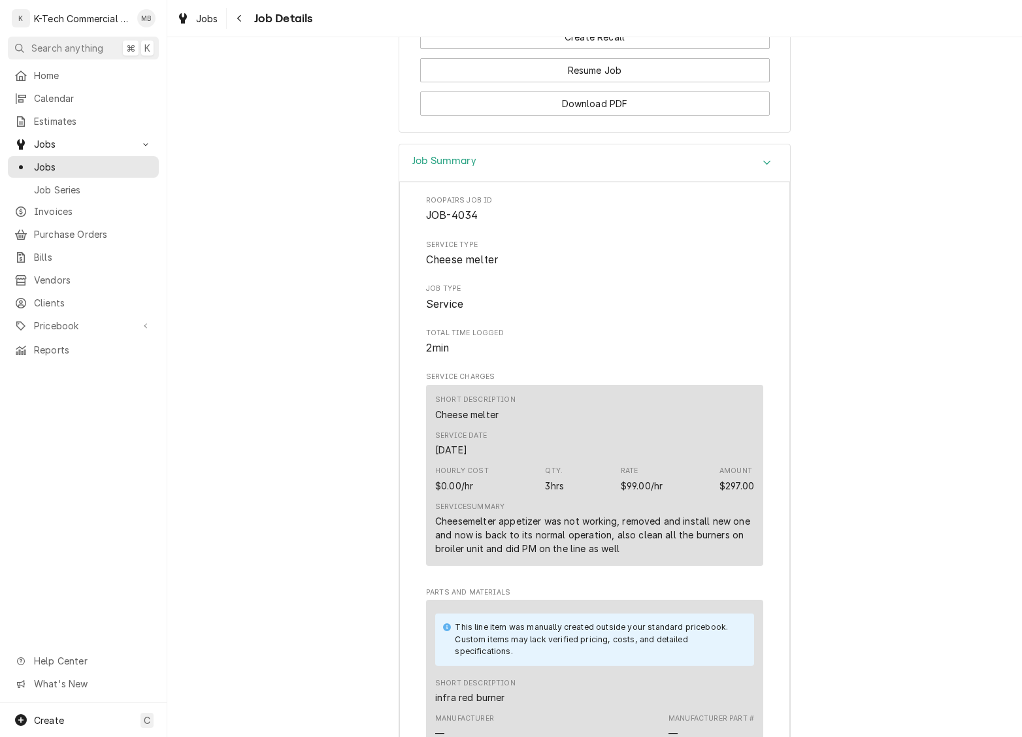
scroll to position [952, 0]
click at [240, 23] on icon "Navigate back" at bounding box center [240, 18] width 6 height 9
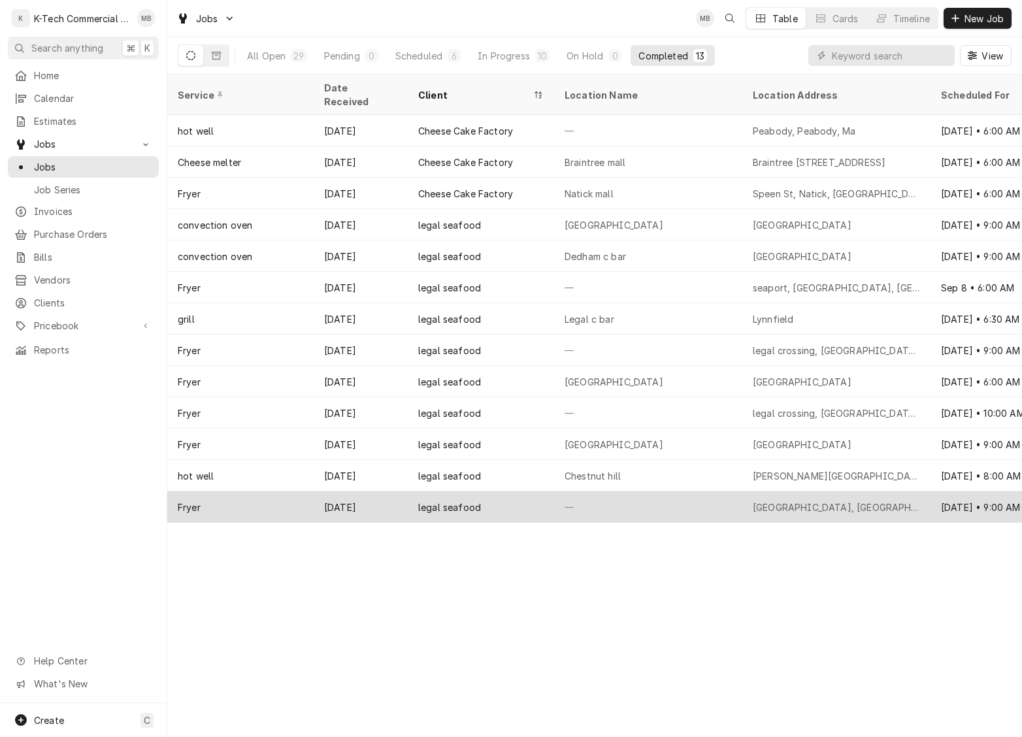
click at [673, 493] on div "—" at bounding box center [648, 506] width 188 height 31
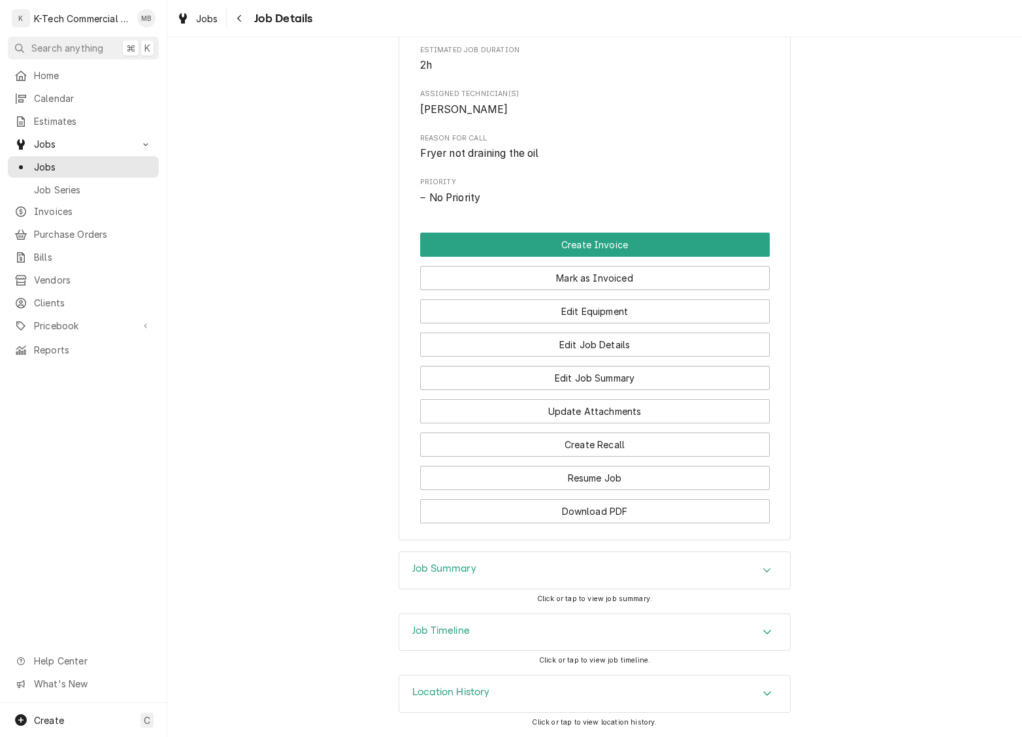
click at [639, 574] on div "Job Summary" at bounding box center [594, 570] width 391 height 37
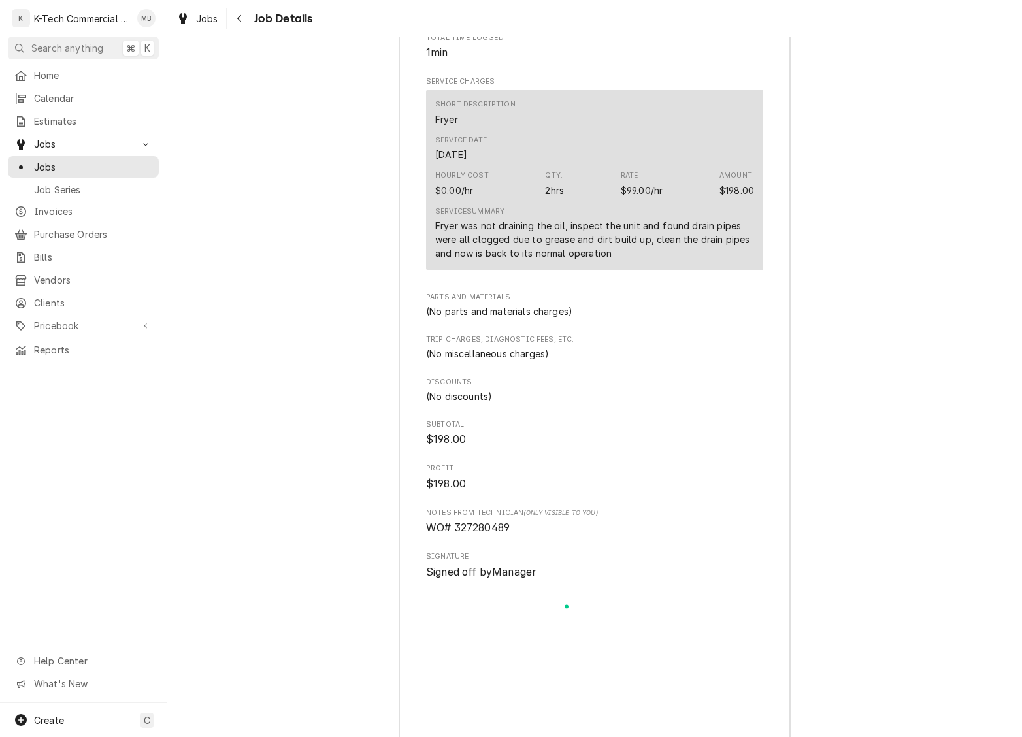
scroll to position [1249, 0]
drag, startPoint x: 484, startPoint y: 542, endPoint x: 542, endPoint y: 544, distance: 58.2
click at [542, 533] on span "WO# 327280489" at bounding box center [594, 525] width 337 height 16
copy span "327280489"
click at [240, 18] on icon "Navigate back" at bounding box center [240, 18] width 6 height 9
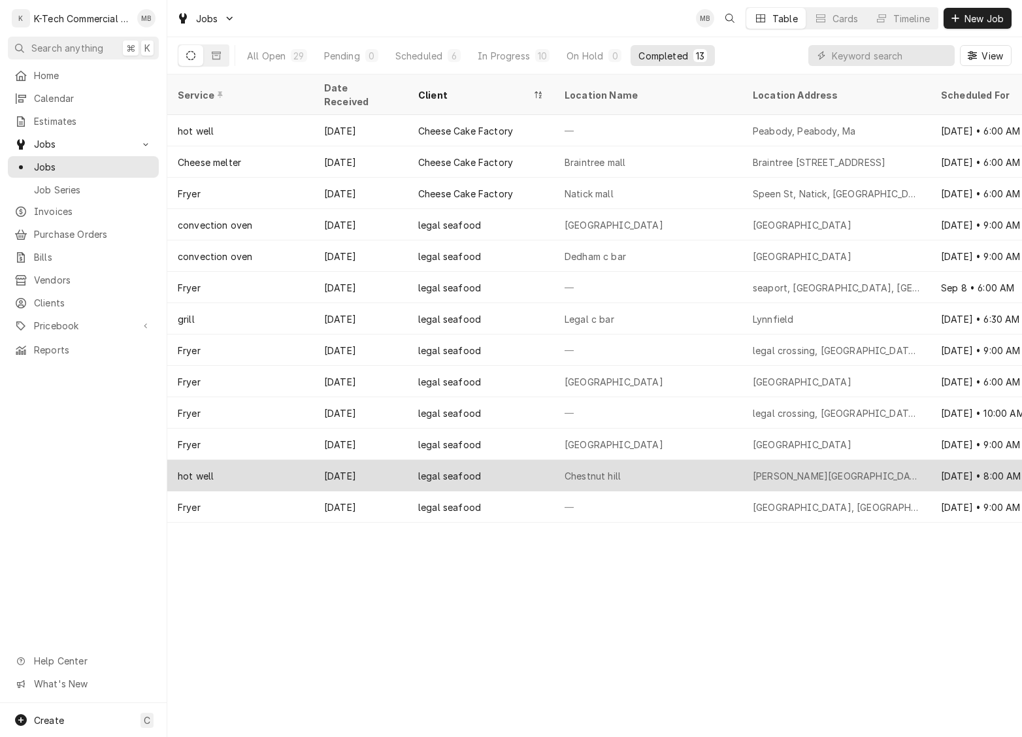
click at [499, 460] on div "legal seafood" at bounding box center [481, 475] width 146 height 31
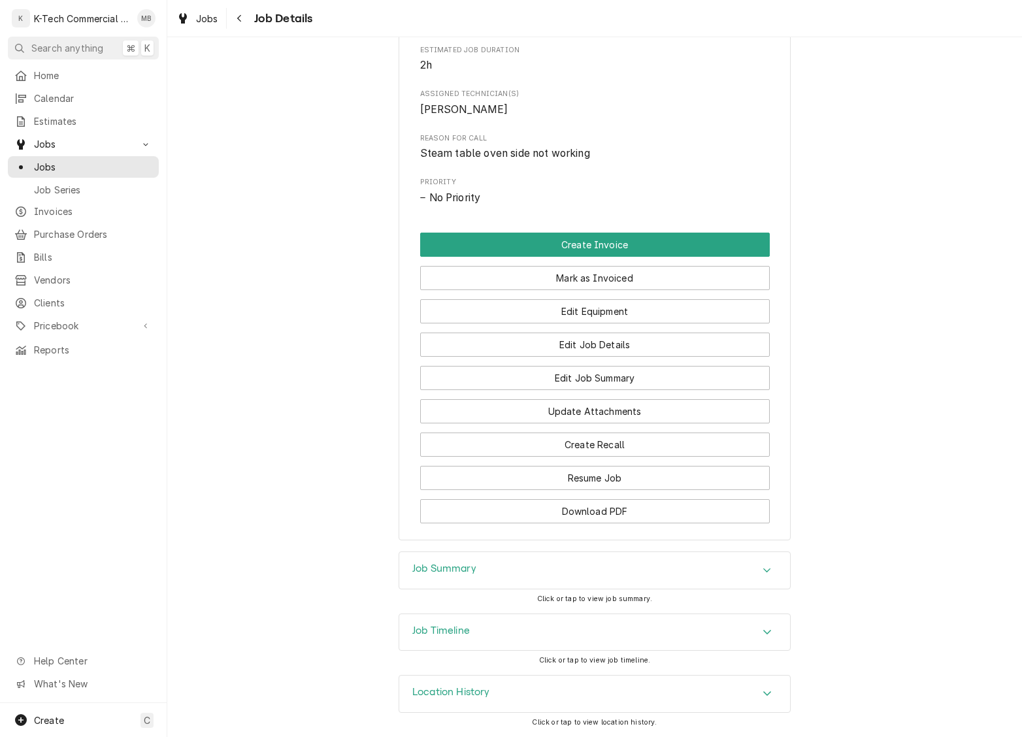
click at [594, 559] on div "Job Summary" at bounding box center [594, 570] width 391 height 37
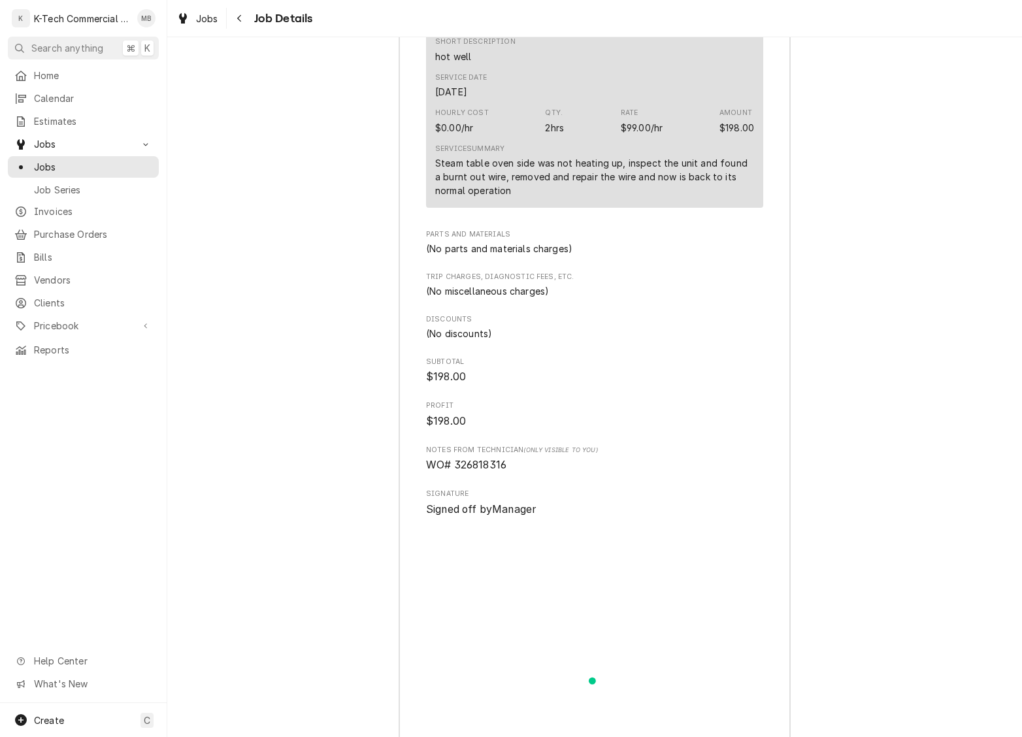
scroll to position [1360, 0]
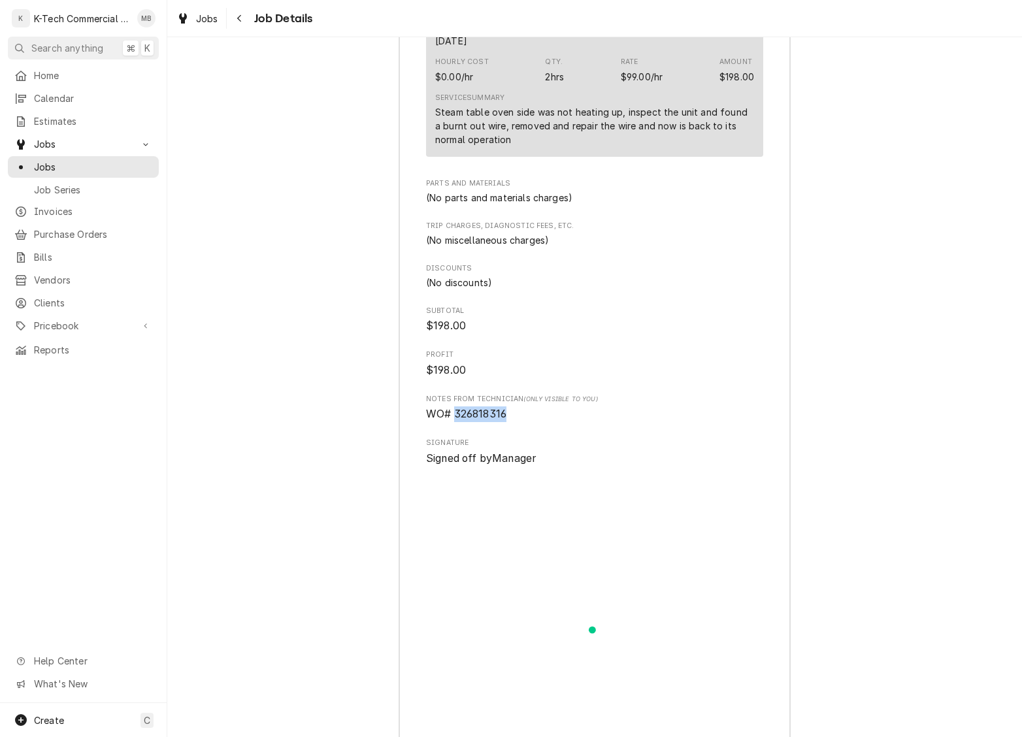
drag, startPoint x: 455, startPoint y: 443, endPoint x: 537, endPoint y: 444, distance: 82.3
click at [536, 422] on span "WO# 326818316" at bounding box center [594, 414] width 337 height 16
copy span "326818316"
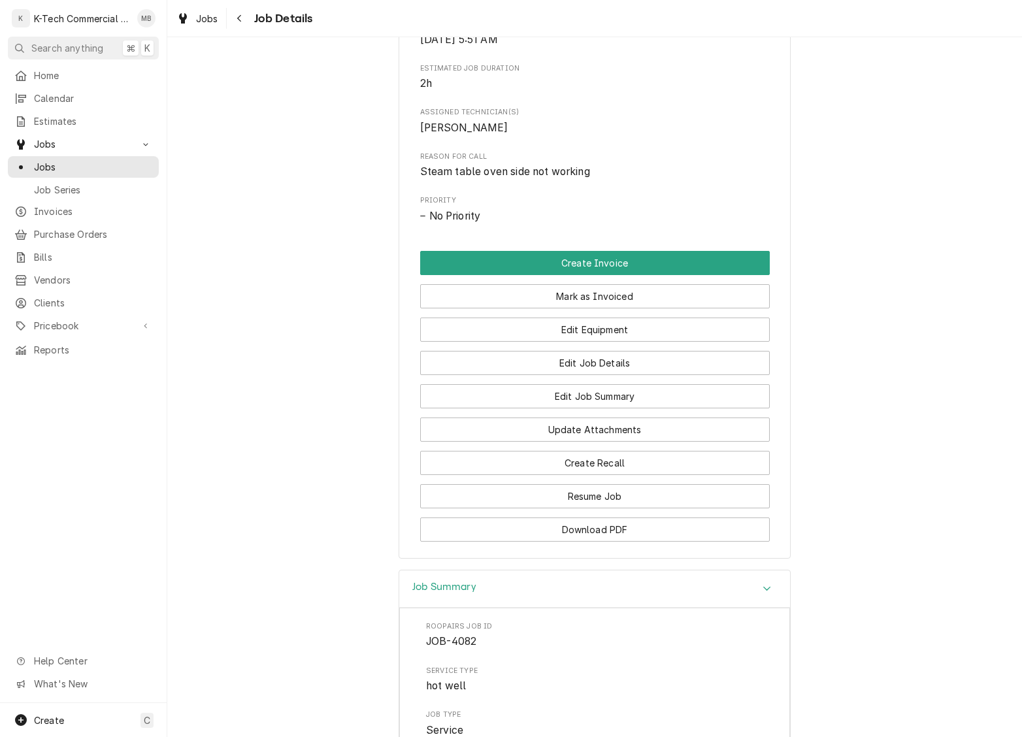
scroll to position [521, 0]
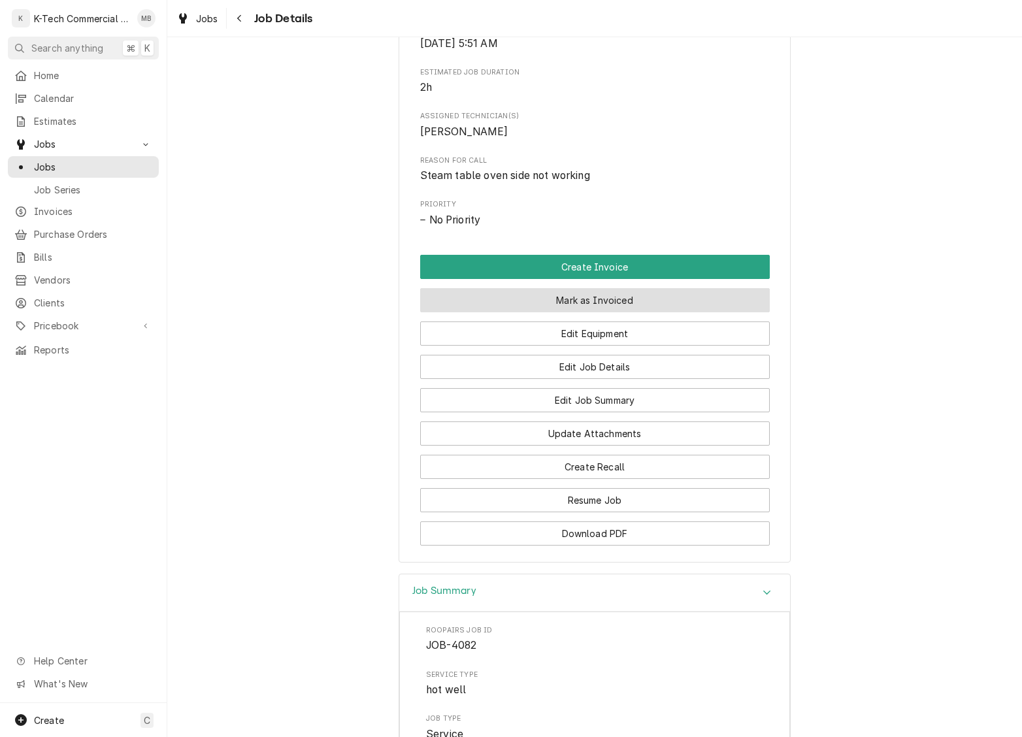
click at [653, 312] on button "Mark as Invoiced" at bounding box center [595, 300] width 350 height 24
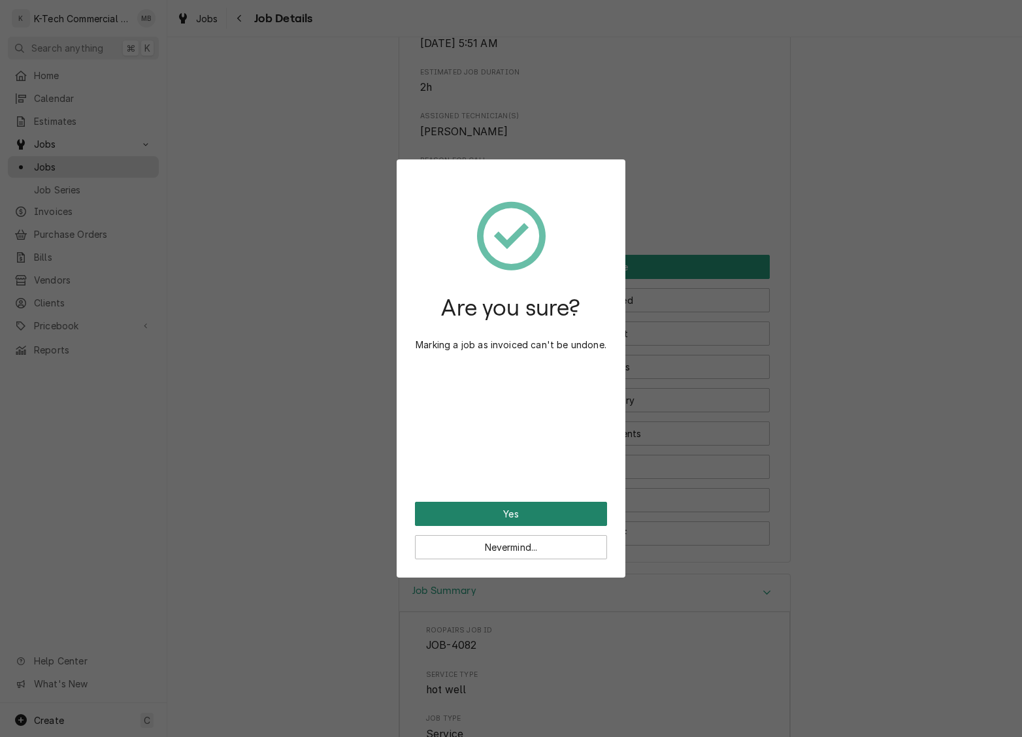
click at [523, 514] on button "Yes" at bounding box center [511, 514] width 192 height 24
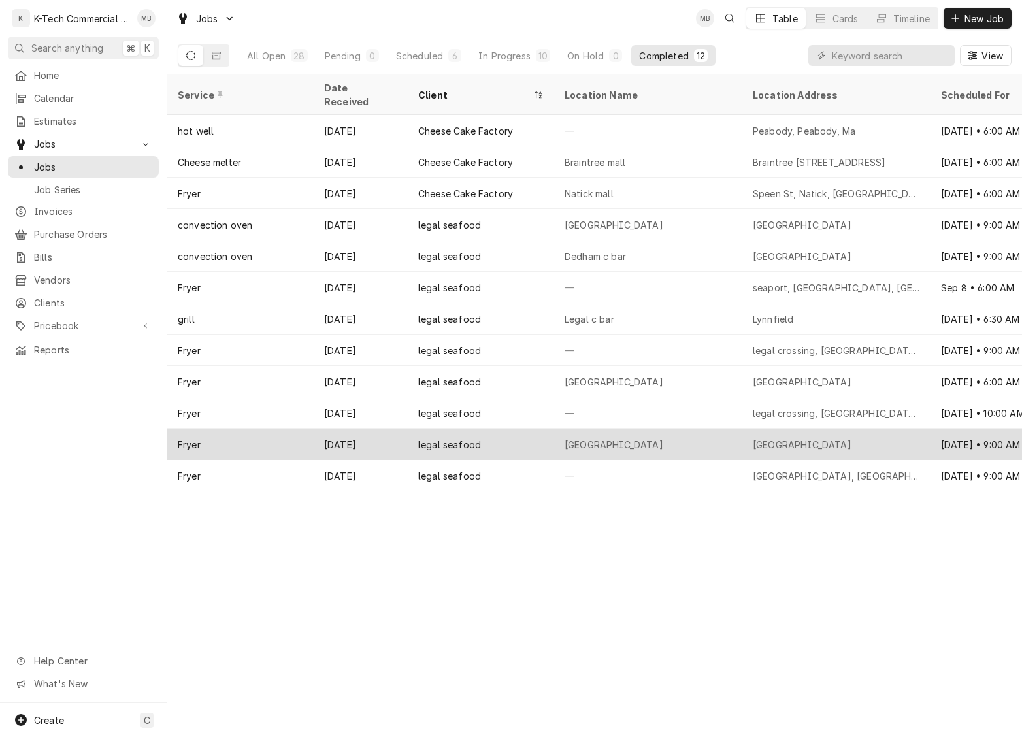
click at [619, 430] on div "[GEOGRAPHIC_DATA]" at bounding box center [648, 444] width 188 height 31
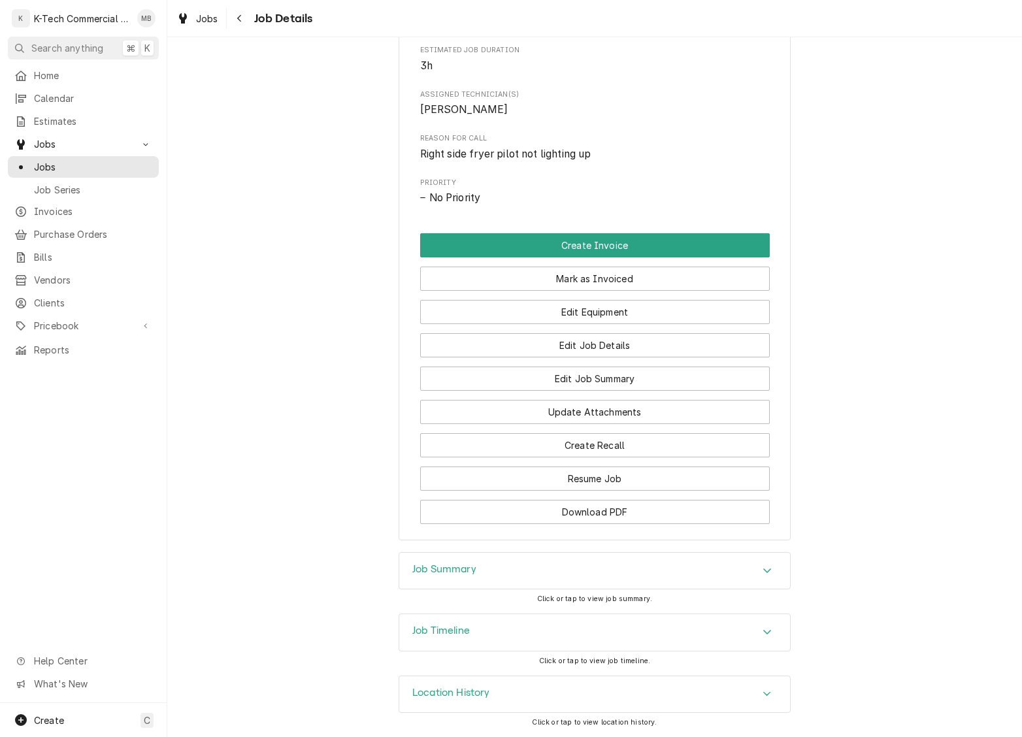
click at [566, 576] on div "Job Summary" at bounding box center [594, 571] width 391 height 37
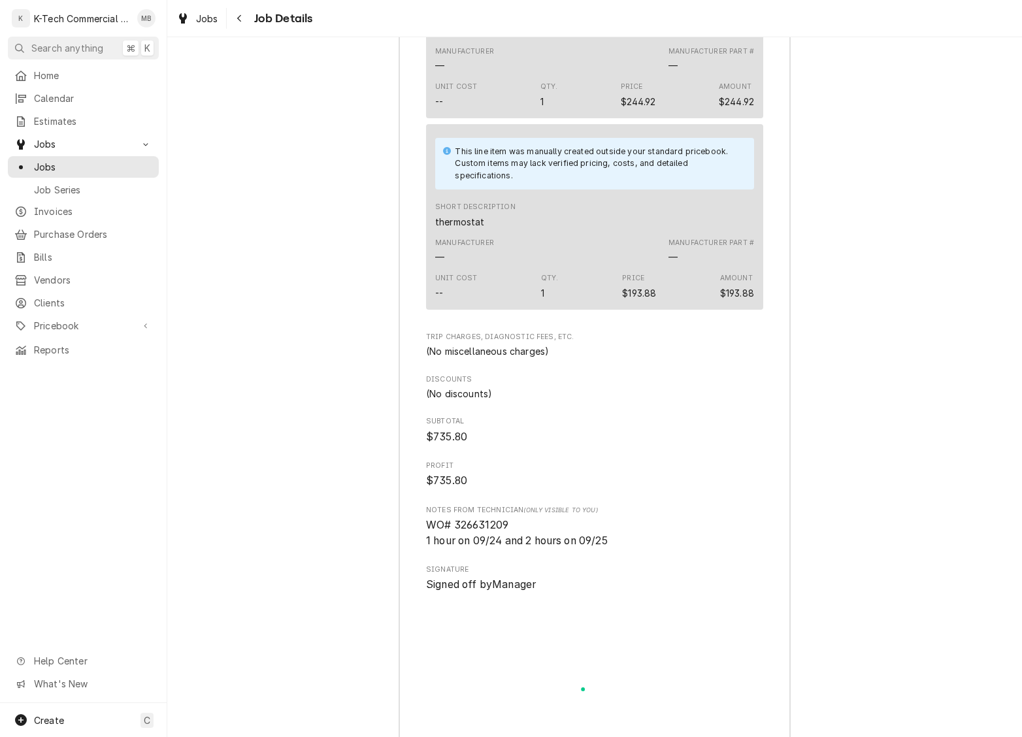
scroll to position [1602, 0]
drag, startPoint x: 457, startPoint y: 571, endPoint x: 544, endPoint y: 574, distance: 86.3
click at [544, 550] on span "WO# 326631209 1 hour on 09/24 and 2 hours on 09/25" at bounding box center [594, 534] width 337 height 31
copy span "326631209"
click at [242, 16] on icon "Navigate back" at bounding box center [240, 18] width 6 height 9
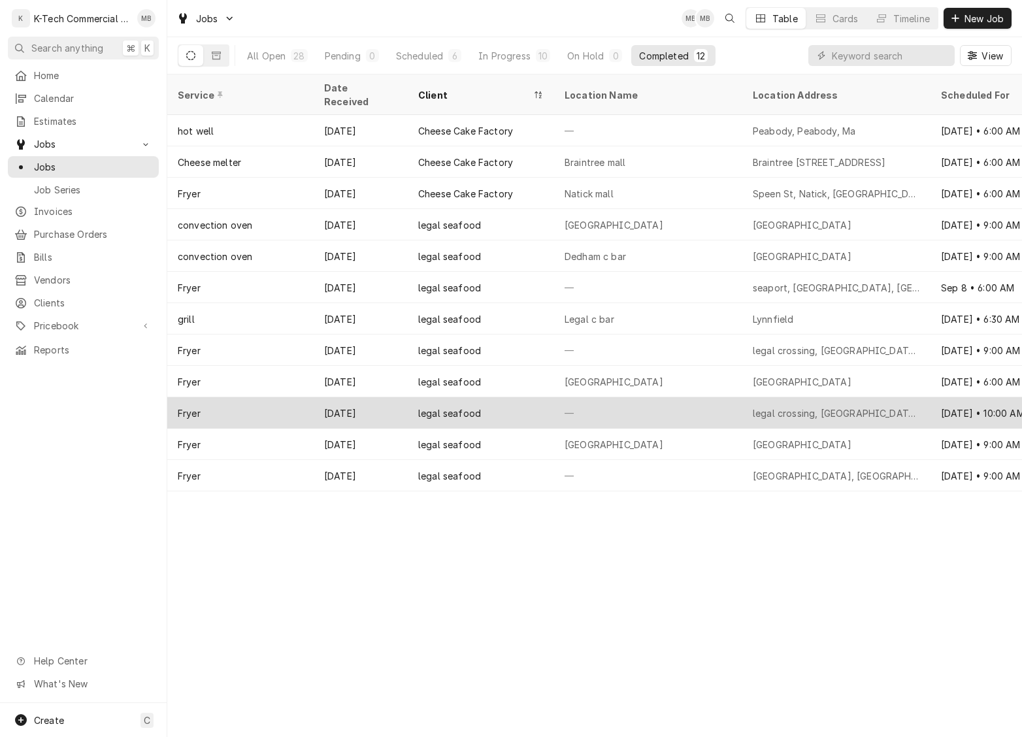
click at [461, 406] on div "legal seafood" at bounding box center [449, 413] width 63 height 14
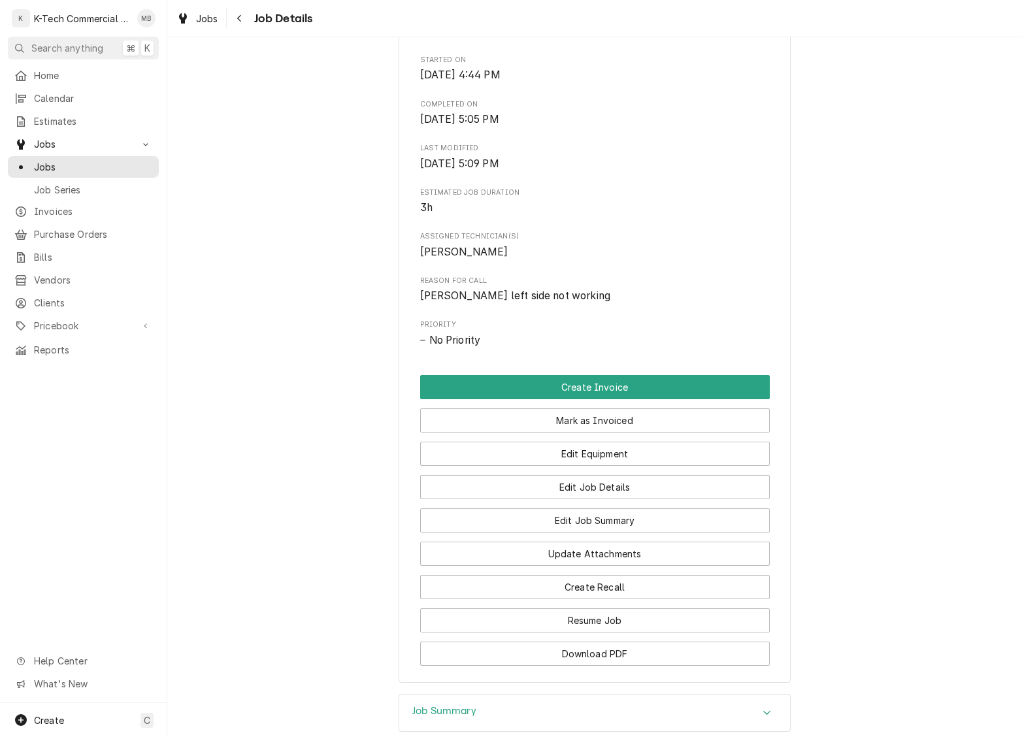
scroll to position [551, 0]
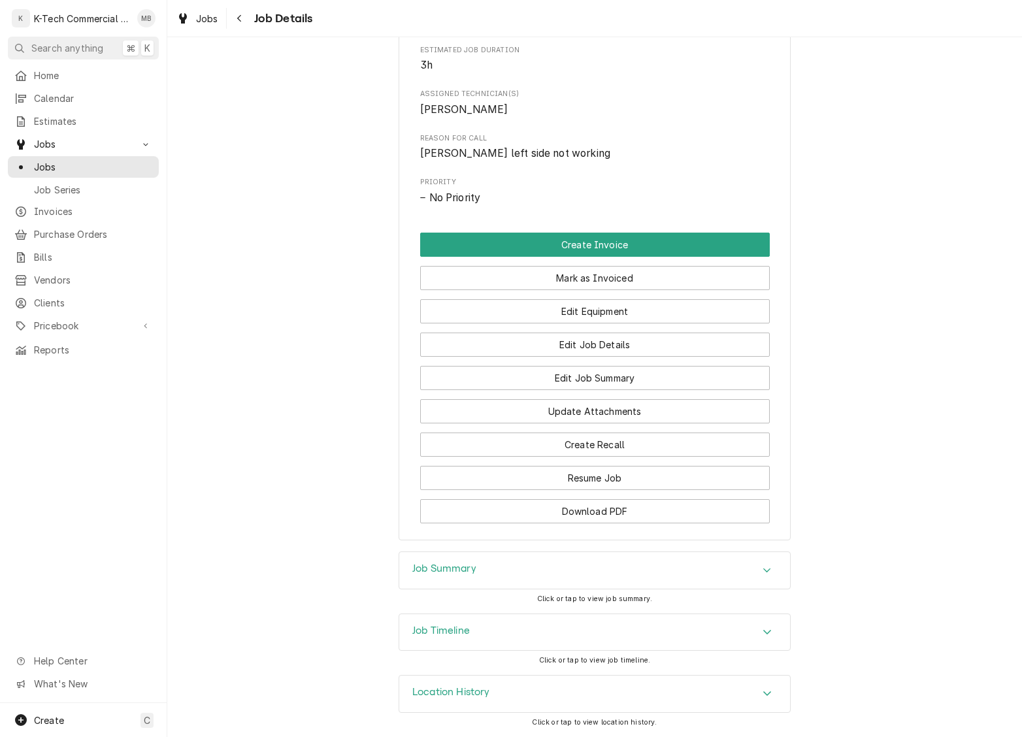
click at [571, 578] on div "Job Summary" at bounding box center [594, 570] width 391 height 37
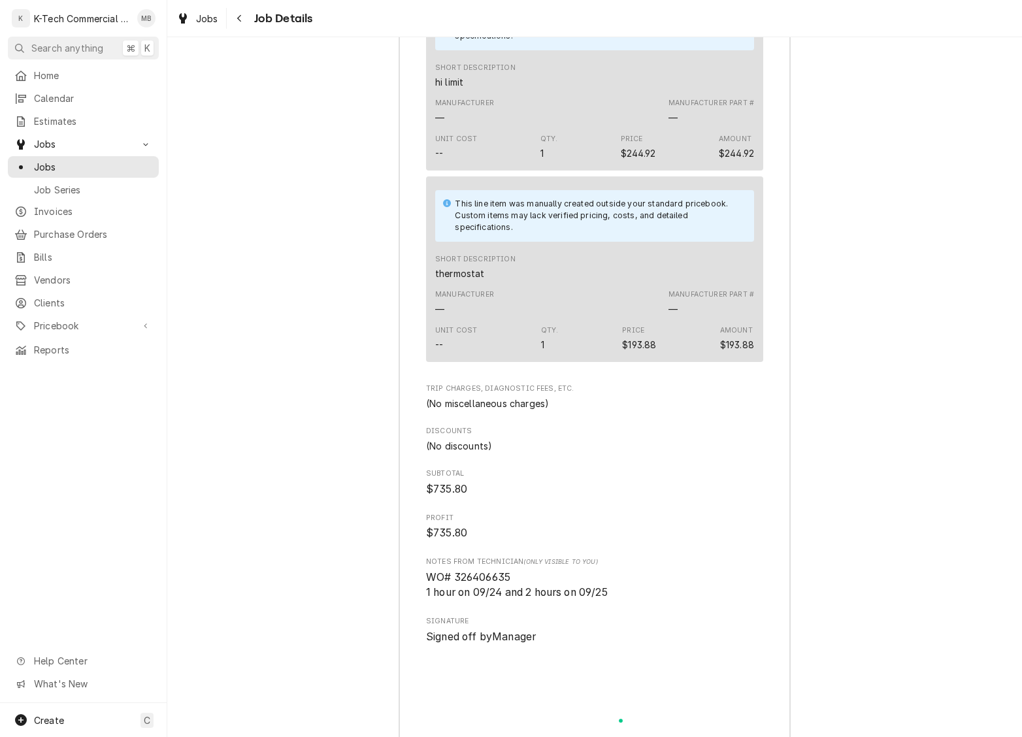
scroll to position [1594, 0]
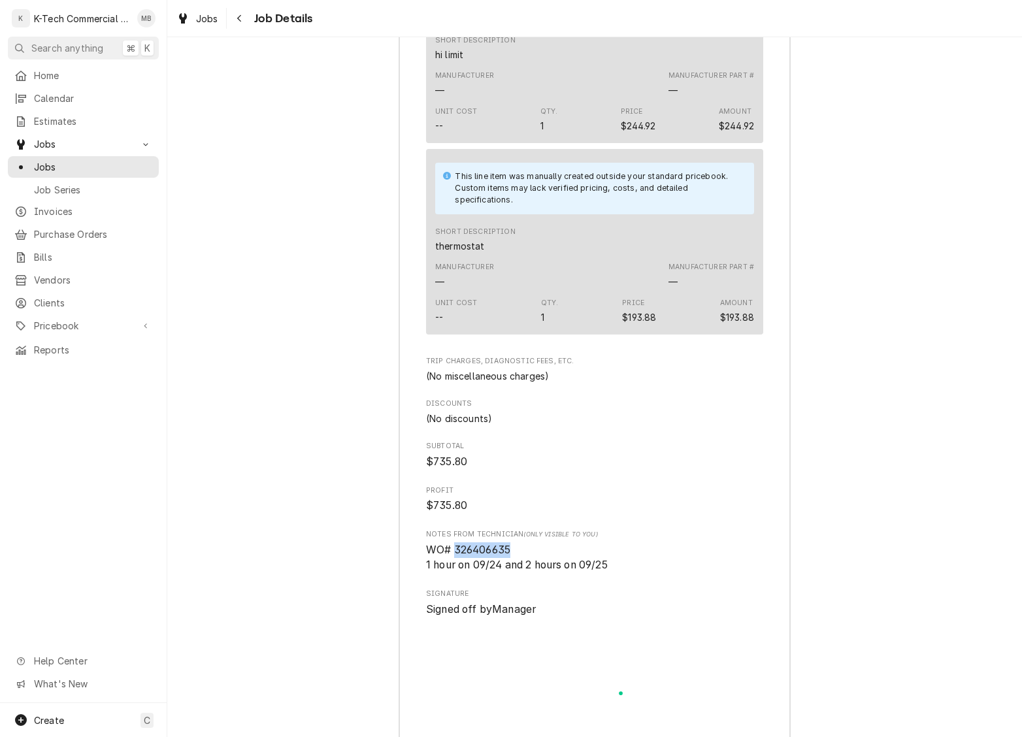
drag, startPoint x: 456, startPoint y: 565, endPoint x: 575, endPoint y: 570, distance: 119.0
click at [575, 570] on span "WO# 326406635 1 hour on 09/24 and 2 hours on 09/25" at bounding box center [594, 557] width 337 height 31
copy span "326406635"
click at [234, 24] on div "Navigate back" at bounding box center [239, 18] width 13 height 13
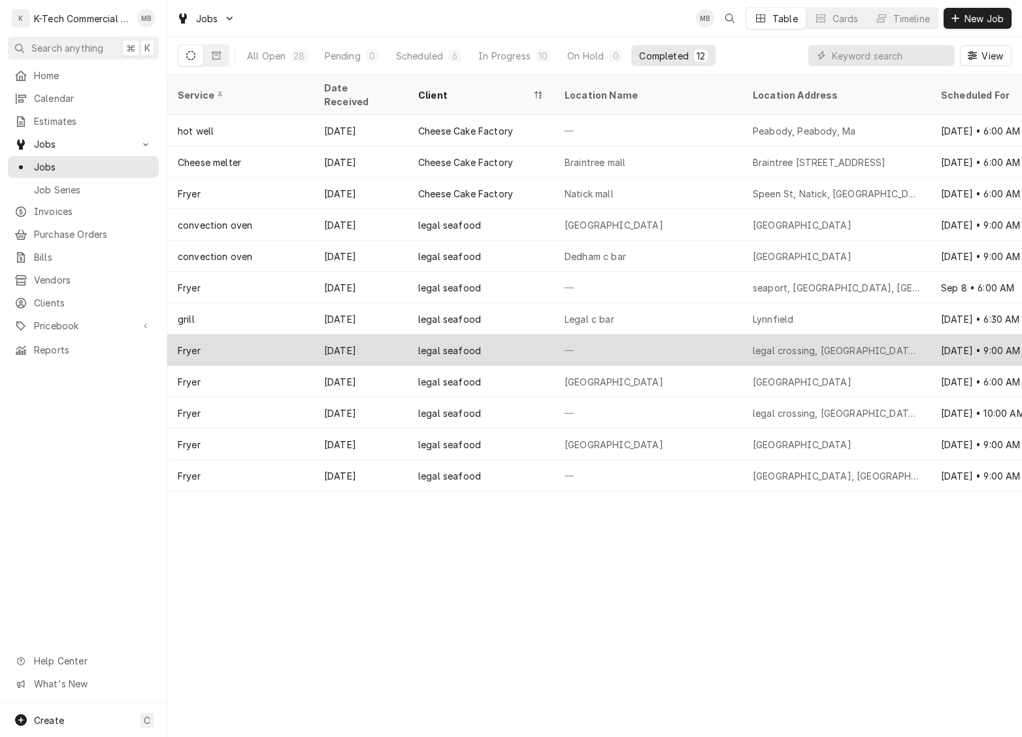
click at [528, 335] on div "legal seafood" at bounding box center [481, 350] width 146 height 31
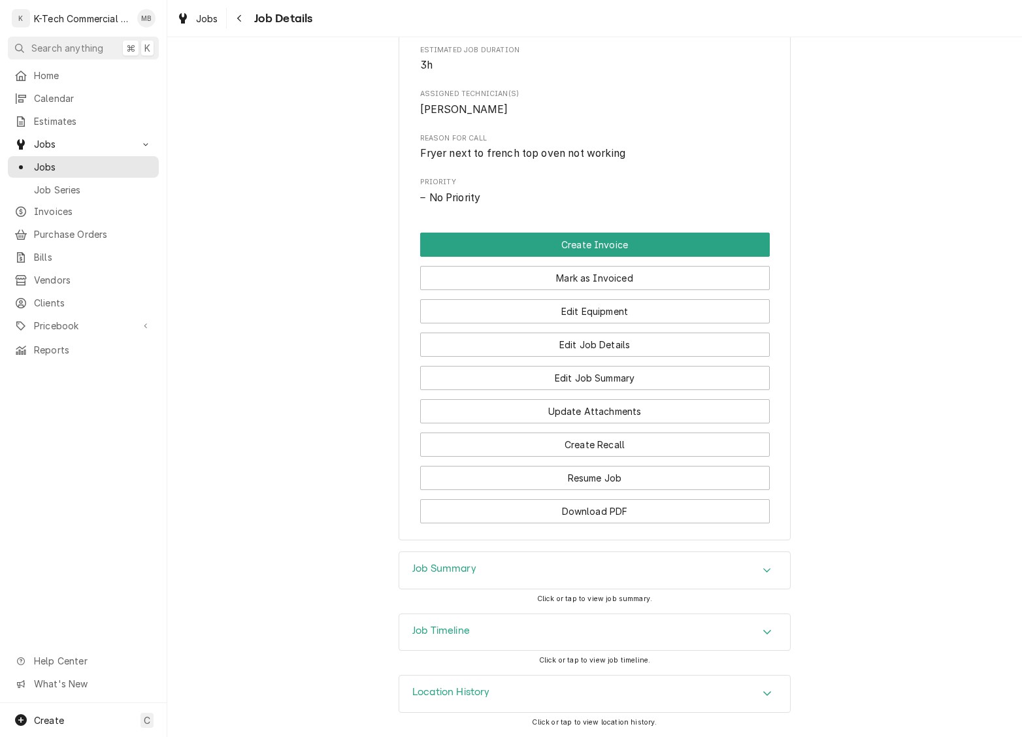
click at [533, 565] on div "Job Summary" at bounding box center [594, 570] width 391 height 37
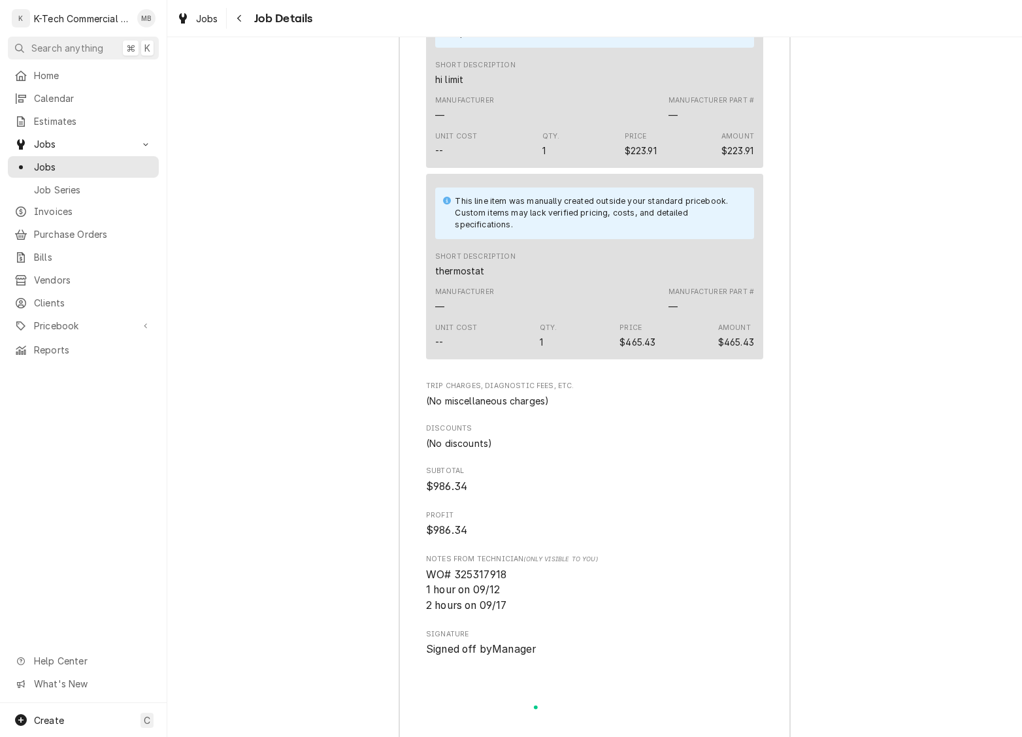
scroll to position [1566, 0]
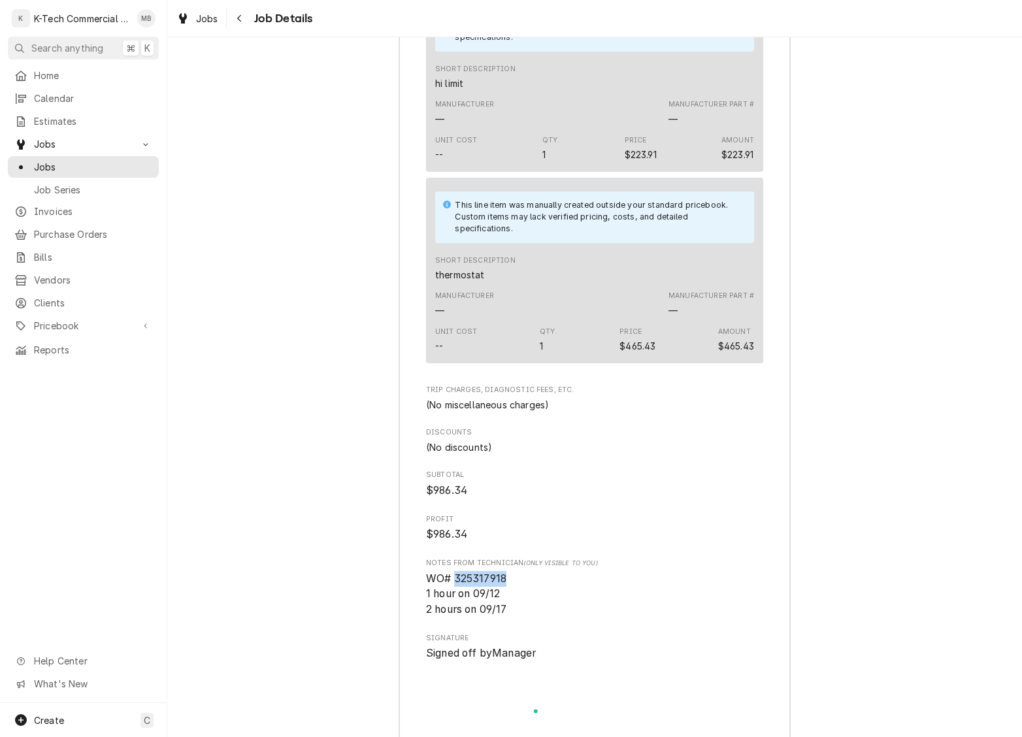
drag, startPoint x: 453, startPoint y: 594, endPoint x: 546, endPoint y: 592, distance: 92.8
click at [546, 592] on span "WO# 325317918 1 hour on 09/12 2 hours on 09/17" at bounding box center [594, 594] width 337 height 46
copy span "325317918"
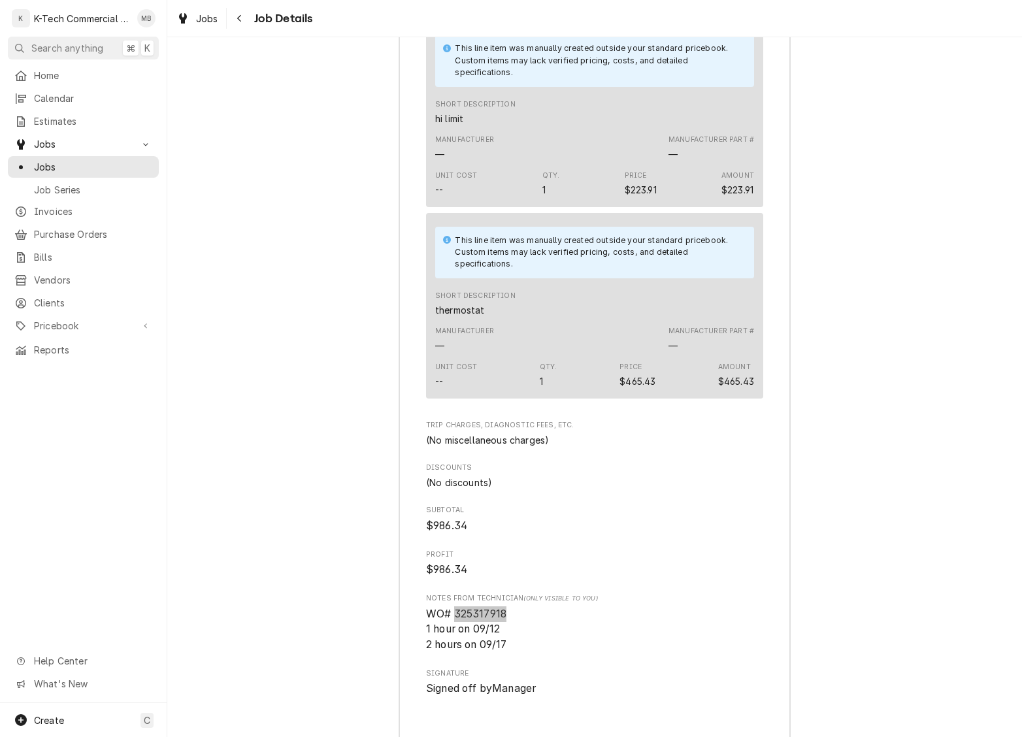
scroll to position [1533, 0]
click at [244, 22] on div "Navigate back" at bounding box center [239, 18] width 13 height 13
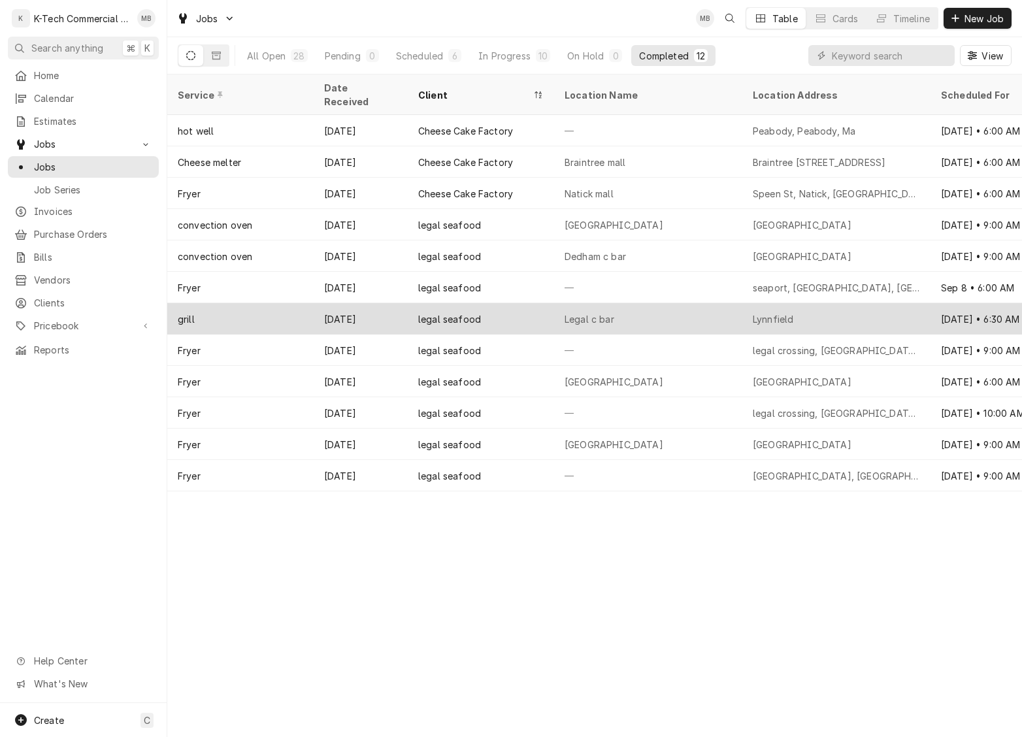
click at [474, 312] on div "legal seafood" at bounding box center [449, 319] width 63 height 14
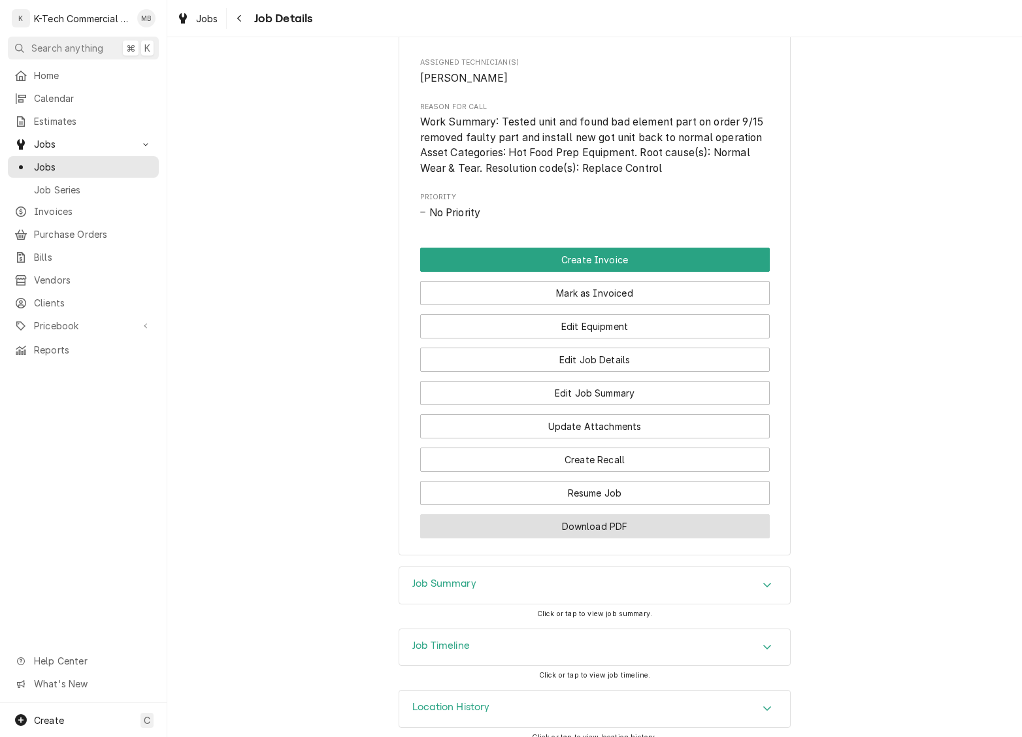
scroll to position [578, 0]
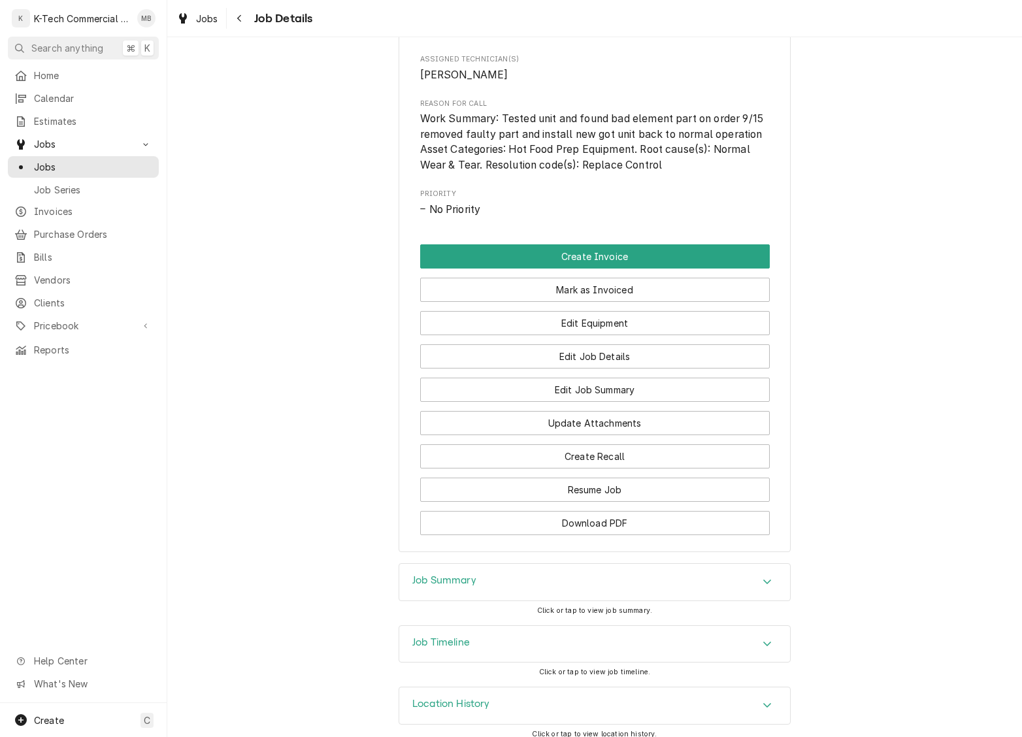
click at [544, 589] on div "Job Summary" at bounding box center [594, 582] width 391 height 37
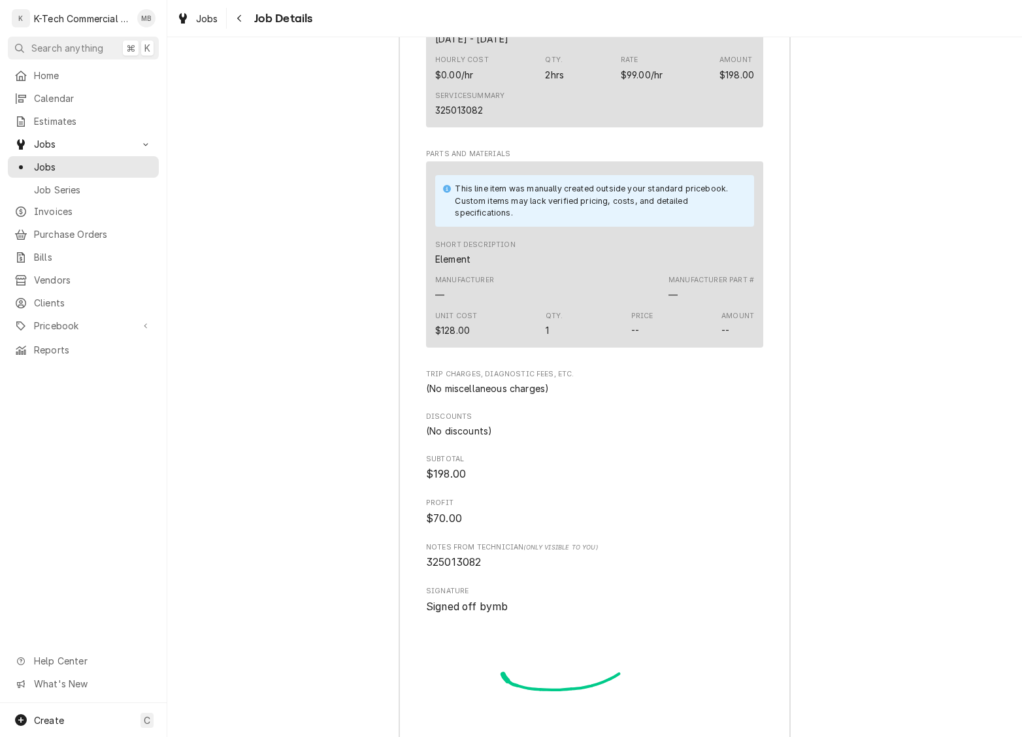
scroll to position [1430, 0]
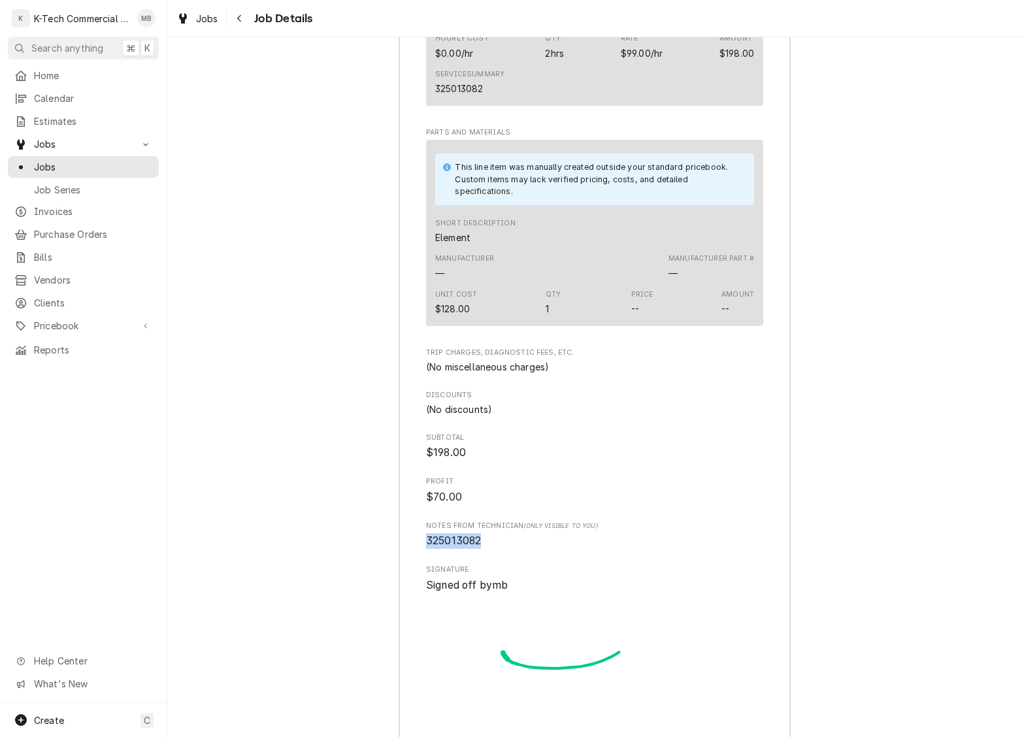
drag, startPoint x: 423, startPoint y: 554, endPoint x: 507, endPoint y: 554, distance: 83.6
click at [507, 554] on div "Roopairs Job ID JOB-4052 Service Type grill Job Type Service Total Time Logged …" at bounding box center [594, 255] width 391 height 1013
copy span "325013082"
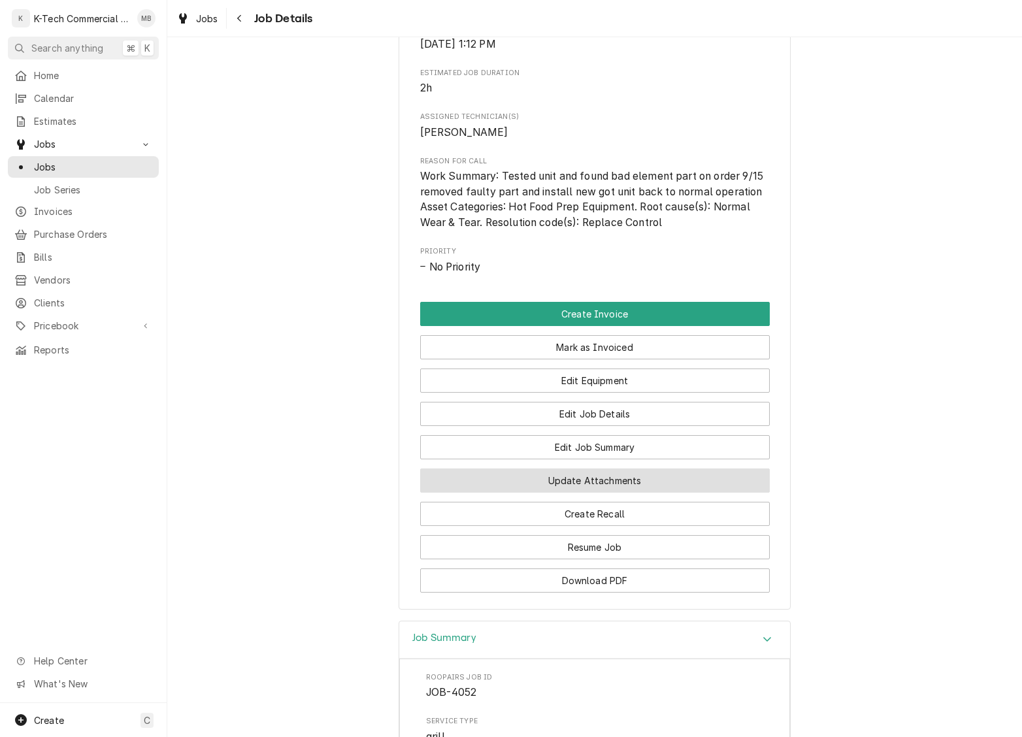
scroll to position [495, 0]
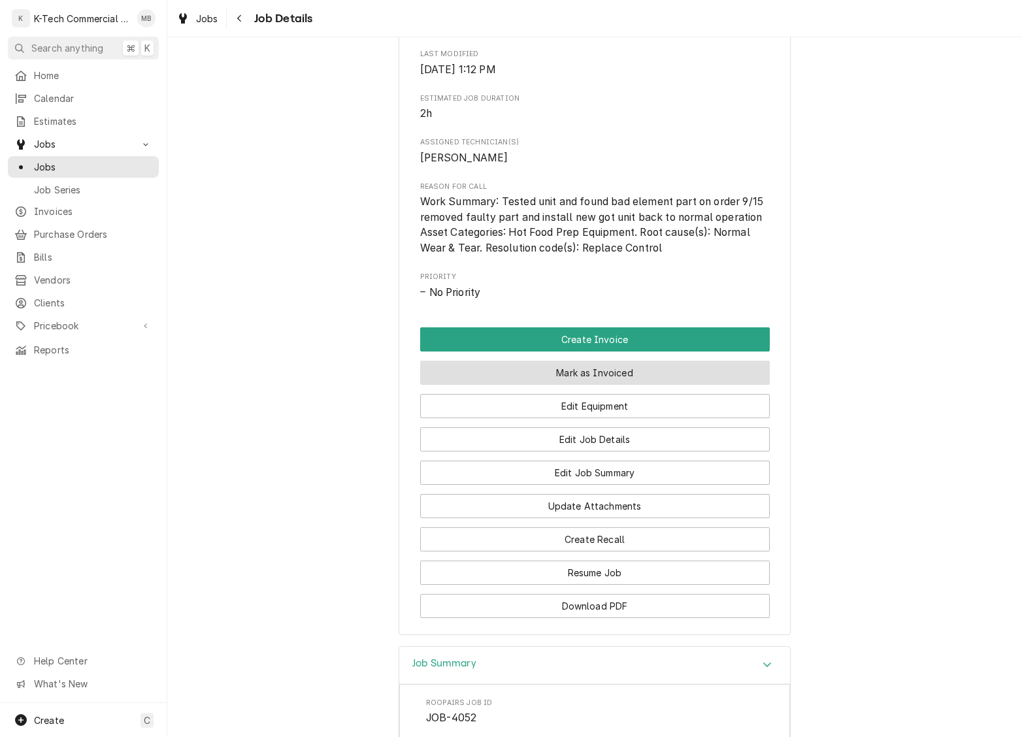
click at [643, 380] on button "Mark as Invoiced" at bounding box center [595, 373] width 350 height 24
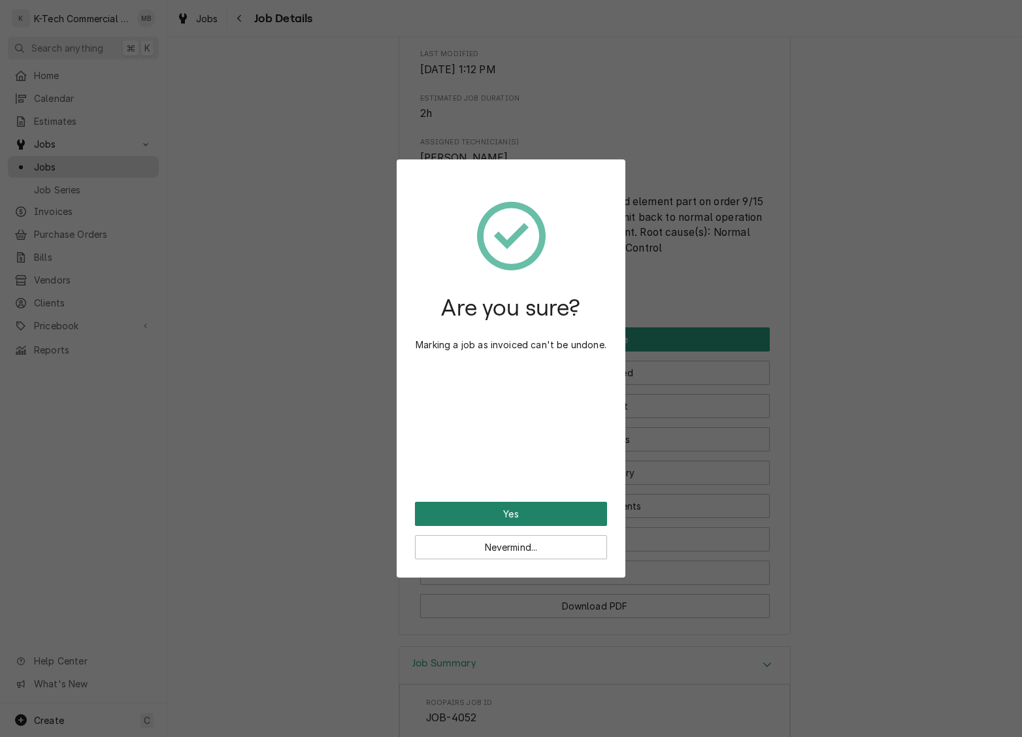
click at [531, 511] on button "Yes" at bounding box center [511, 514] width 192 height 24
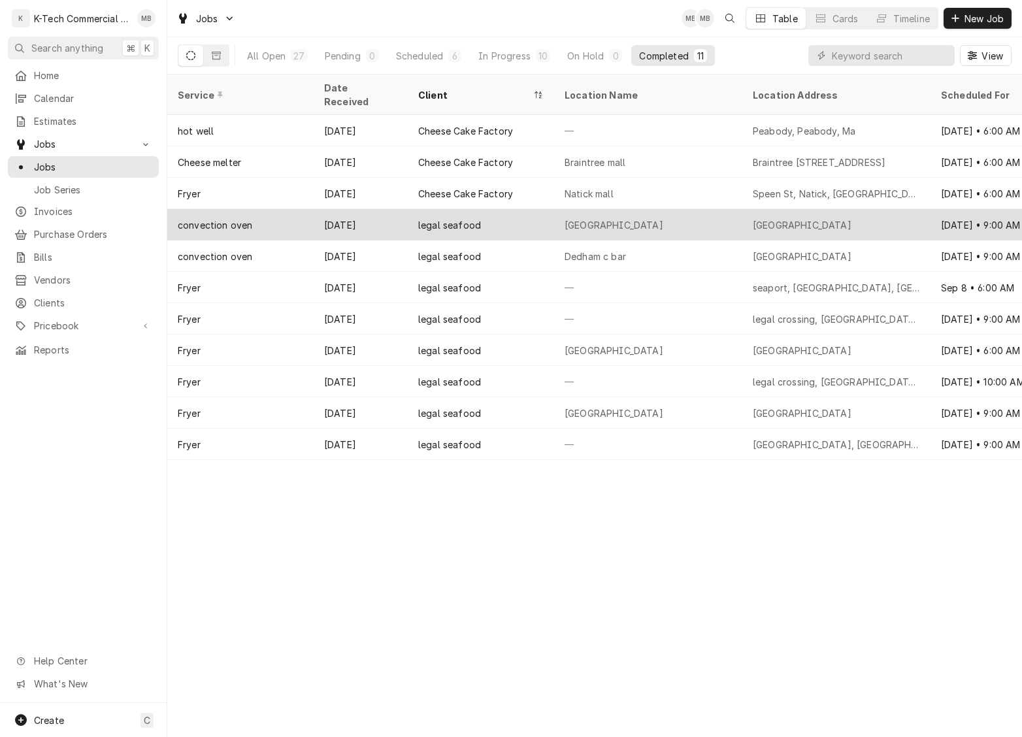
click at [631, 209] on div "[GEOGRAPHIC_DATA]" at bounding box center [648, 224] width 188 height 31
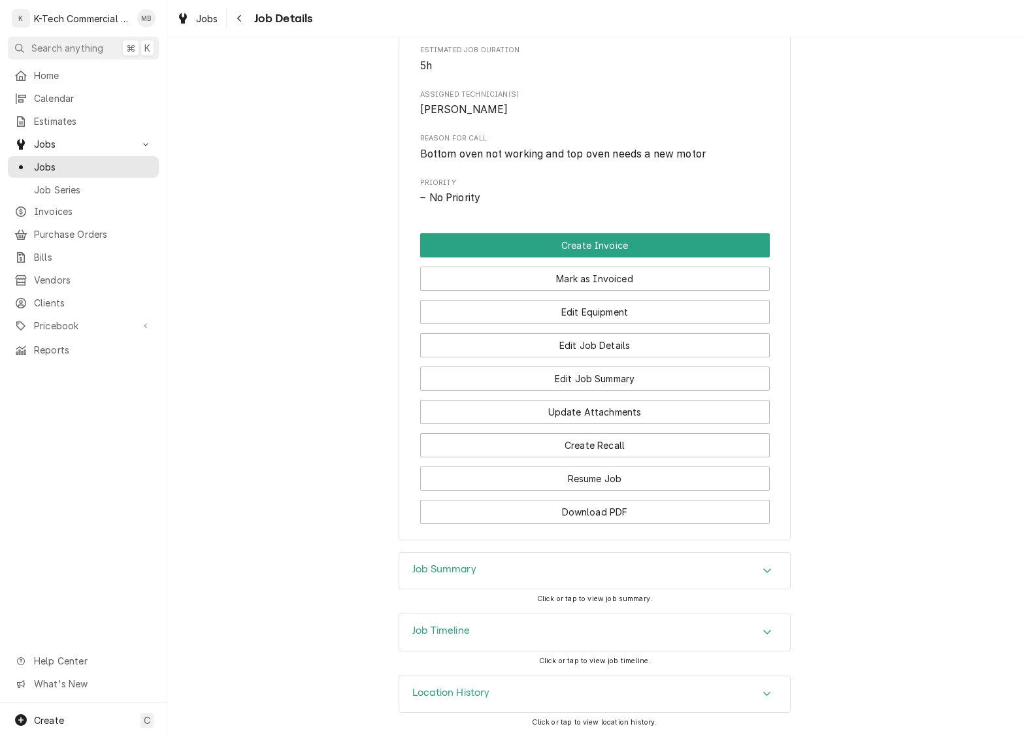
click at [552, 587] on div "Job Summary" at bounding box center [594, 571] width 391 height 37
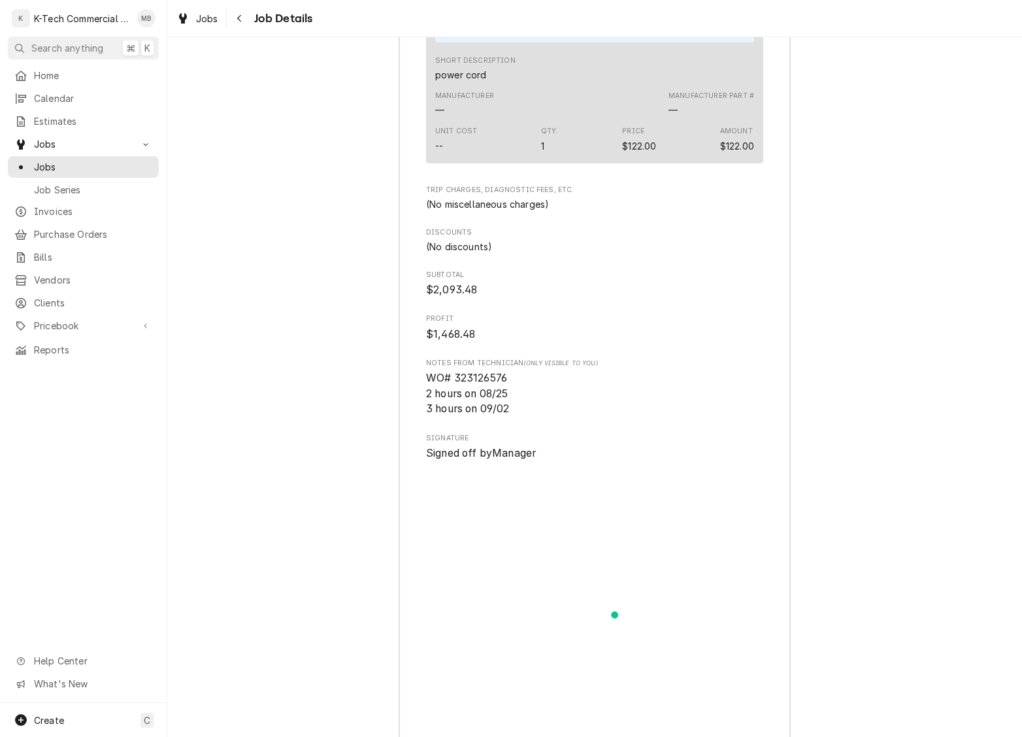
scroll to position [1961, 0]
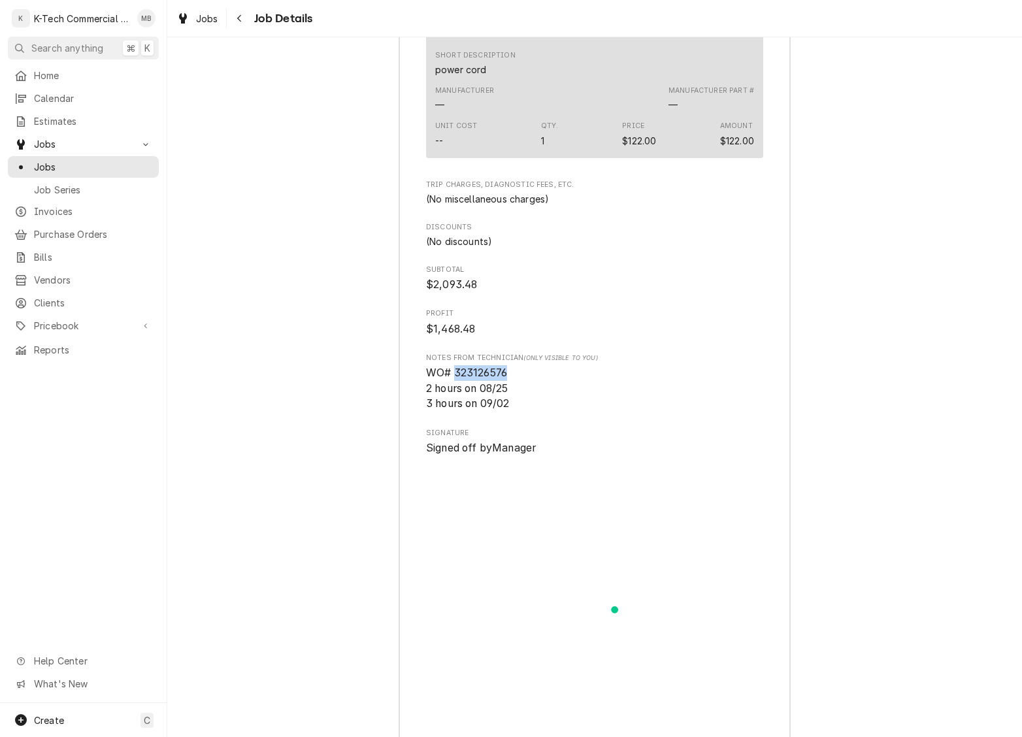
drag, startPoint x: 456, startPoint y: 419, endPoint x: 539, endPoint y: 418, distance: 83.0
click at [540, 412] on span "WO# 323126576 2 hours on 08/25 3 hours on 09/02" at bounding box center [594, 388] width 337 height 46
copy span "323126576"
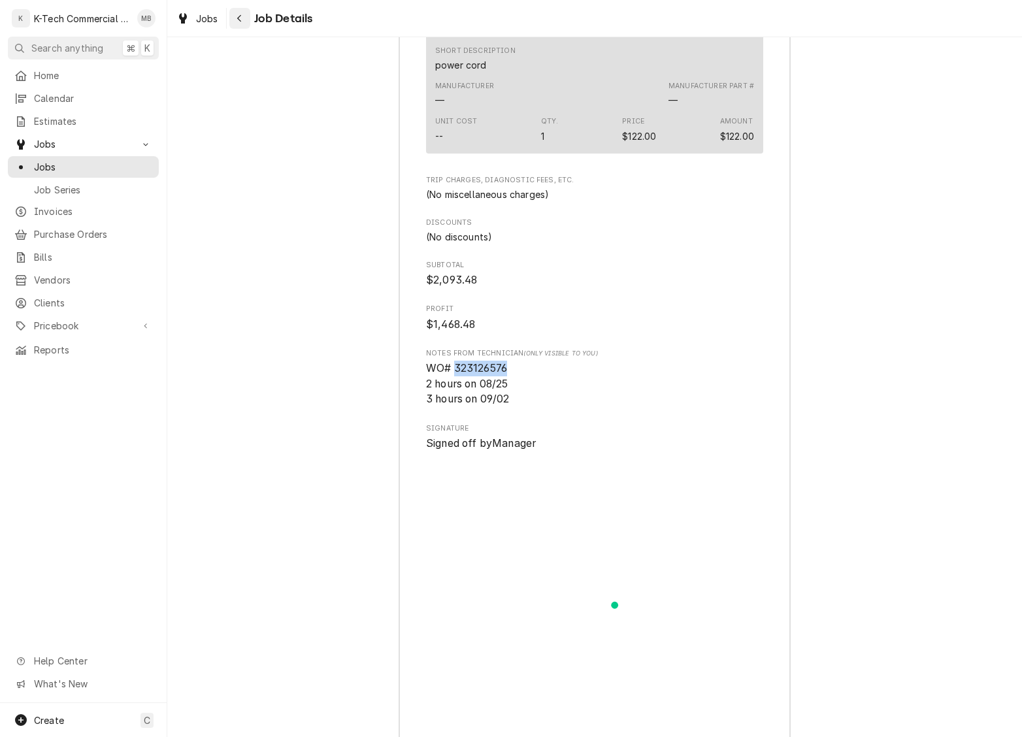
click at [237, 16] on icon "Navigate back" at bounding box center [240, 18] width 6 height 9
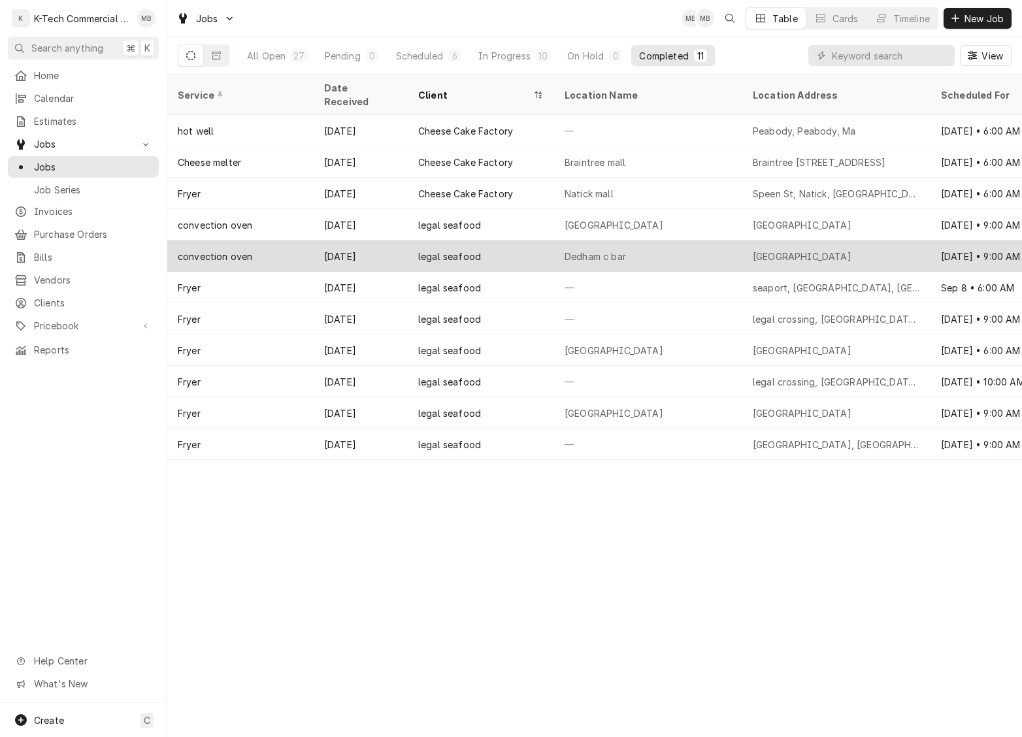
click at [538, 247] on div "legal seafood" at bounding box center [481, 255] width 146 height 31
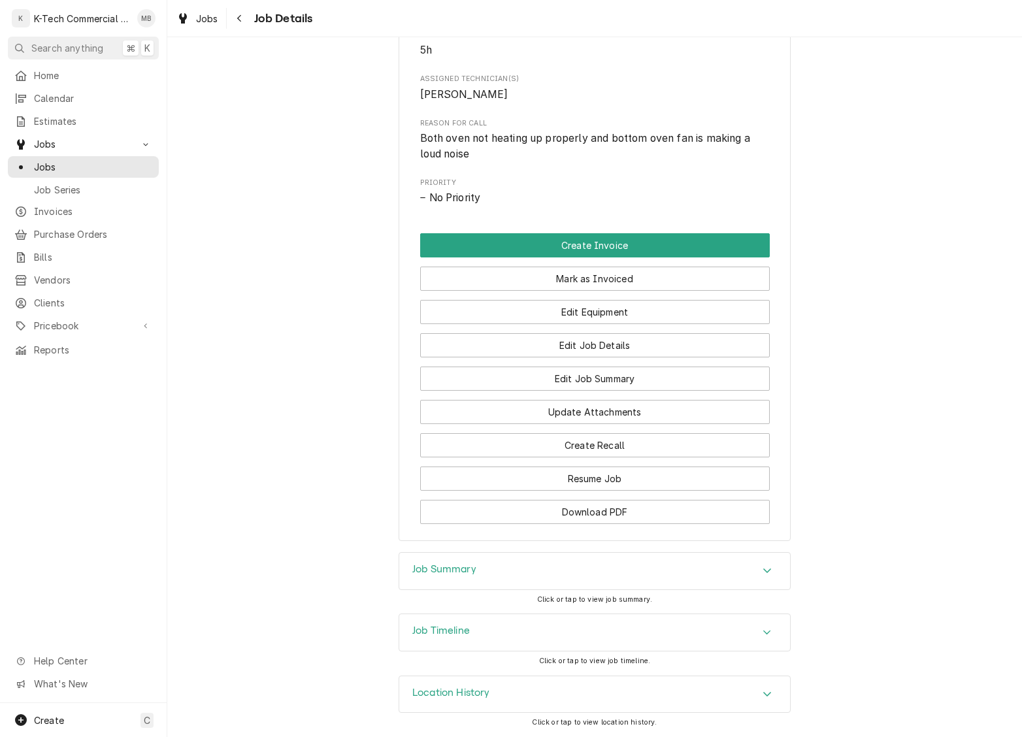
click at [551, 559] on div "Job Summary" at bounding box center [594, 571] width 391 height 37
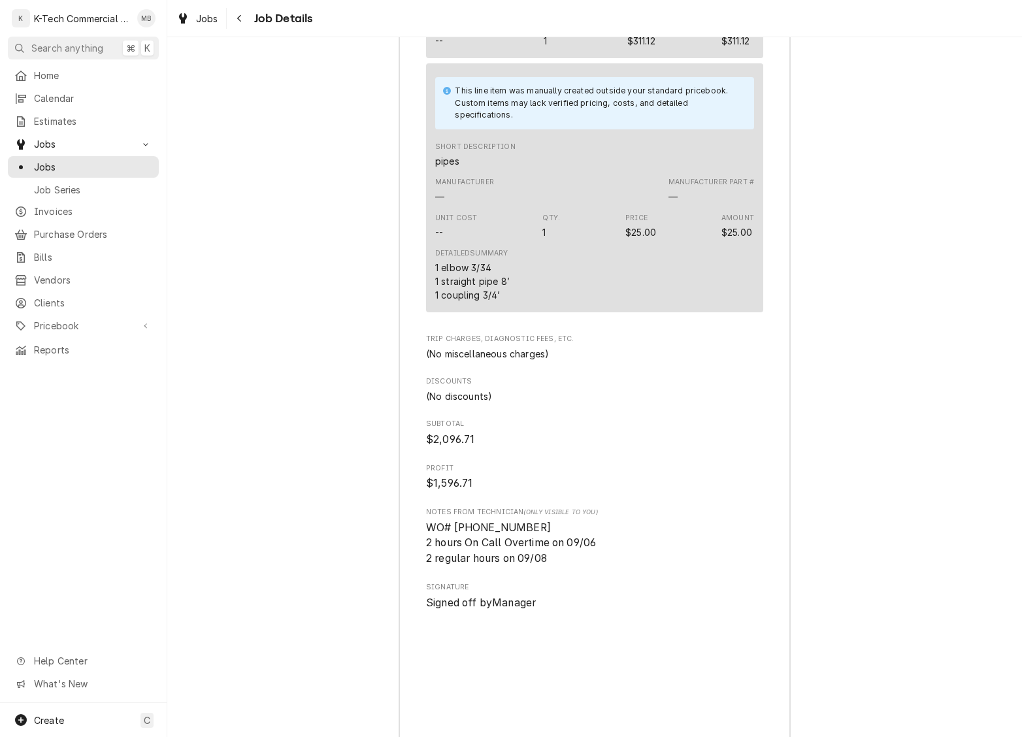
scroll to position [1937, 0]
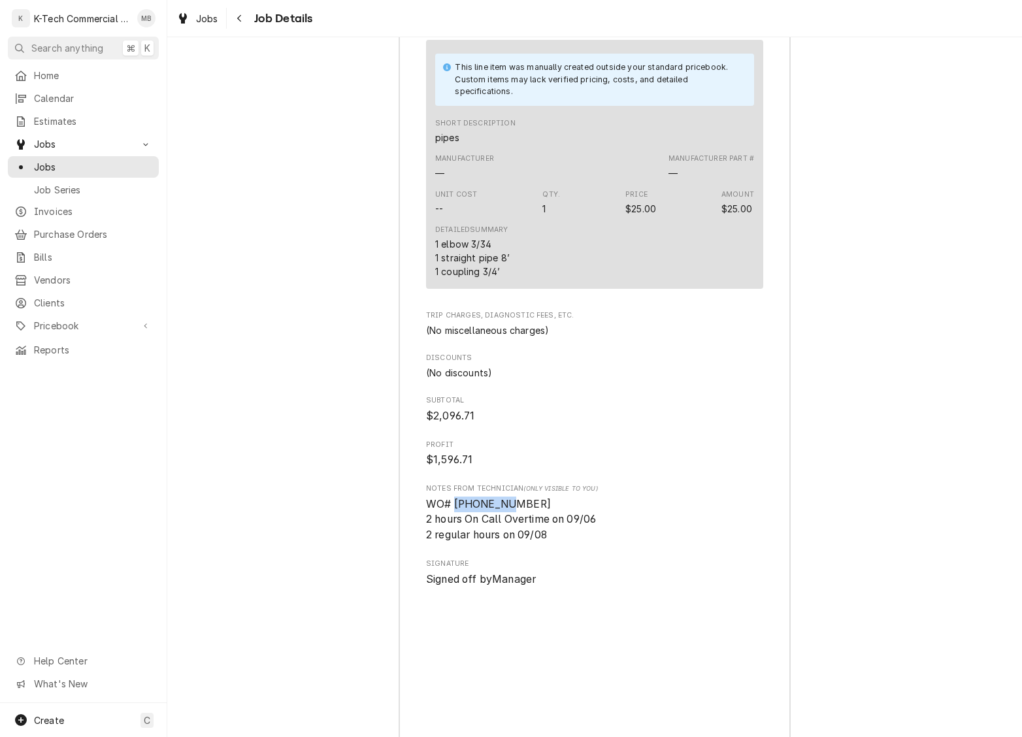
drag, startPoint x: 455, startPoint y: 532, endPoint x: 540, endPoint y: 527, distance: 85.1
click at [540, 527] on span "WO# [PHONE_NUMBER] 2 hours On Call Overtime on 09/06 2 regular hours on 09/08" at bounding box center [594, 520] width 337 height 46
copy span "324939925"
